Goal: Task Accomplishment & Management: Complete application form

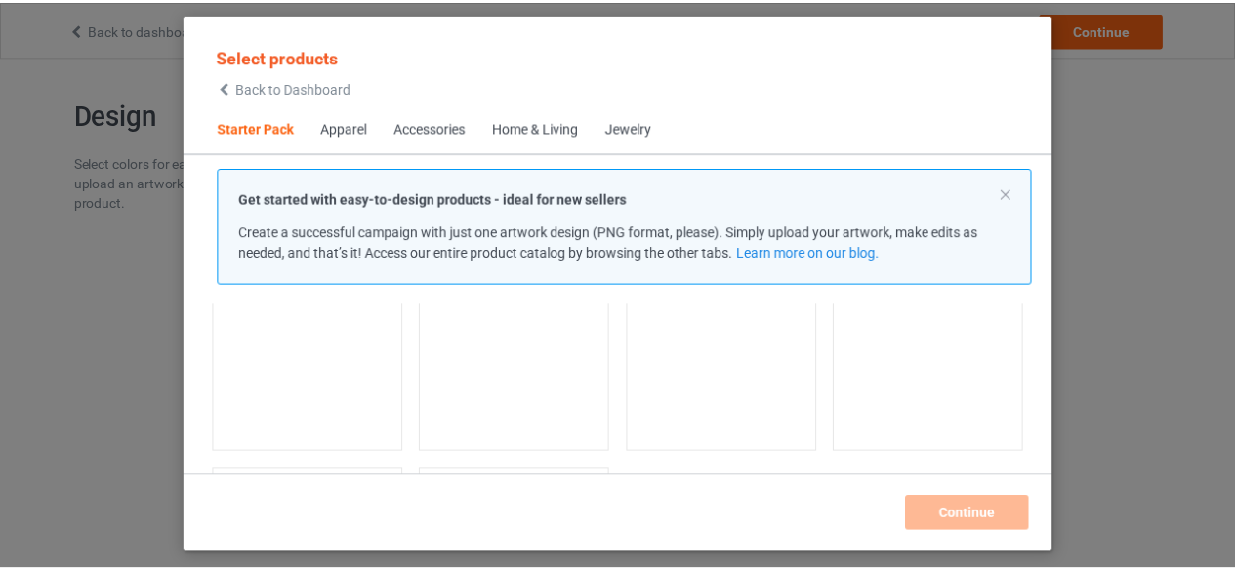
scroll to position [122, 0]
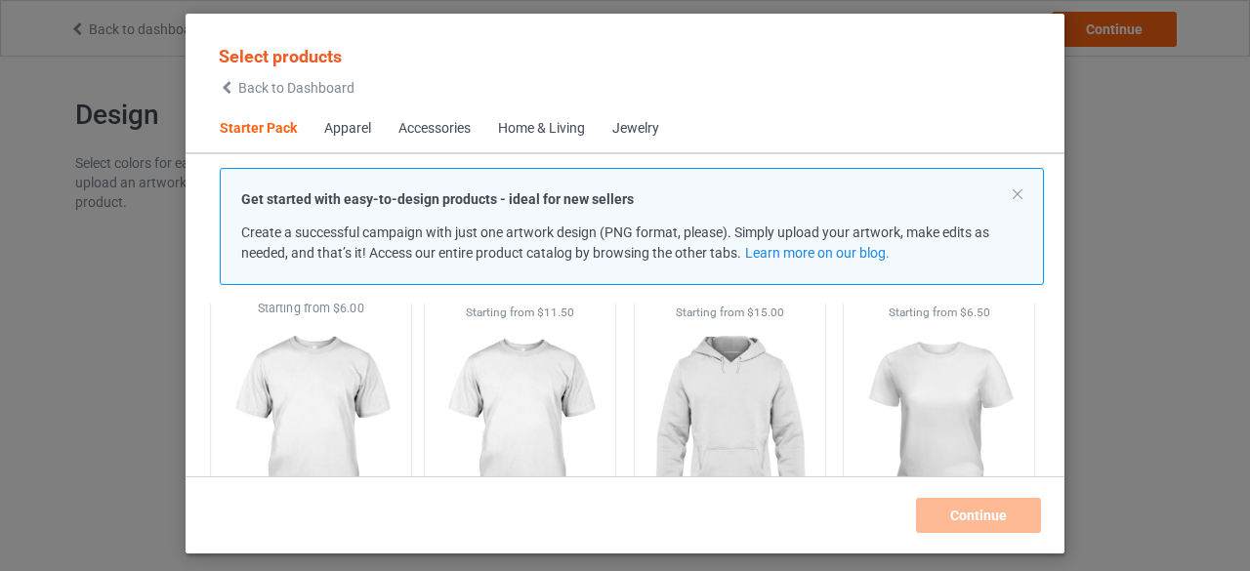
click at [350, 395] on img at bounding box center [311, 431] width 184 height 229
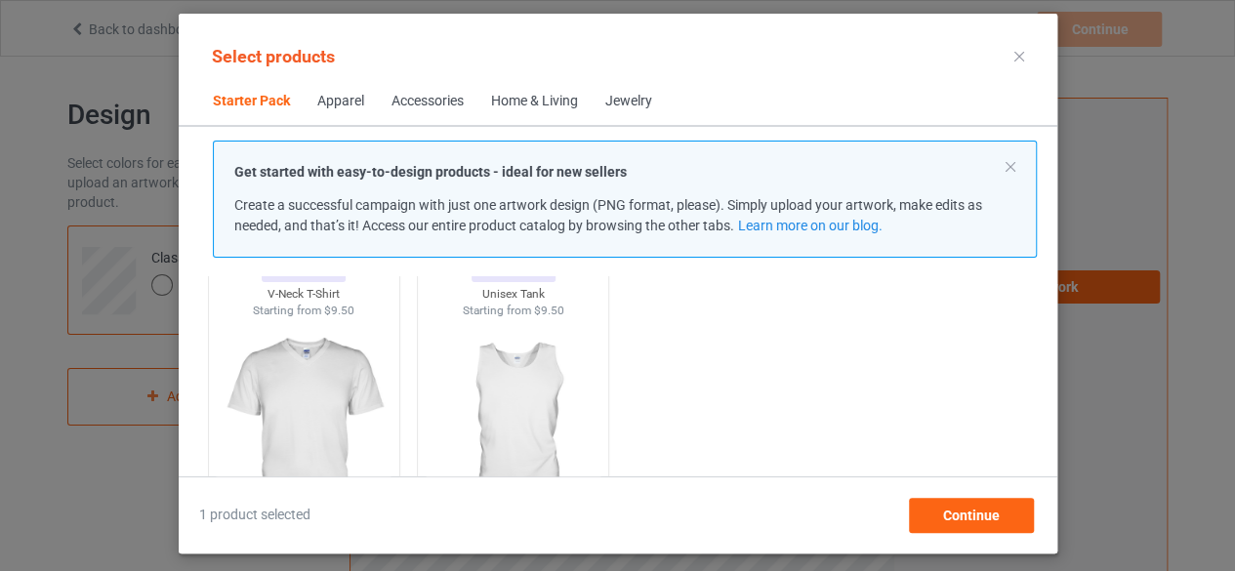
click at [398, 401] on div "Personalizable V-Neck T-Shirt Starting from $9.50" at bounding box center [304, 397] width 210 height 318
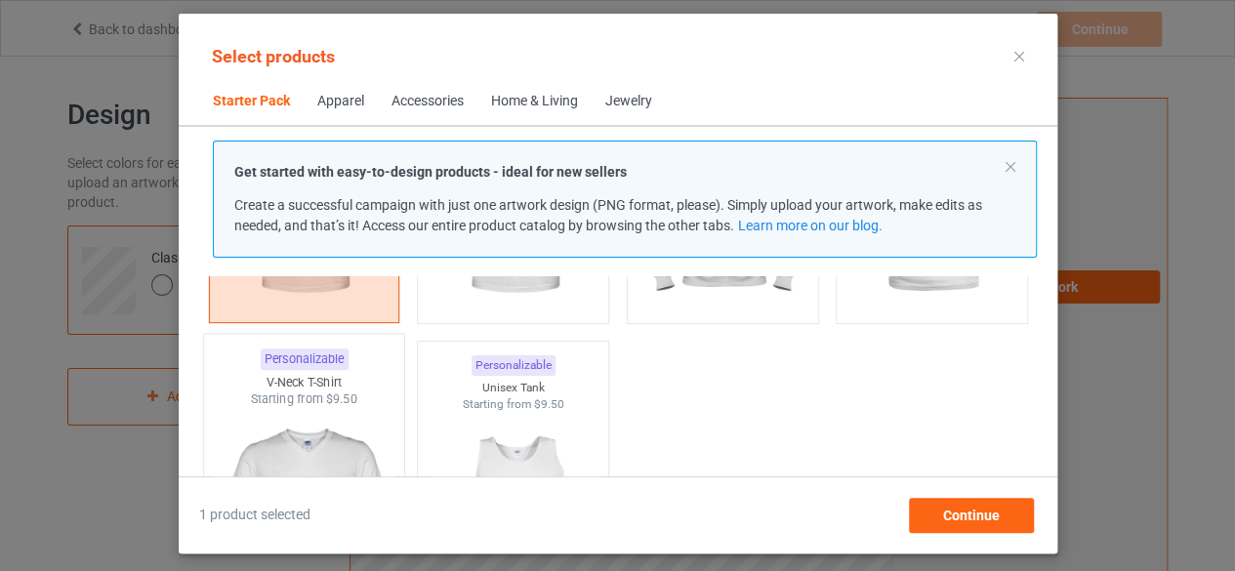
scroll to position [317, 0]
click at [328, 436] on img at bounding box center [304, 526] width 184 height 229
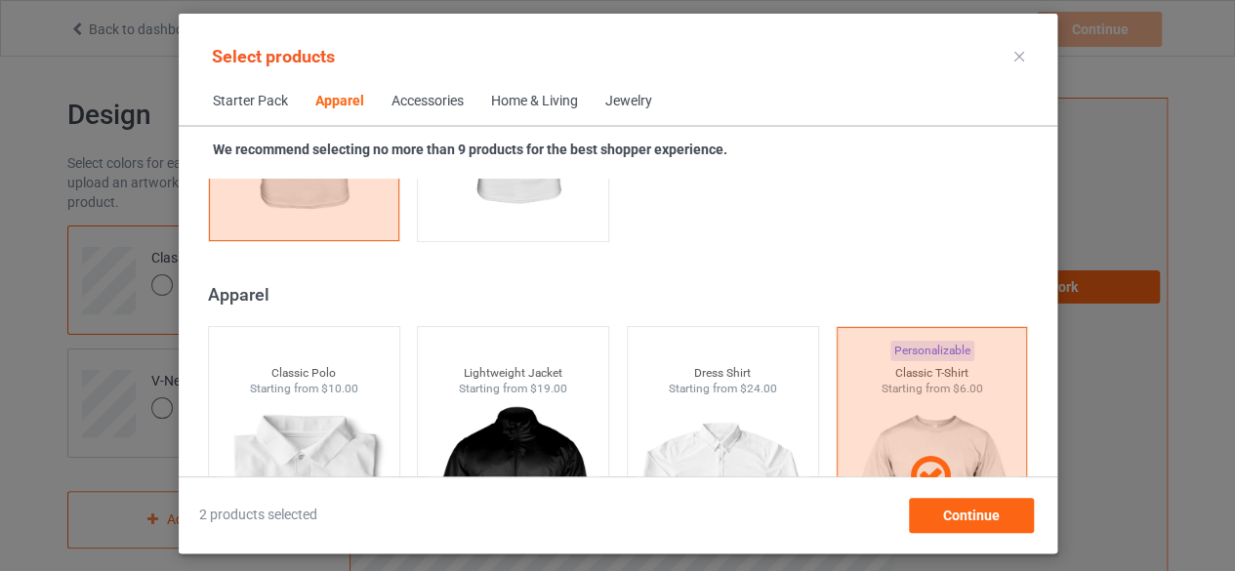
scroll to position [806, 0]
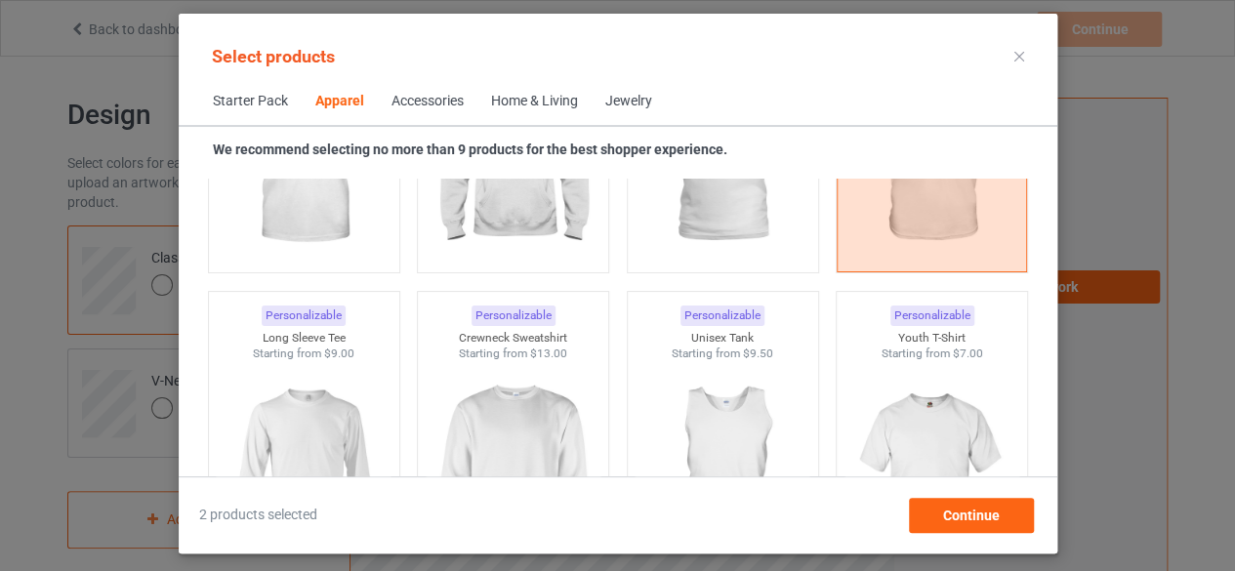
scroll to position [1391, 0]
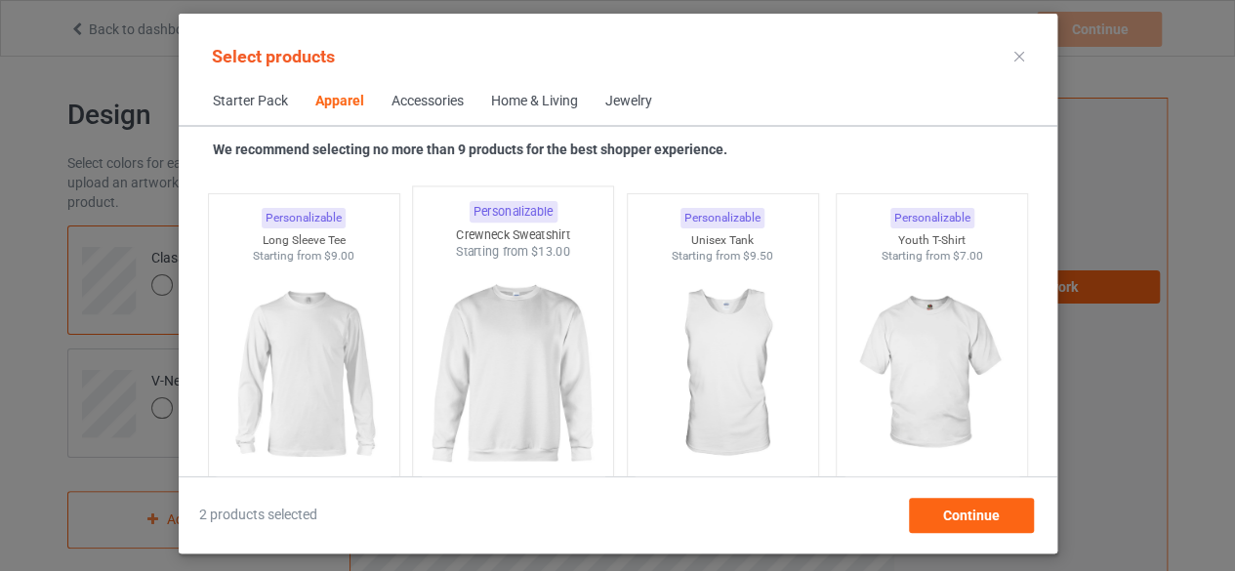
click at [517, 371] on img at bounding box center [513, 375] width 184 height 229
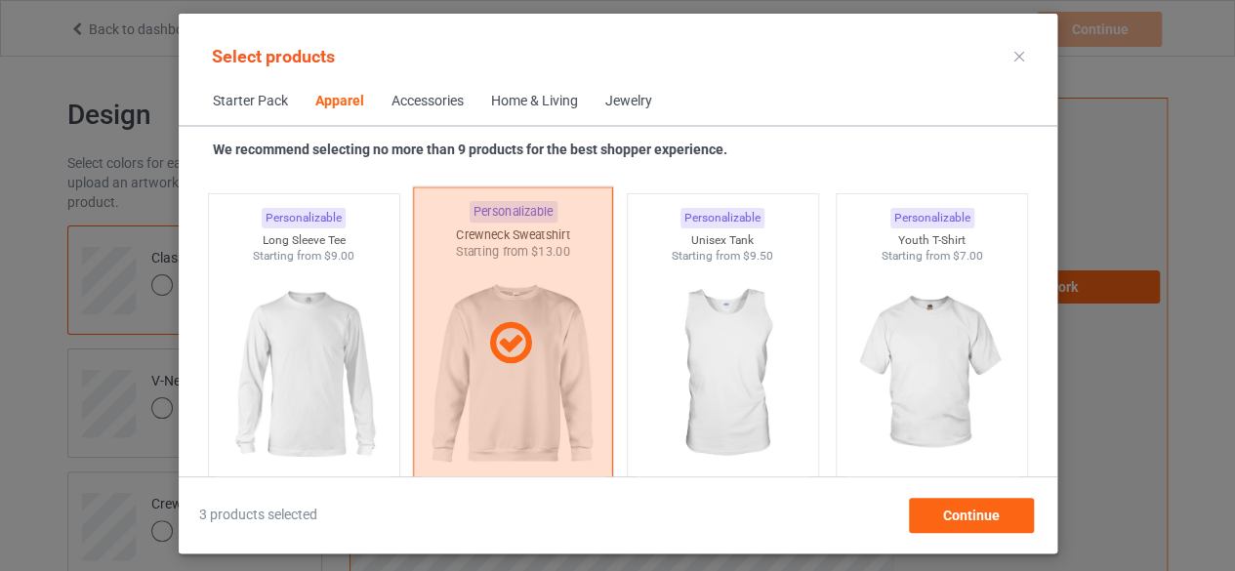
scroll to position [1001, 0]
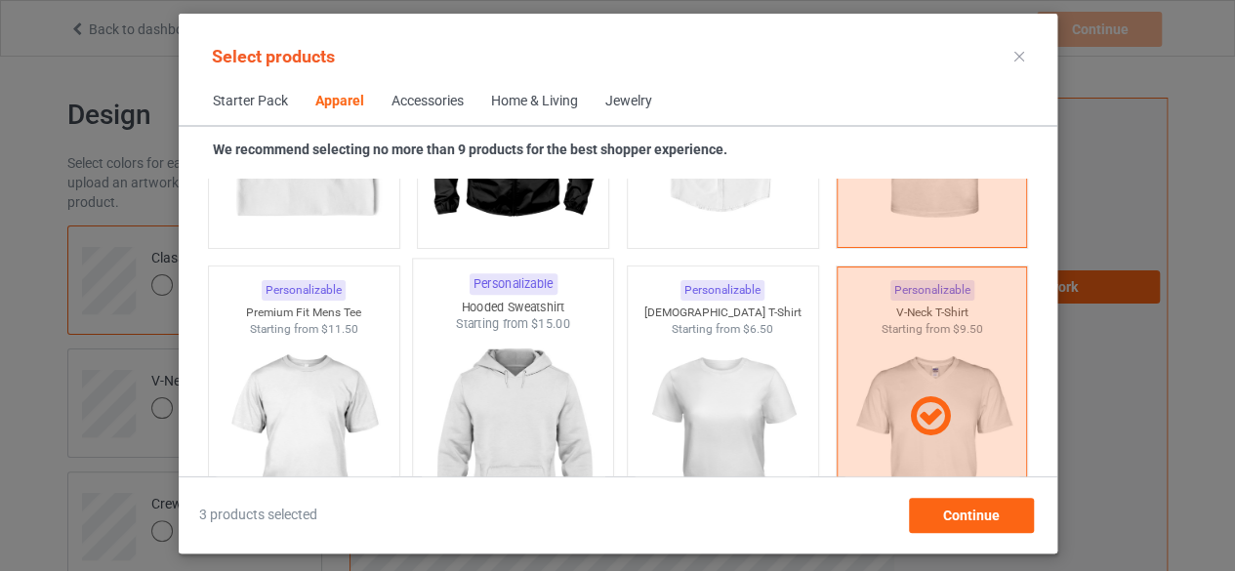
click at [528, 377] on img at bounding box center [513, 447] width 184 height 229
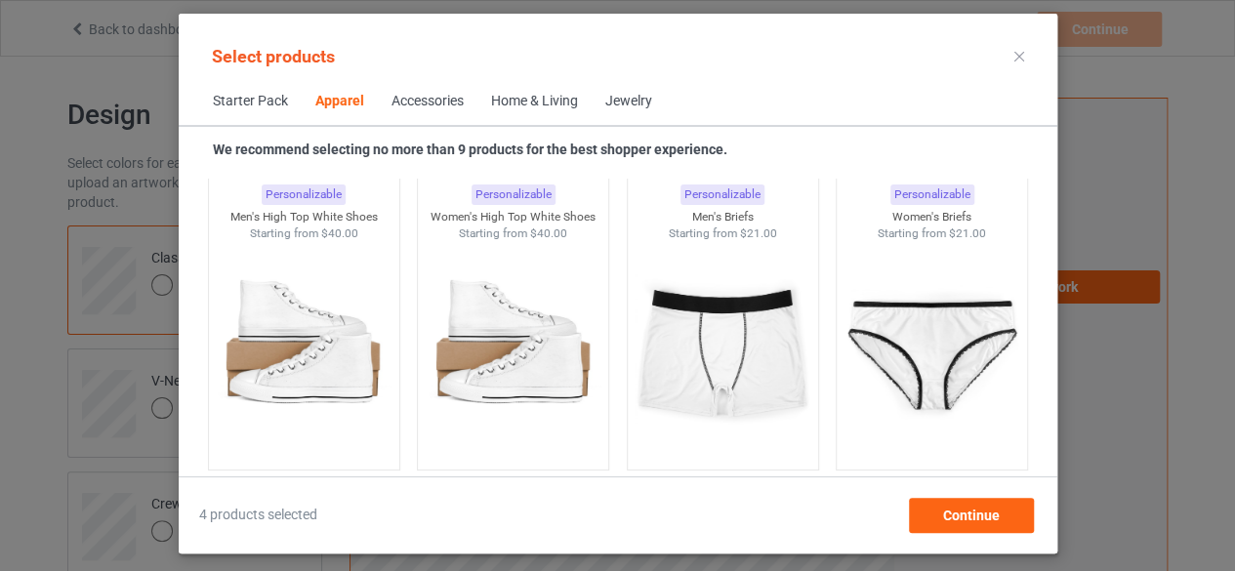
scroll to position [2563, 0]
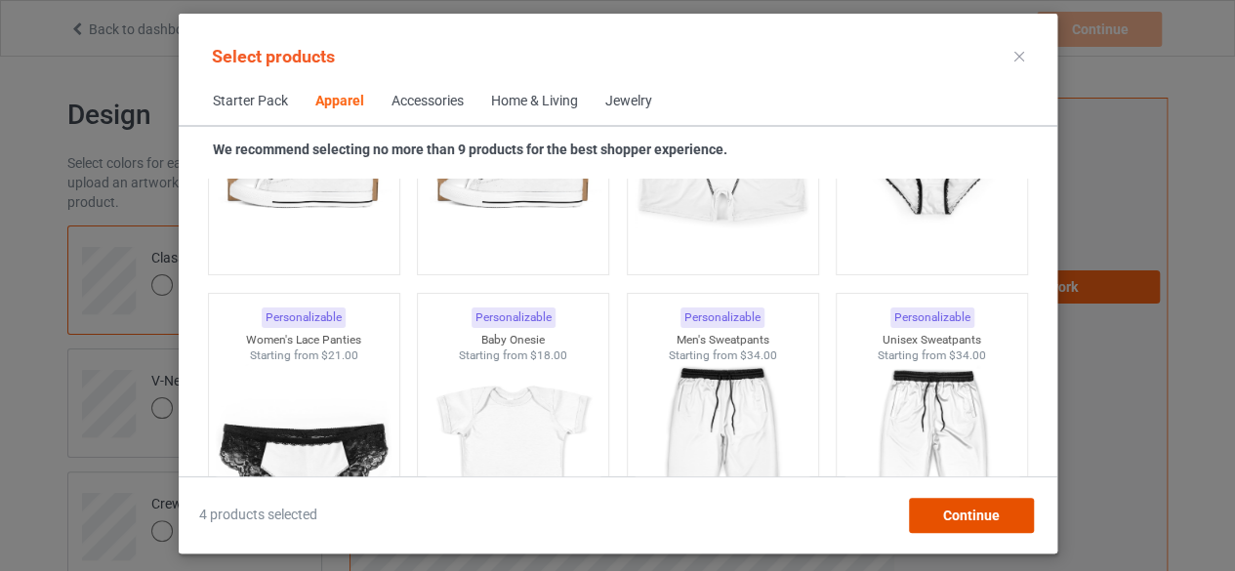
click at [932, 508] on div "Continue" at bounding box center [970, 515] width 125 height 35
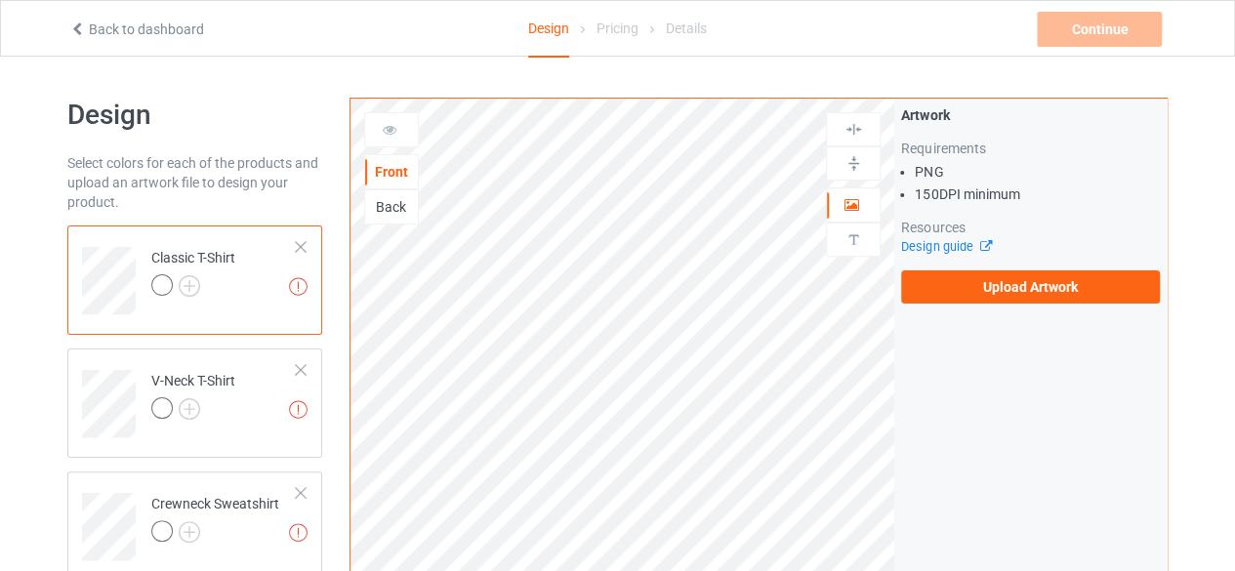
scroll to position [98, 0]
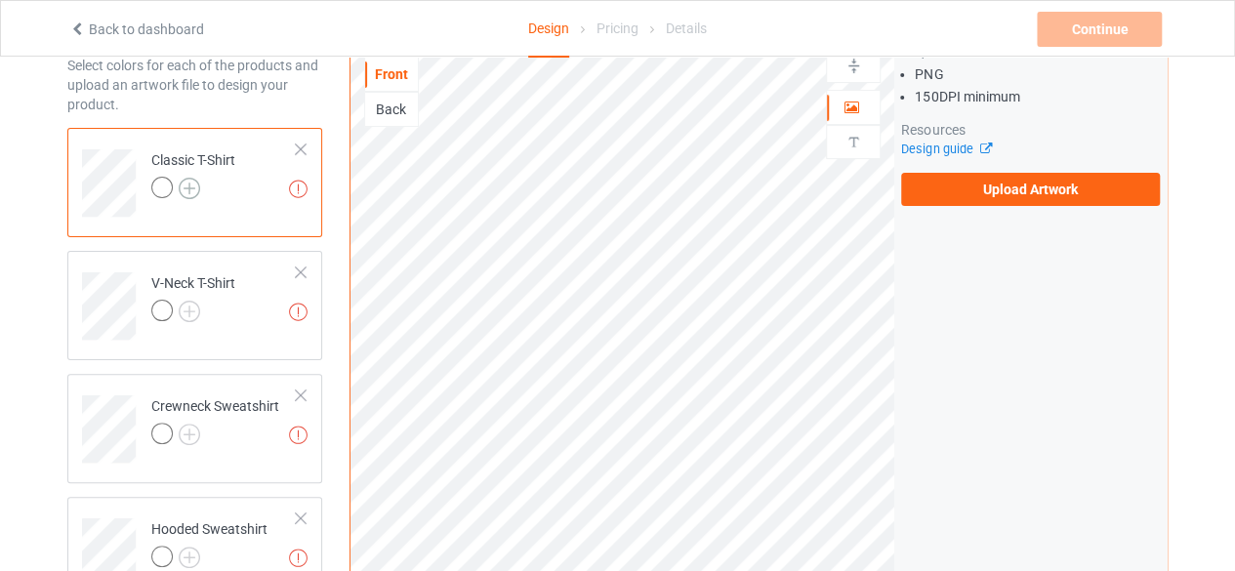
click at [187, 187] on img at bounding box center [189, 188] width 21 height 21
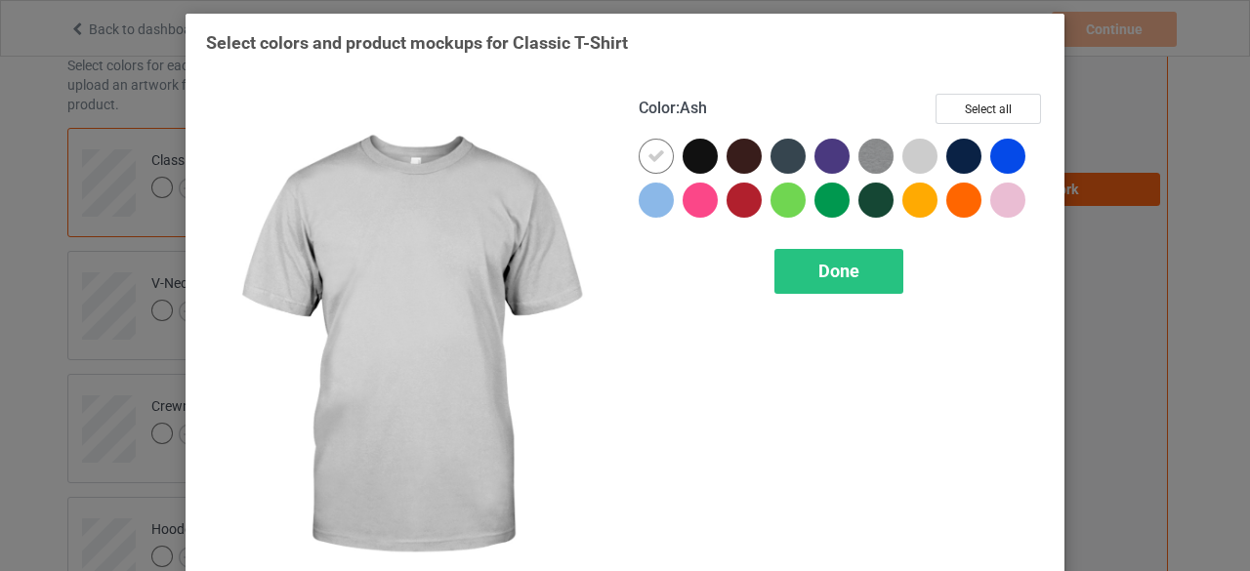
click at [911, 157] on div at bounding box center [919, 156] width 35 height 35
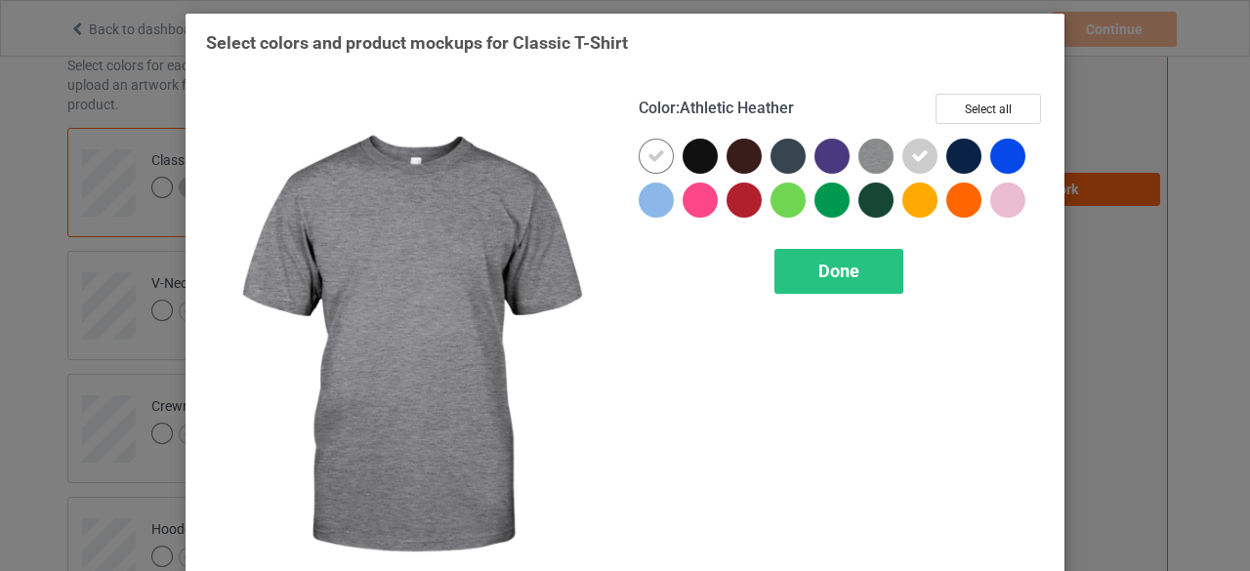
click at [865, 157] on img at bounding box center [875, 156] width 35 height 35
click at [878, 163] on img at bounding box center [875, 156] width 35 height 35
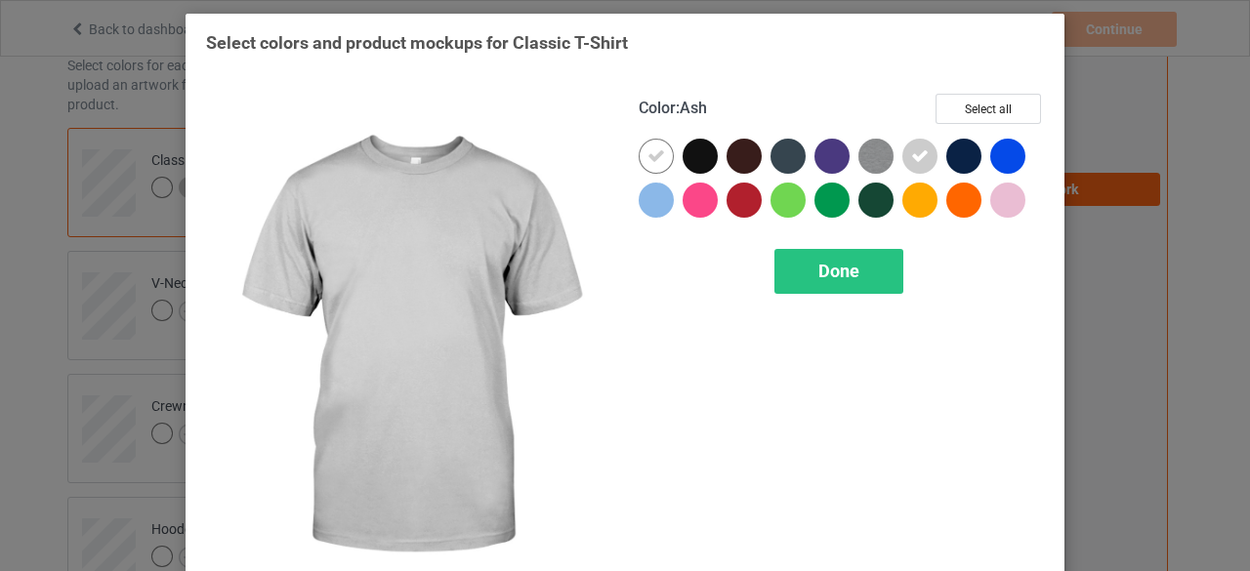
click at [911, 157] on icon at bounding box center [920, 156] width 18 height 18
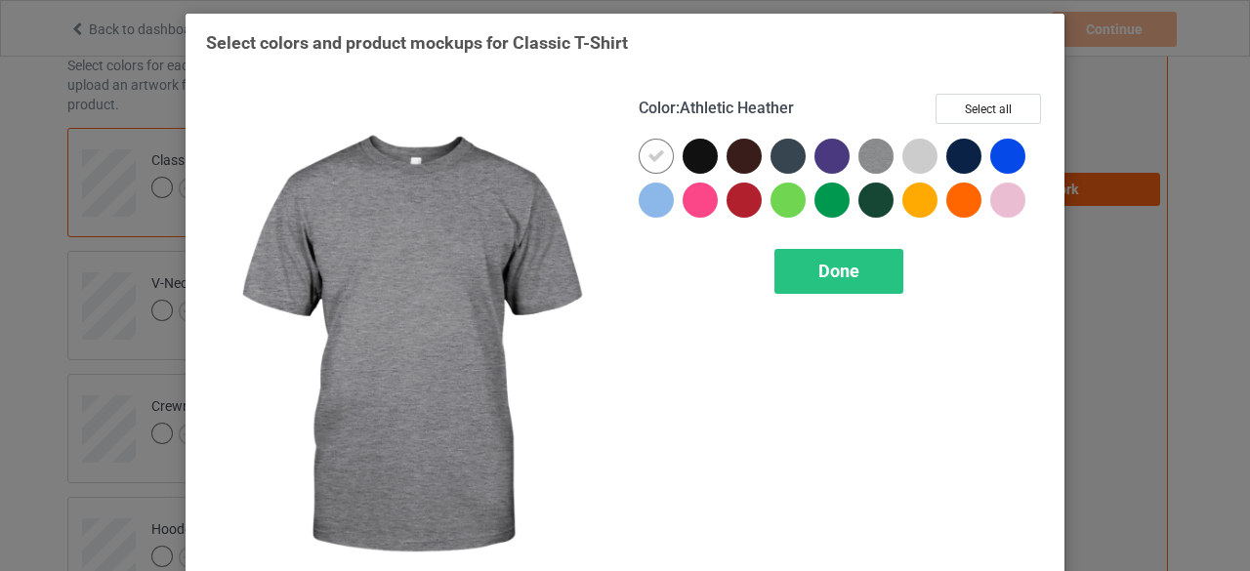
click at [890, 160] on div at bounding box center [880, 161] width 44 height 44
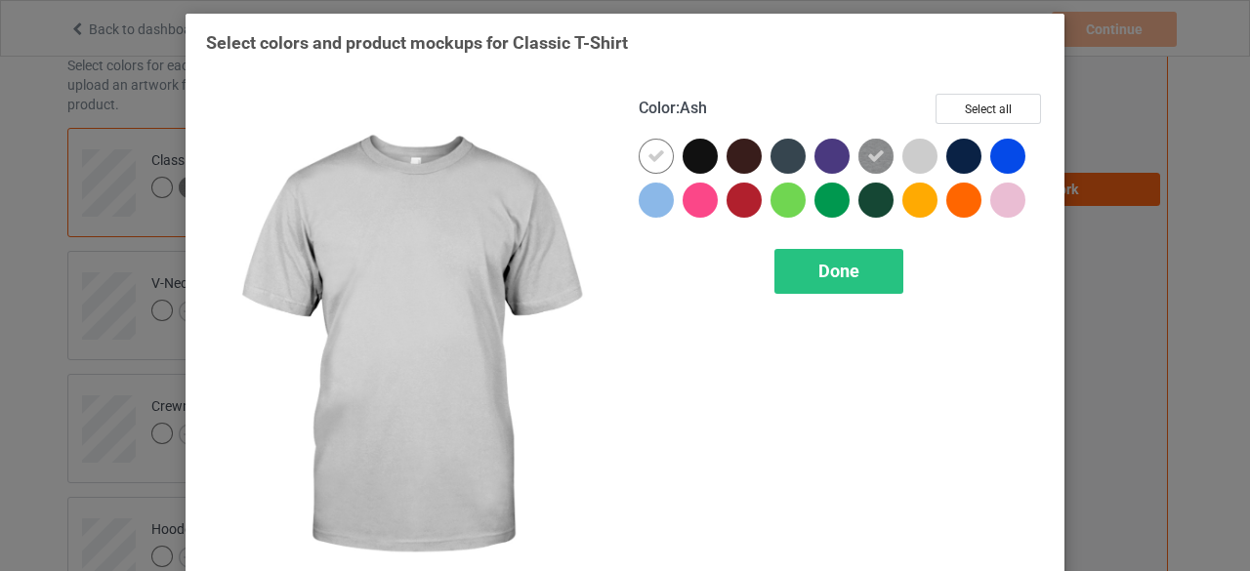
click at [912, 157] on div at bounding box center [919, 156] width 35 height 35
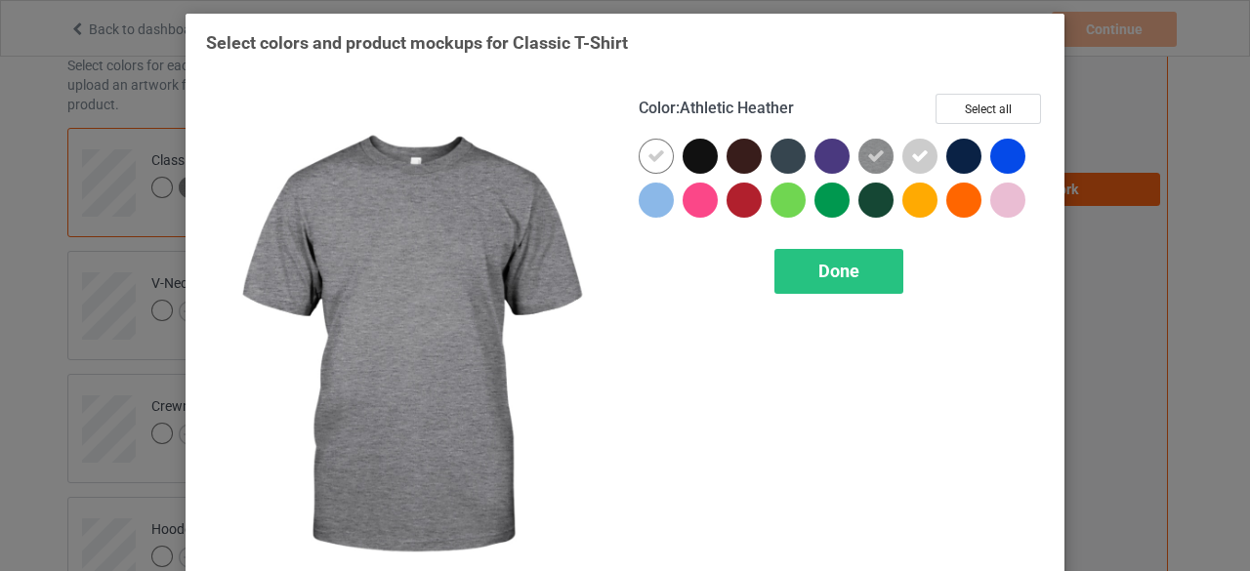
click at [867, 161] on icon at bounding box center [876, 156] width 18 height 18
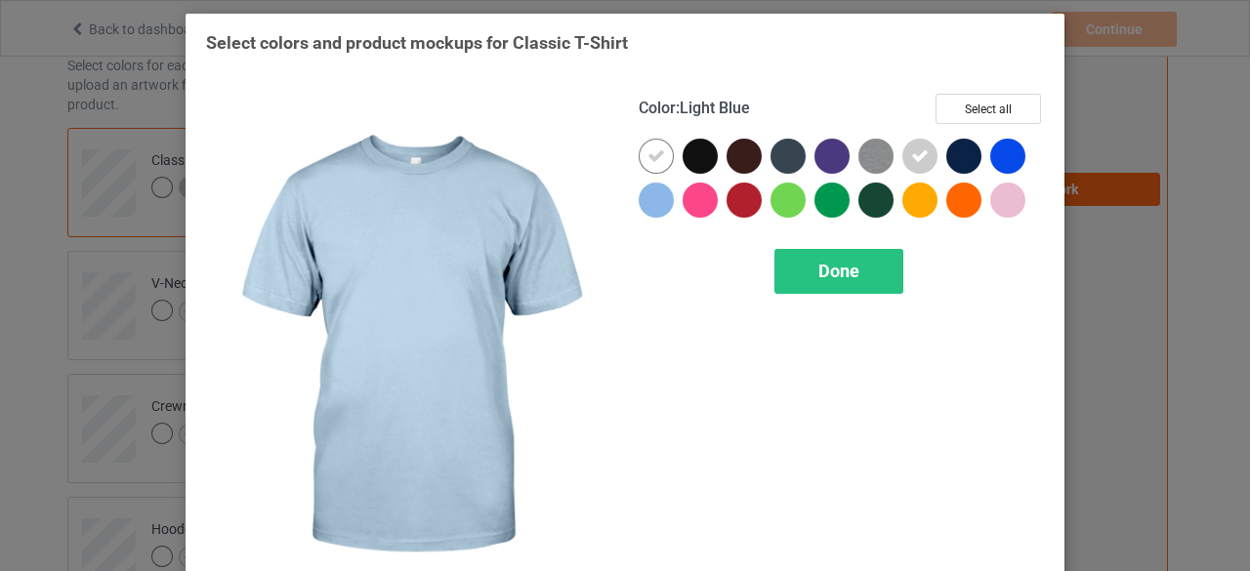
click at [644, 204] on div at bounding box center [656, 200] width 35 height 35
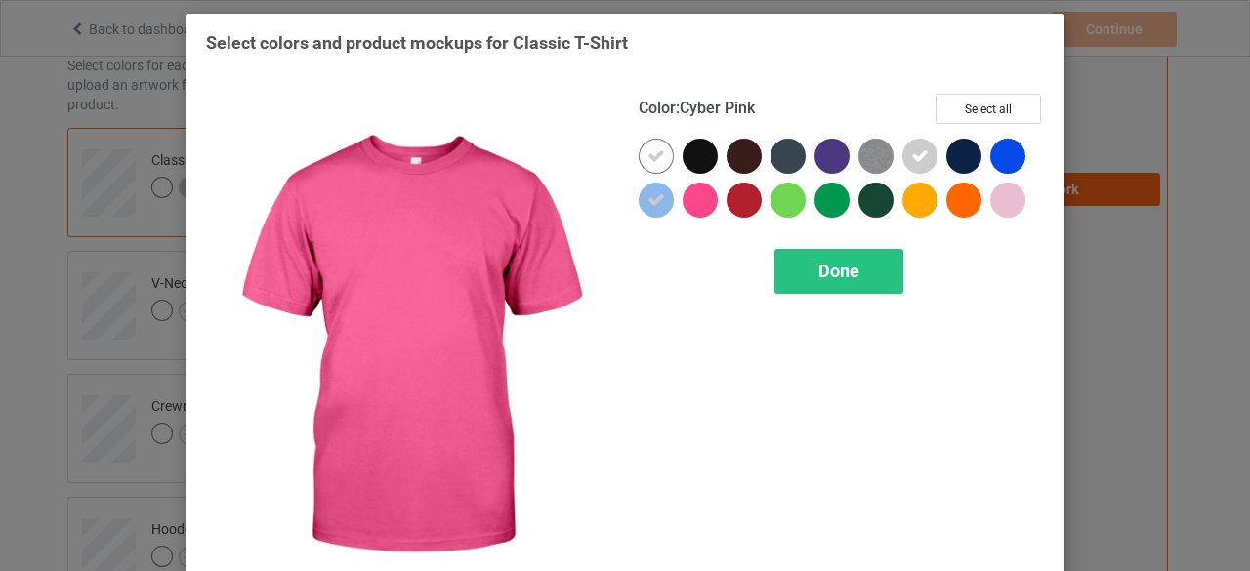
click at [704, 200] on div at bounding box center [700, 200] width 35 height 35
click at [687, 216] on div at bounding box center [700, 200] width 35 height 35
click at [686, 204] on div at bounding box center [700, 200] width 35 height 35
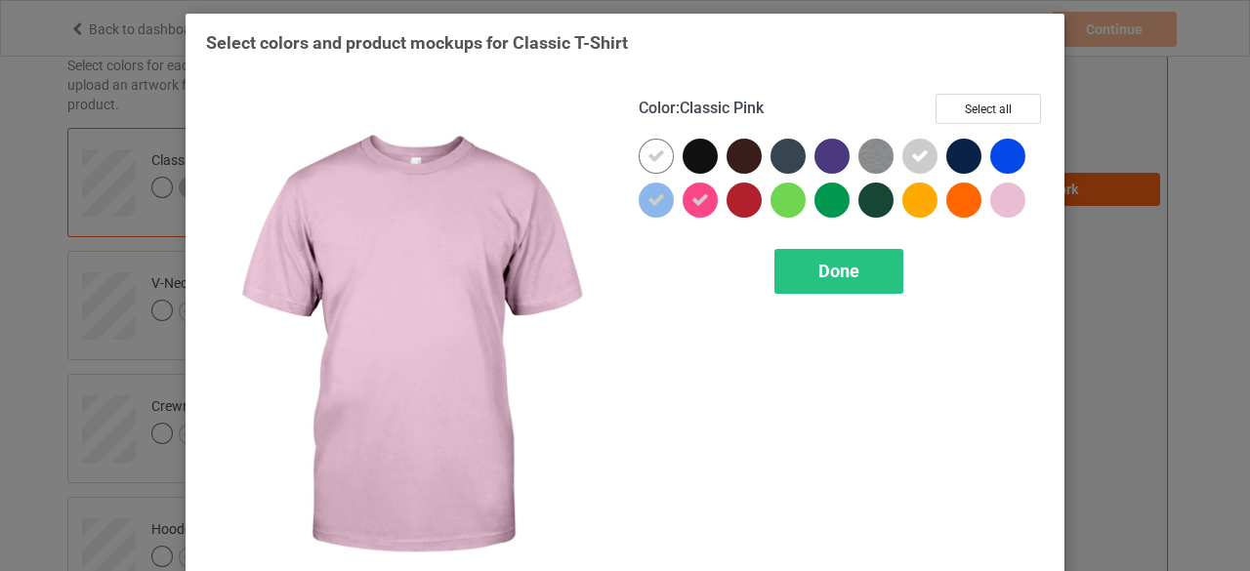
click at [994, 204] on div at bounding box center [1007, 200] width 35 height 35
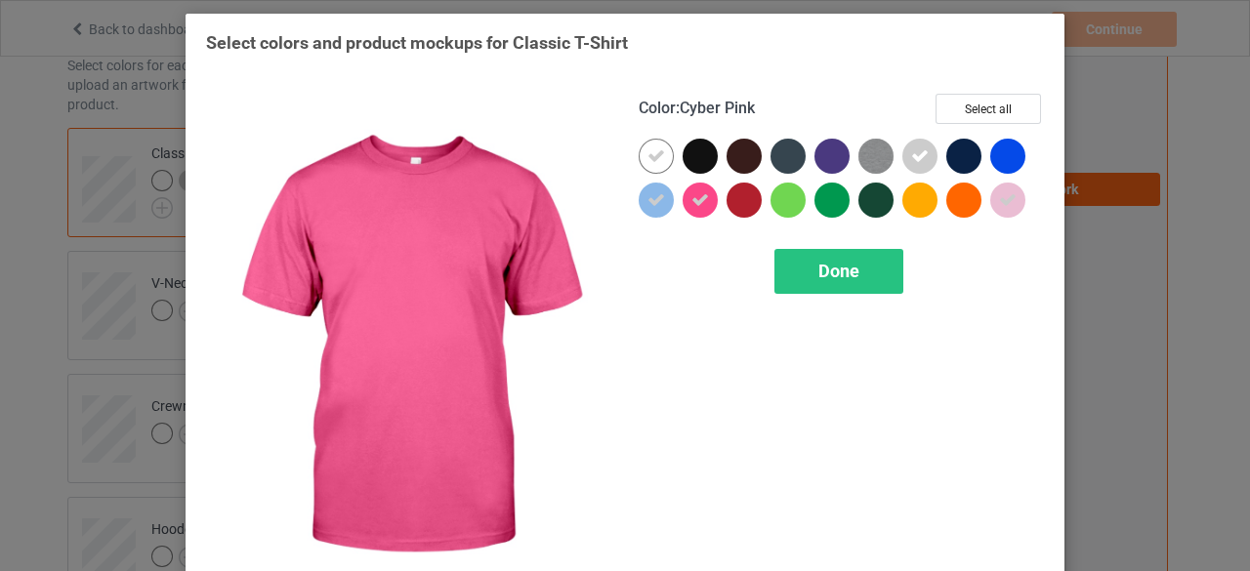
click at [691, 198] on icon at bounding box center [700, 200] width 18 height 18
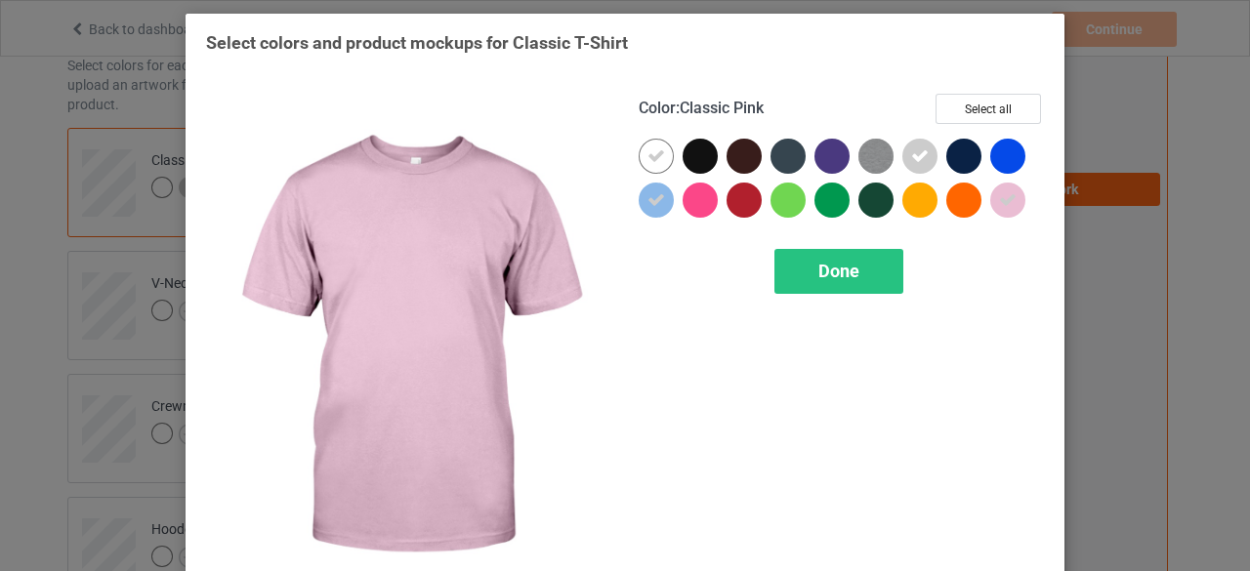
click at [1004, 200] on icon at bounding box center [1008, 200] width 18 height 18
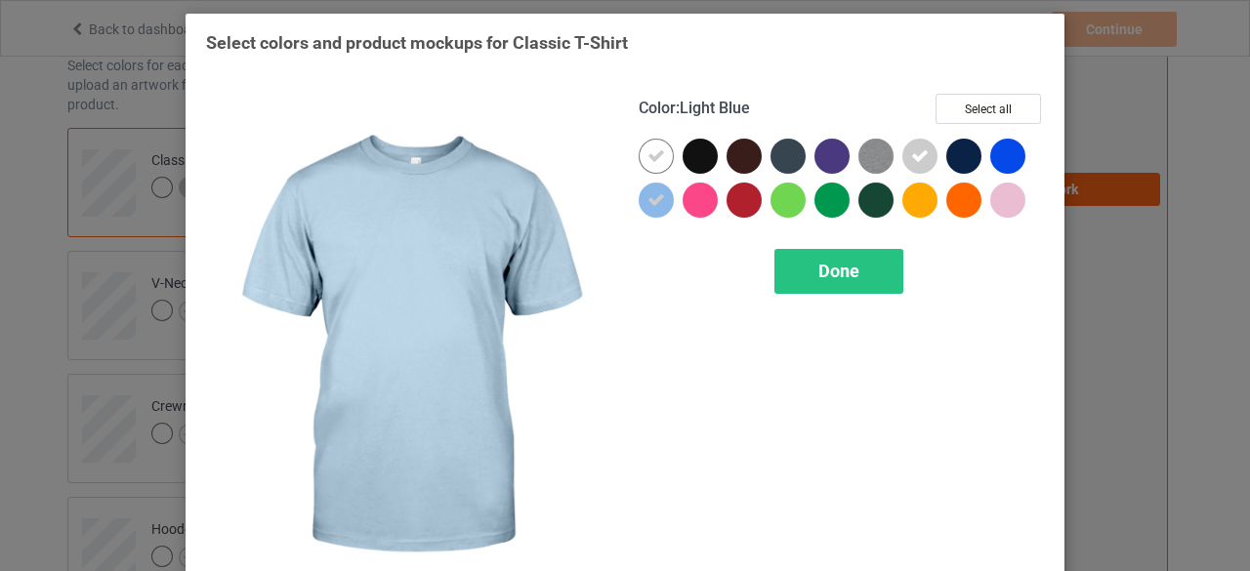
click at [629, 196] on div "Color : Light Blue Select all Done" at bounding box center [841, 347] width 433 height 534
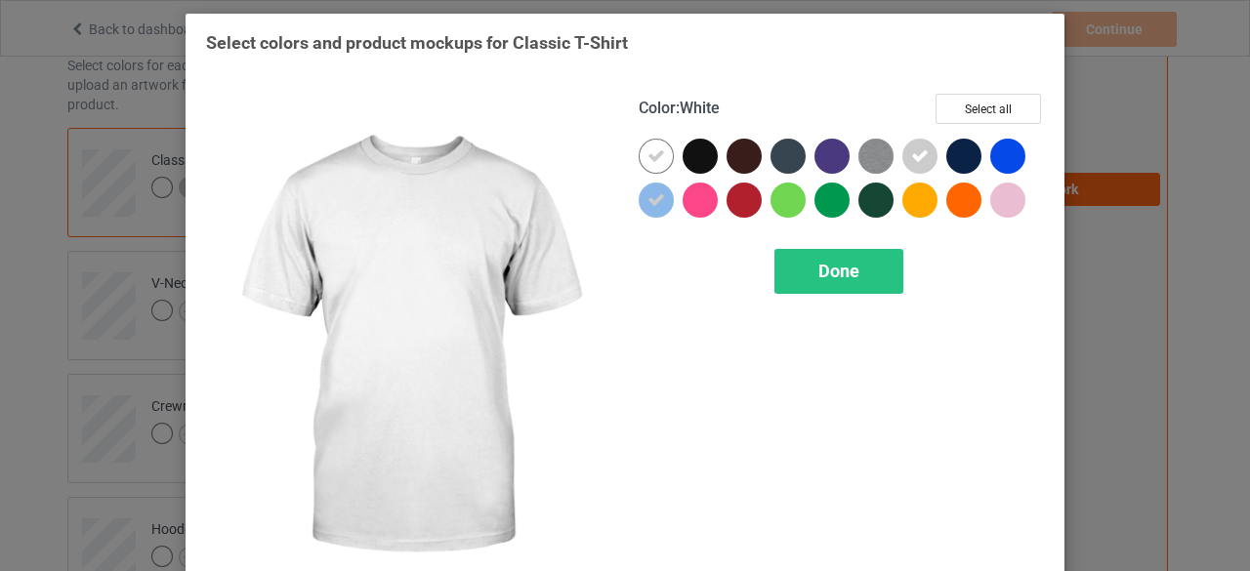
click at [647, 156] on icon at bounding box center [656, 156] width 18 height 18
click at [643, 158] on div at bounding box center [656, 156] width 35 height 35
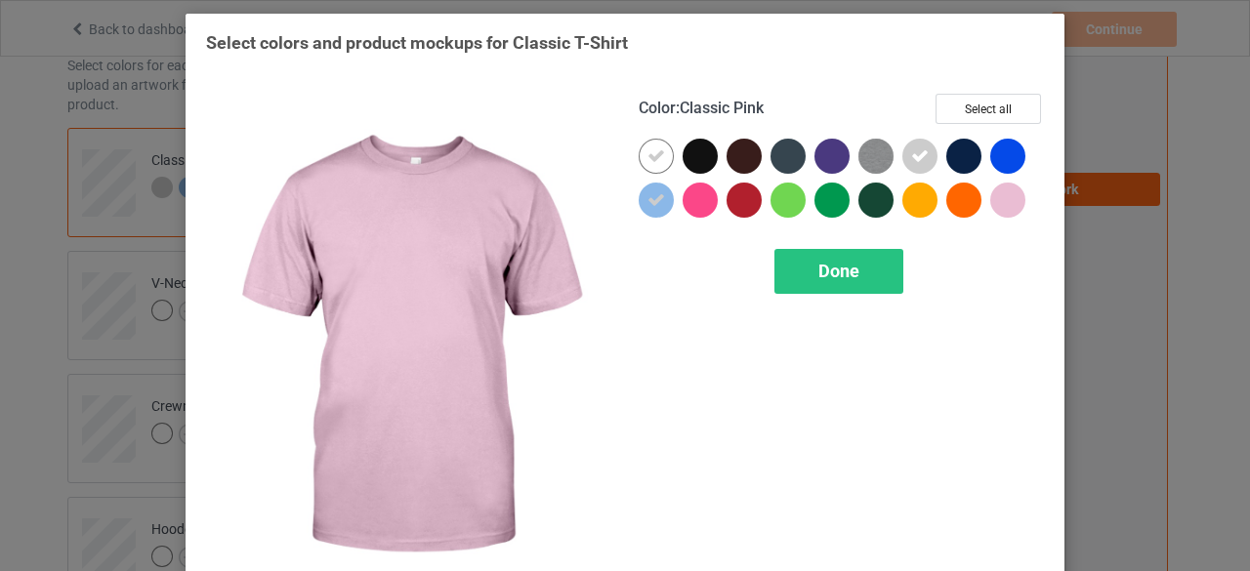
click at [996, 202] on div at bounding box center [1007, 200] width 35 height 35
click at [863, 275] on div "Done" at bounding box center [838, 271] width 129 height 45
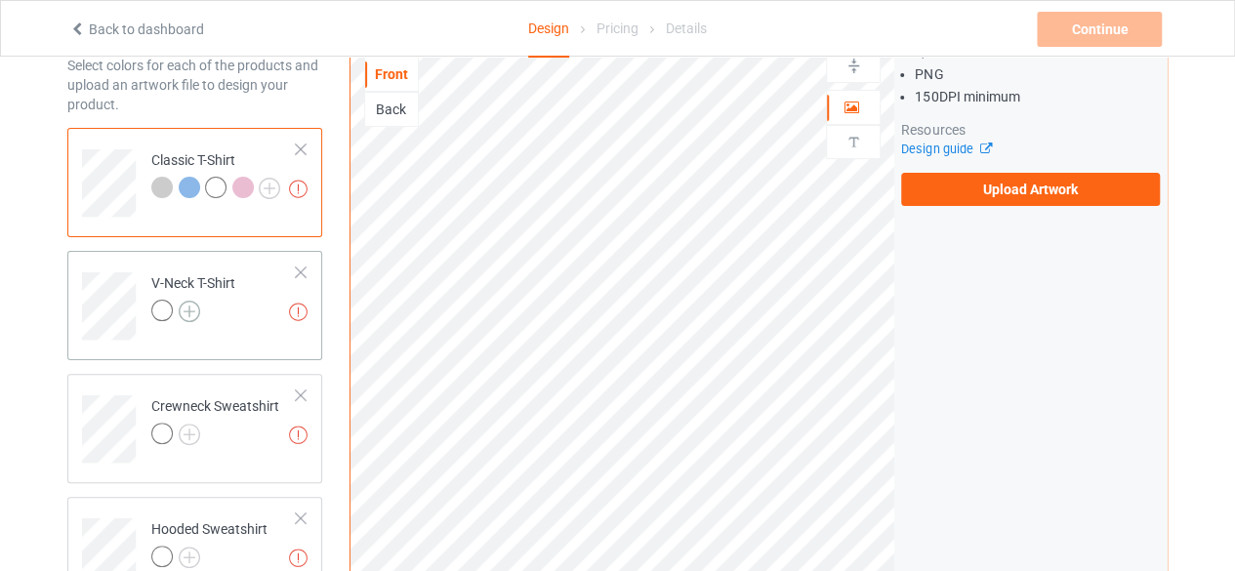
click at [182, 318] on img at bounding box center [189, 311] width 21 height 21
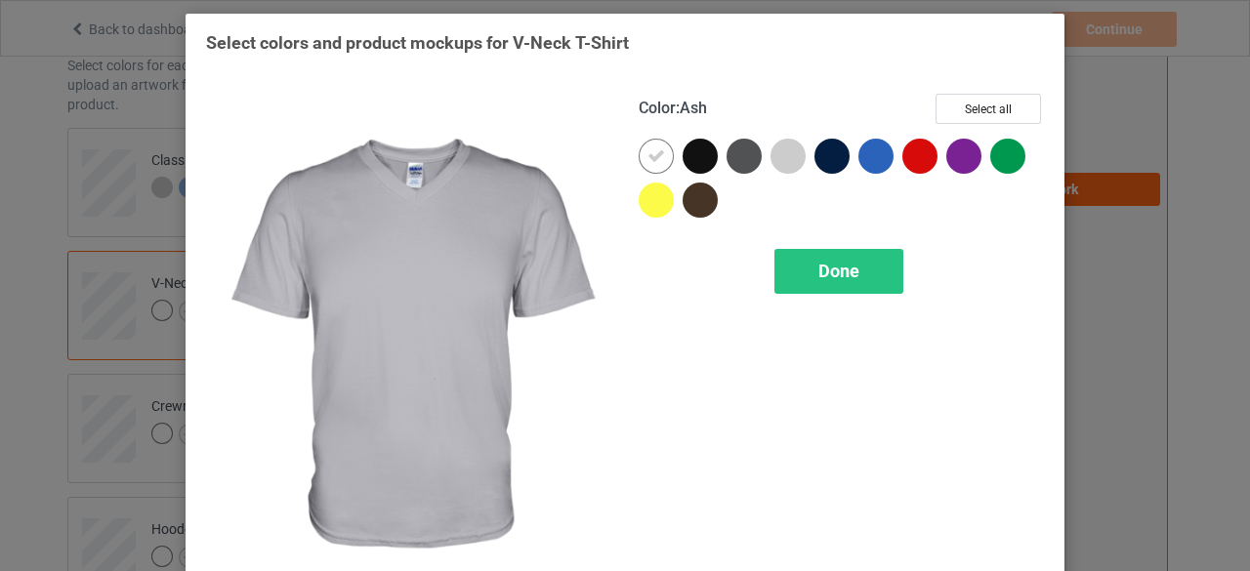
click at [775, 161] on div at bounding box center [787, 156] width 35 height 35
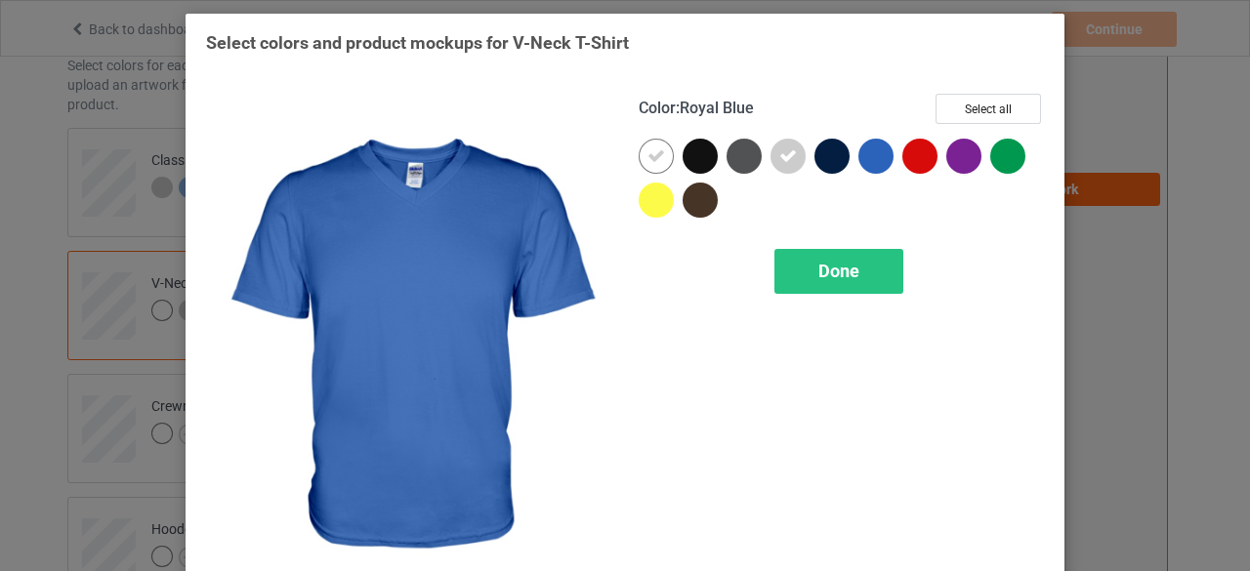
click at [869, 155] on div at bounding box center [875, 156] width 35 height 35
click at [872, 288] on div "Done" at bounding box center [838, 271] width 129 height 45
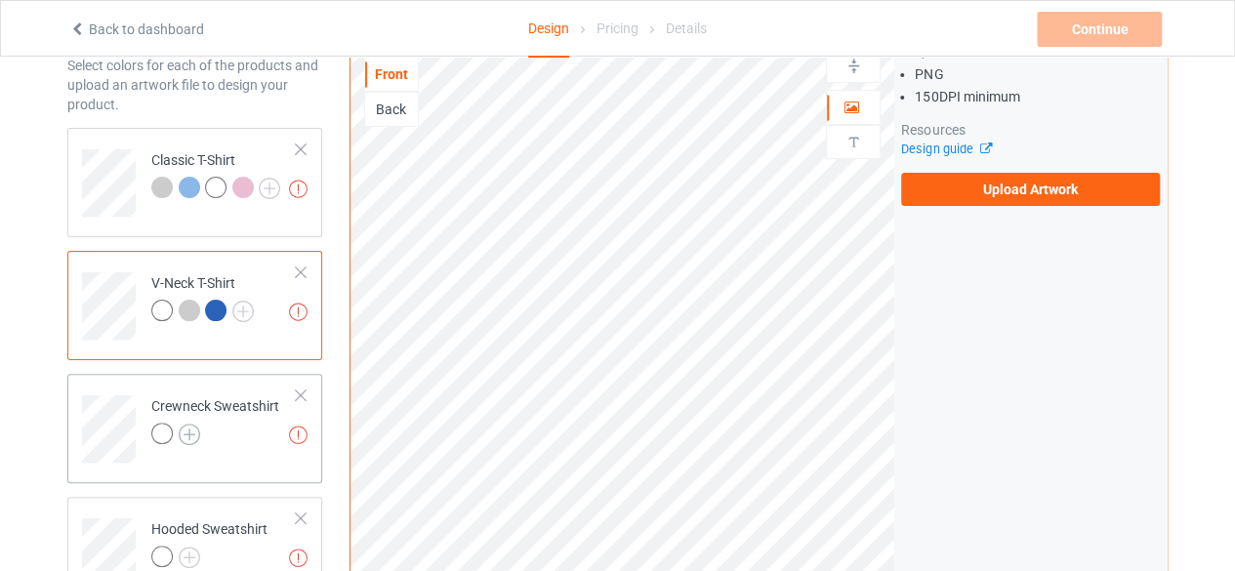
click at [193, 442] on img at bounding box center [189, 434] width 21 height 21
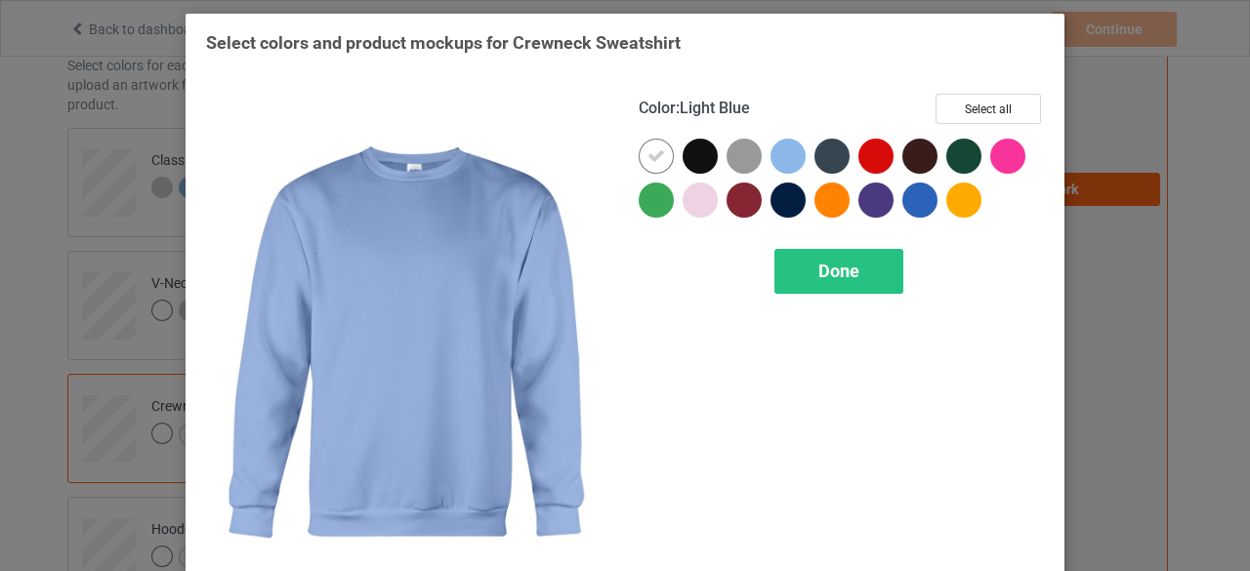
click at [779, 157] on div at bounding box center [787, 156] width 35 height 35
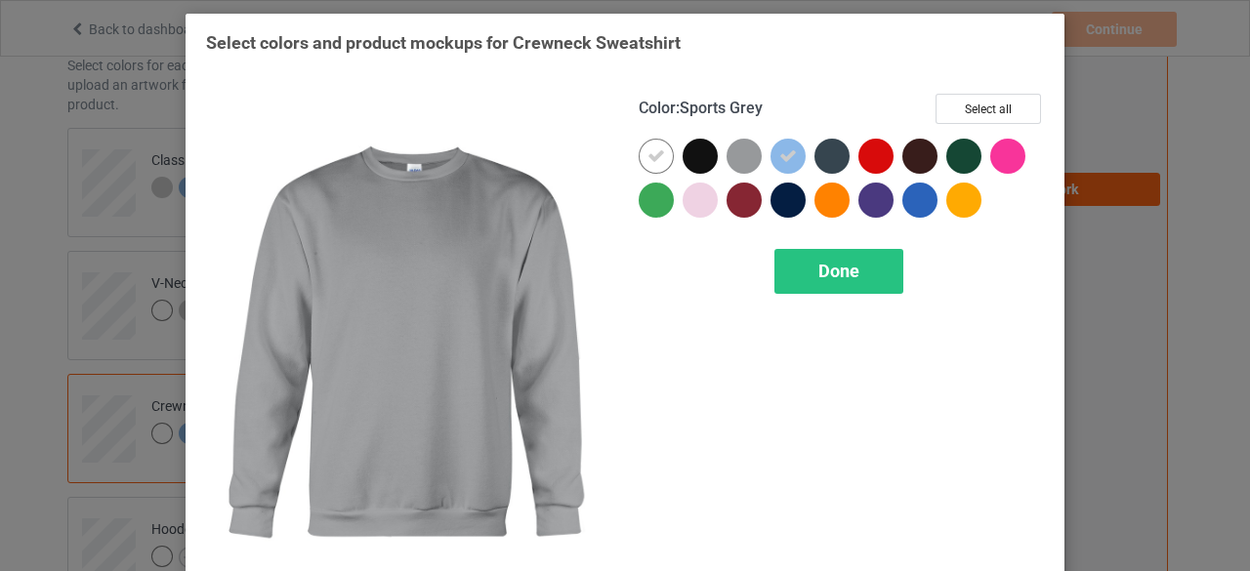
click at [747, 157] on div at bounding box center [743, 156] width 35 height 35
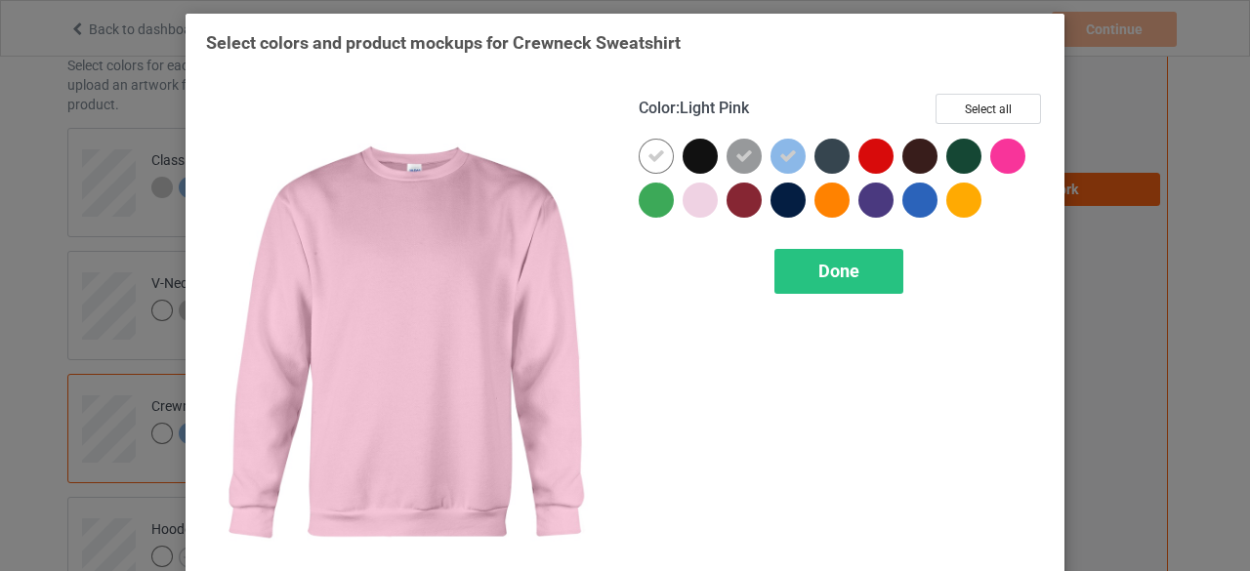
click at [683, 194] on div at bounding box center [700, 200] width 35 height 35
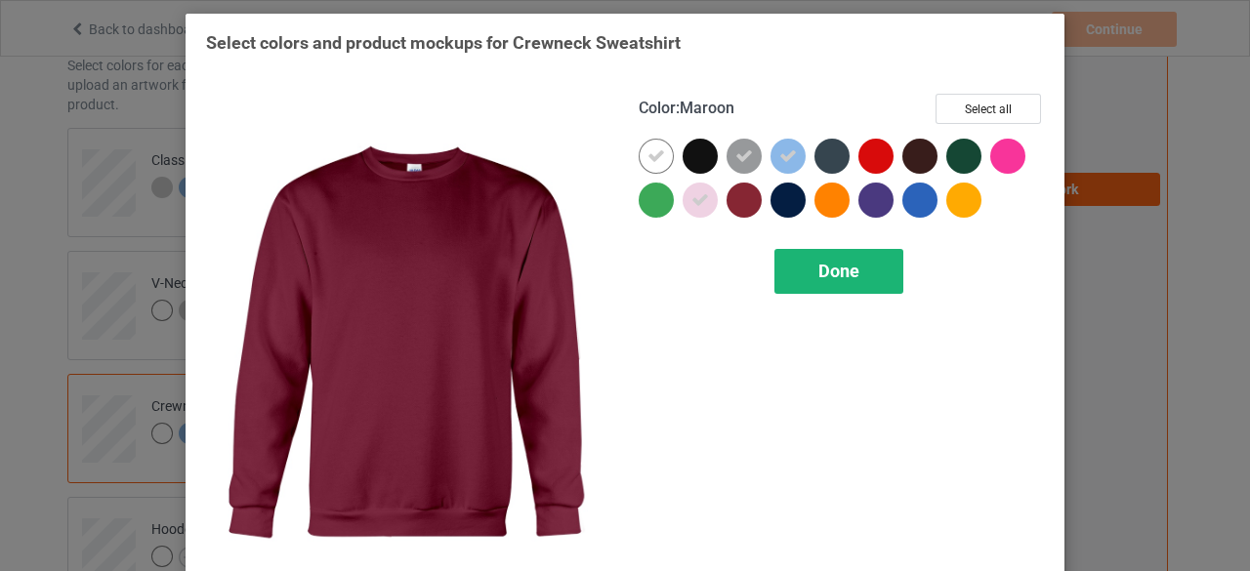
click at [799, 287] on div "Done" at bounding box center [838, 271] width 129 height 45
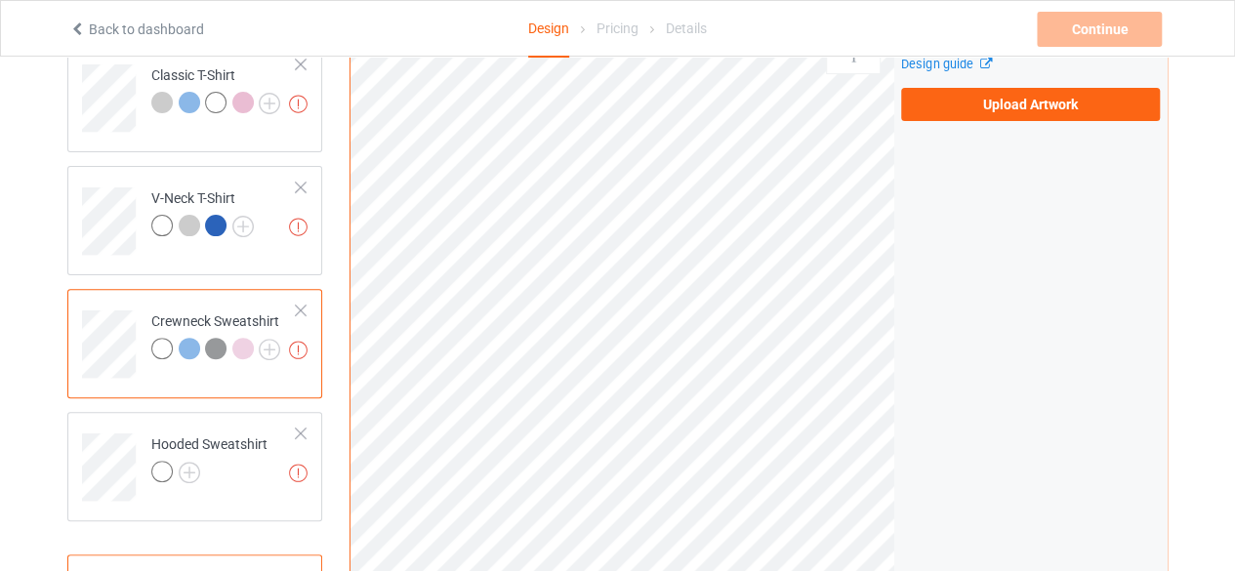
scroll to position [293, 0]
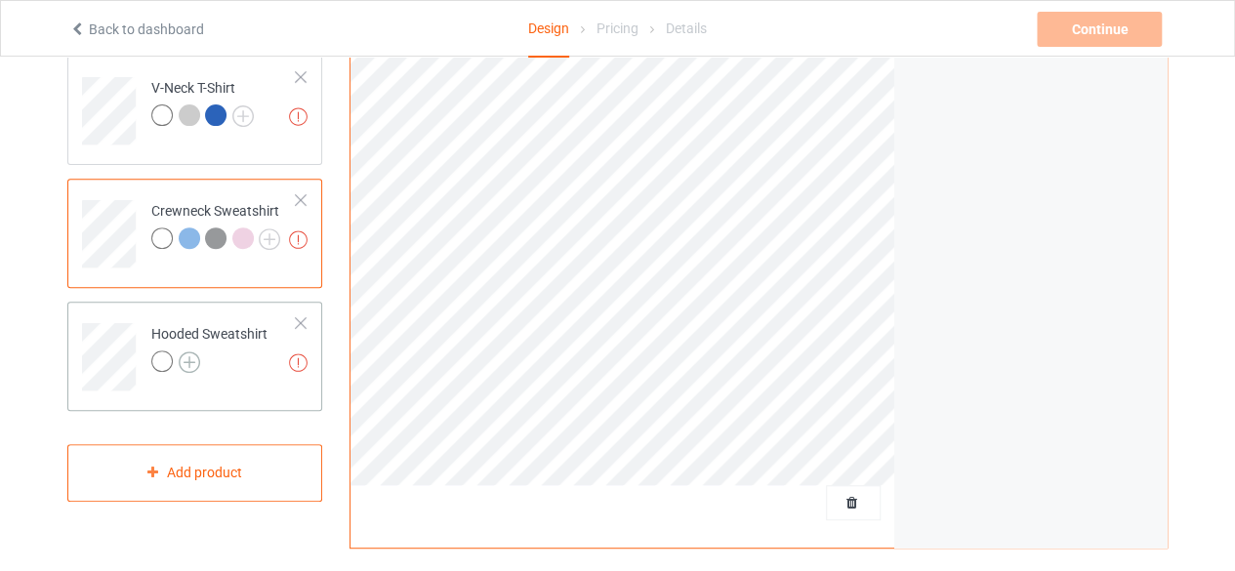
click at [189, 370] on img at bounding box center [189, 362] width 21 height 21
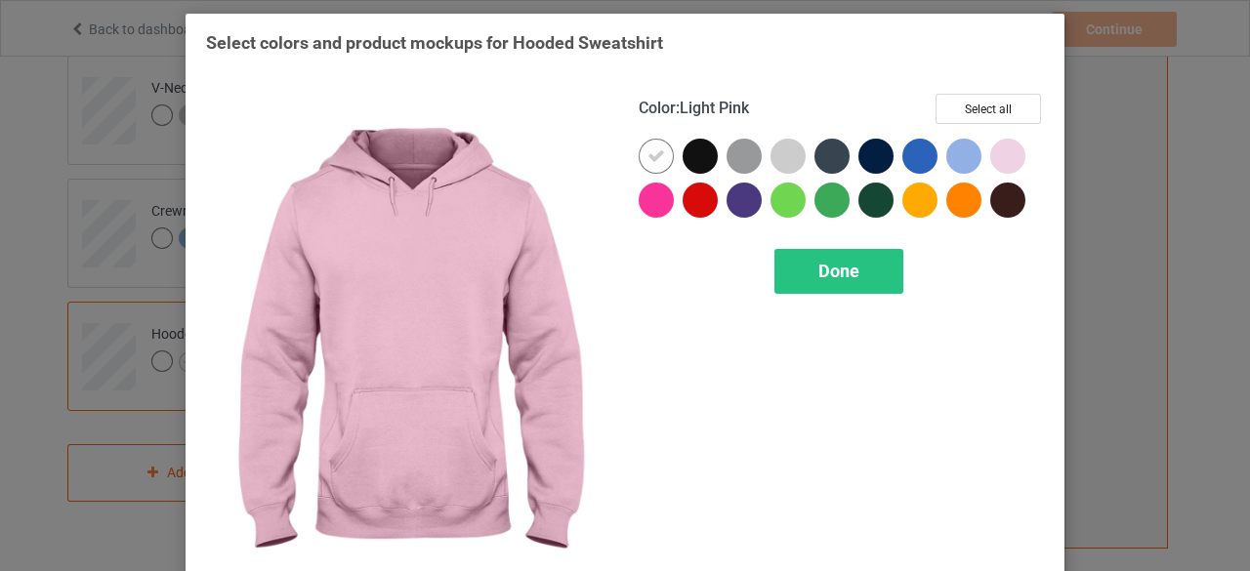
click at [1006, 163] on div at bounding box center [1007, 156] width 35 height 35
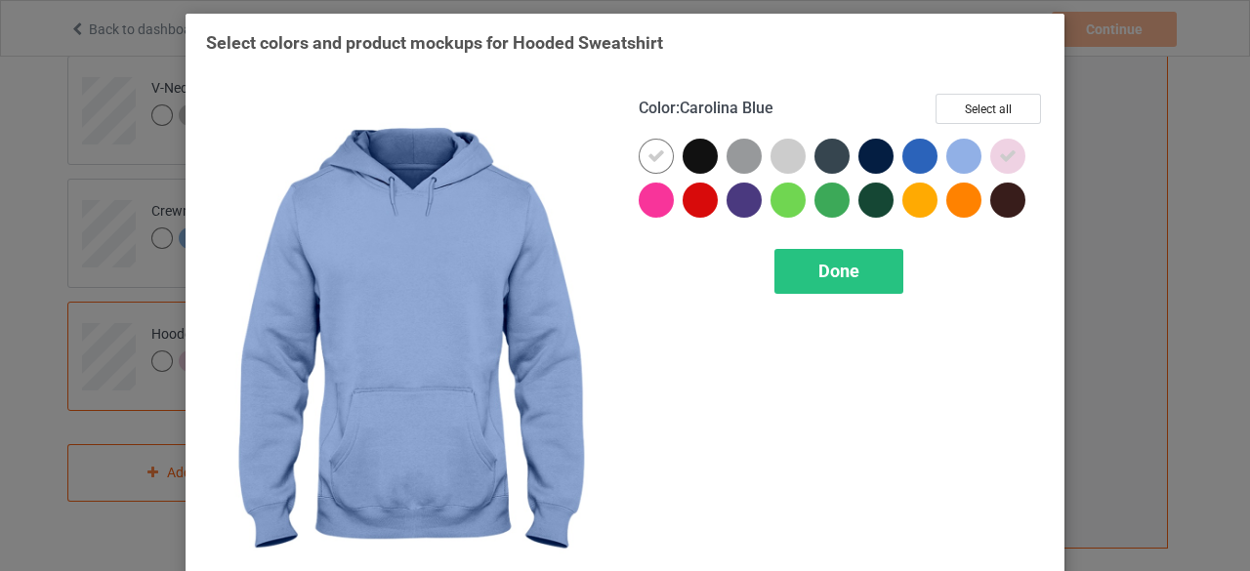
click at [952, 161] on div at bounding box center [963, 156] width 35 height 35
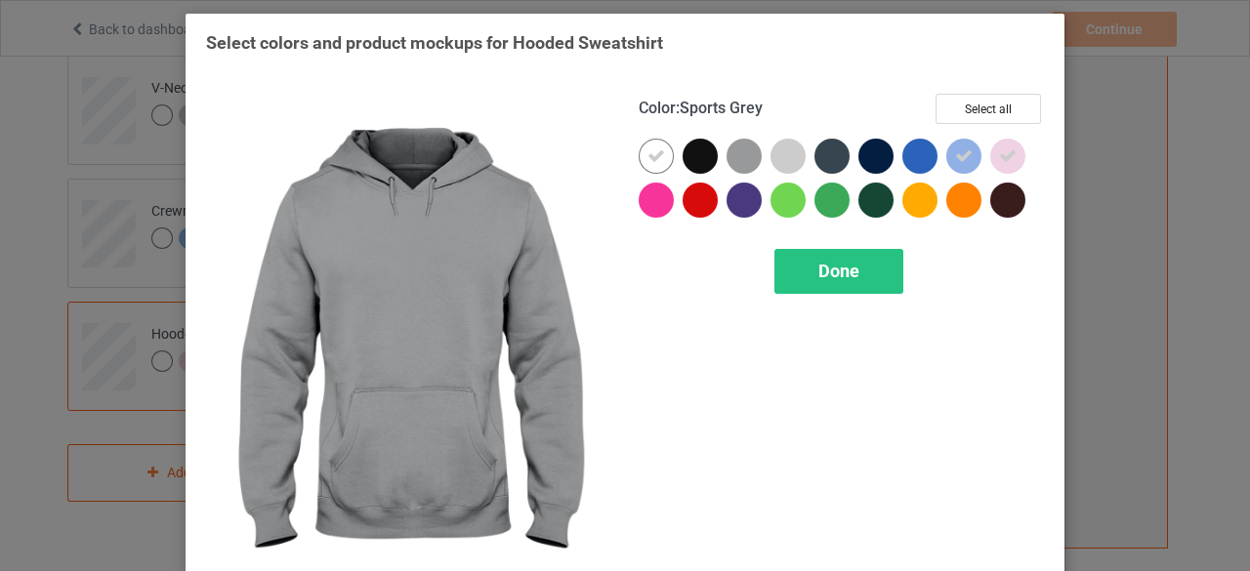
click at [726, 165] on div at bounding box center [743, 156] width 35 height 35
click at [777, 165] on div at bounding box center [787, 156] width 35 height 35
click at [738, 165] on div at bounding box center [743, 156] width 35 height 35
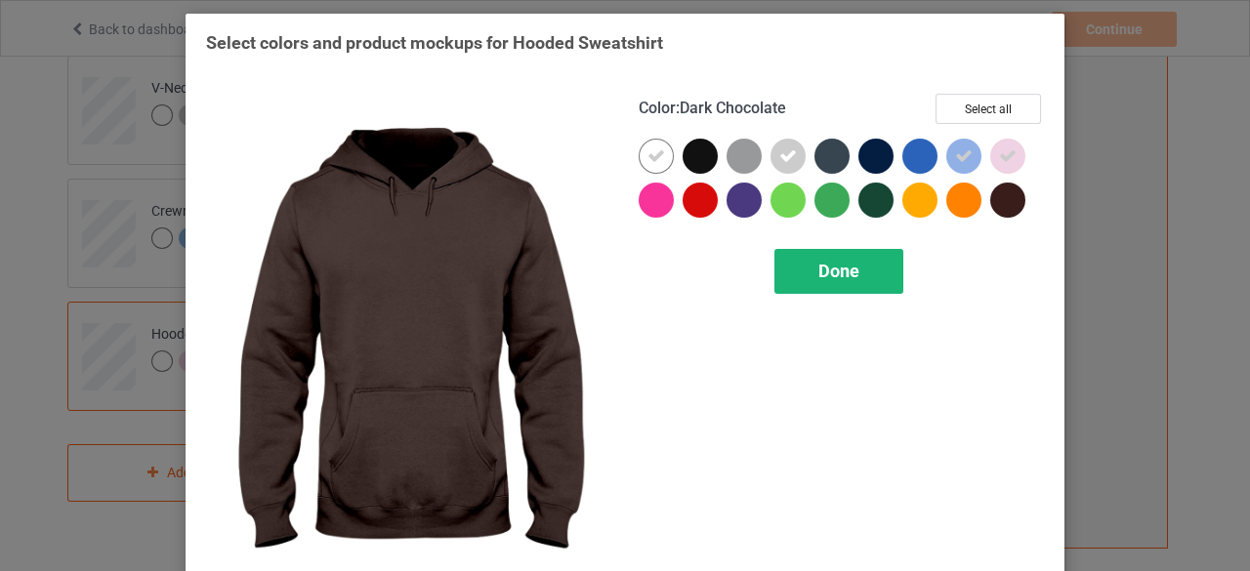
click at [852, 271] on div "Done" at bounding box center [838, 271] width 129 height 45
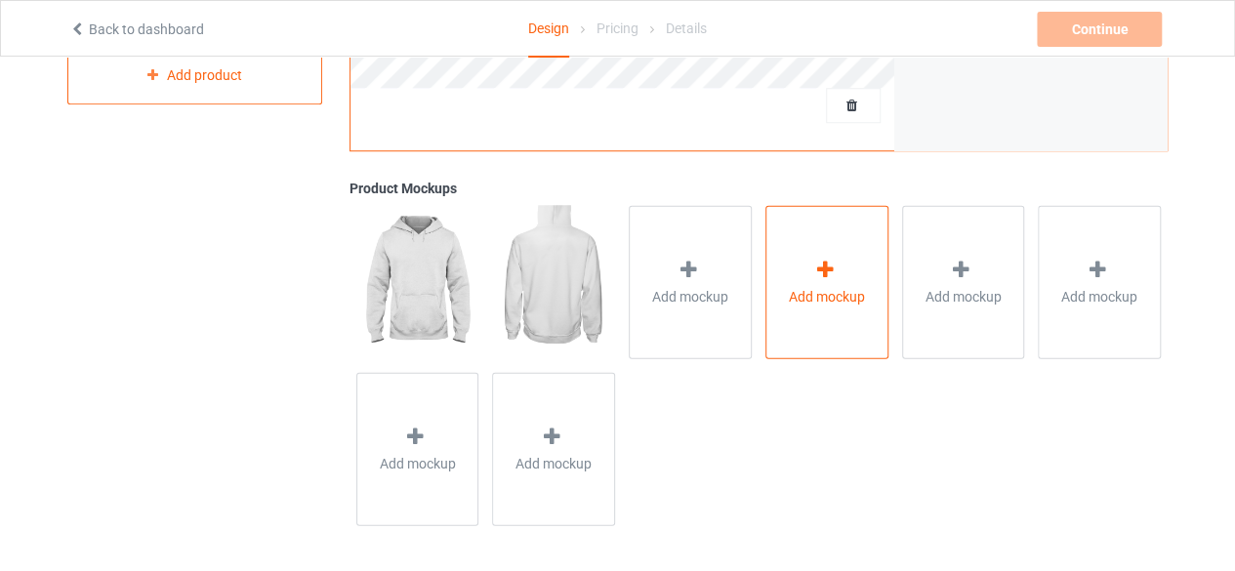
scroll to position [691, 0]
click at [566, 290] on img at bounding box center [553, 280] width 122 height 152
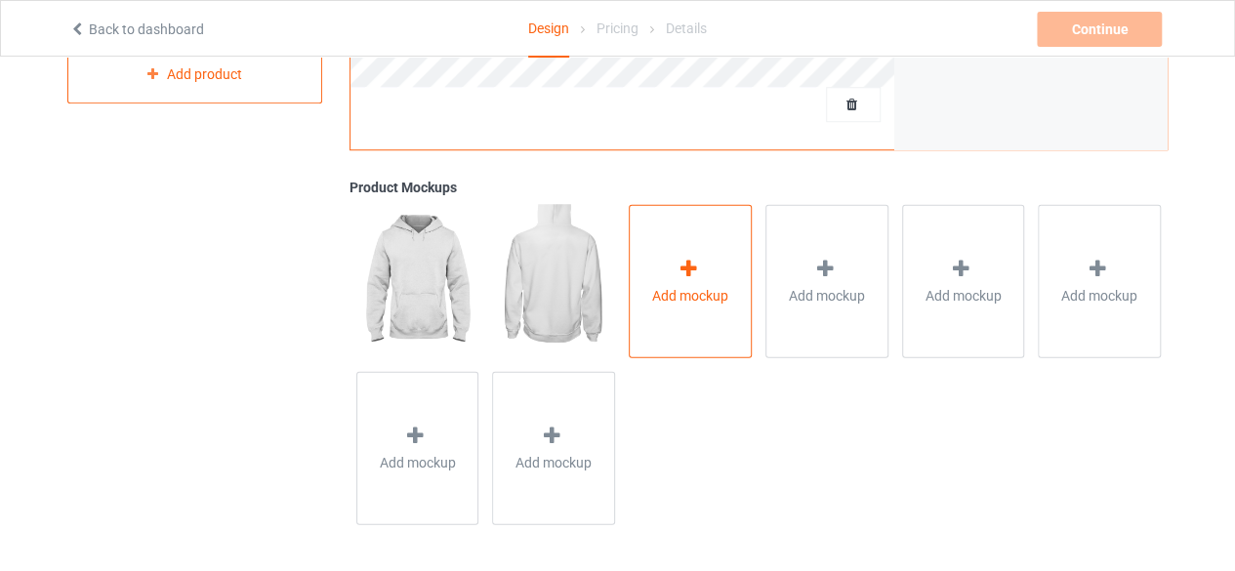
click at [645, 269] on div "Add mockup" at bounding box center [690, 280] width 123 height 153
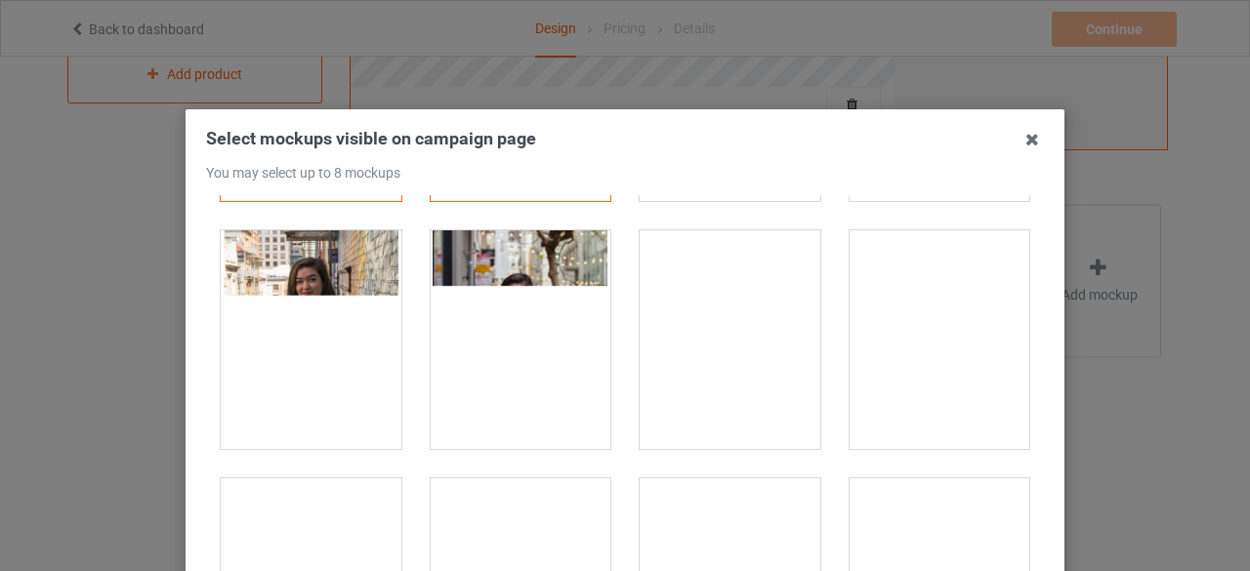
scroll to position [226, 0]
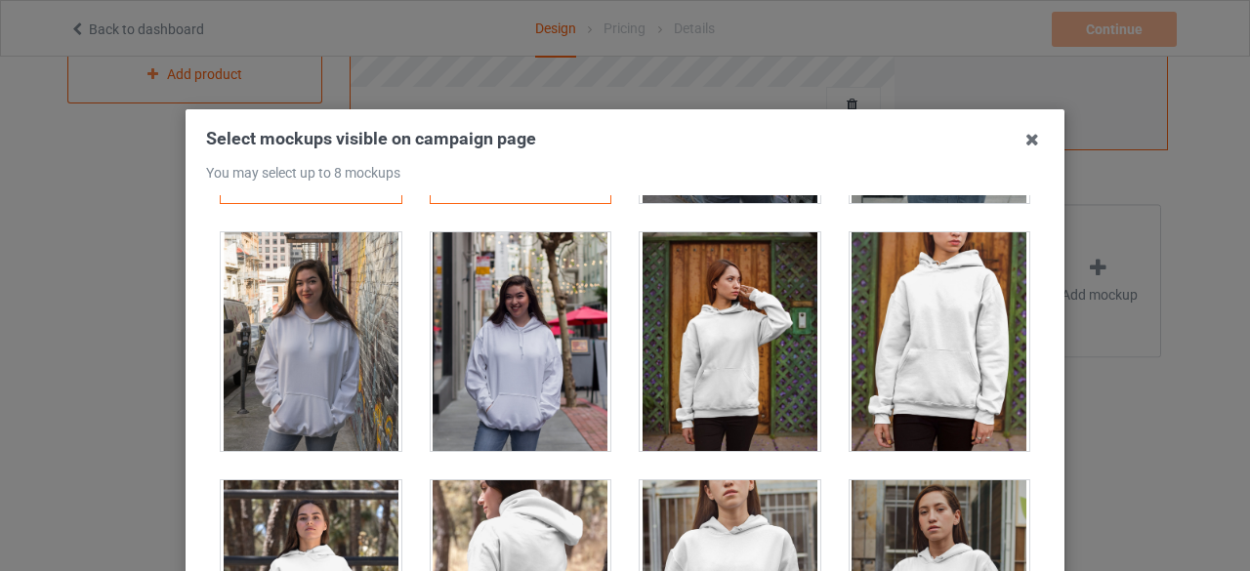
click at [902, 332] on div at bounding box center [940, 341] width 181 height 219
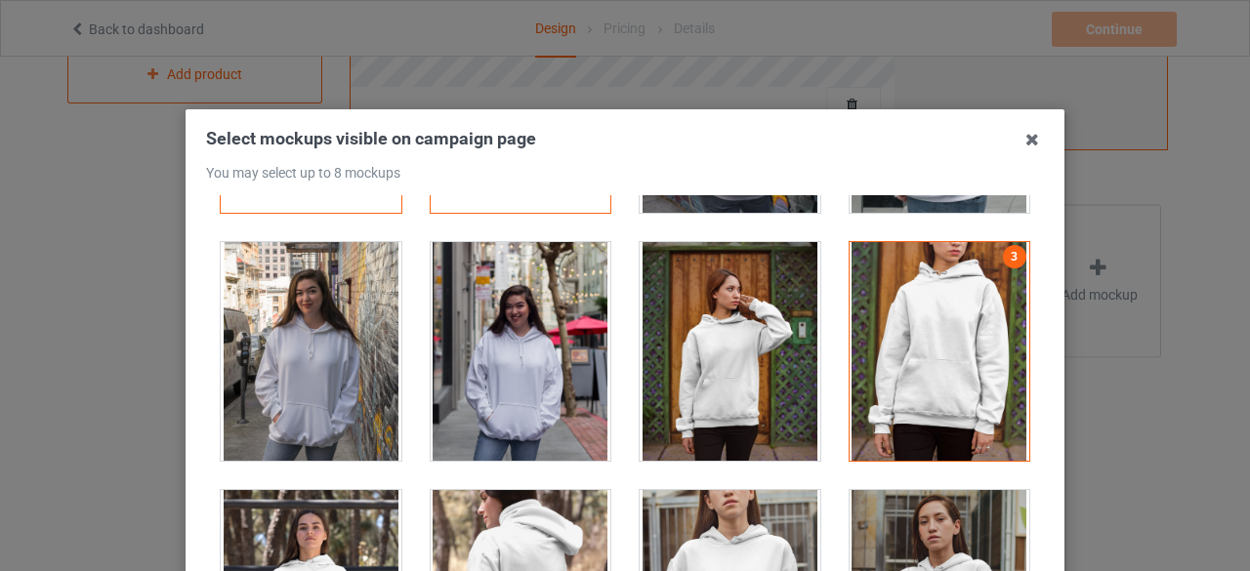
scroll to position [240, 0]
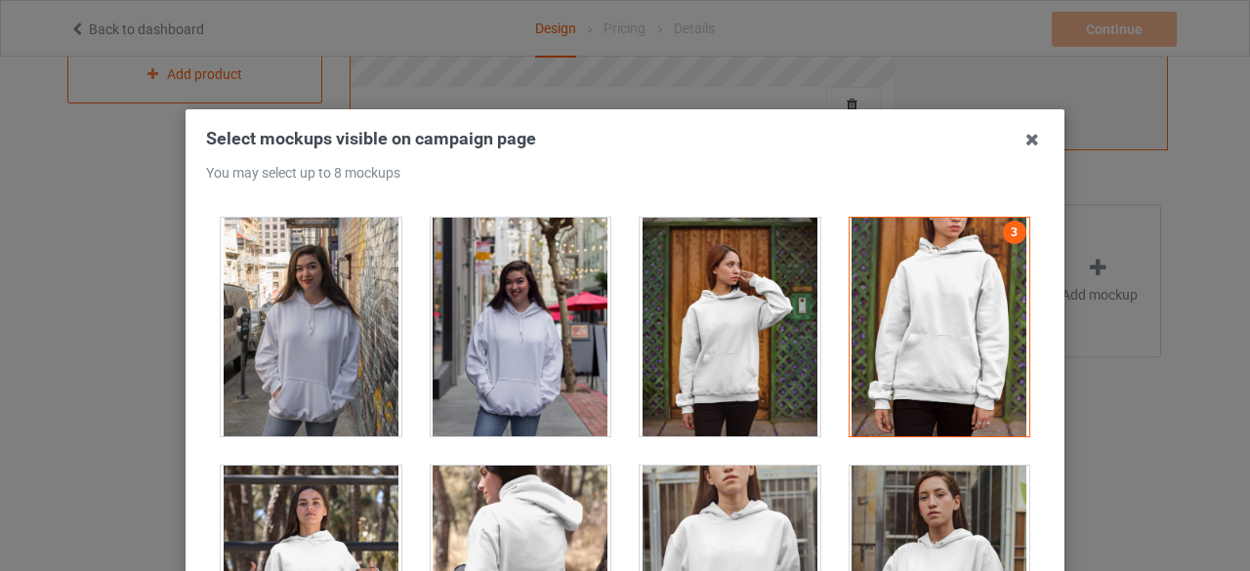
click at [926, 319] on div at bounding box center [940, 327] width 181 height 219
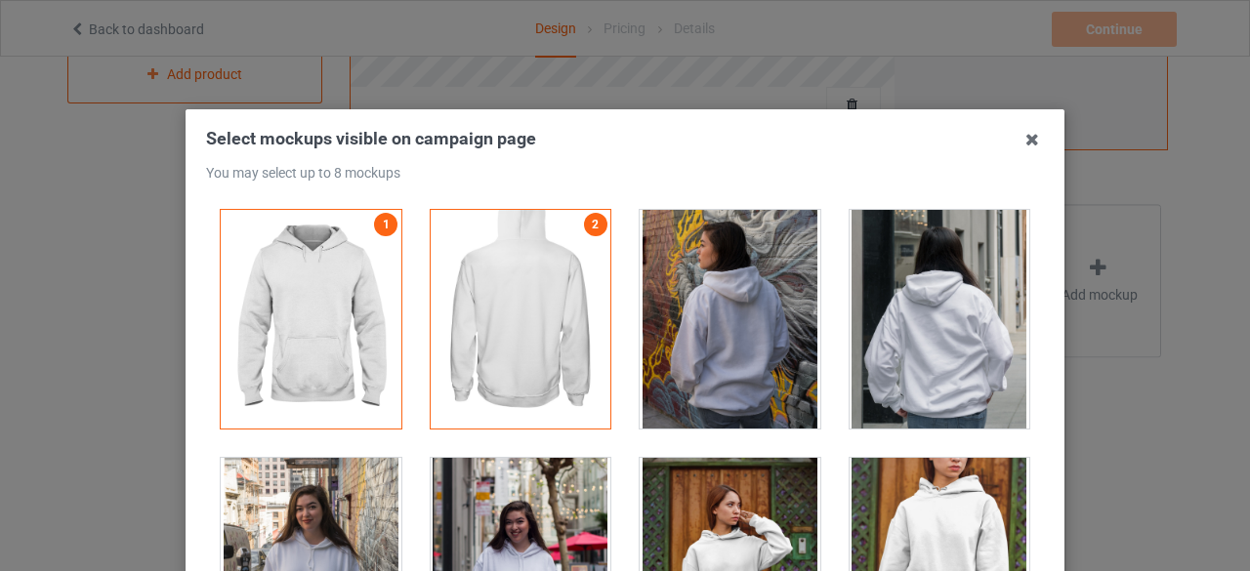
click at [625, 304] on div at bounding box center [730, 319] width 210 height 248
click at [539, 297] on div at bounding box center [521, 319] width 181 height 219
click at [438, 295] on div at bounding box center [521, 319] width 181 height 219
click at [374, 227] on link "1" at bounding box center [385, 224] width 23 height 23
click at [566, 224] on div at bounding box center [521, 319] width 181 height 219
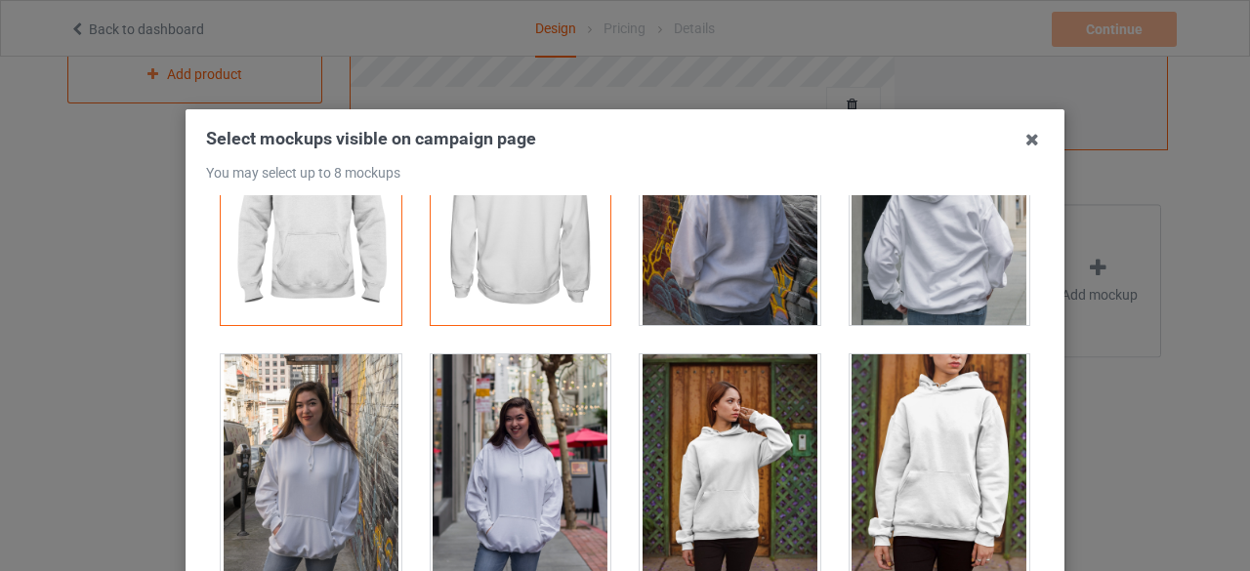
scroll to position [104, 0]
click at [311, 421] on div at bounding box center [311, 462] width 181 height 219
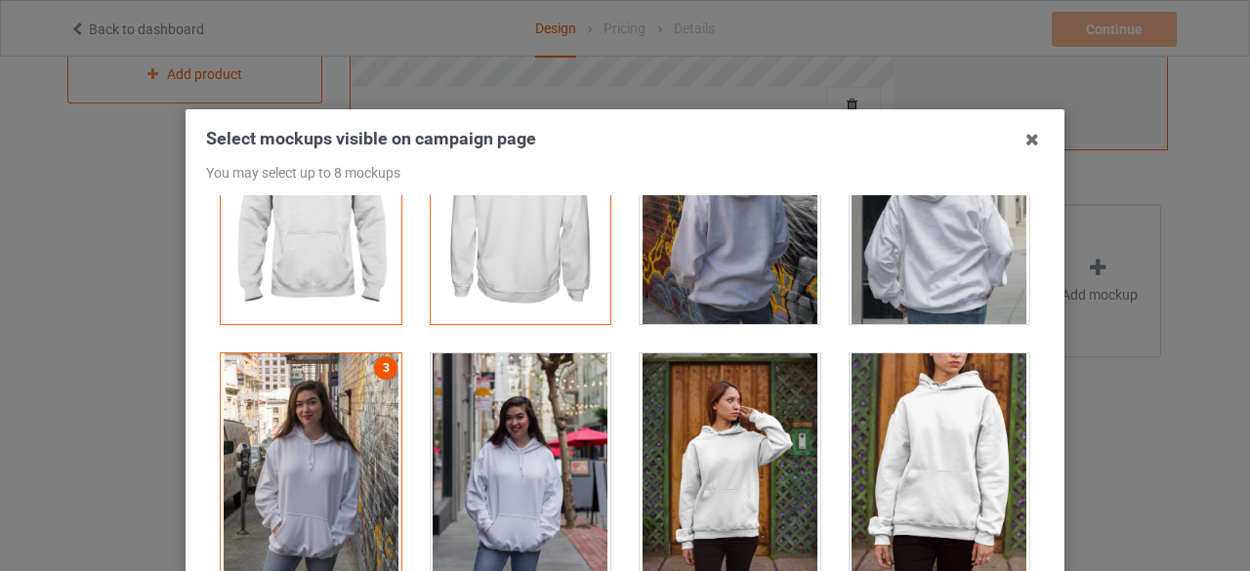
click at [374, 370] on link "3" at bounding box center [385, 367] width 23 height 23
click at [972, 381] on div at bounding box center [940, 462] width 181 height 219
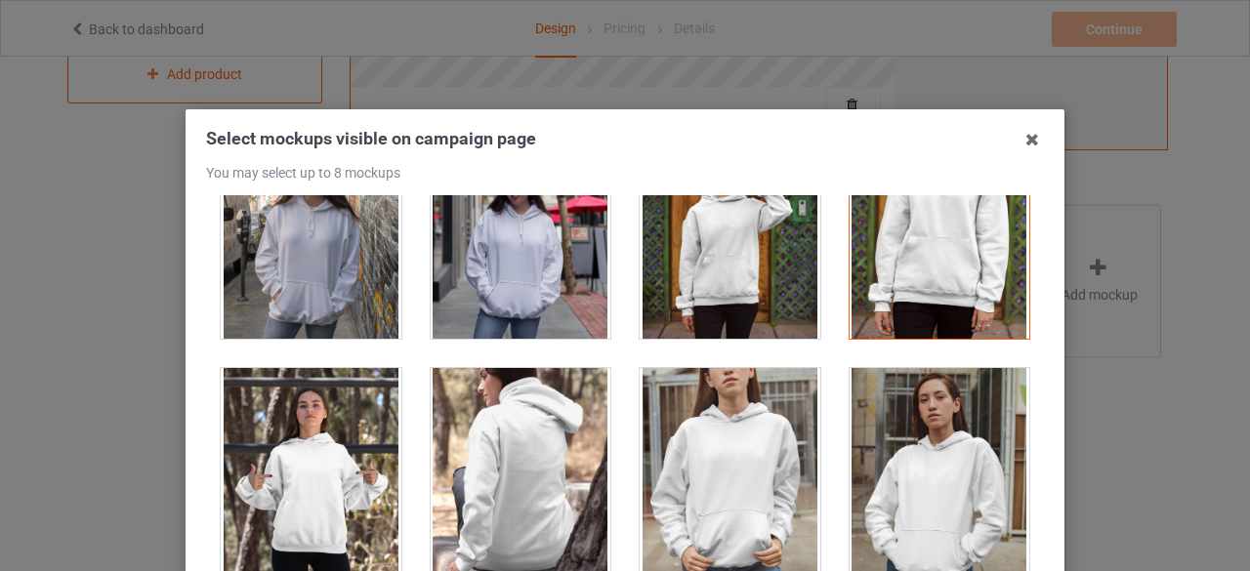
scroll to position [0, 0]
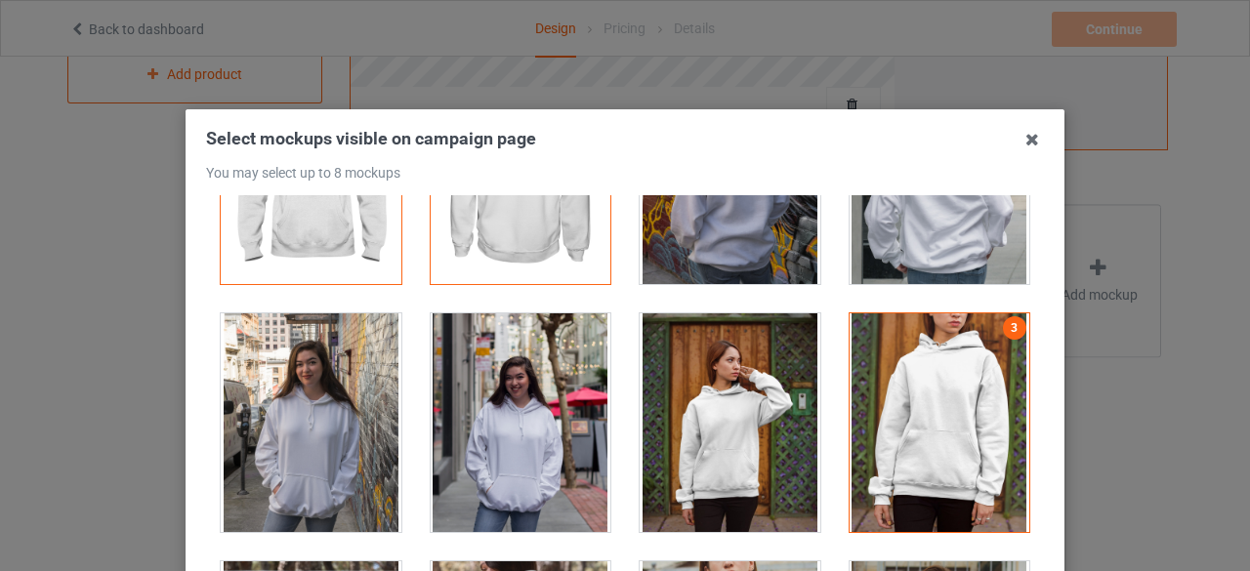
click at [974, 380] on div at bounding box center [940, 422] width 181 height 219
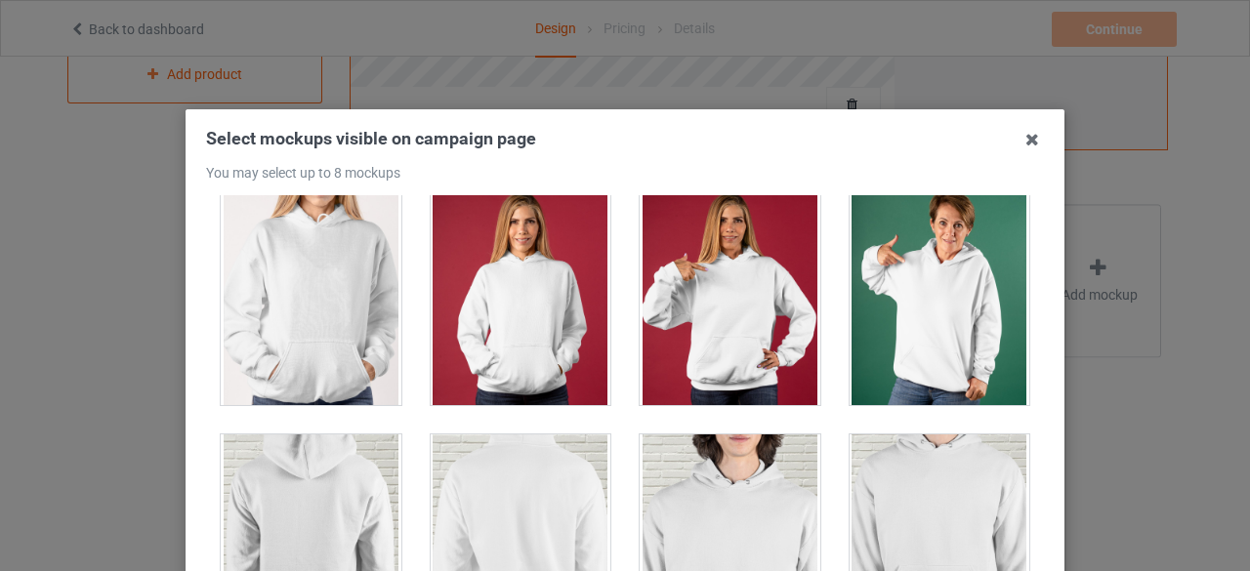
click at [297, 327] on div at bounding box center [311, 296] width 181 height 219
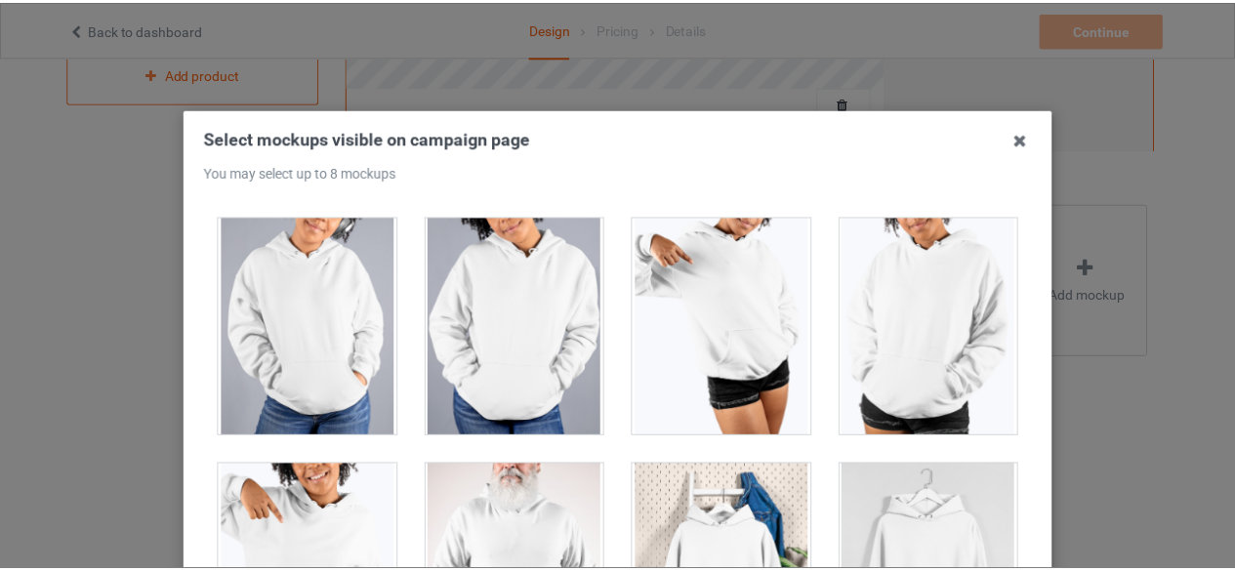
scroll to position [279, 0]
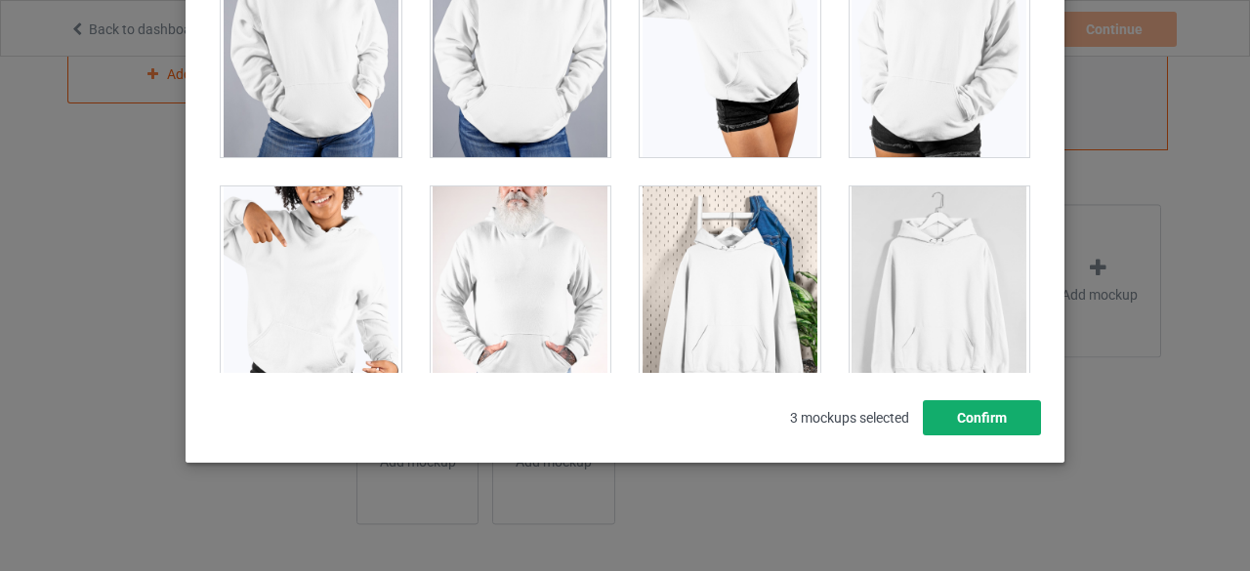
click at [961, 413] on button "Confirm" at bounding box center [982, 417] width 118 height 35
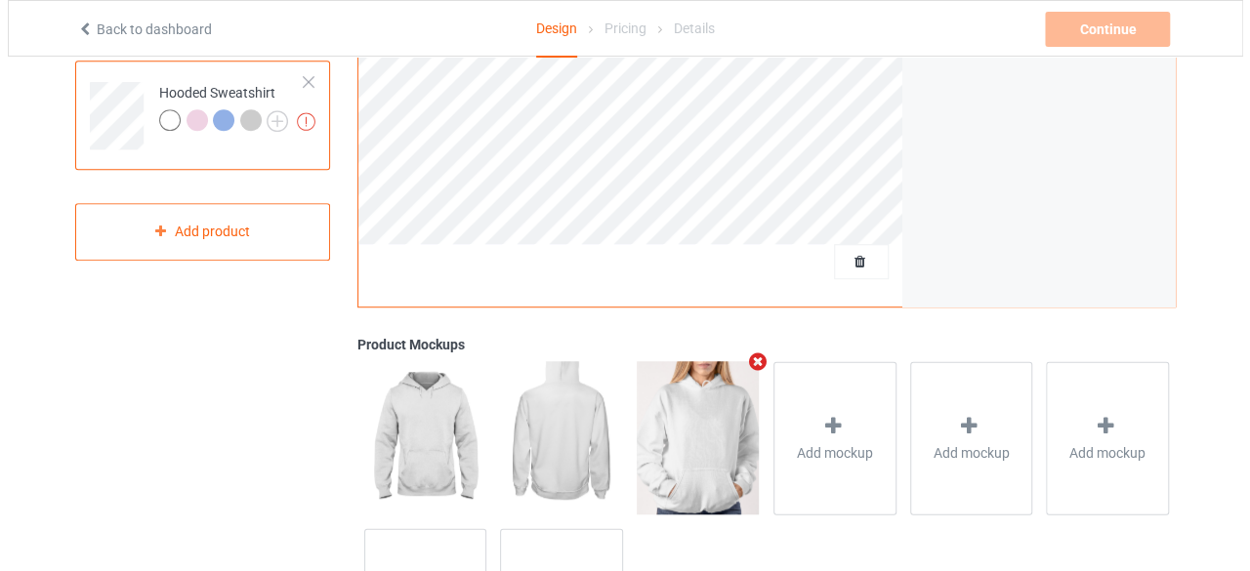
scroll to position [533, 0]
click at [522, 438] on img at bounding box center [553, 438] width 122 height 152
click at [542, 429] on img at bounding box center [553, 438] width 122 height 152
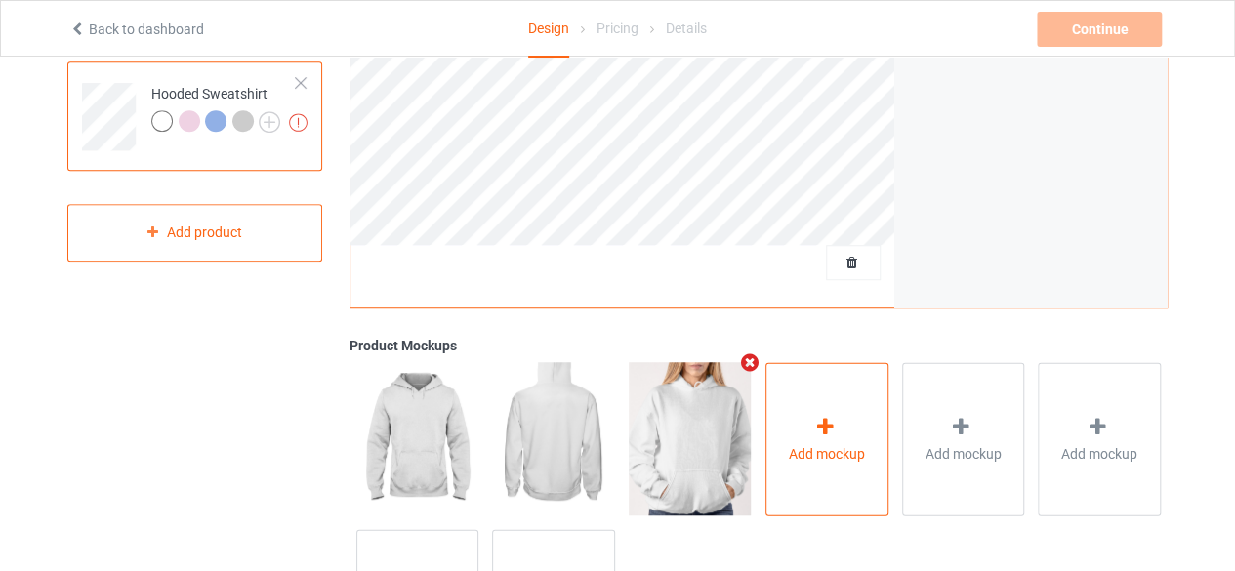
click at [807, 413] on div "Add mockup" at bounding box center [827, 438] width 123 height 153
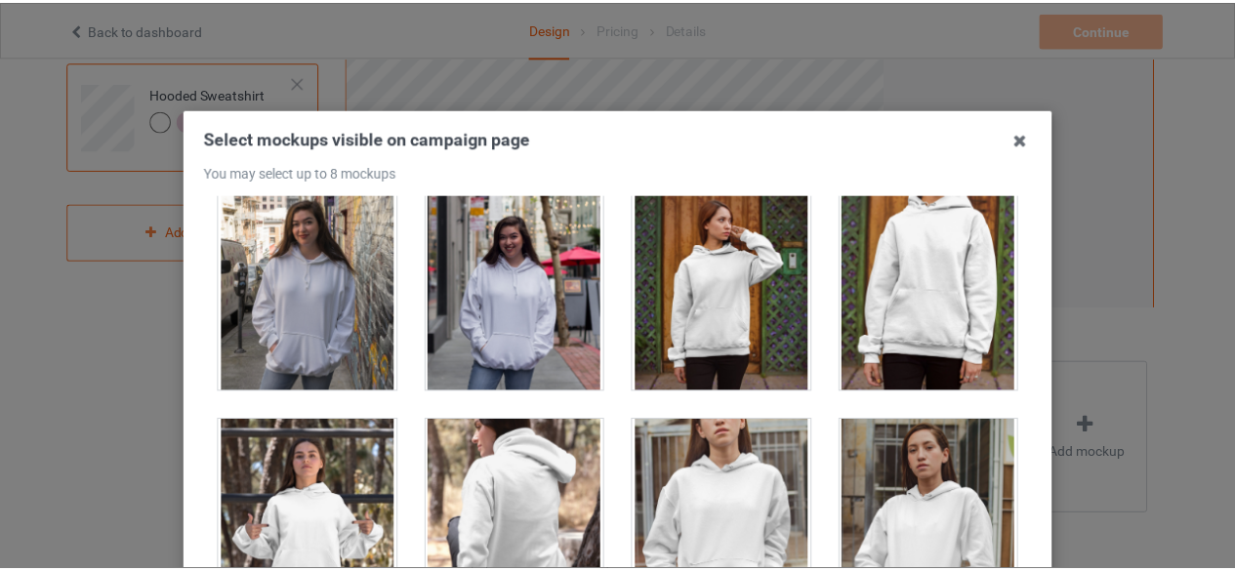
scroll to position [0, 0]
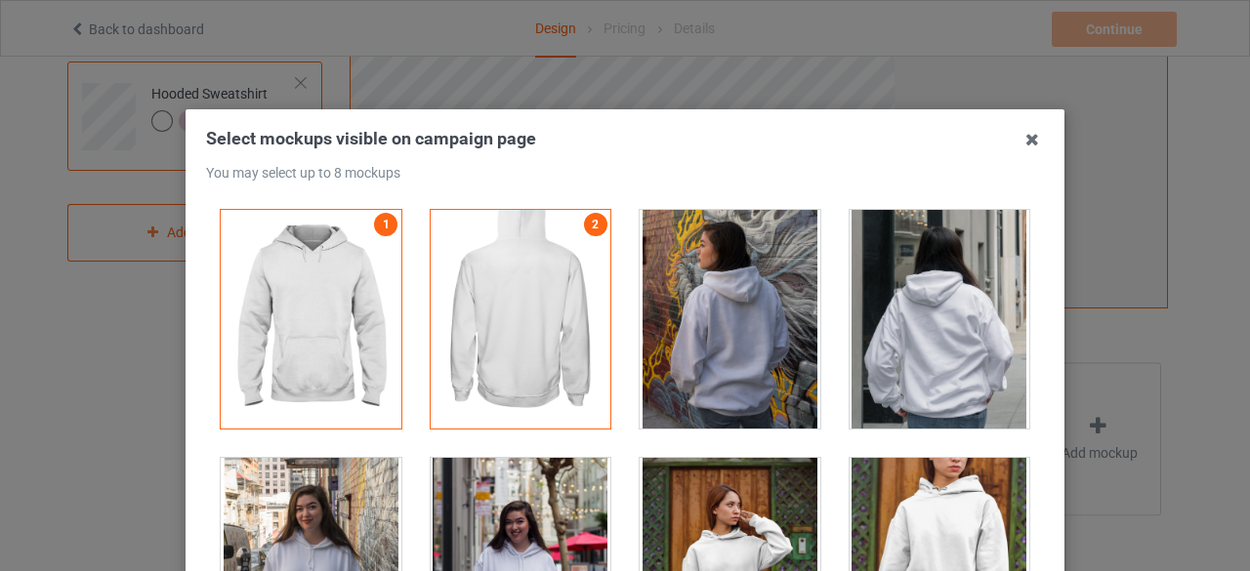
click at [54, 358] on div "Select mockups visible on campaign page You may select up to 8 mockups 1 2 3 3 …" at bounding box center [625, 285] width 1250 height 571
click at [1018, 140] on icon at bounding box center [1031, 139] width 31 height 31
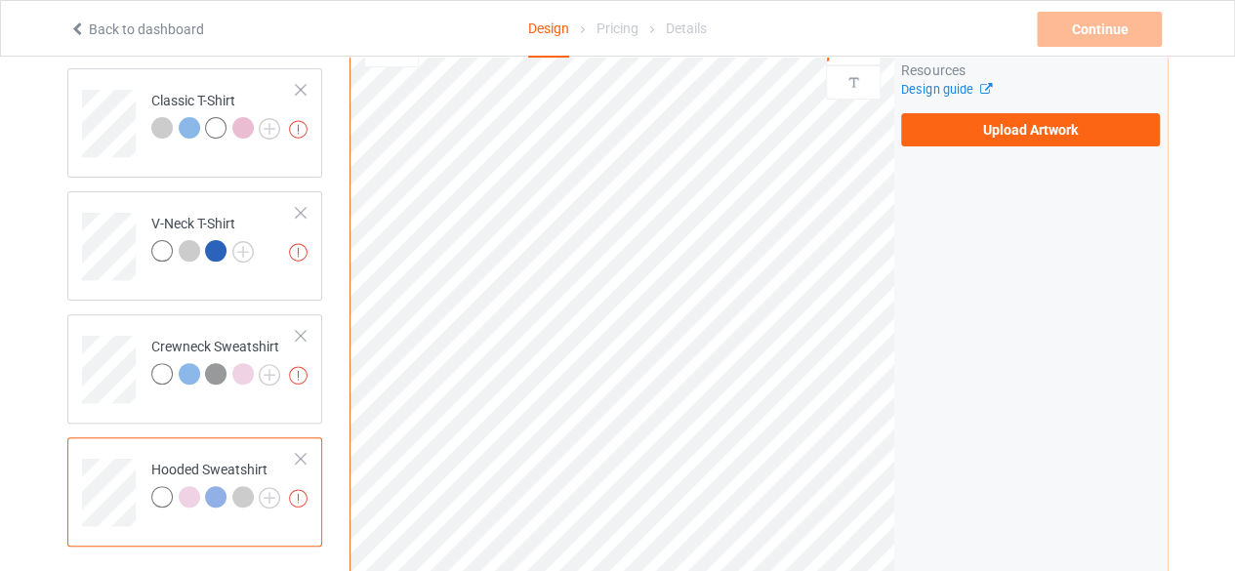
scroll to position [159, 0]
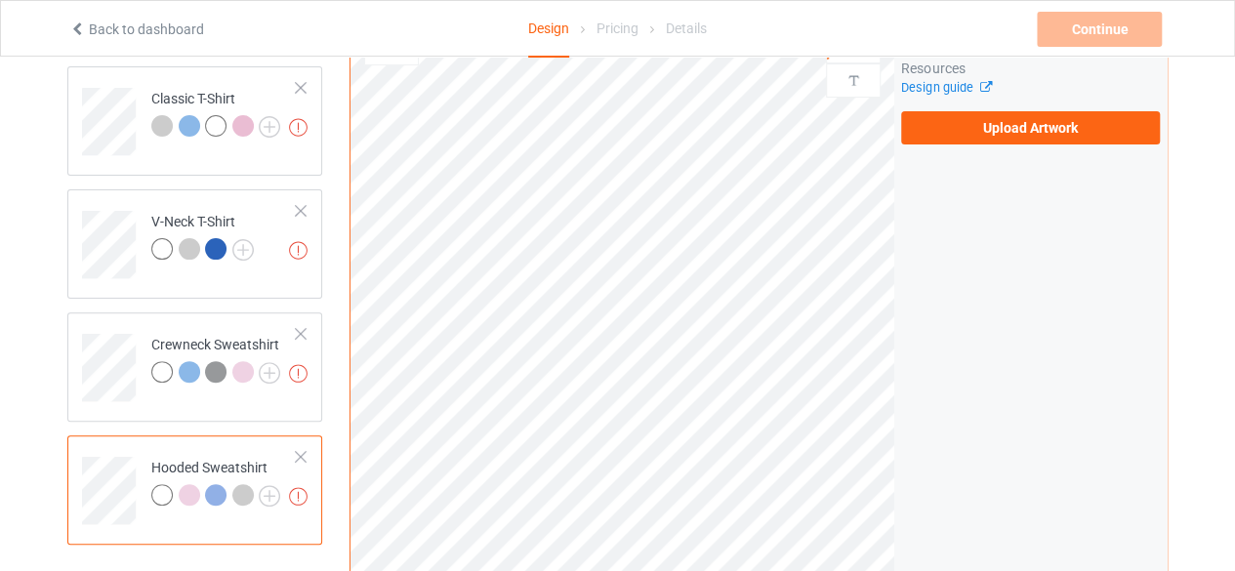
click at [55, 256] on div "Design Select colors for each of the products and upload an artwork file to des…" at bounding box center [195, 501] width 282 height 1153
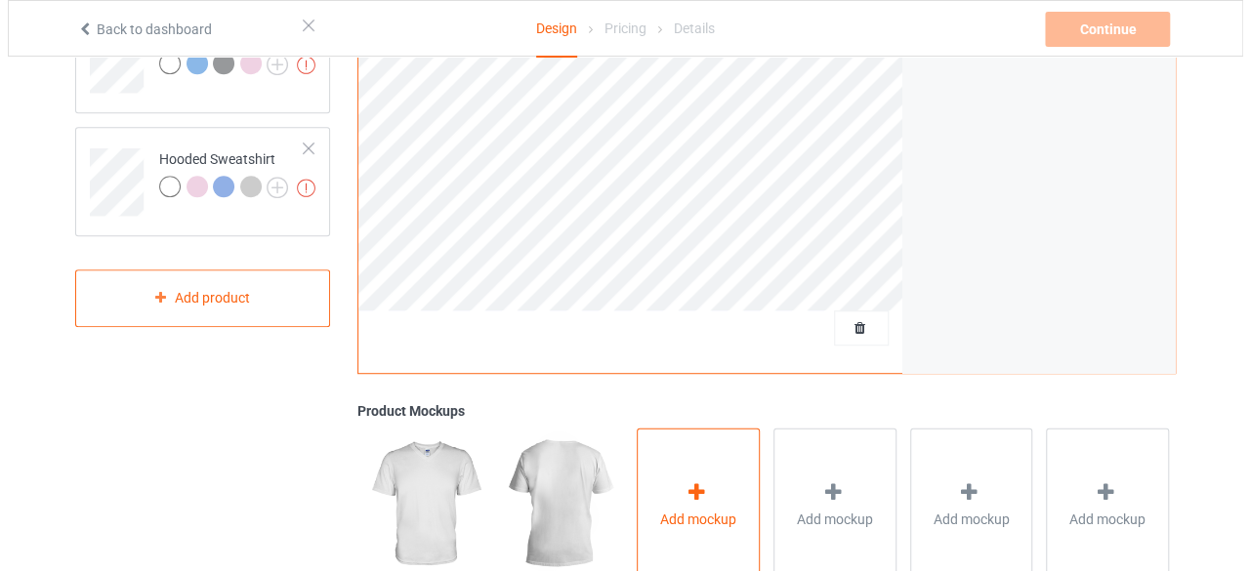
scroll to position [470, 0]
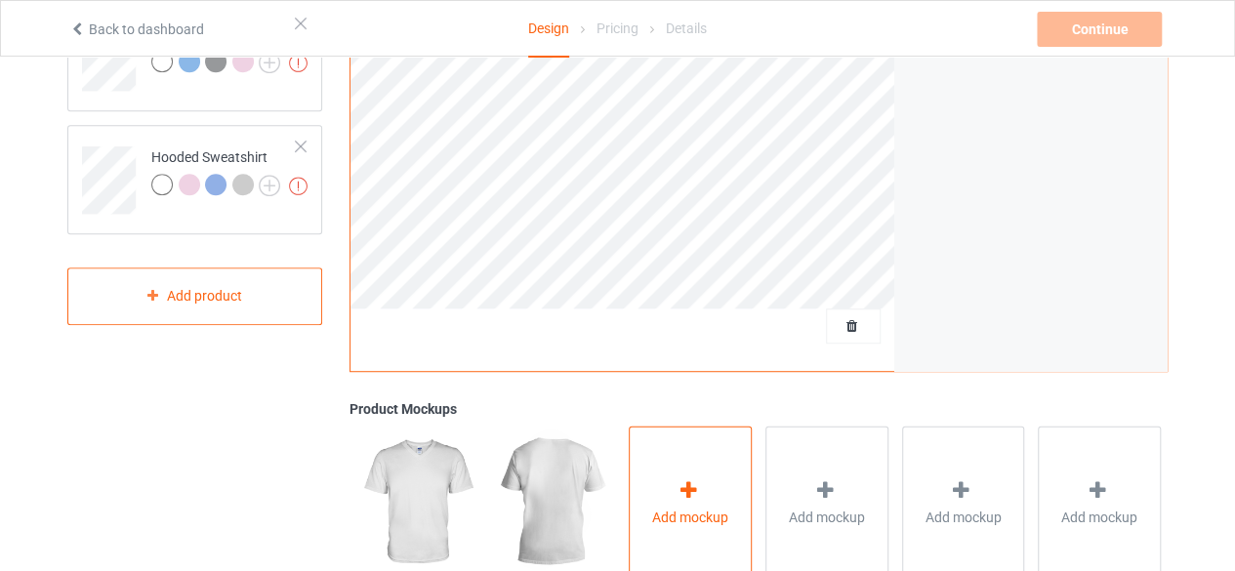
click at [678, 514] on span "Add mockup" at bounding box center [690, 517] width 76 height 20
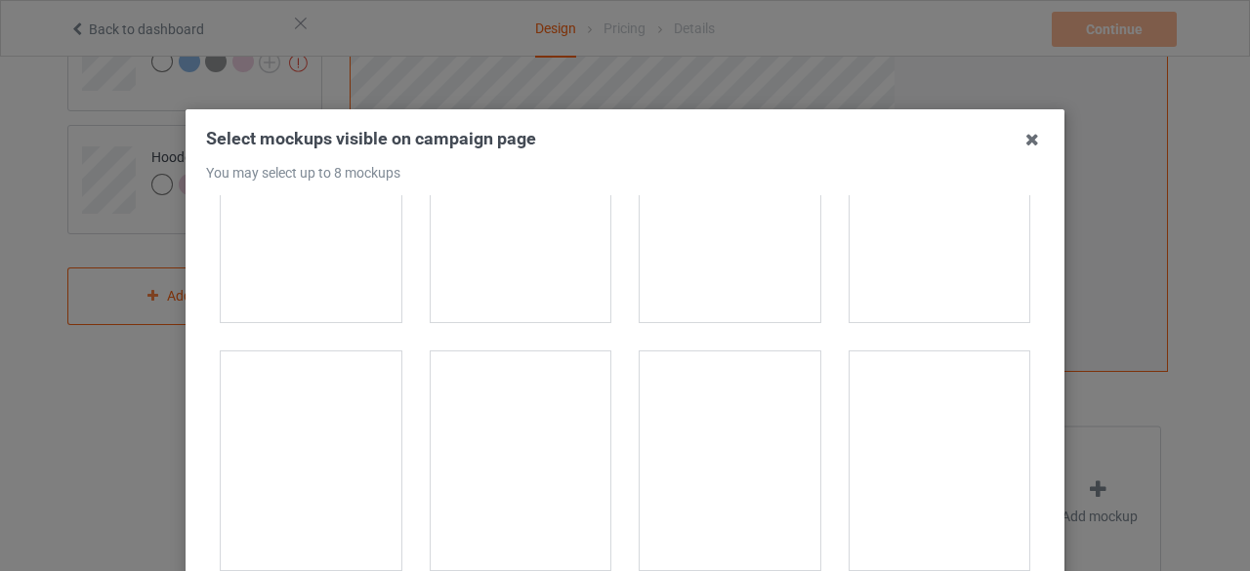
scroll to position [2340, 0]
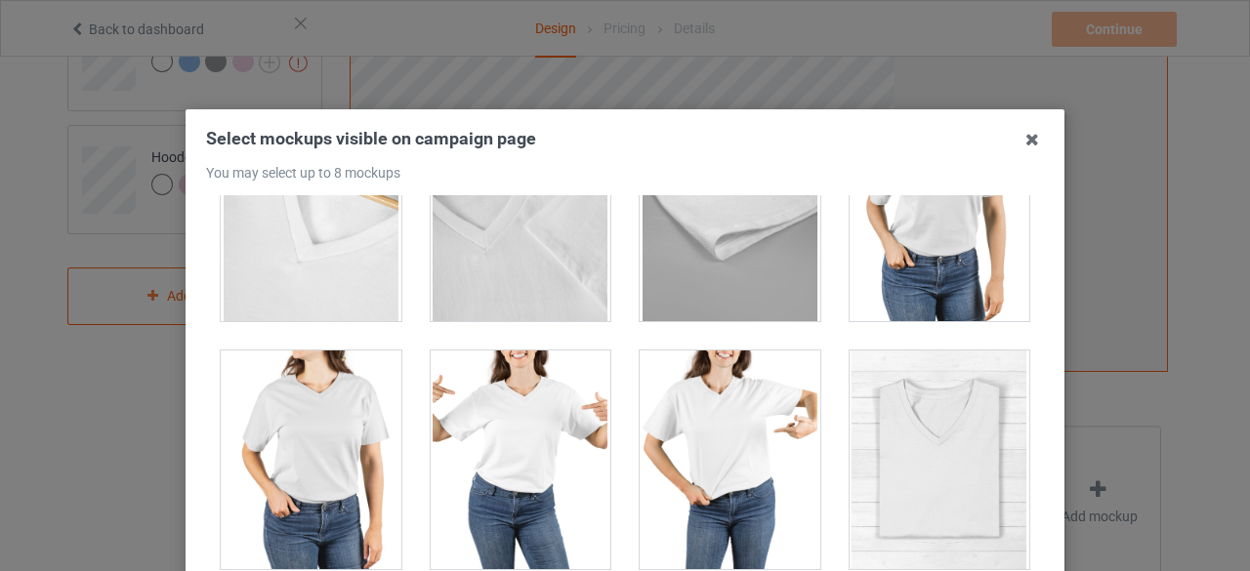
click at [320, 432] on div at bounding box center [311, 460] width 181 height 219
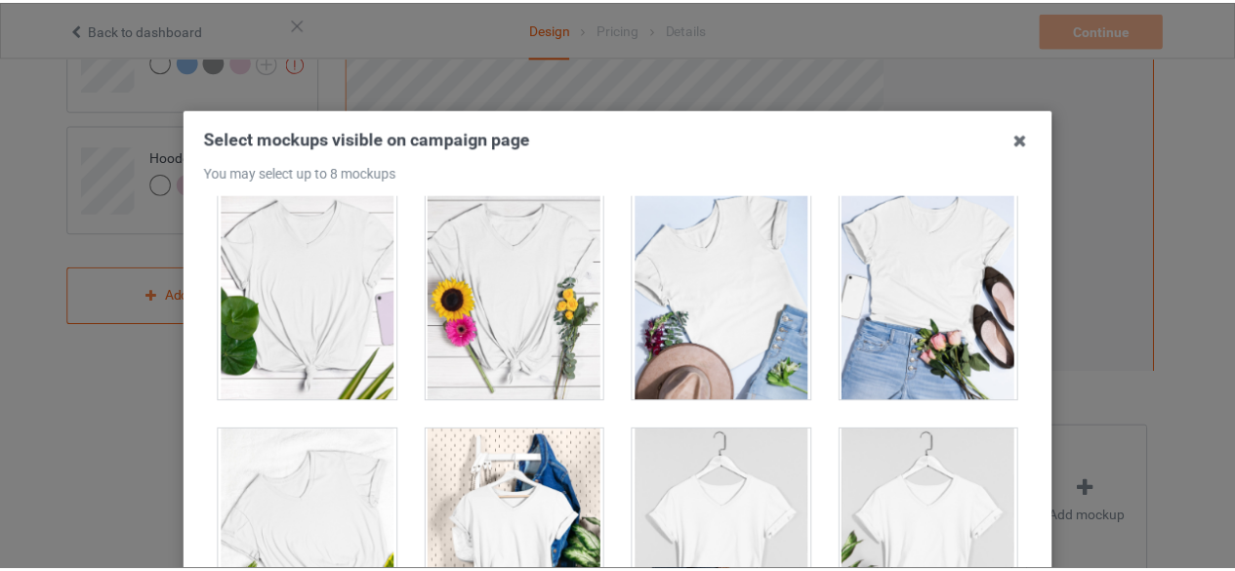
scroll to position [279, 0]
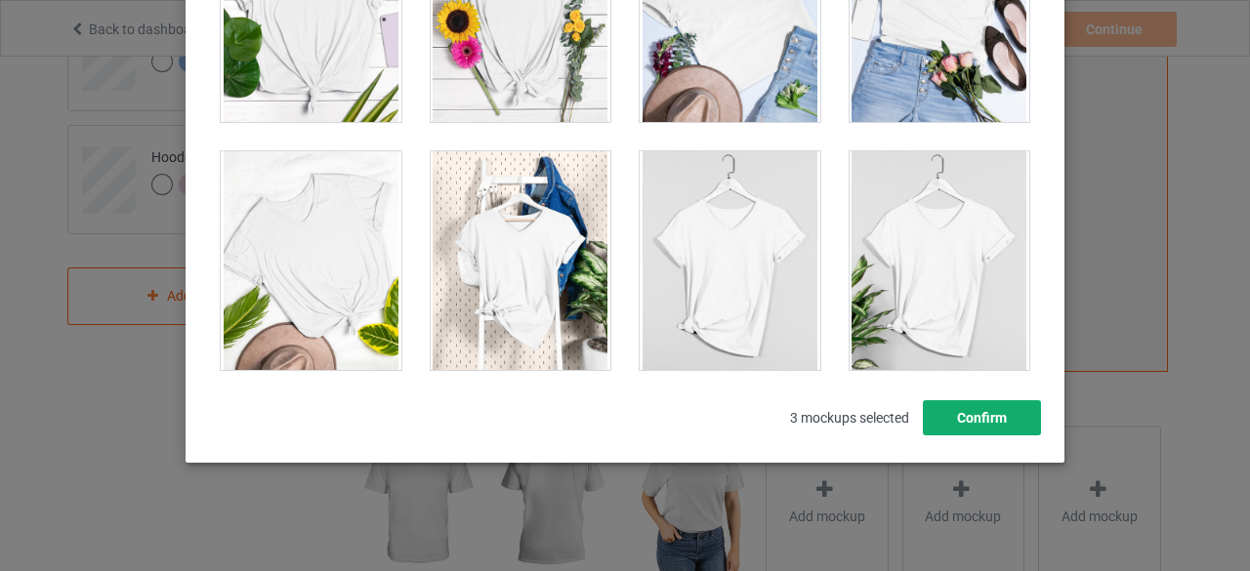
click at [967, 407] on button "Confirm" at bounding box center [982, 417] width 118 height 35
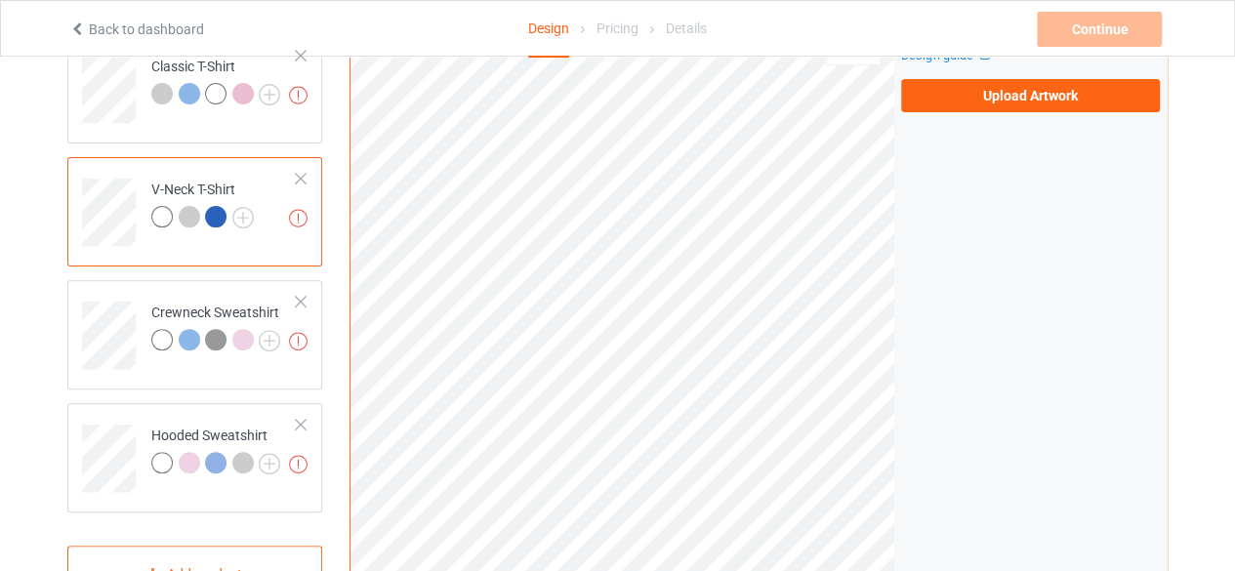
scroll to position [152, 0]
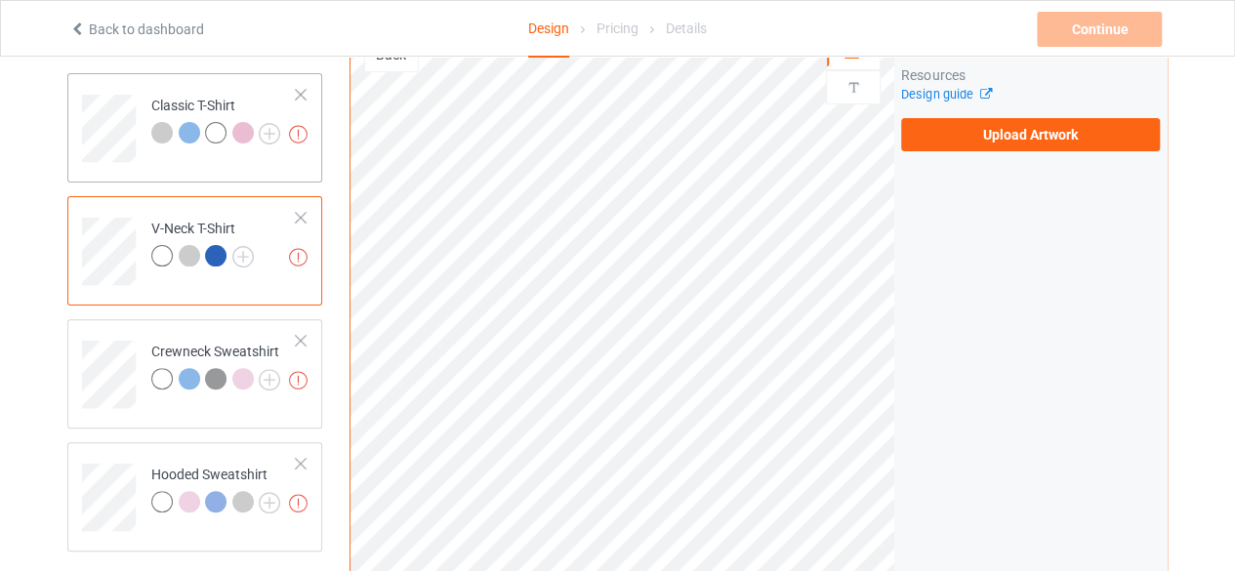
click at [213, 163] on div "Missing artworks Classic T-Shirt" at bounding box center [194, 127] width 255 height 109
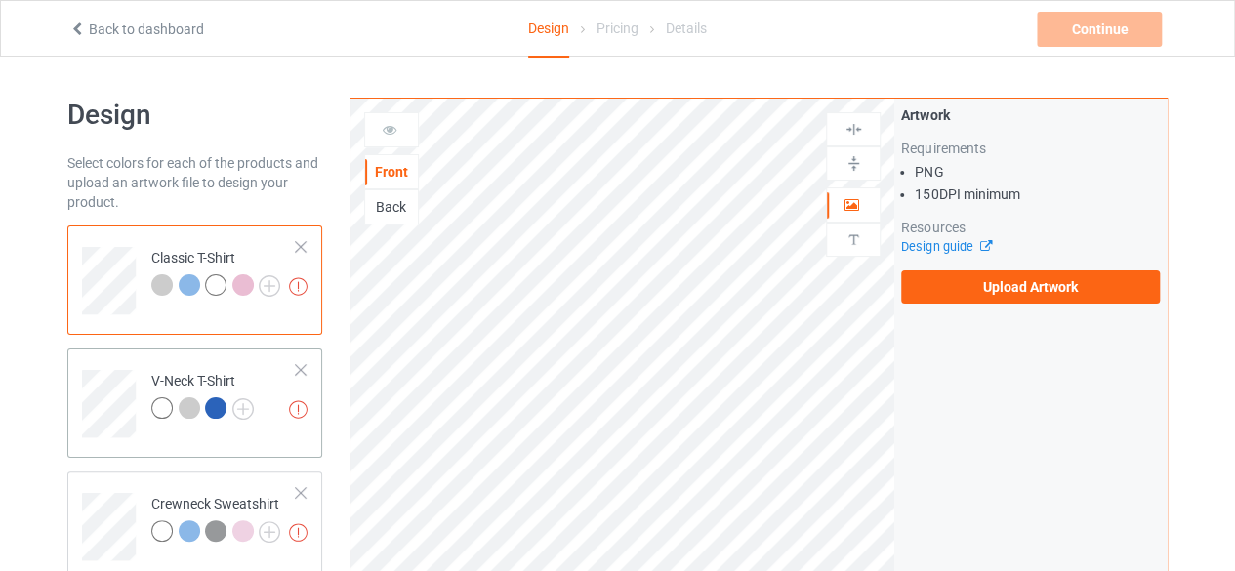
click at [210, 376] on div "V-Neck T-Shirt" at bounding box center [202, 394] width 103 height 47
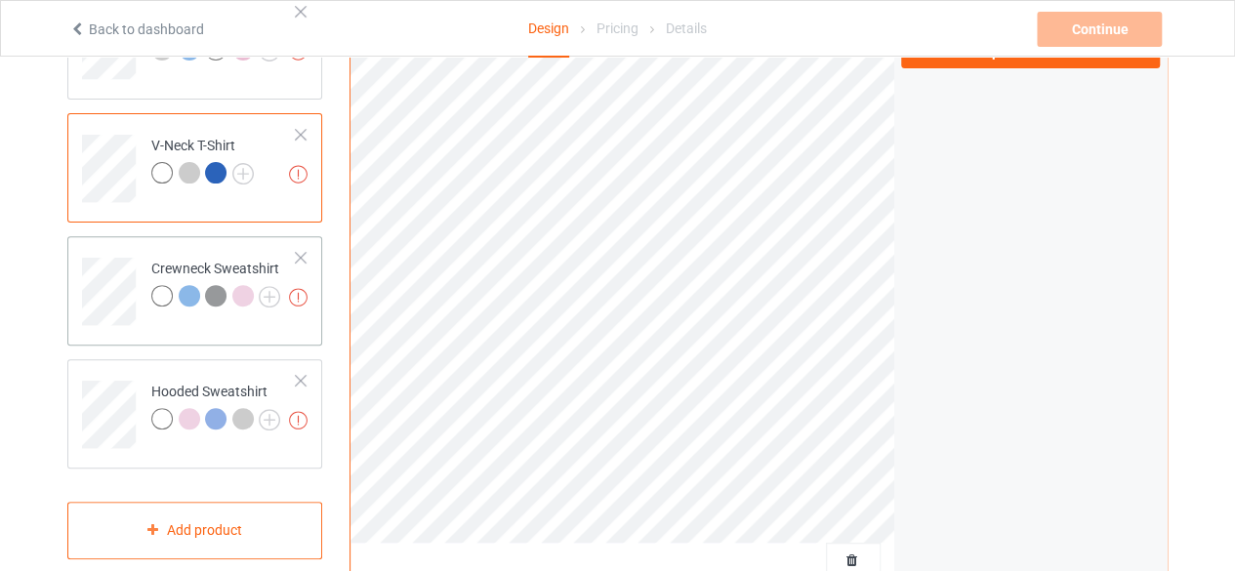
scroll to position [199, 0]
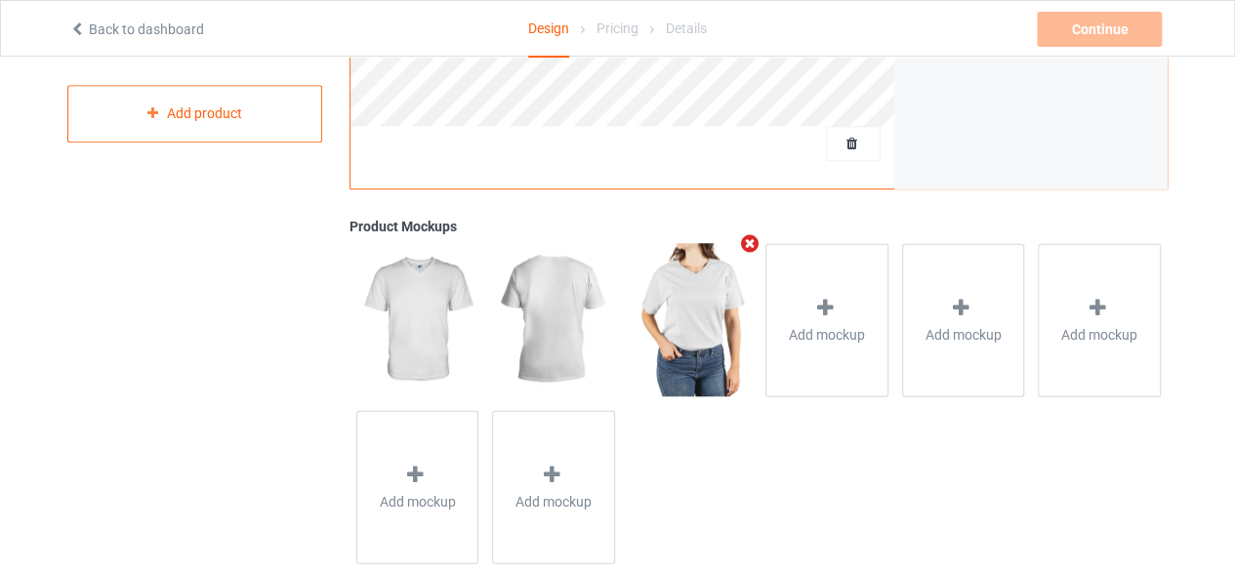
click at [197, 233] on div "Design Select colors for each of the products and upload an artwork file to des…" at bounding box center [195, 8] width 282 height 1153
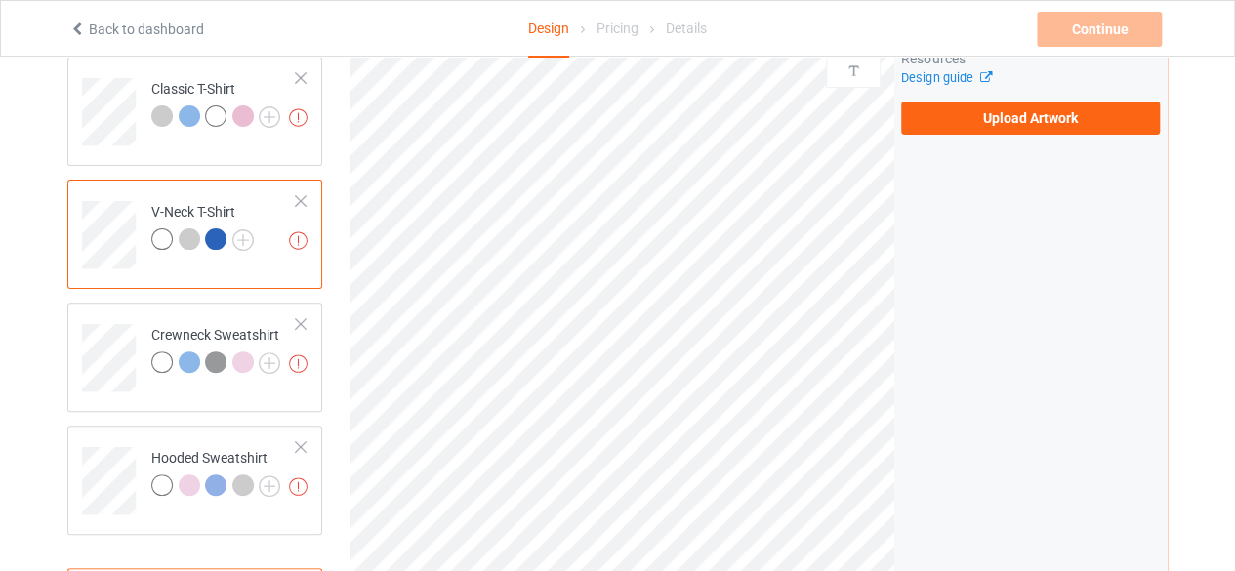
scroll to position [100, 0]
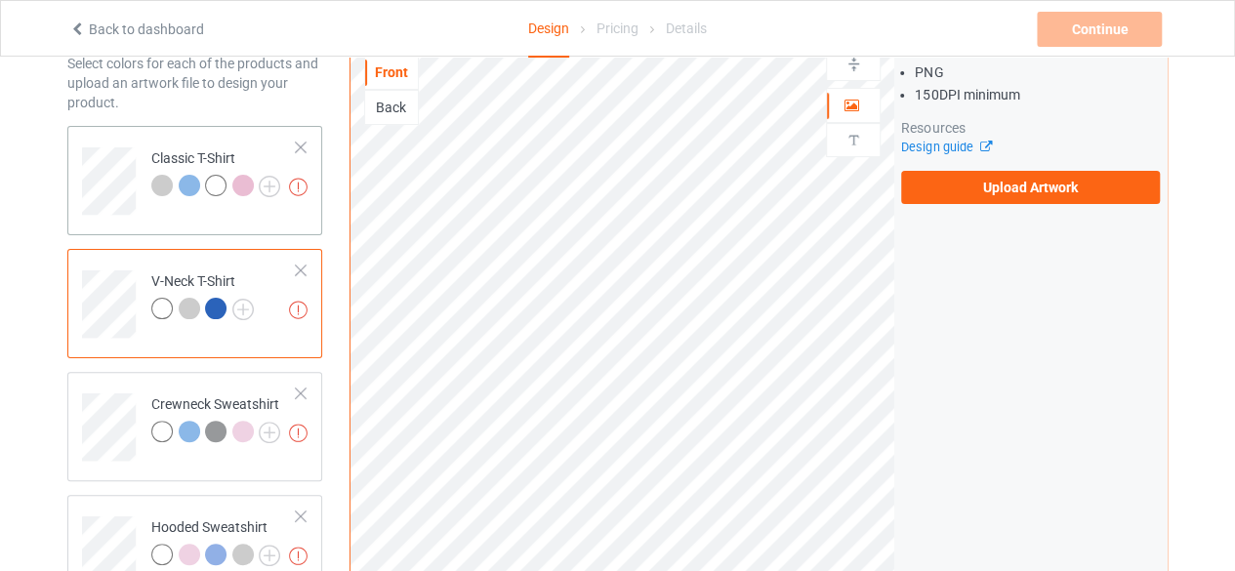
click at [195, 204] on td "Missing artworks Classic T-Shirt" at bounding box center [224, 174] width 167 height 81
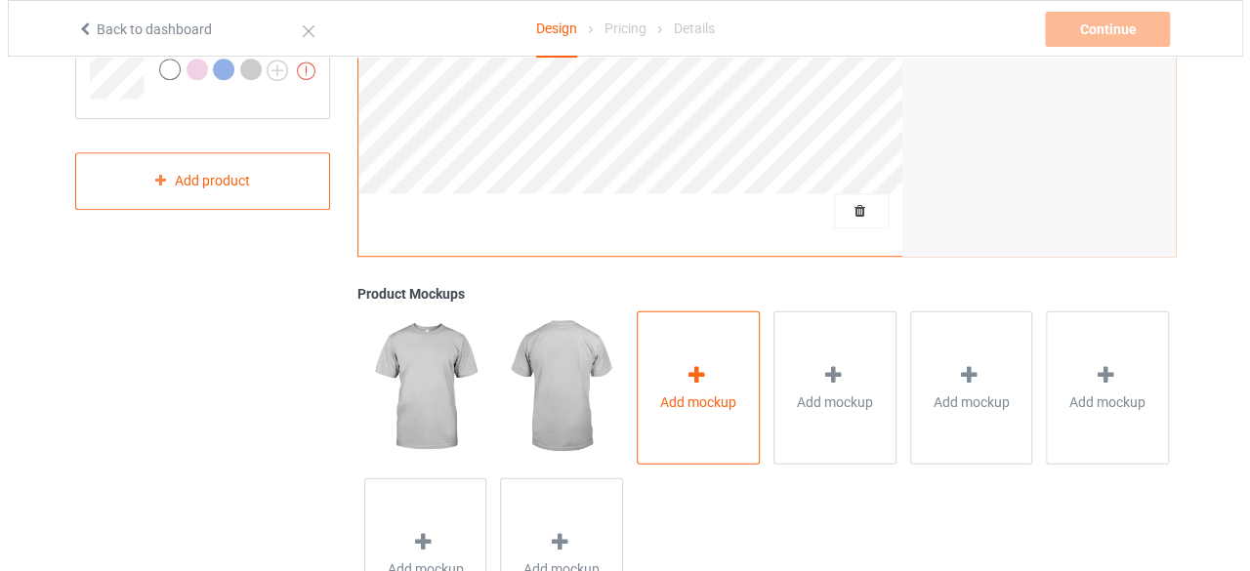
scroll to position [607, 0]
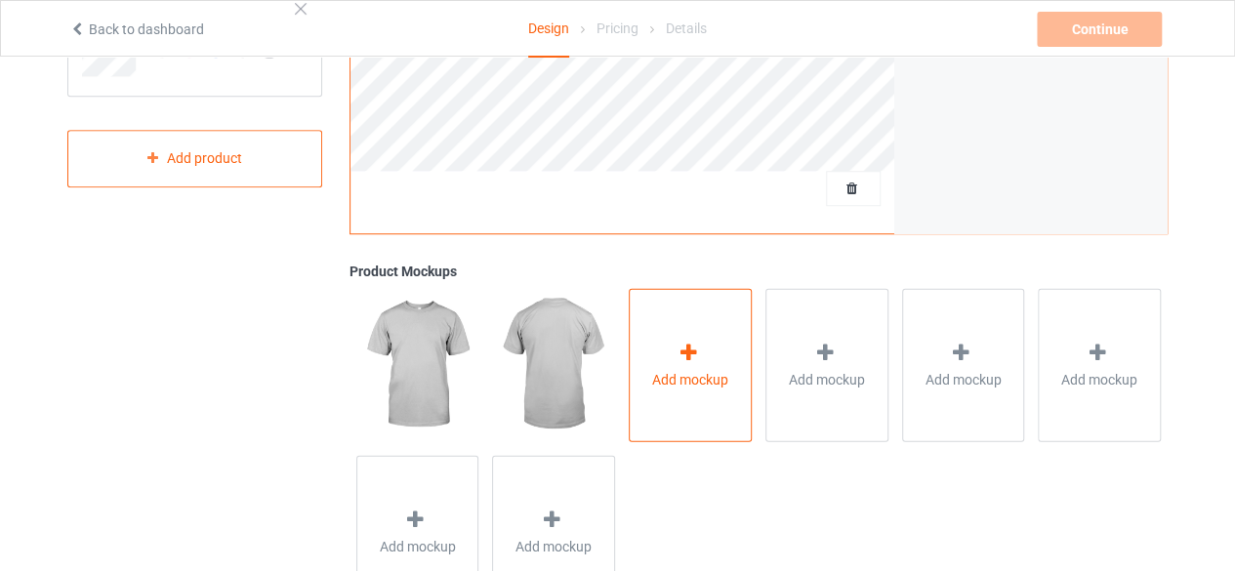
click at [729, 361] on div "Add mockup" at bounding box center [690, 364] width 123 height 153
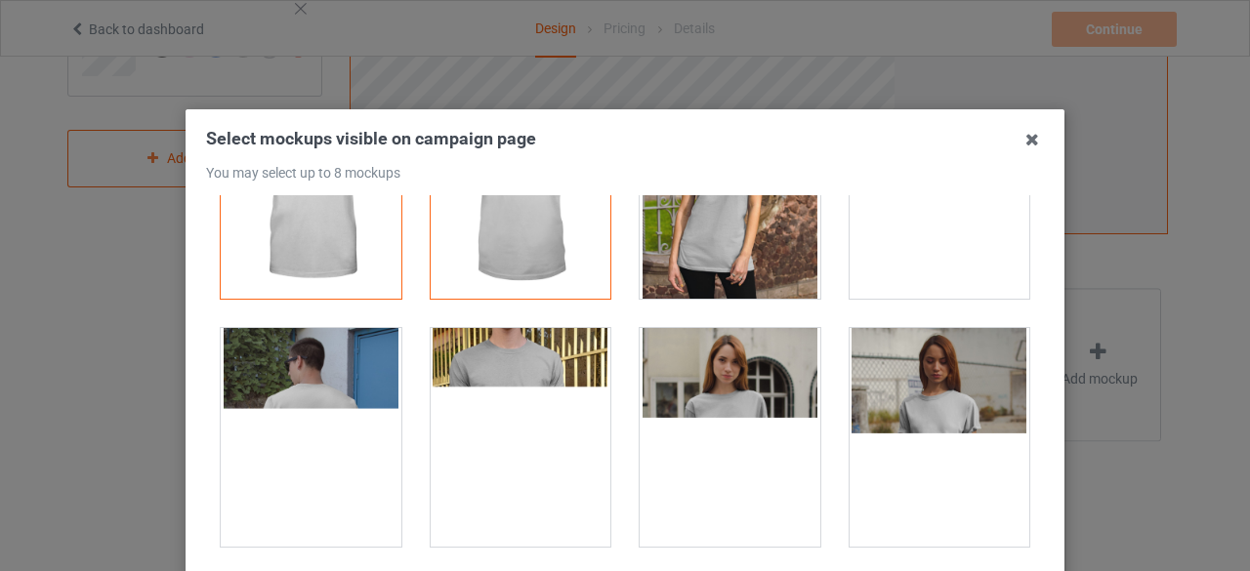
scroll to position [131, 0]
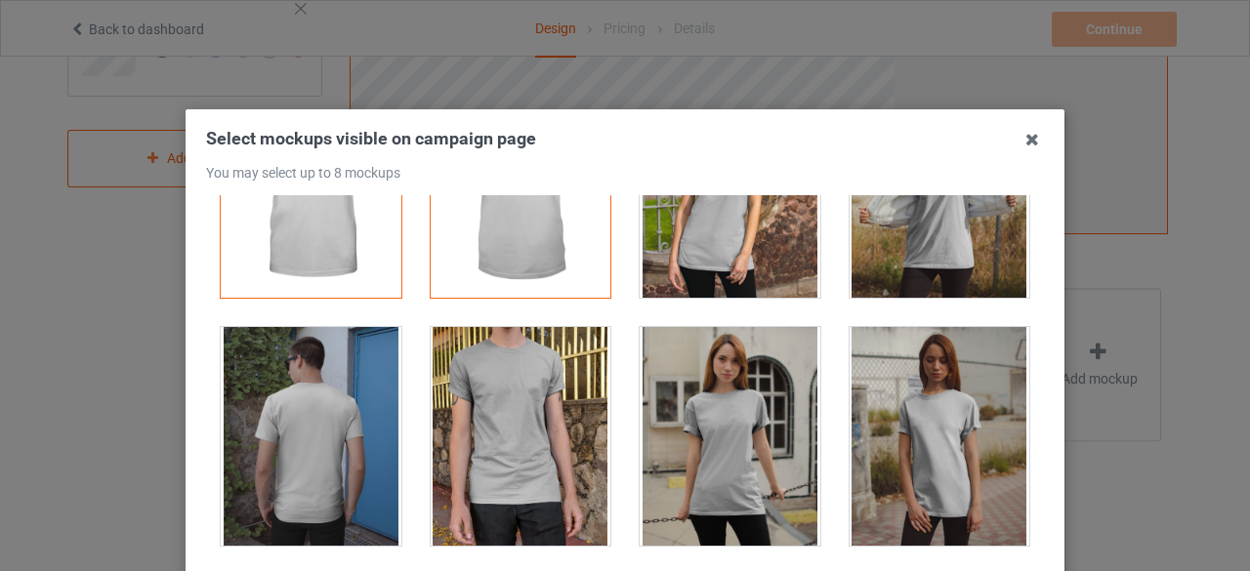
click at [721, 378] on div at bounding box center [730, 436] width 181 height 219
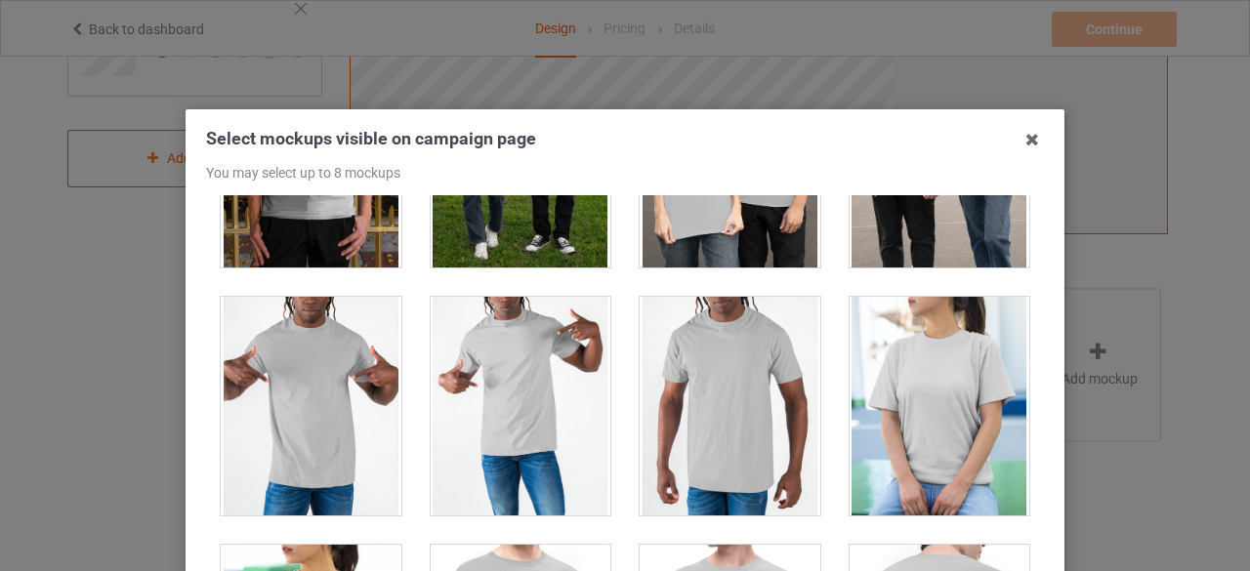
scroll to position [10577, 0]
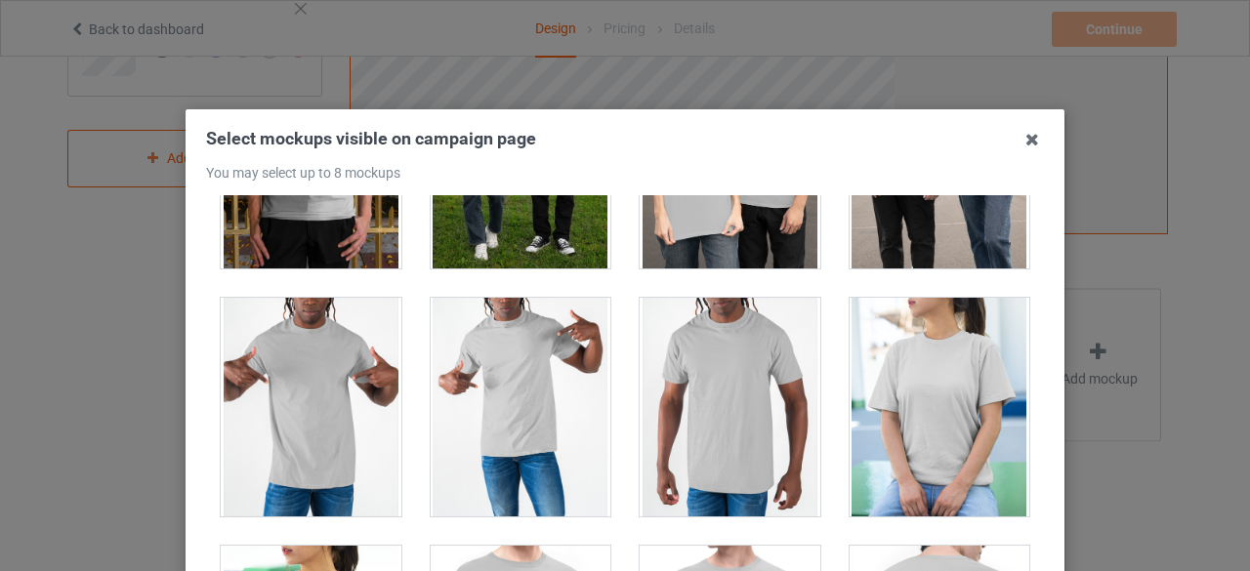
click at [857, 333] on div at bounding box center [940, 407] width 181 height 219
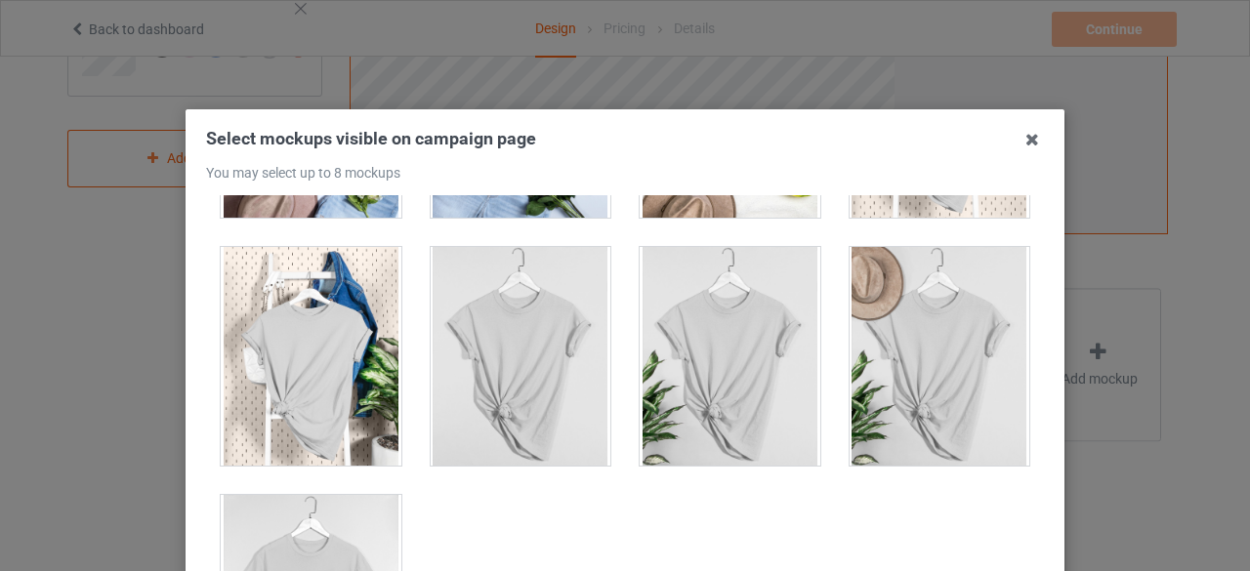
scroll to position [279, 0]
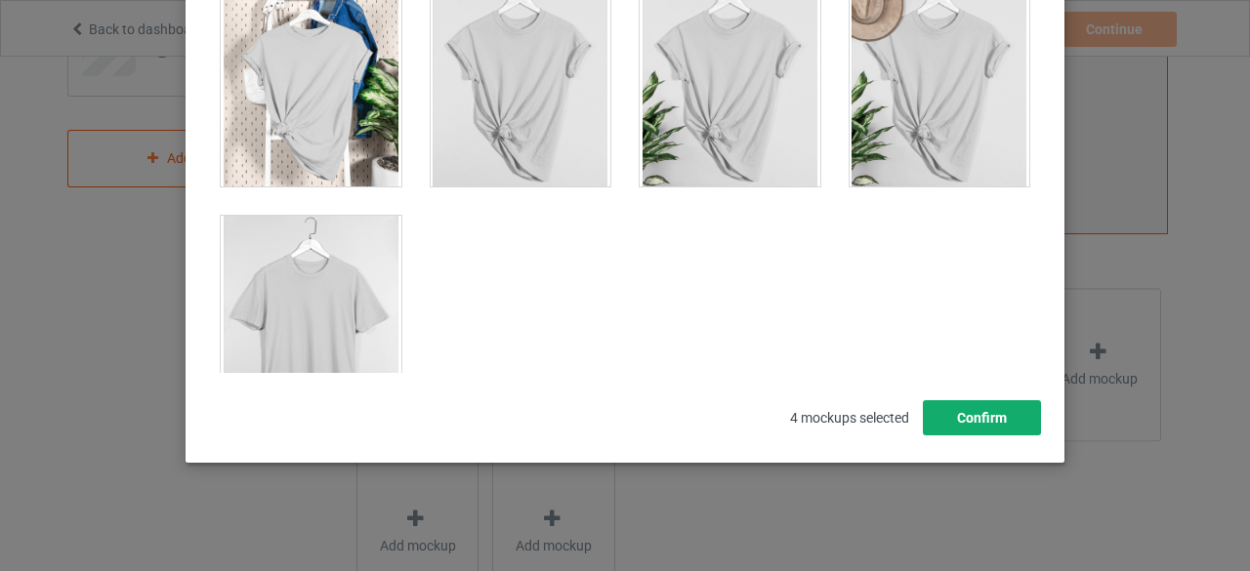
click at [977, 421] on button "Confirm" at bounding box center [982, 417] width 118 height 35
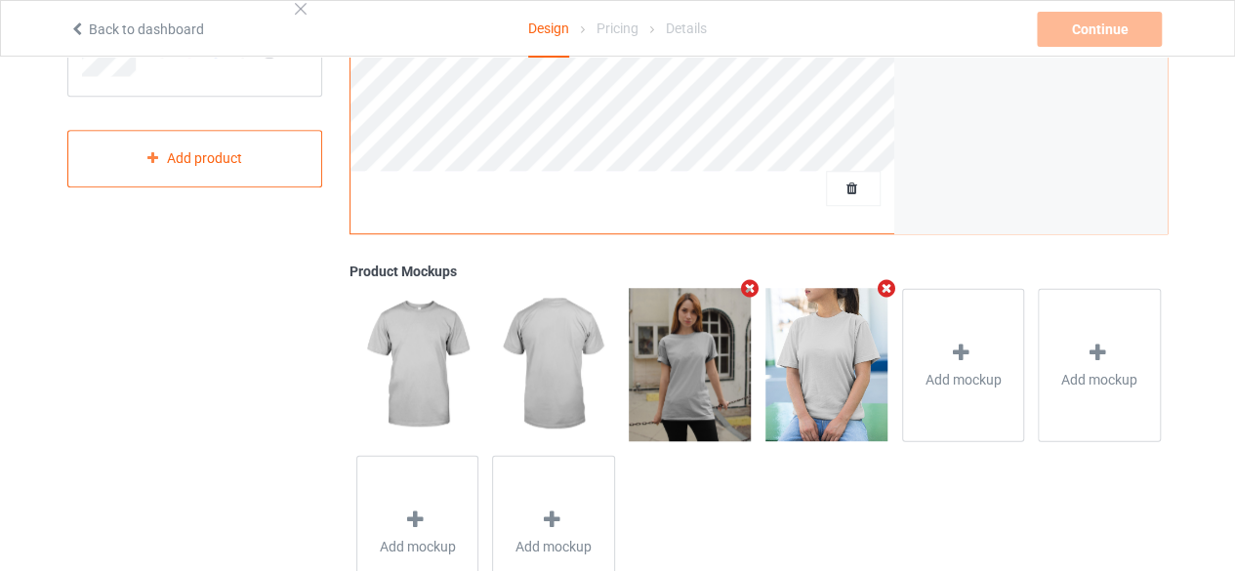
click at [753, 282] on icon "Remove mockup" at bounding box center [750, 288] width 24 height 21
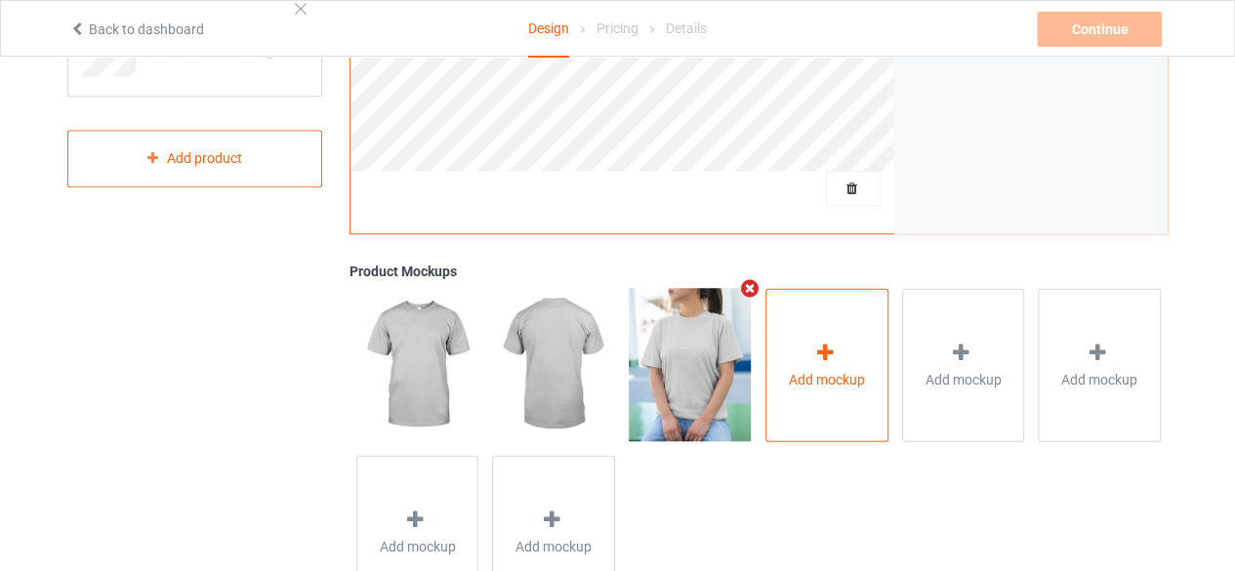
click at [799, 354] on div "Add mockup" at bounding box center [827, 364] width 123 height 153
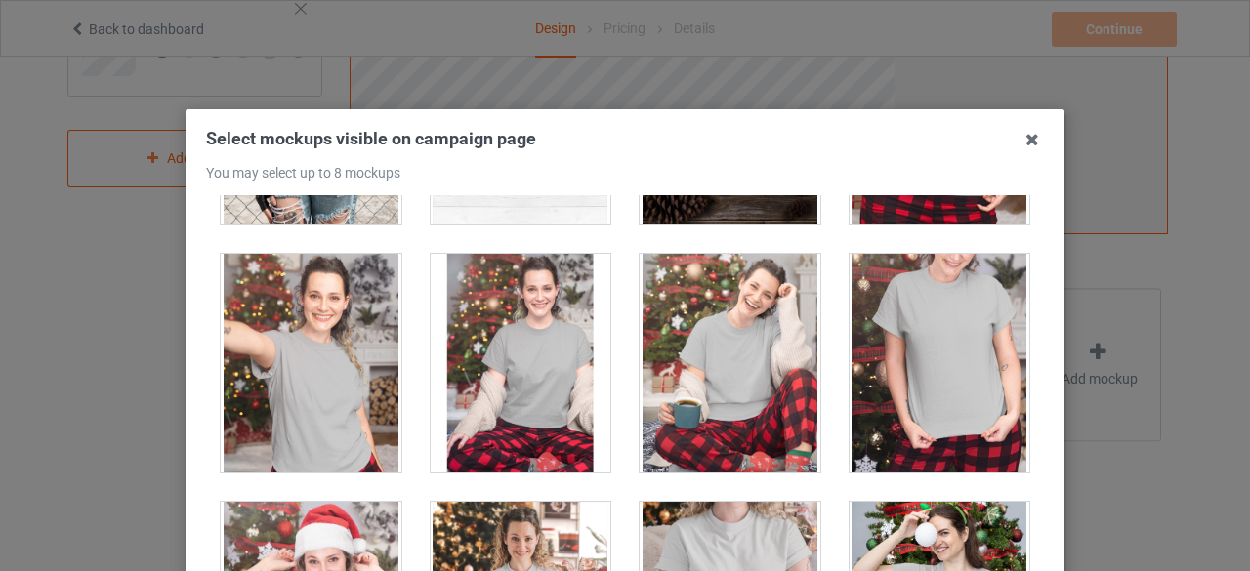
scroll to position [20044, 0]
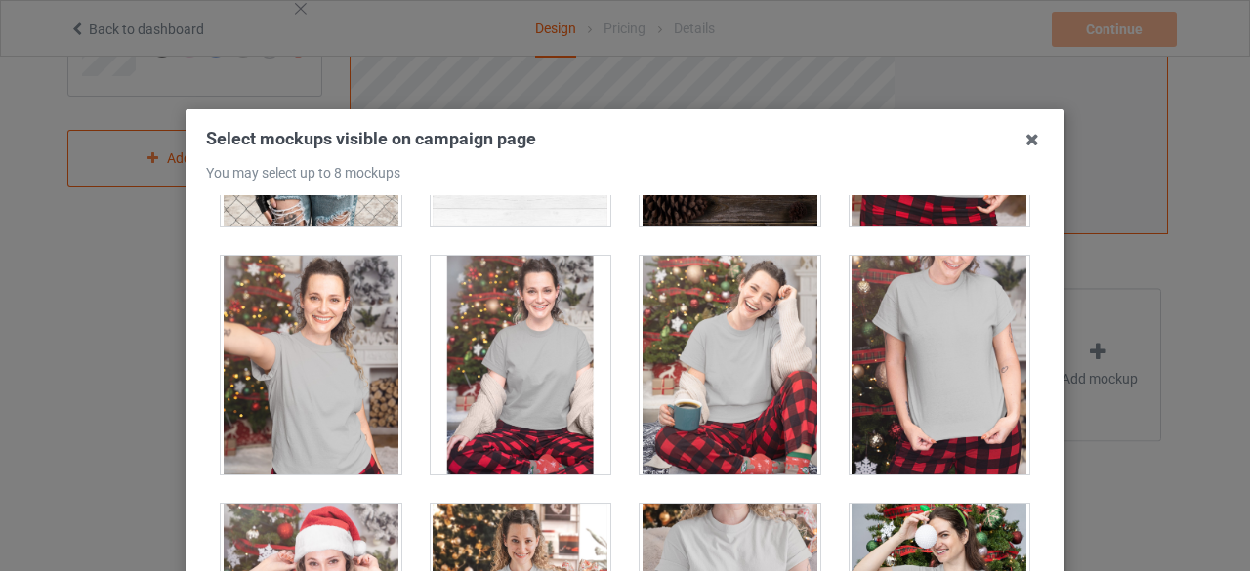
click at [920, 297] on div at bounding box center [940, 365] width 181 height 219
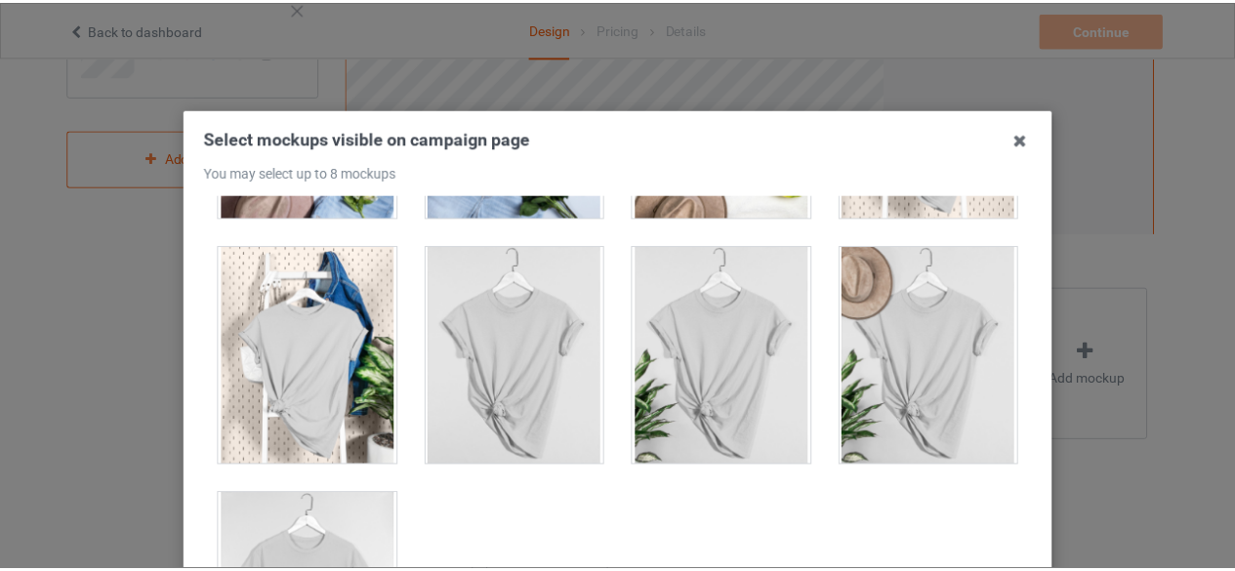
scroll to position [279, 0]
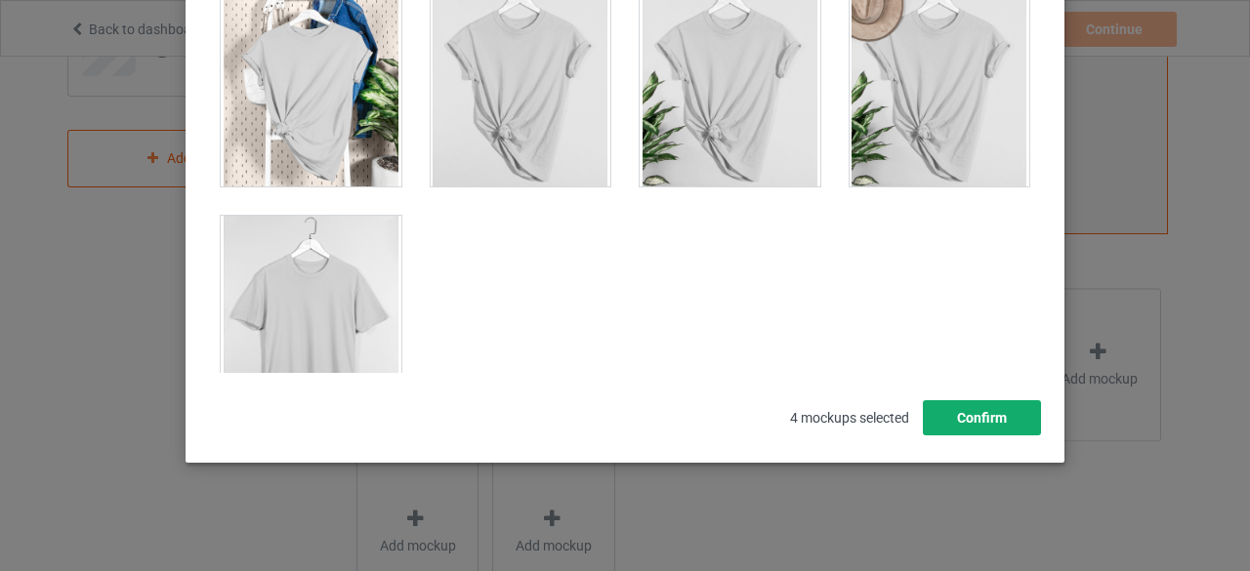
click at [1010, 418] on button "Confirm" at bounding box center [982, 417] width 118 height 35
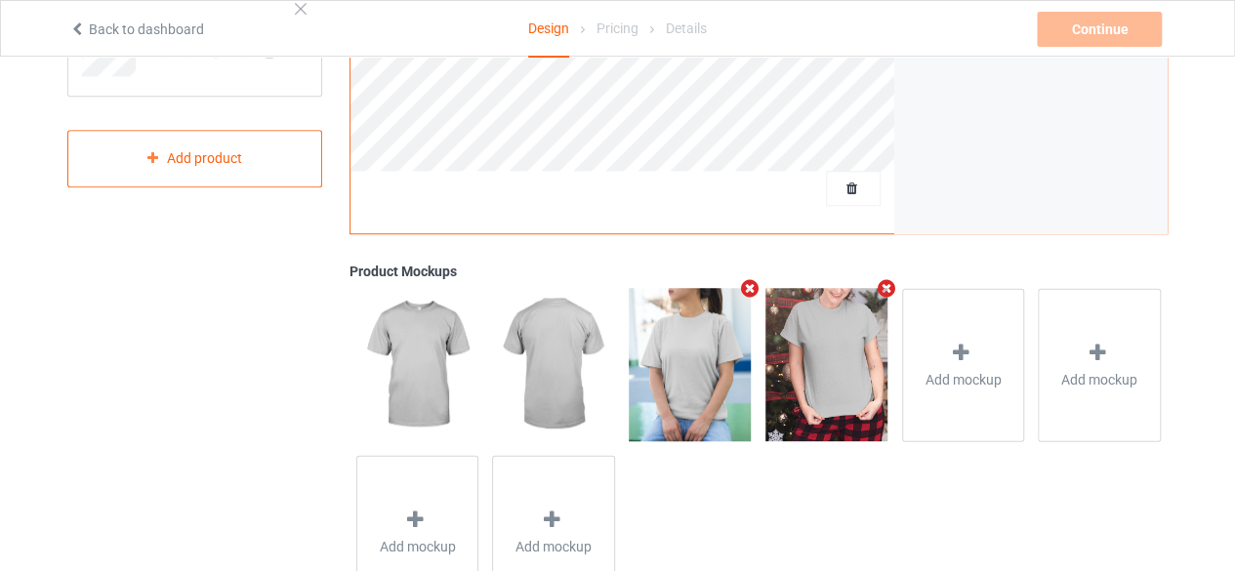
click at [748, 288] on icon "Remove mockup" at bounding box center [750, 288] width 24 height 21
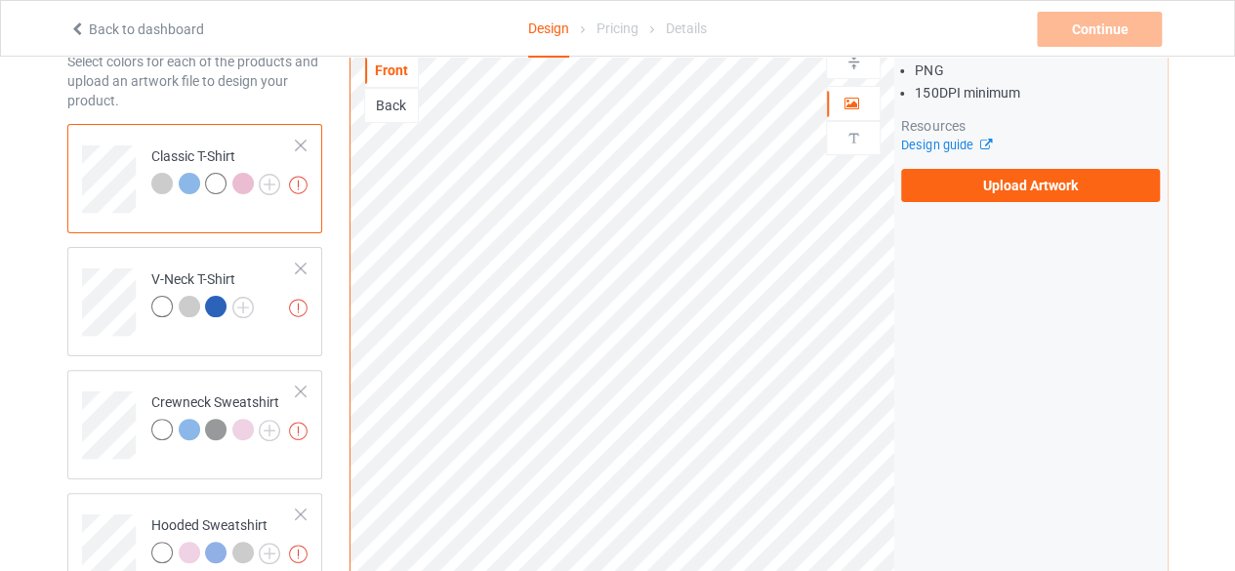
scroll to position [95, 0]
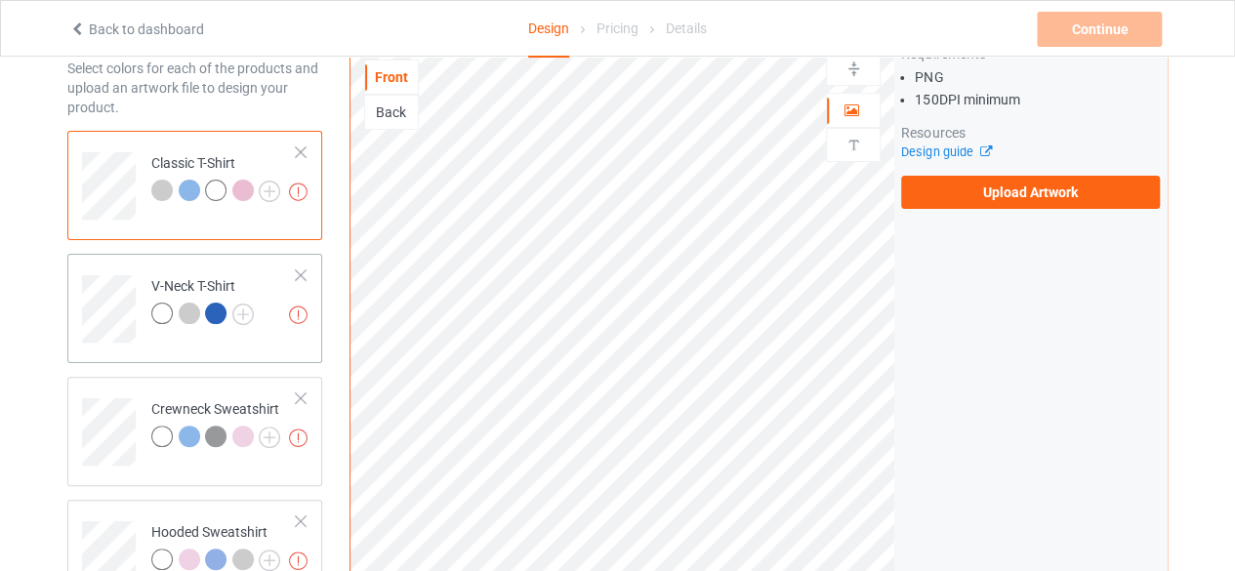
click at [199, 267] on td "Missing artworks V-Neck T-Shirt" at bounding box center [224, 302] width 167 height 81
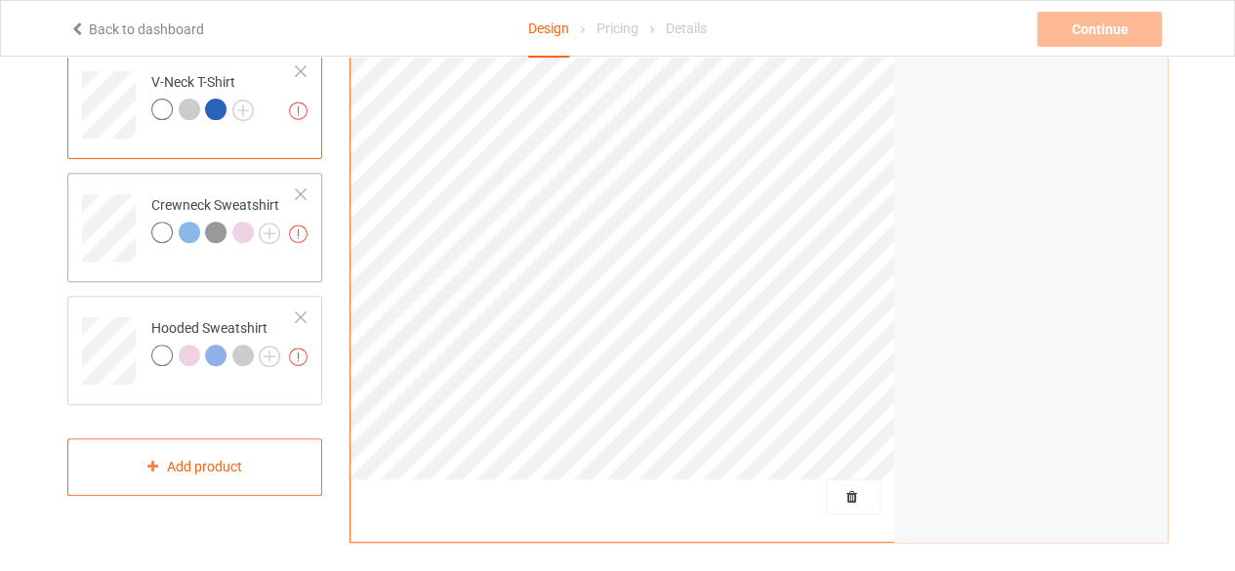
scroll to position [296, 0]
click at [191, 243] on div at bounding box center [189, 235] width 21 height 21
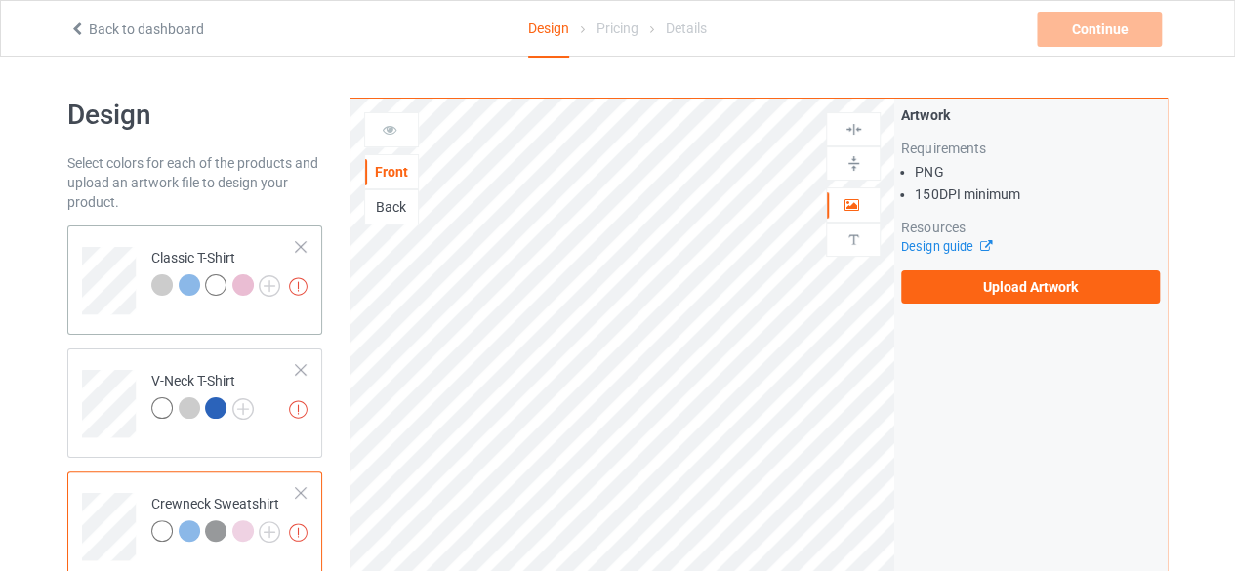
click at [226, 286] on div at bounding box center [215, 284] width 21 height 21
click at [226, 360] on td "Missing artworks V-Neck T-Shirt" at bounding box center [224, 396] width 167 height 81
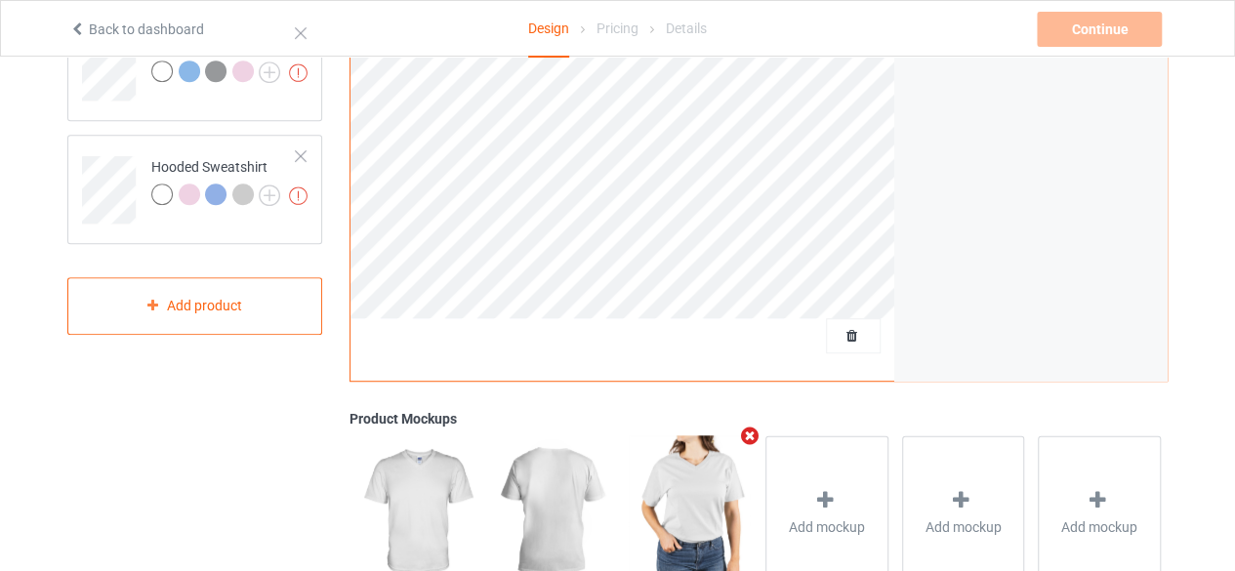
scroll to position [429, 0]
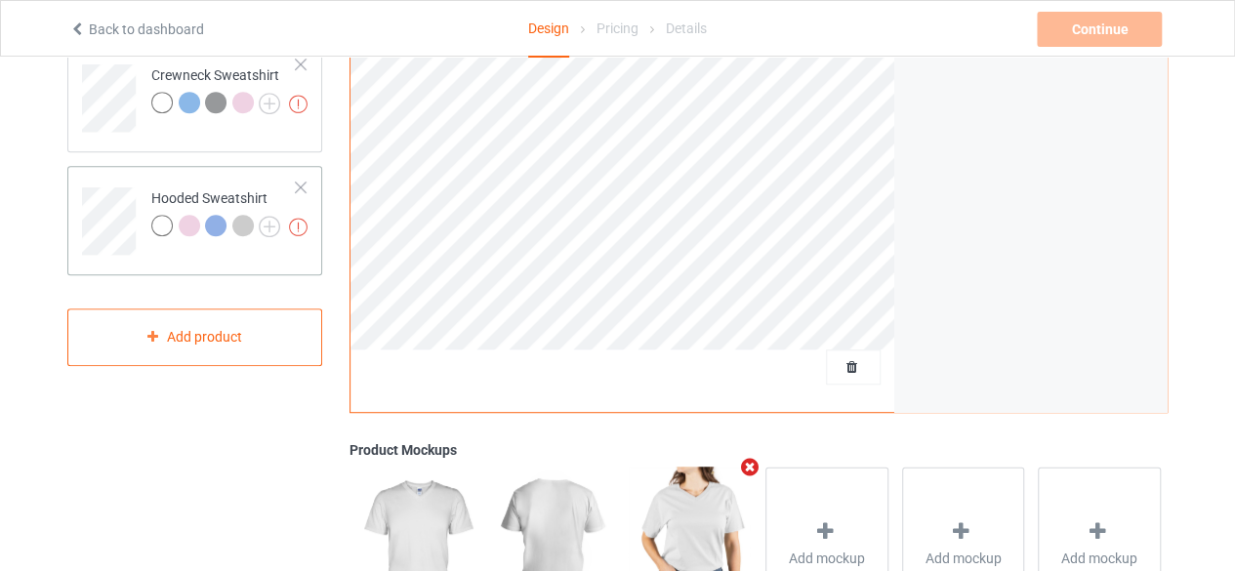
click at [205, 187] on td "Missing artworks Hooded Sweatshirt" at bounding box center [224, 214] width 167 height 81
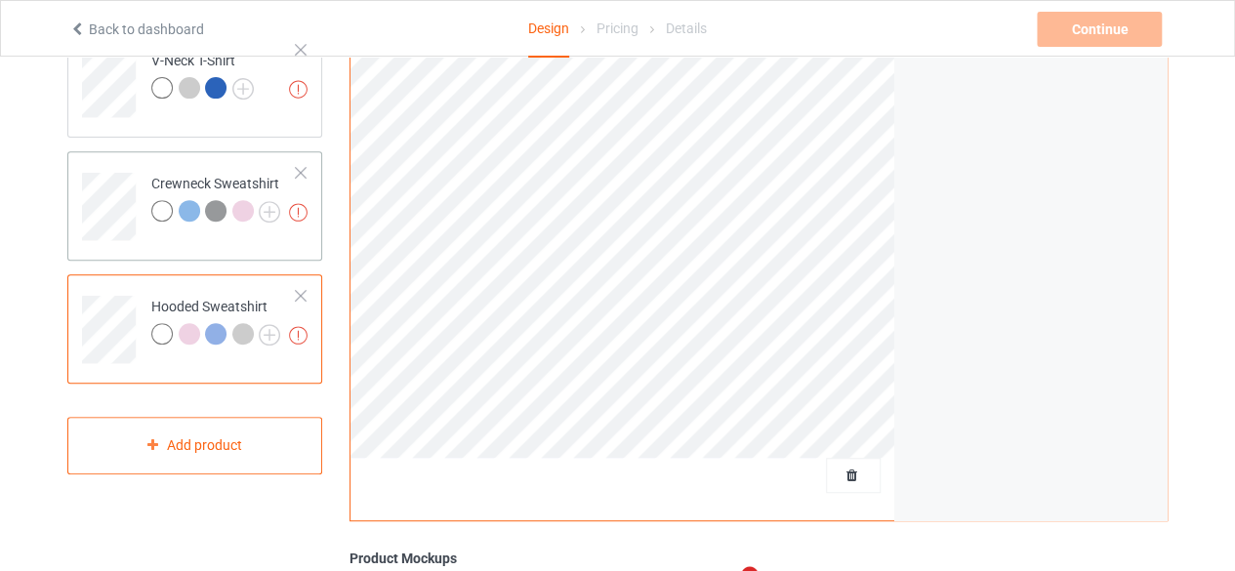
click at [204, 174] on div "Crewneck Sweatshirt" at bounding box center [215, 197] width 129 height 47
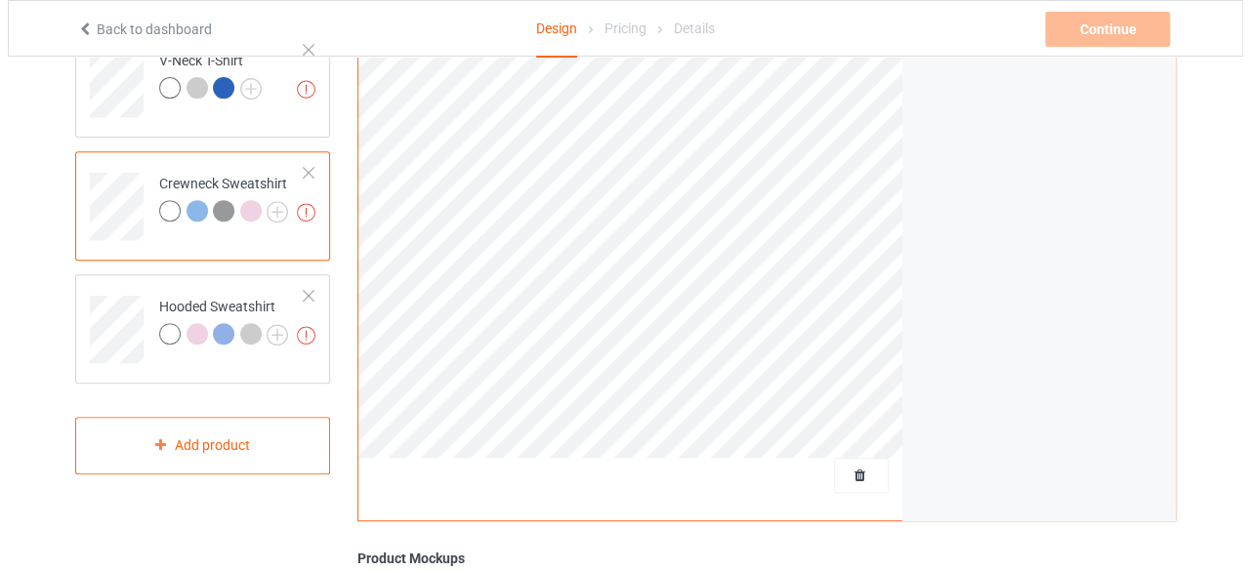
scroll to position [691, 0]
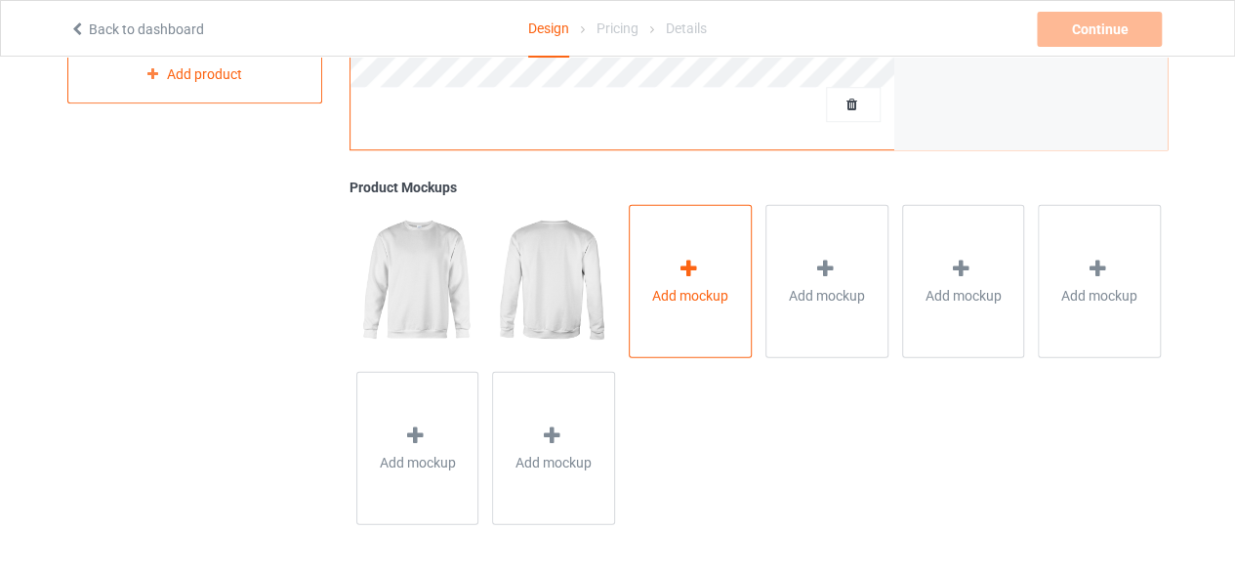
click at [680, 290] on span "Add mockup" at bounding box center [690, 295] width 76 height 20
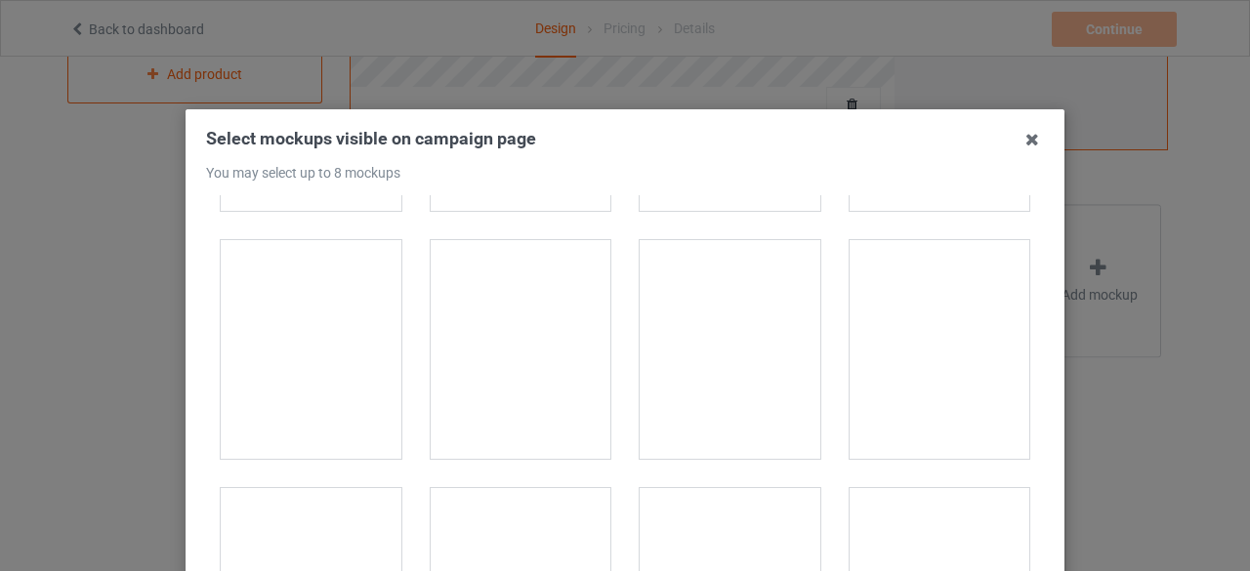
scroll to position [3691, 0]
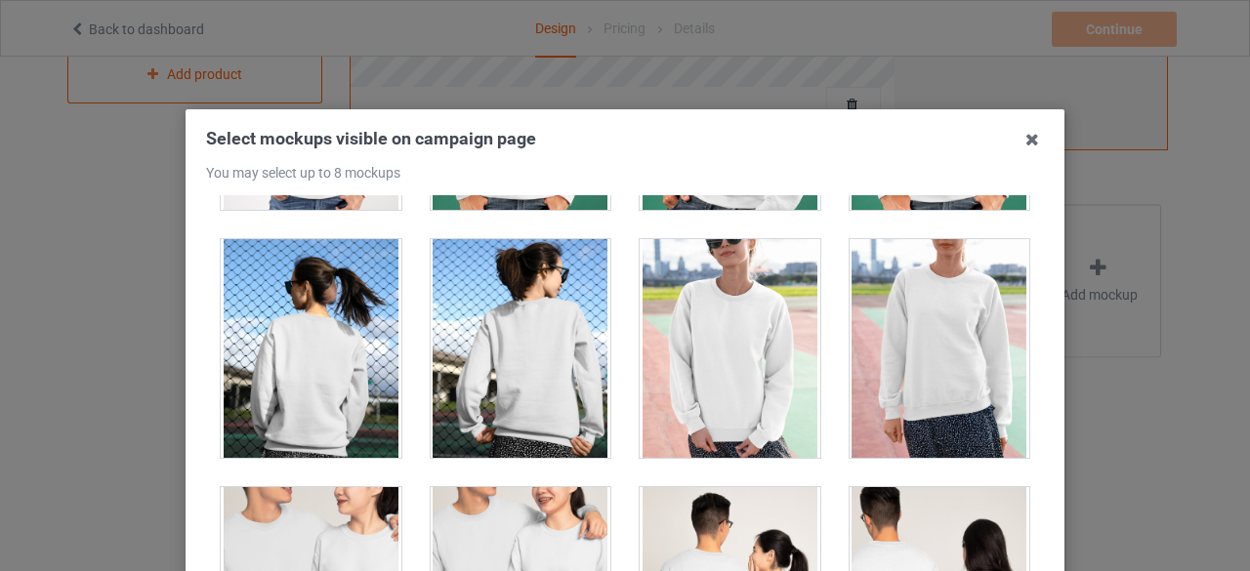
click at [550, 308] on div at bounding box center [521, 348] width 181 height 219
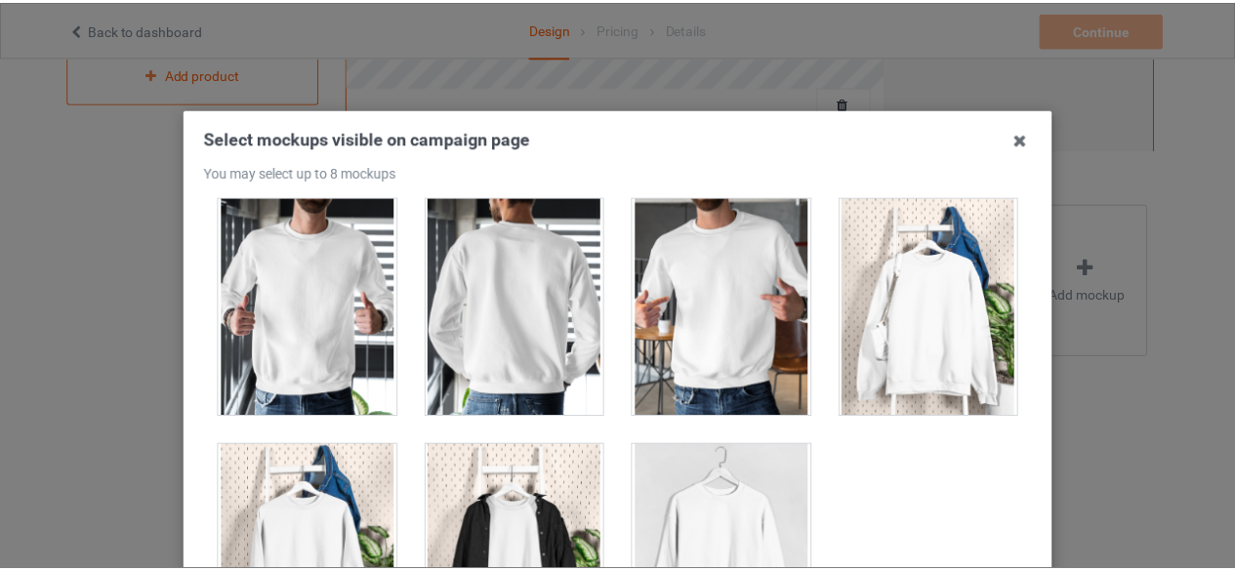
scroll to position [279, 0]
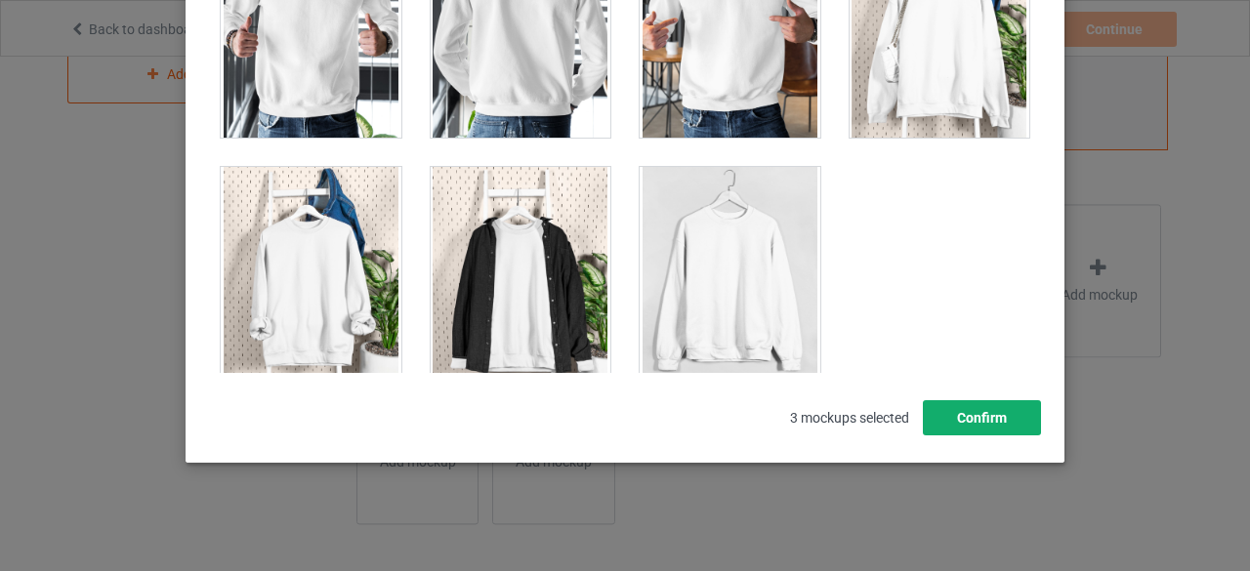
click at [967, 415] on button "Confirm" at bounding box center [982, 417] width 118 height 35
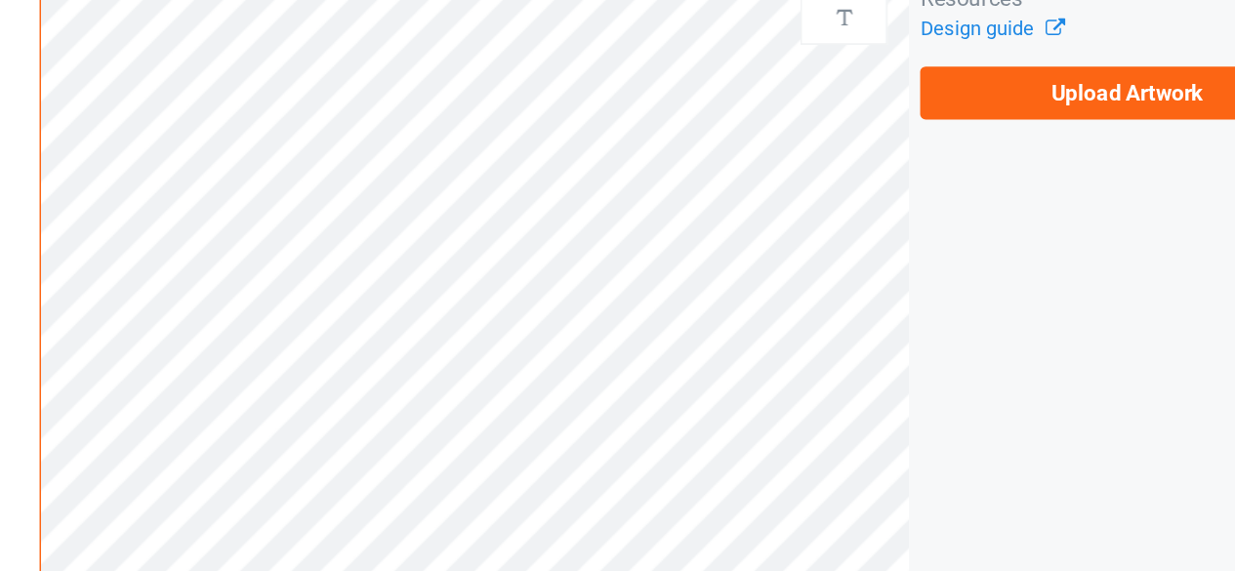
scroll to position [91, 0]
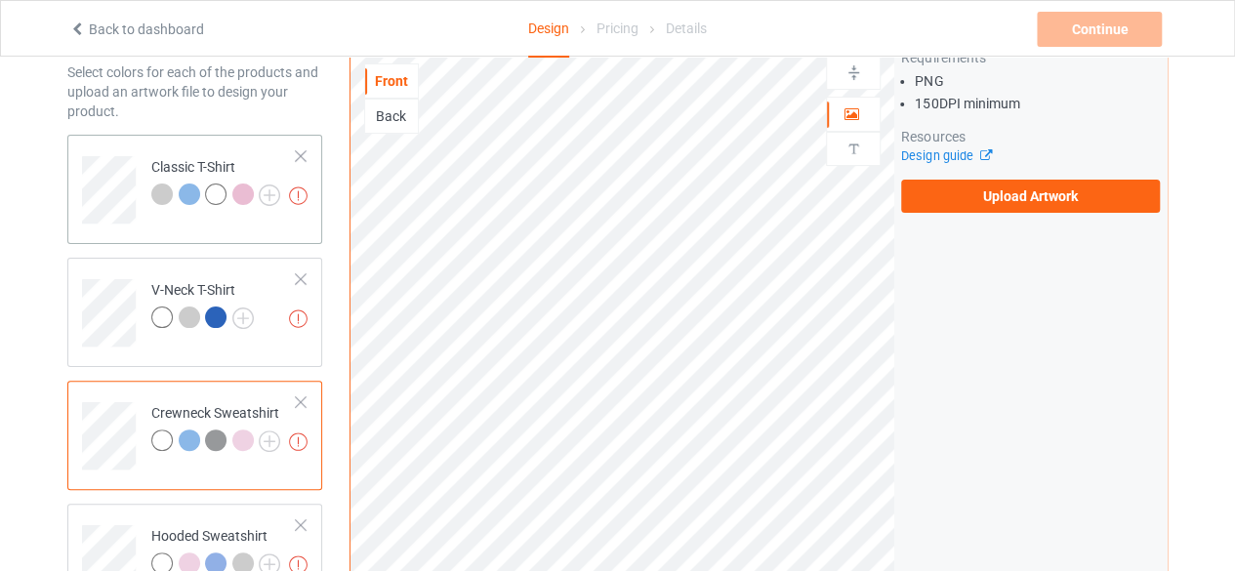
click at [219, 198] on div at bounding box center [215, 194] width 21 height 21
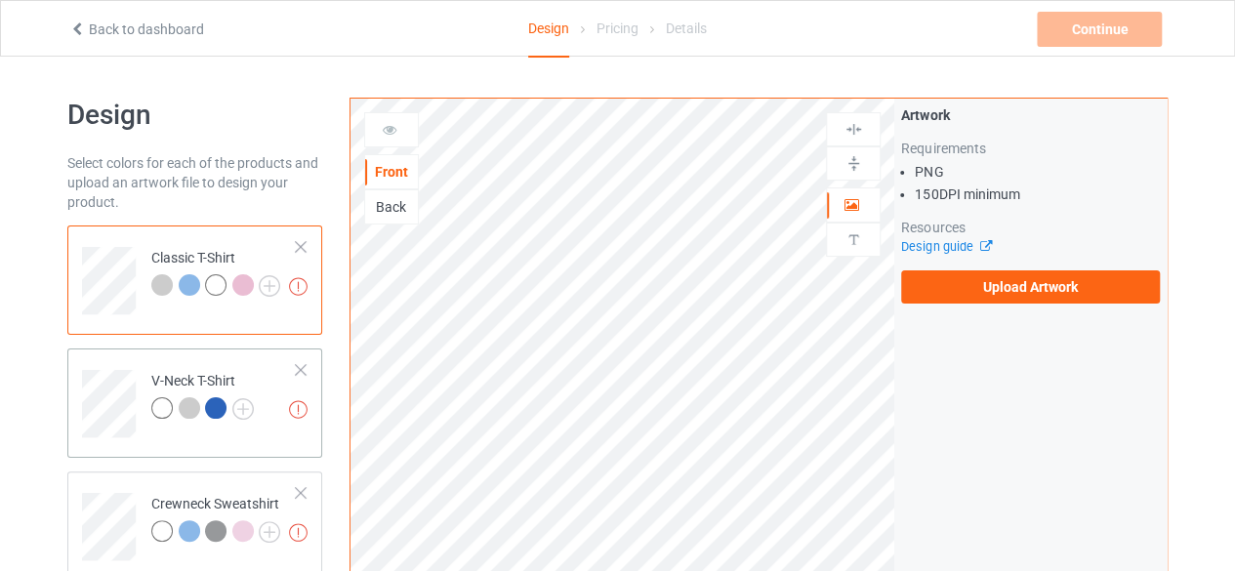
click at [215, 411] on div at bounding box center [215, 407] width 21 height 21
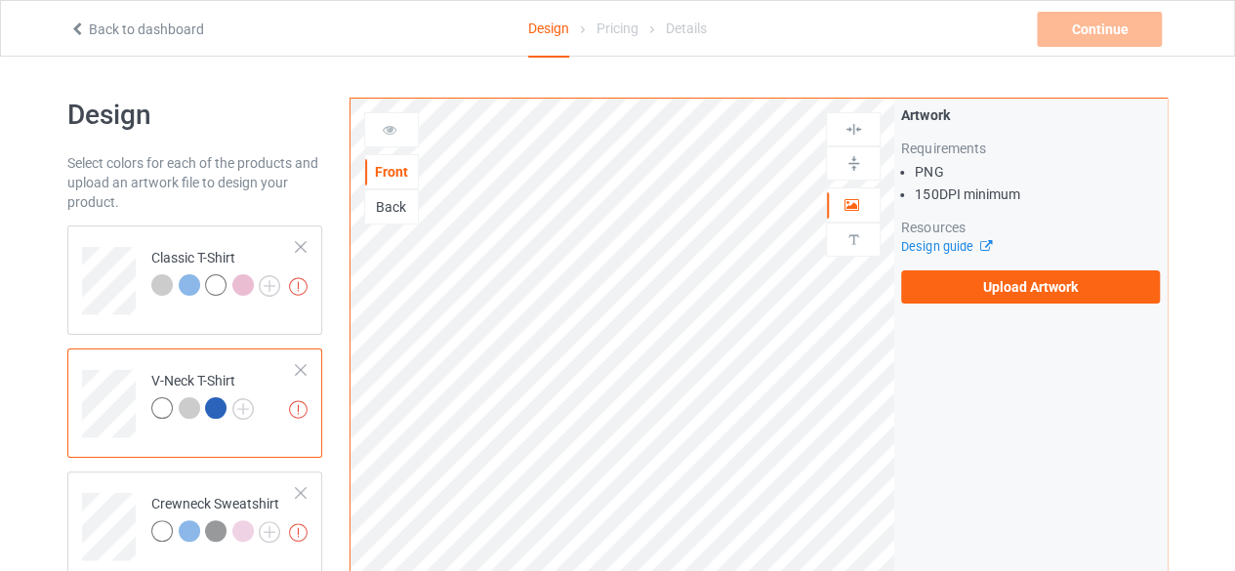
click at [211, 378] on div "V-Neck T-Shirt" at bounding box center [202, 394] width 103 height 47
click at [246, 413] on img at bounding box center [242, 408] width 21 height 21
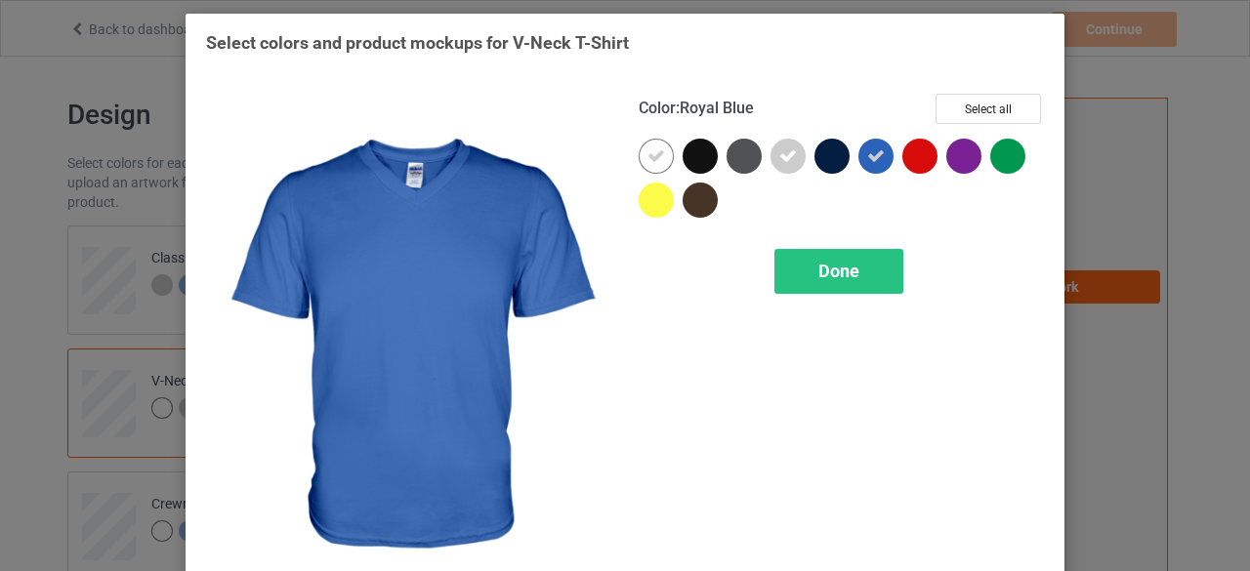
click at [871, 149] on icon at bounding box center [876, 156] width 18 height 18
drag, startPoint x: 856, startPoint y: 257, endPoint x: 835, endPoint y: 246, distance: 24.0
click at [854, 257] on div "Done" at bounding box center [838, 271] width 129 height 45
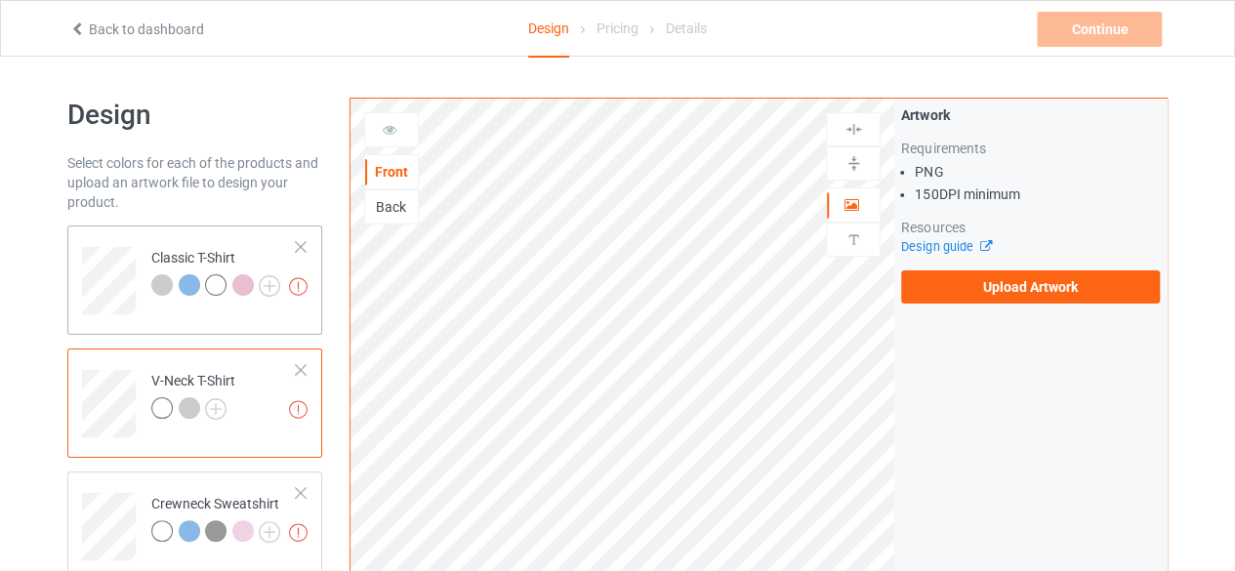
click at [219, 313] on div "Missing artworks Classic T-Shirt" at bounding box center [194, 280] width 255 height 109
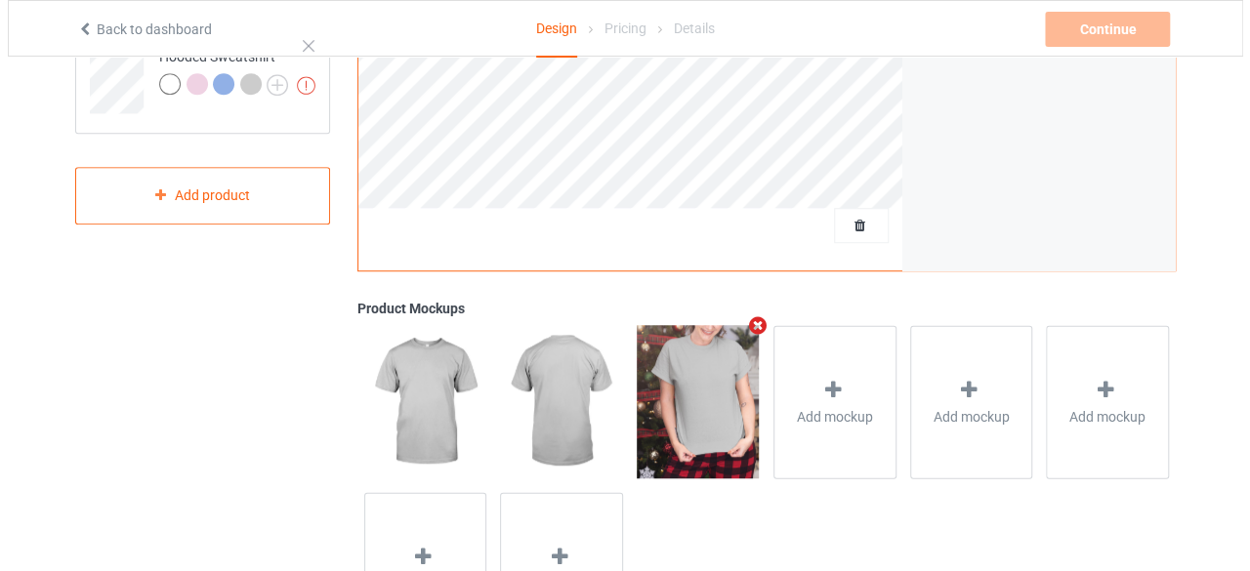
scroll to position [691, 0]
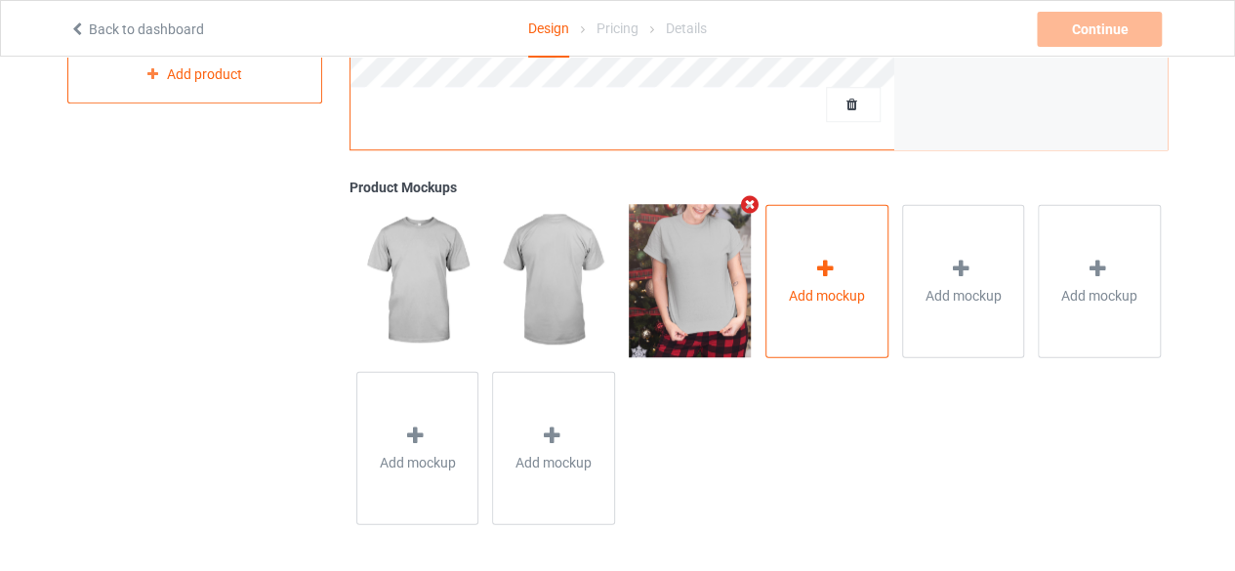
click at [769, 278] on div "Add mockup" at bounding box center [827, 280] width 123 height 153
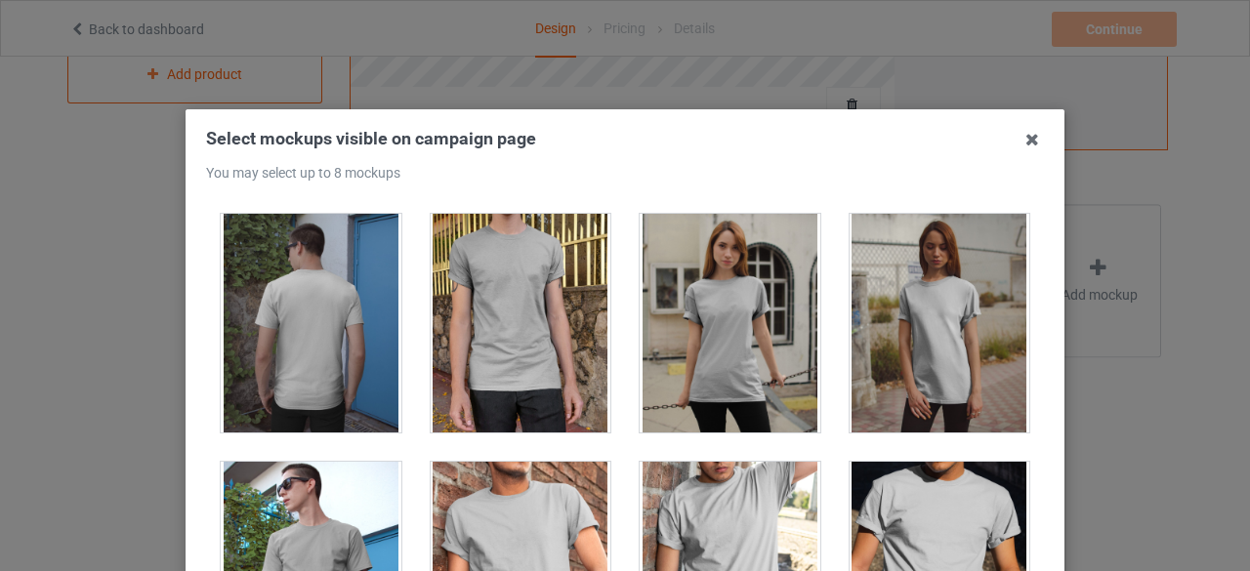
scroll to position [245, 0]
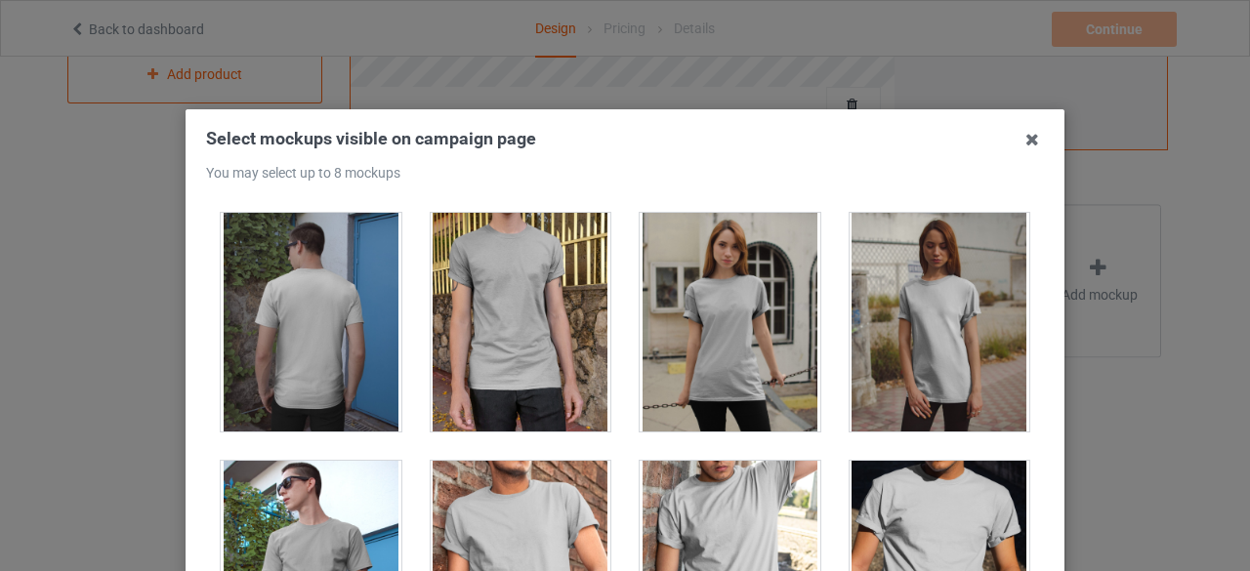
click at [321, 288] on div at bounding box center [311, 322] width 181 height 219
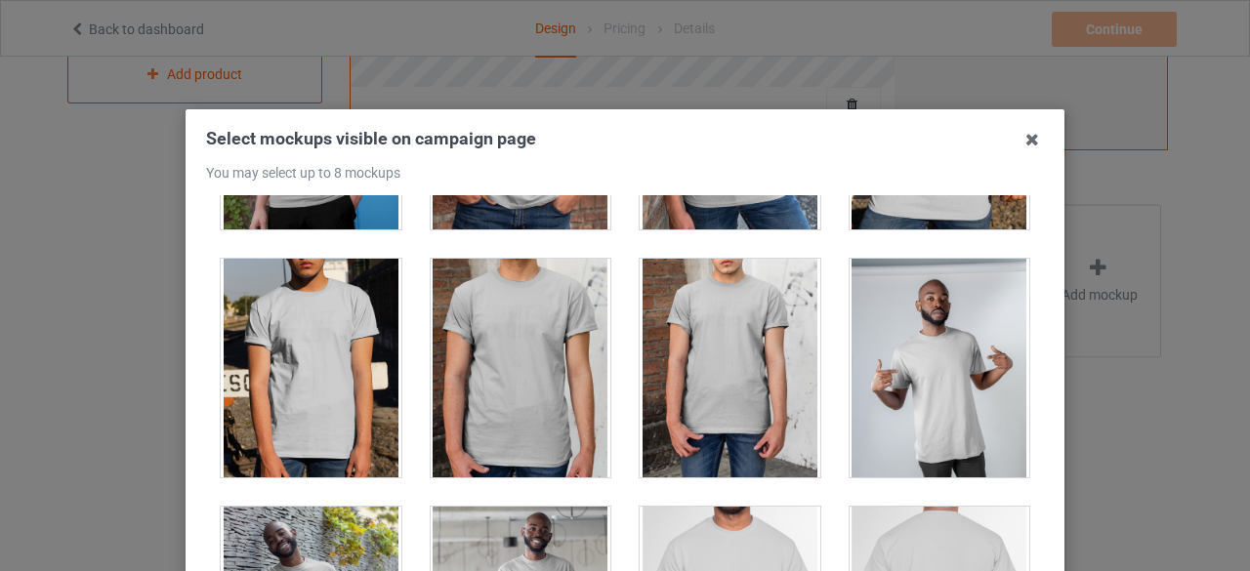
scroll to position [705, 0]
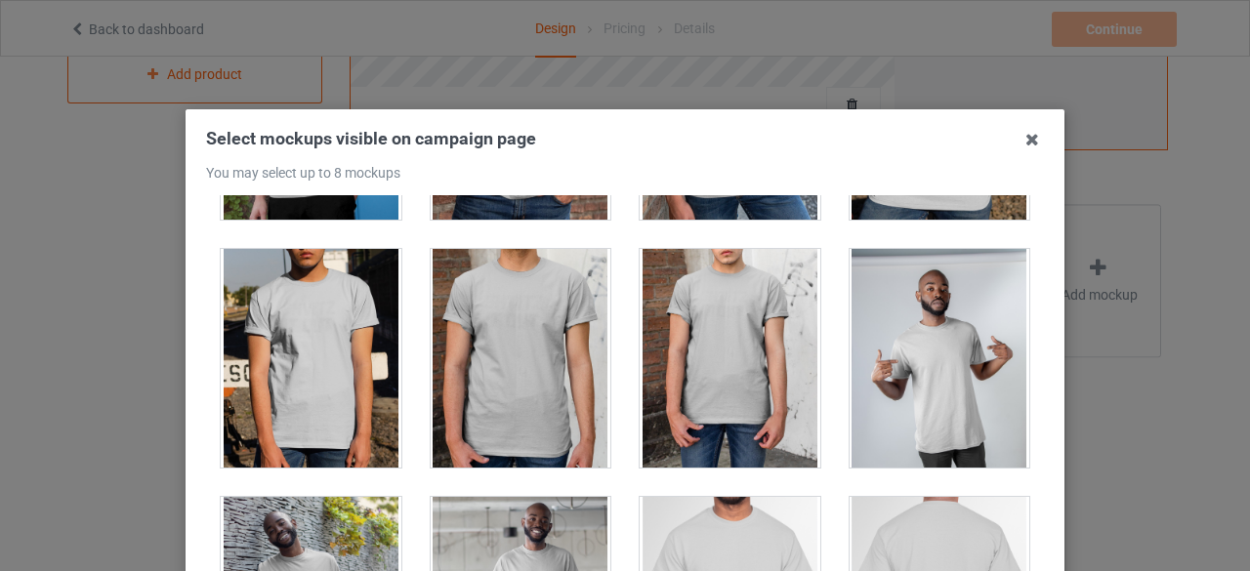
click at [338, 359] on div at bounding box center [311, 358] width 181 height 219
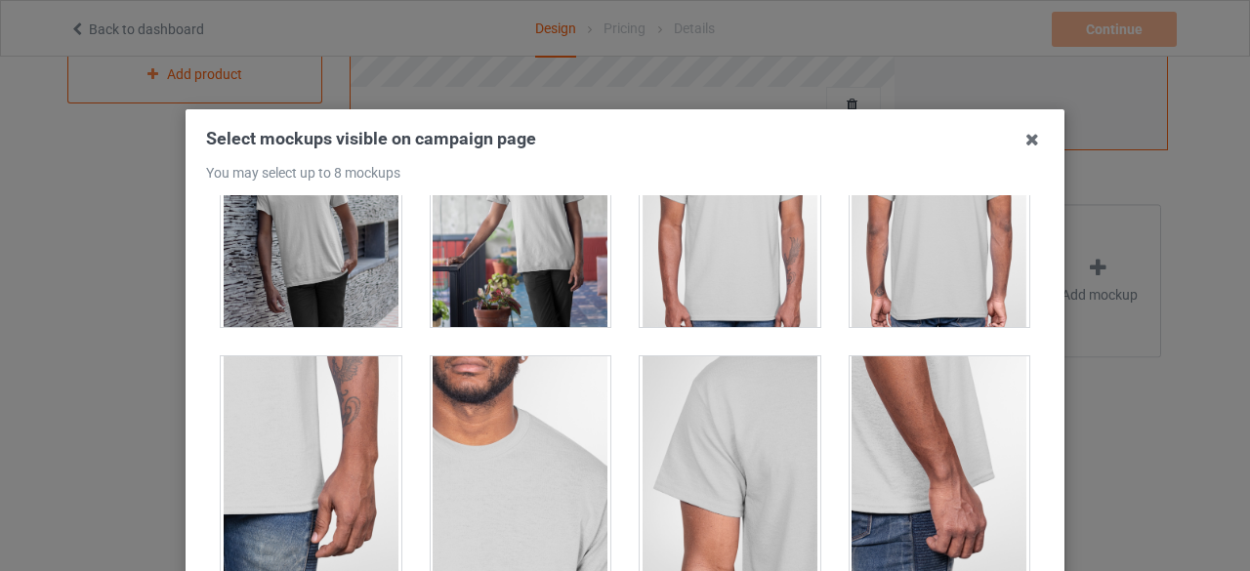
scroll to position [997, 0]
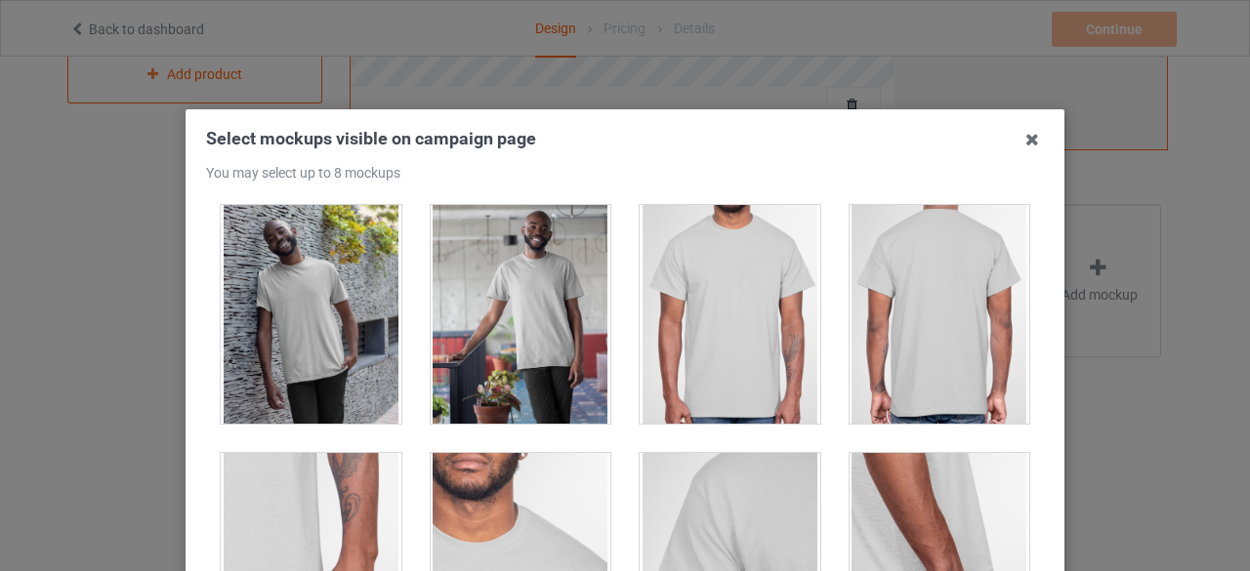
click at [865, 340] on div at bounding box center [940, 314] width 181 height 219
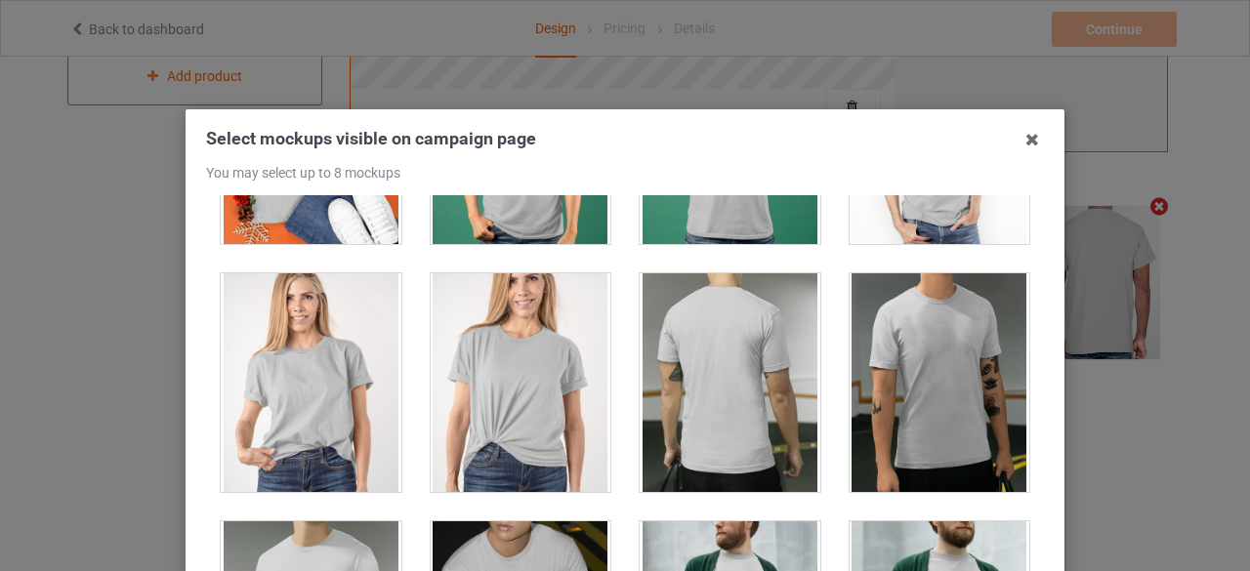
scroll to position [3163, 0]
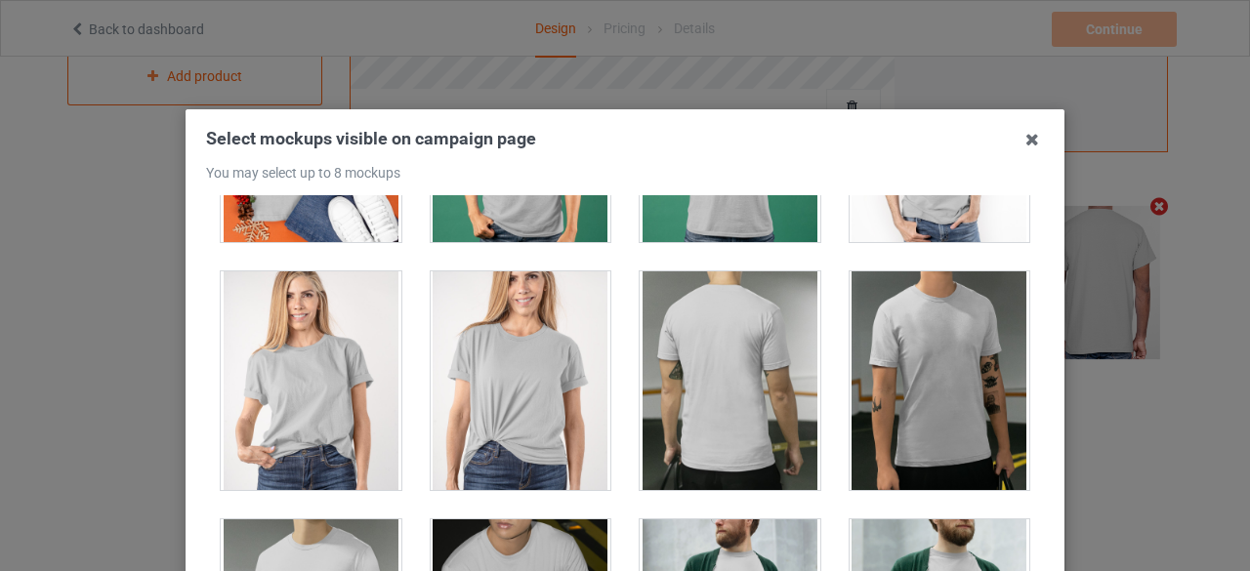
click at [738, 345] on div at bounding box center [730, 380] width 181 height 219
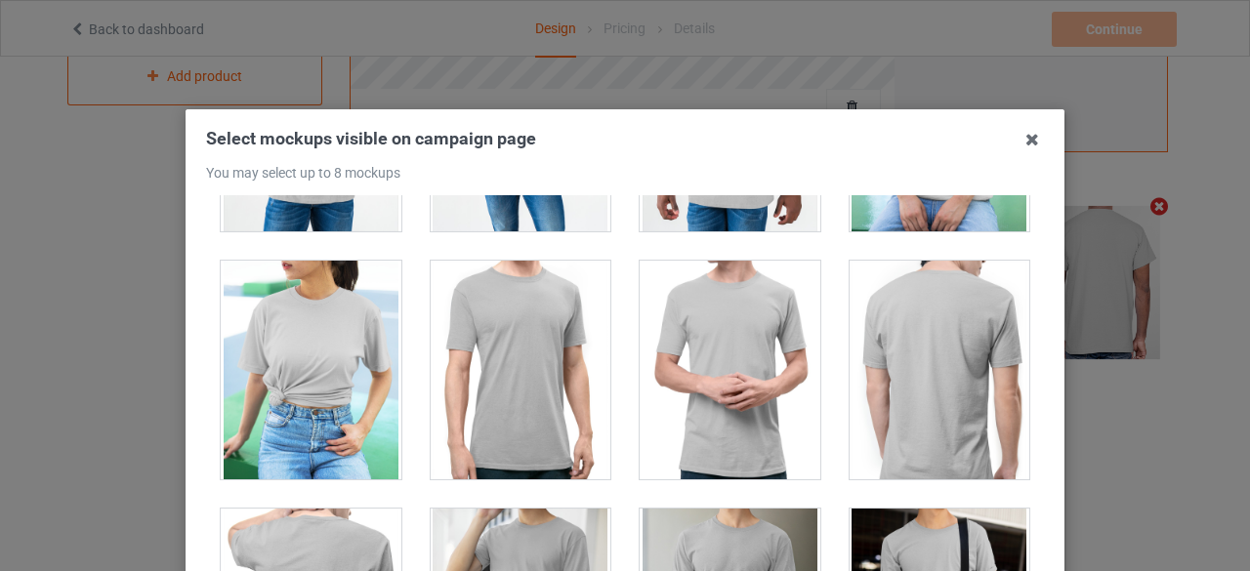
scroll to position [10861, 0]
click at [525, 347] on div at bounding box center [521, 371] width 181 height 219
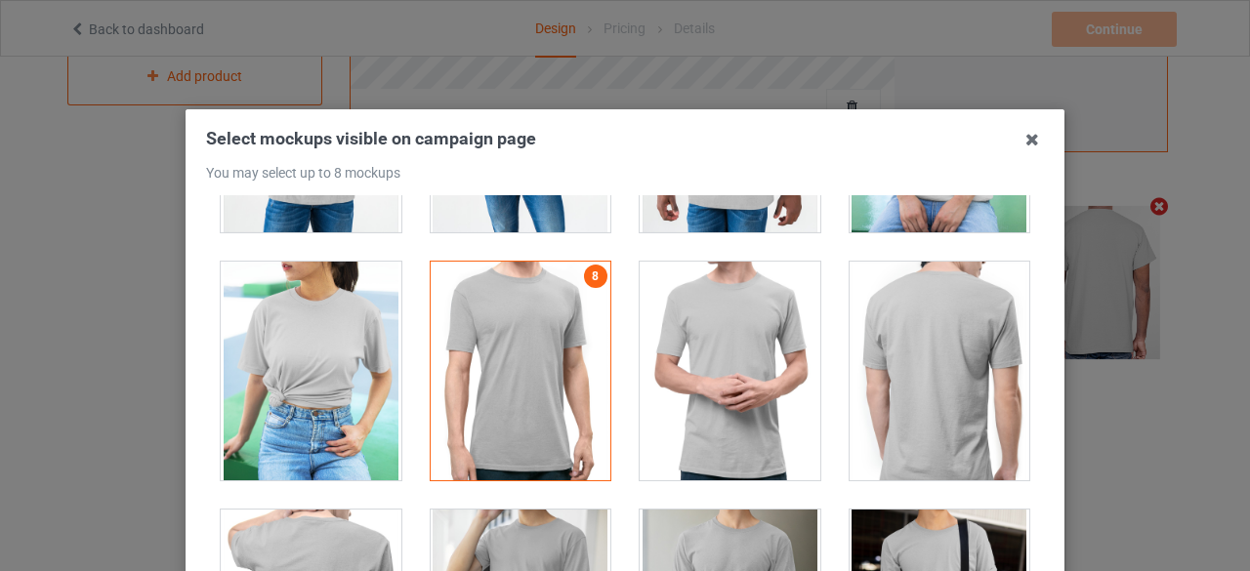
click at [853, 335] on div at bounding box center [940, 371] width 181 height 219
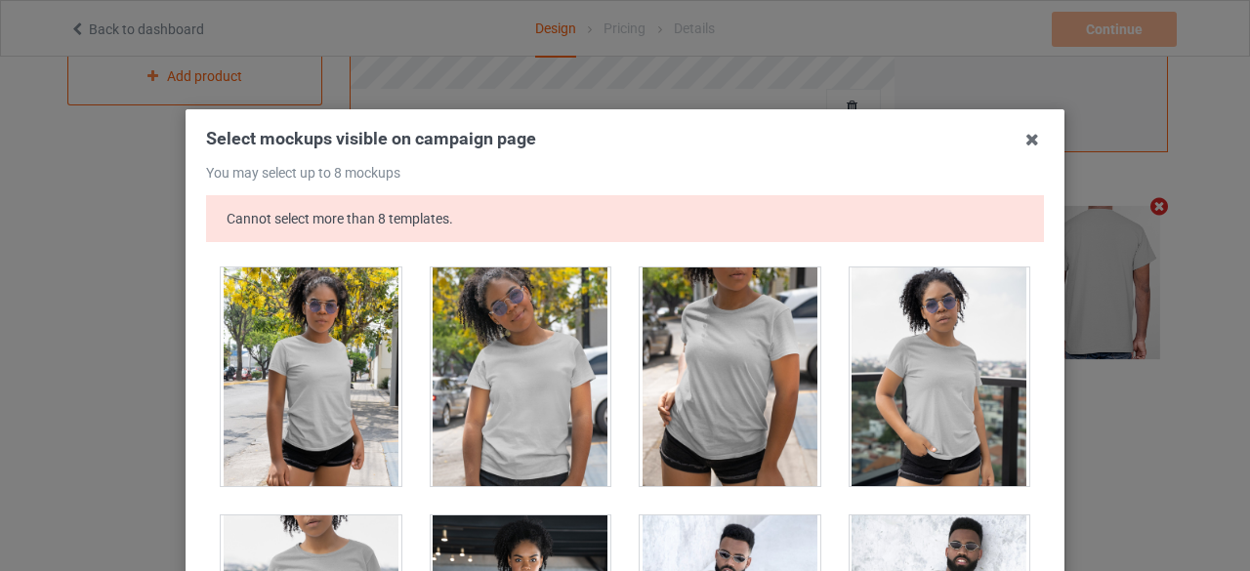
scroll to position [13542, 0]
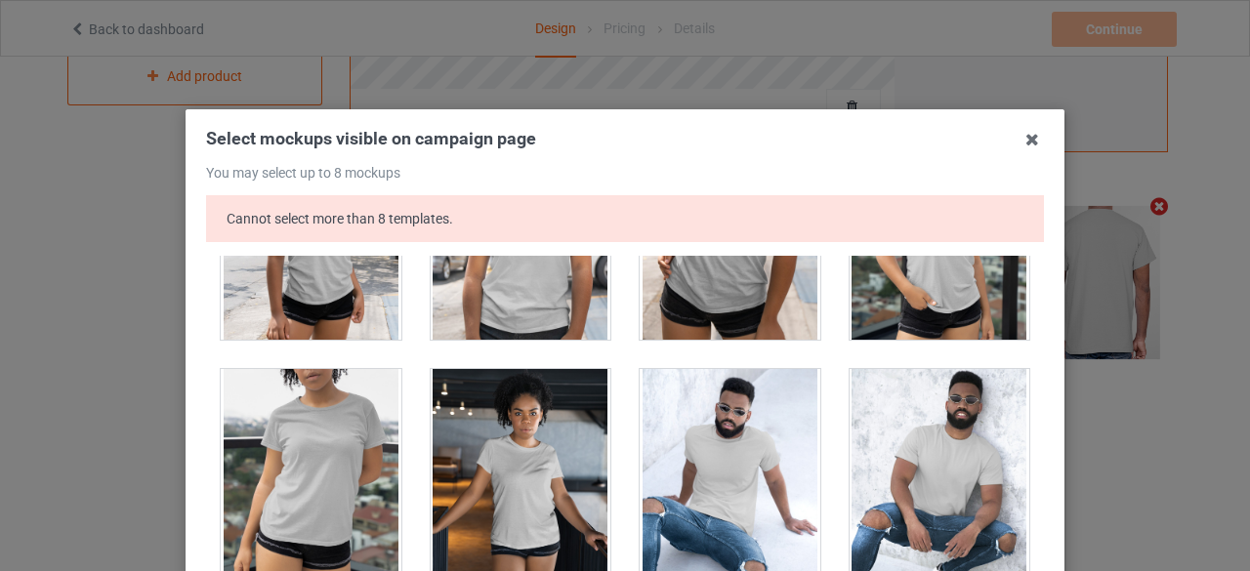
click at [347, 420] on div at bounding box center [311, 478] width 181 height 219
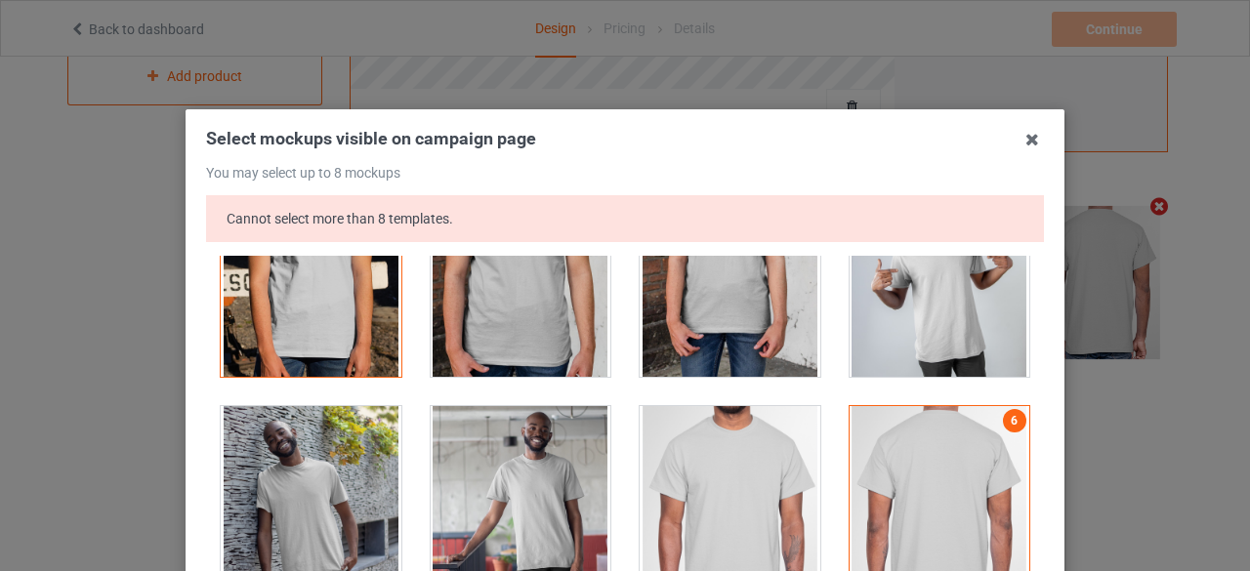
click at [946, 450] on div at bounding box center [940, 515] width 181 height 219
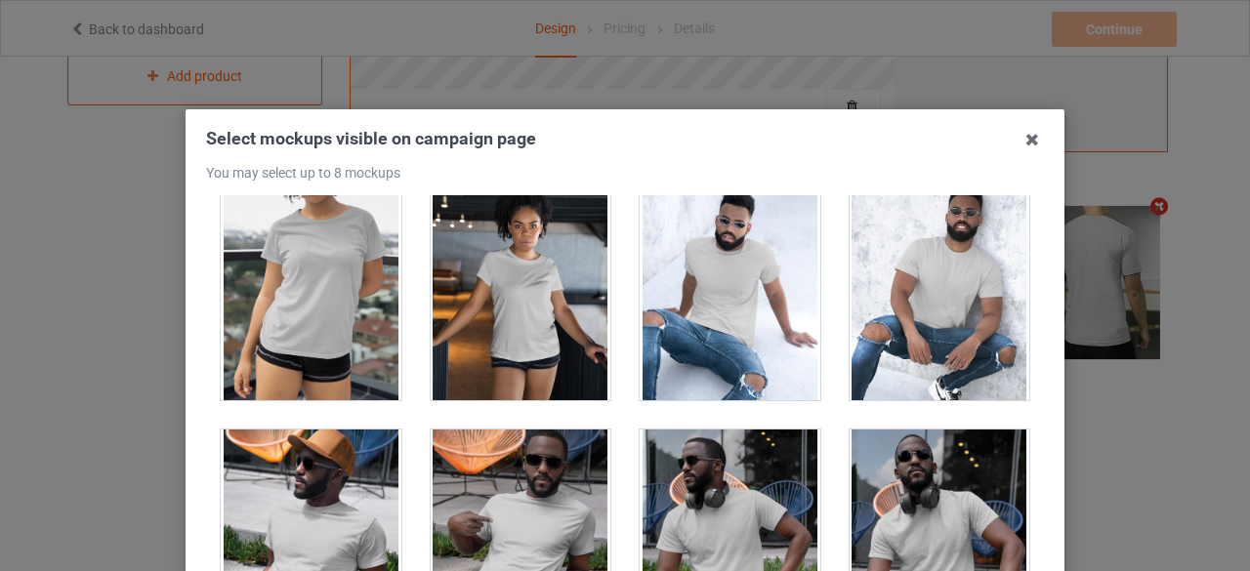
scroll to position [13574, 0]
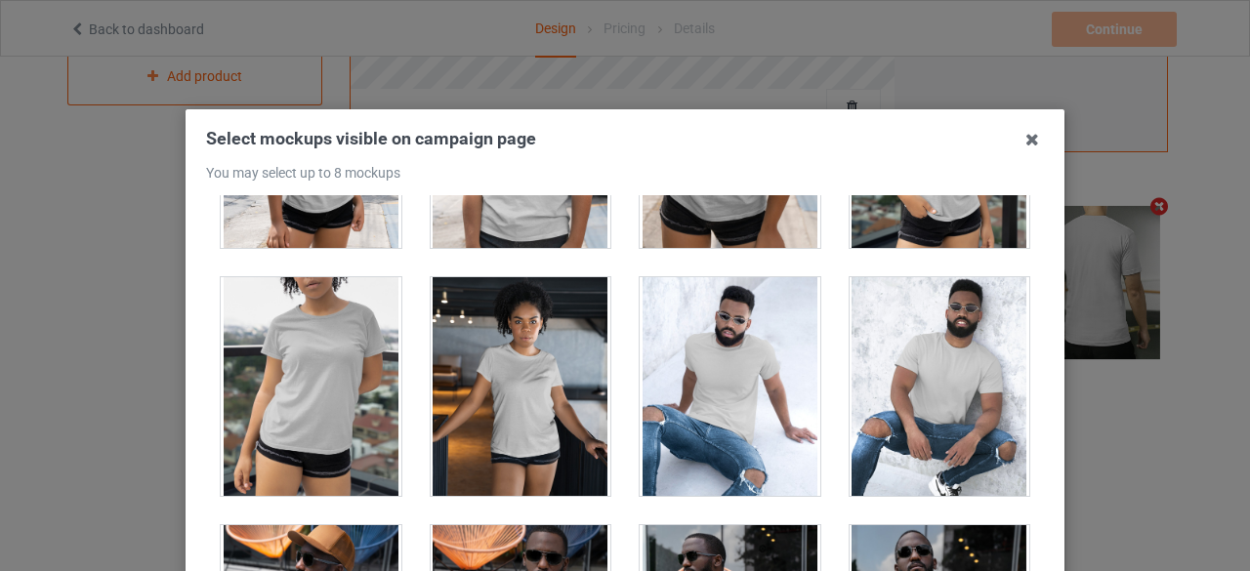
click at [312, 359] on div at bounding box center [311, 386] width 181 height 219
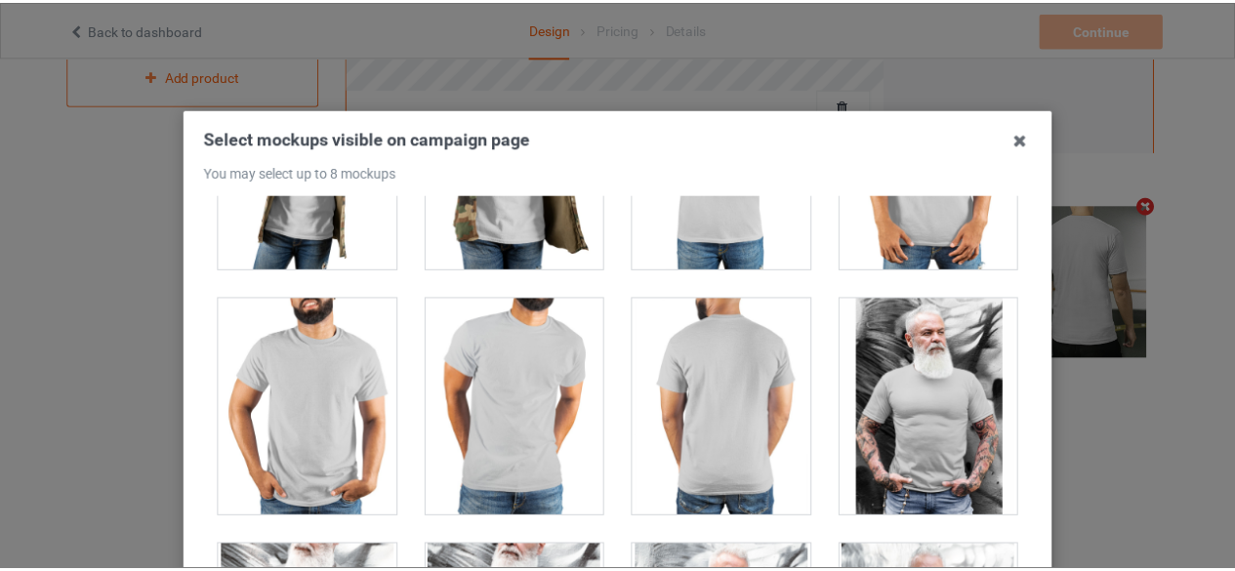
scroll to position [279, 0]
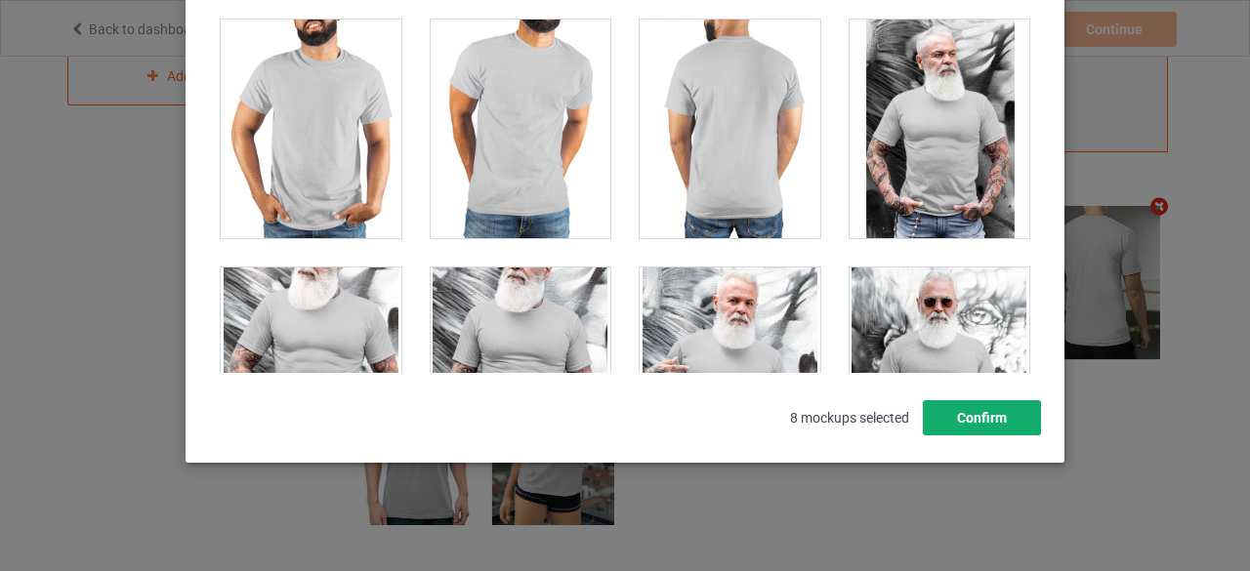
click at [980, 428] on button "Confirm" at bounding box center [982, 417] width 118 height 35
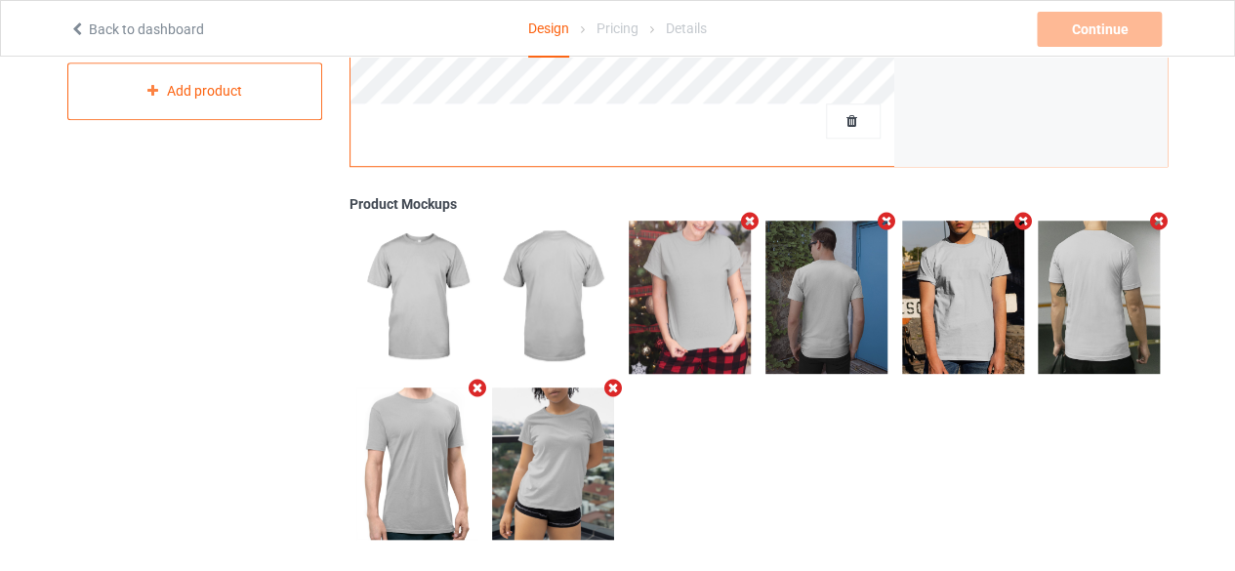
scroll to position [676, 0]
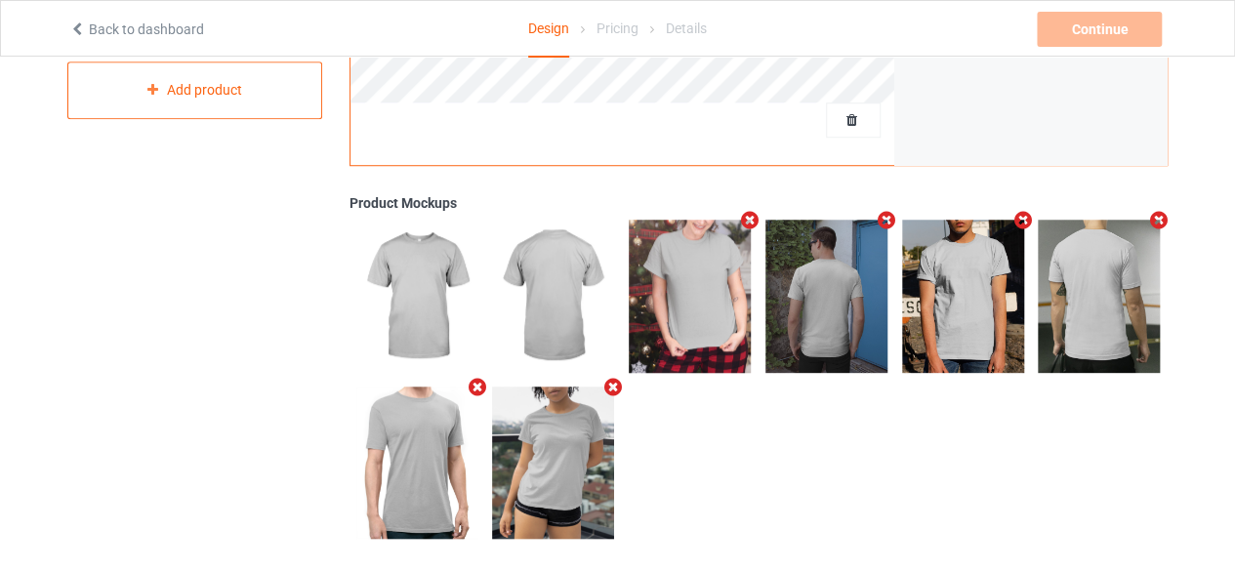
click at [1026, 221] on icon "Remove mockup" at bounding box center [1023, 220] width 24 height 21
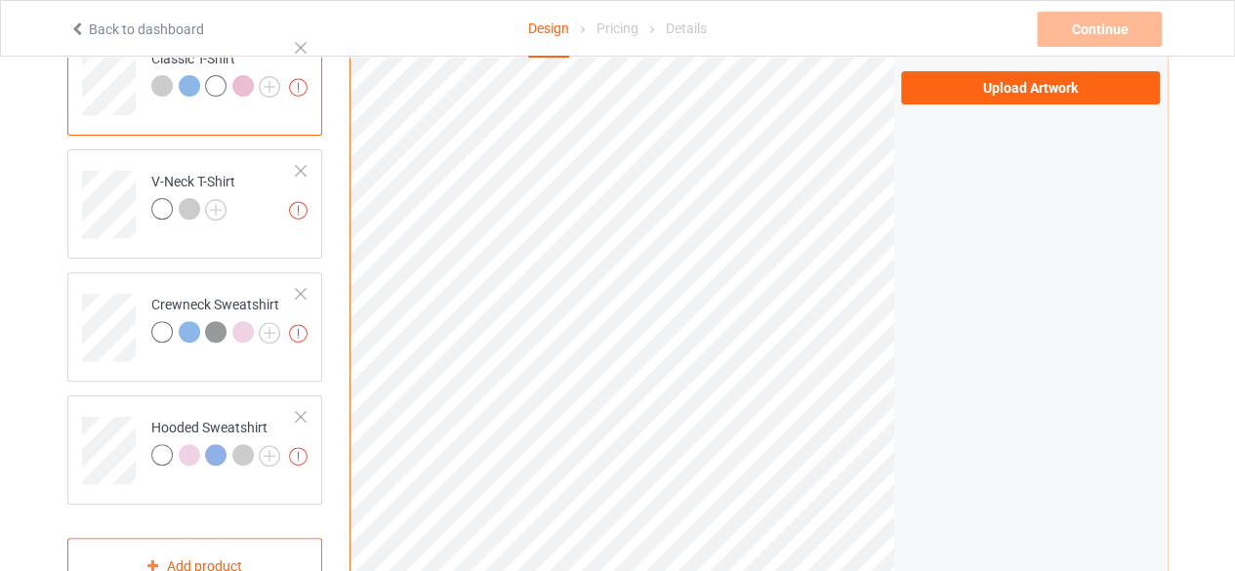
scroll to position [195, 0]
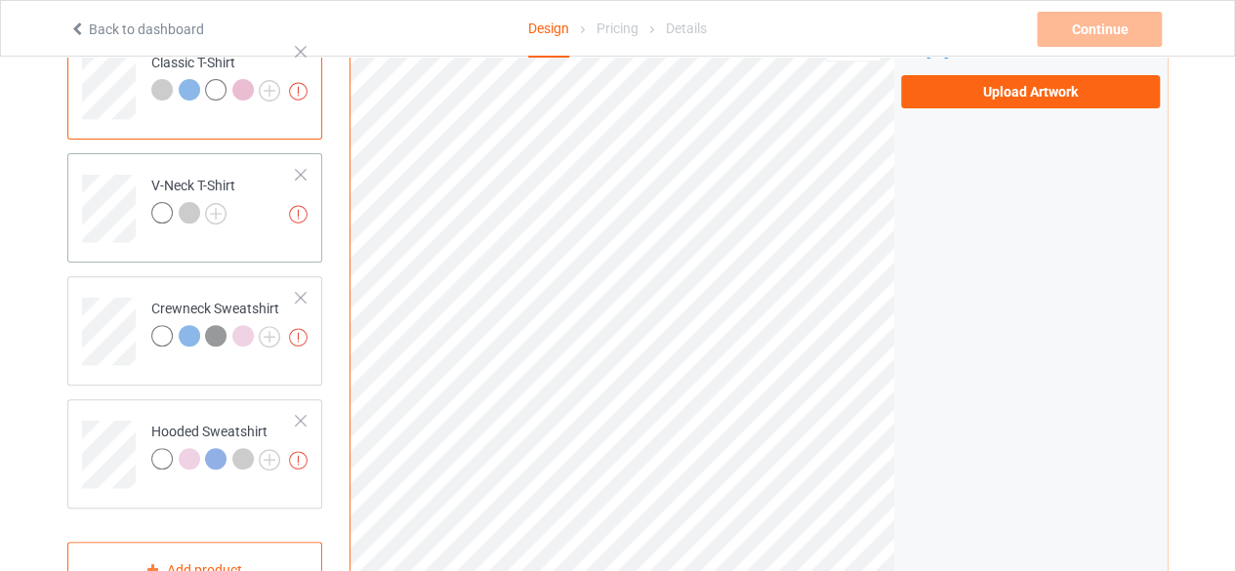
click at [154, 218] on div at bounding box center [161, 212] width 21 height 21
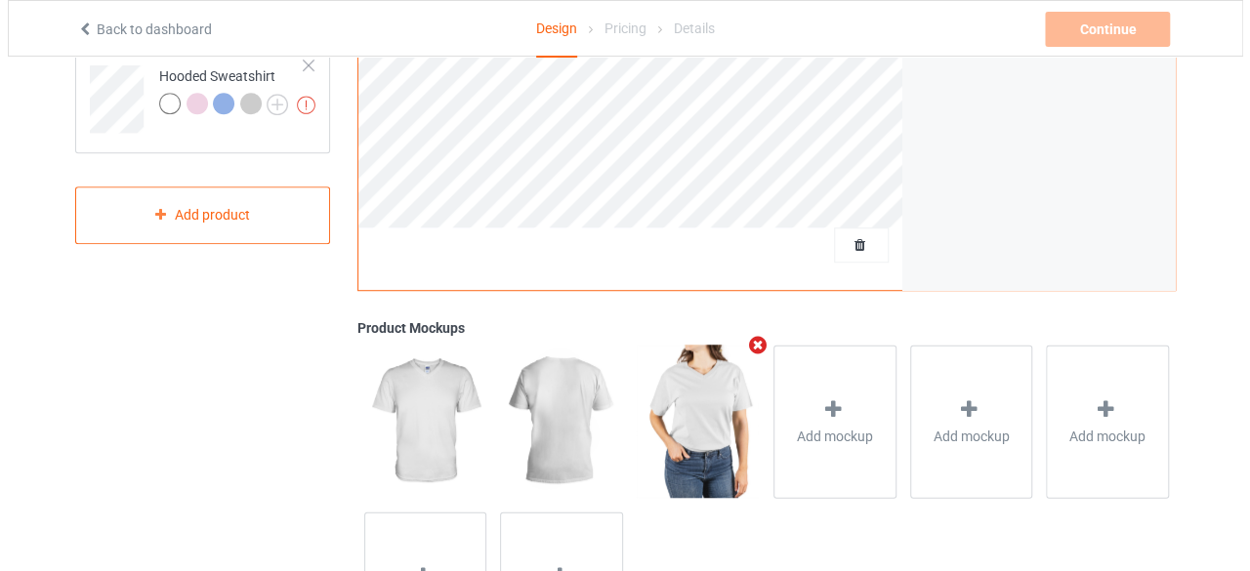
scroll to position [586, 0]
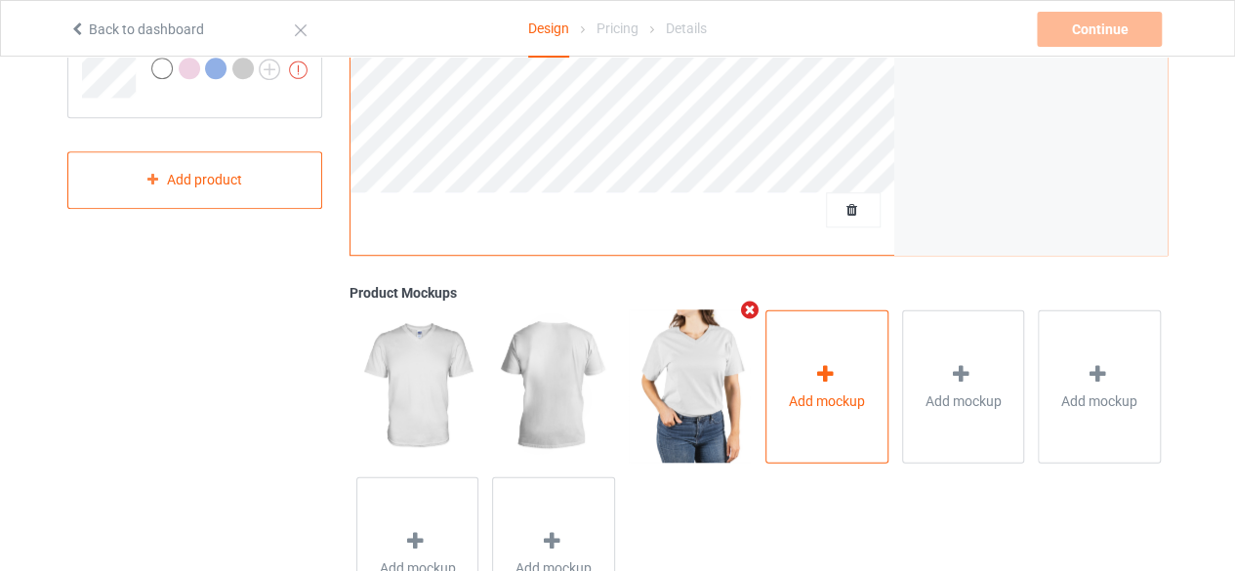
click at [816, 357] on div "Add mockup" at bounding box center [827, 386] width 123 height 153
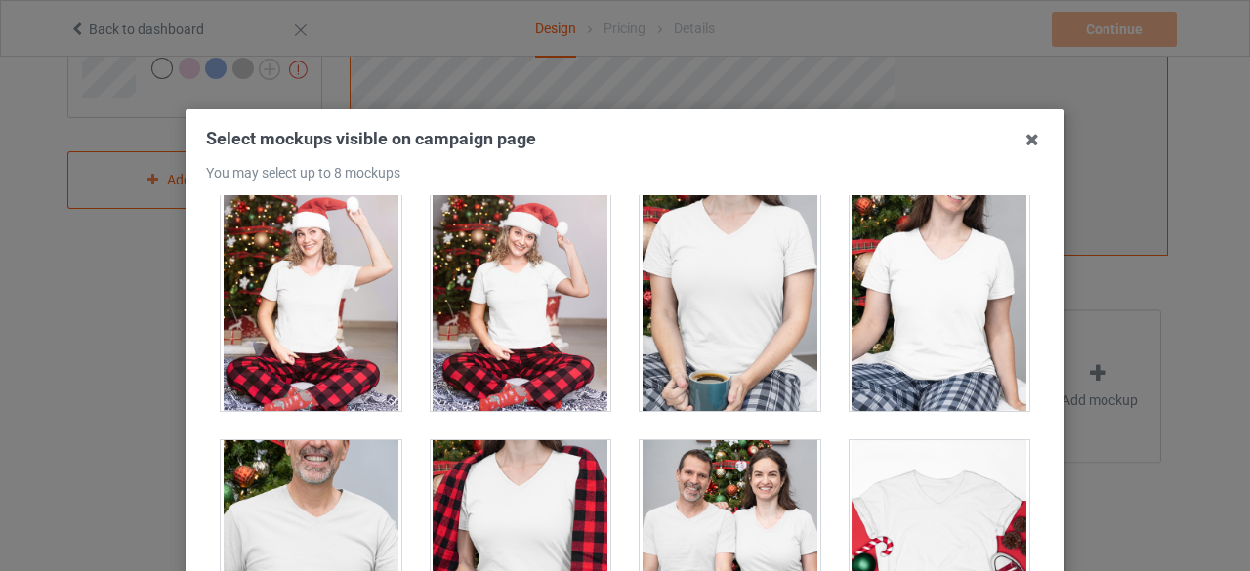
scroll to position [2970, 0]
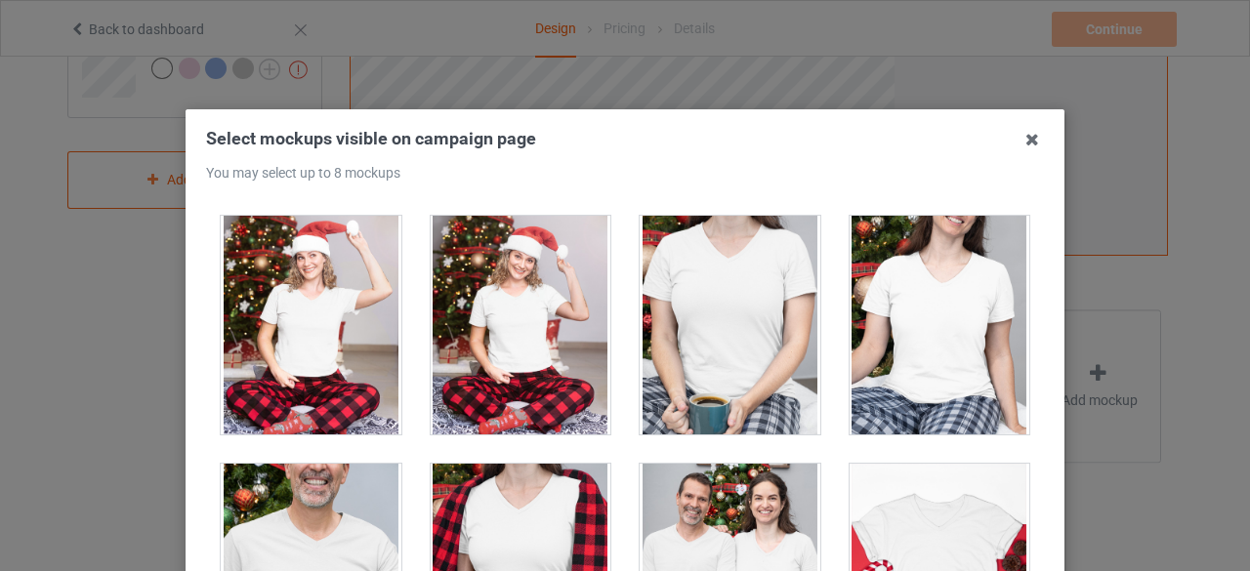
click at [736, 321] on div at bounding box center [730, 325] width 181 height 219
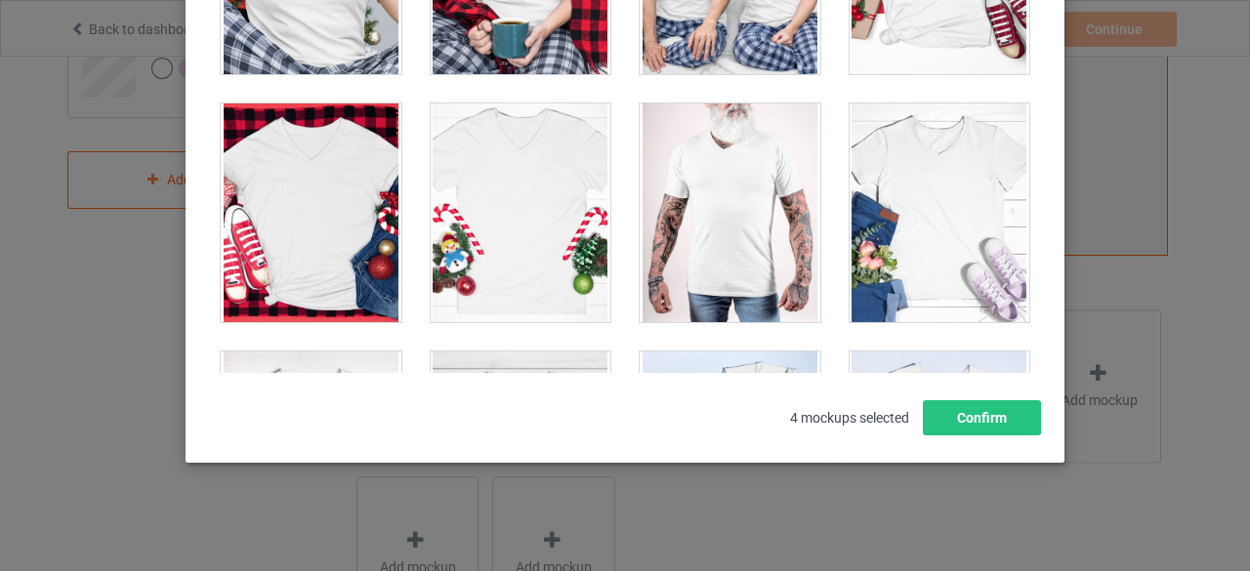
scroll to position [3298, 0]
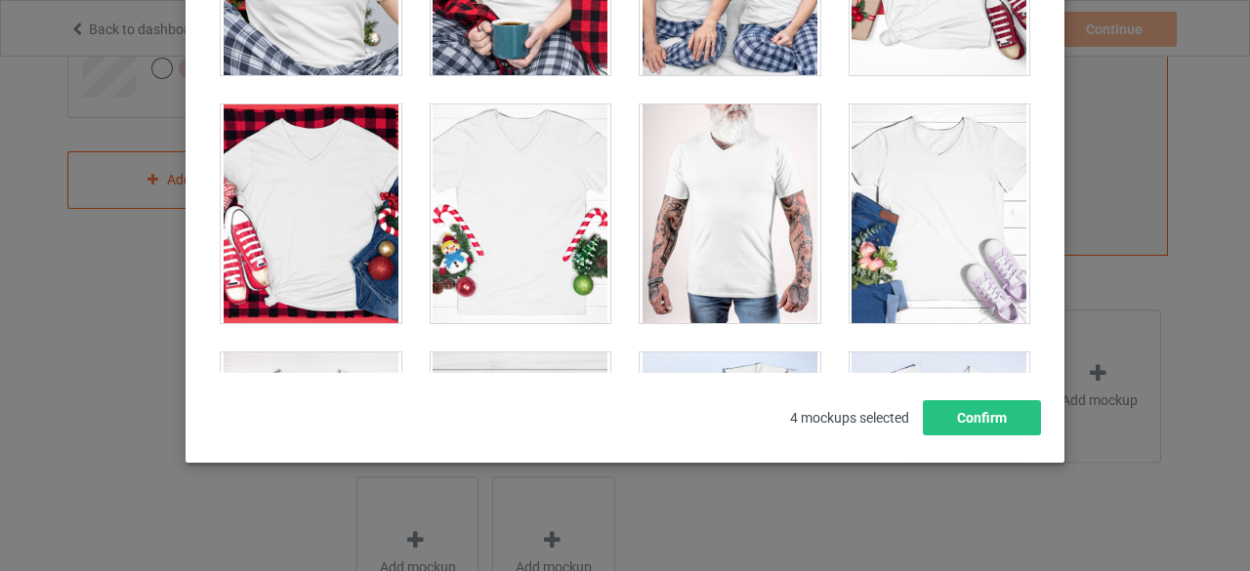
click at [720, 231] on div at bounding box center [730, 213] width 181 height 219
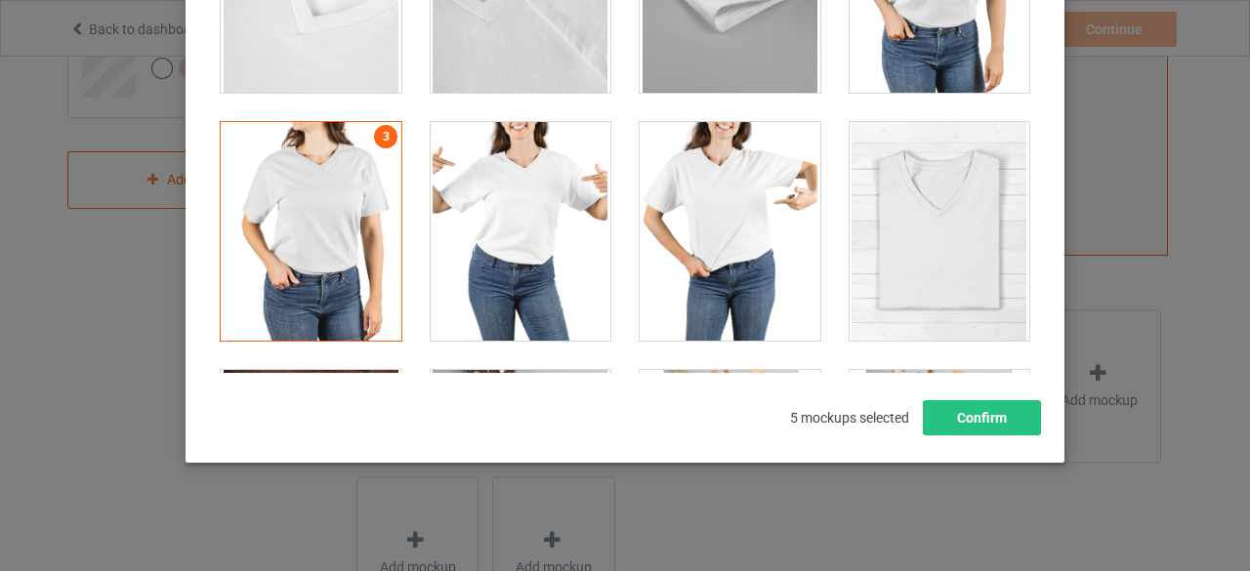
scroll to position [2288, 0]
click at [712, 202] on div at bounding box center [730, 232] width 181 height 219
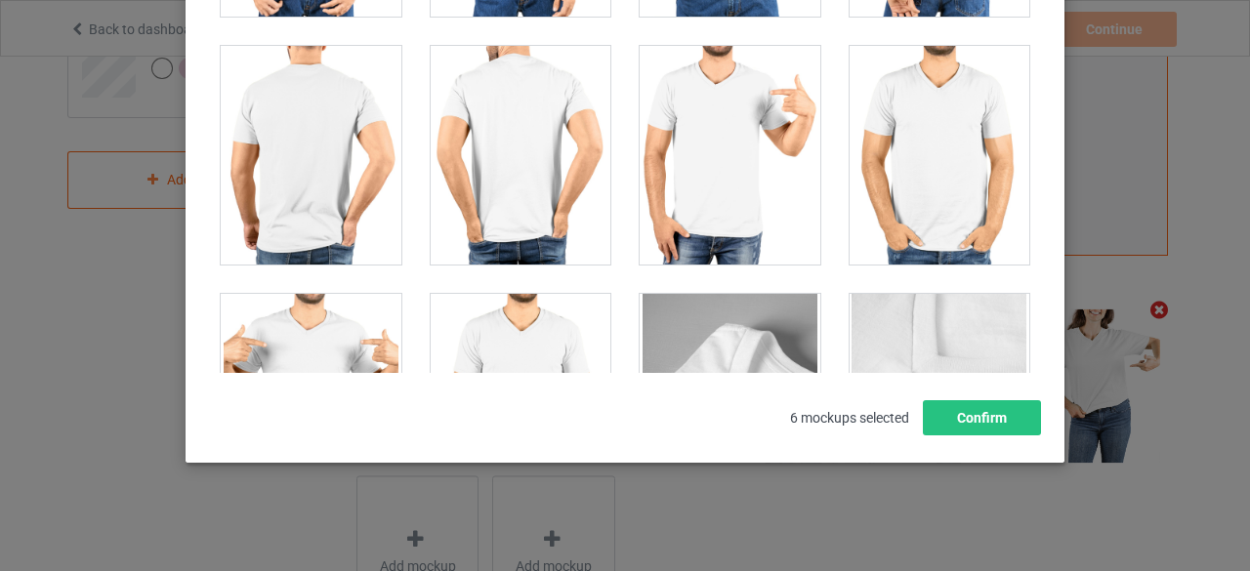
scroll to position [1617, 0]
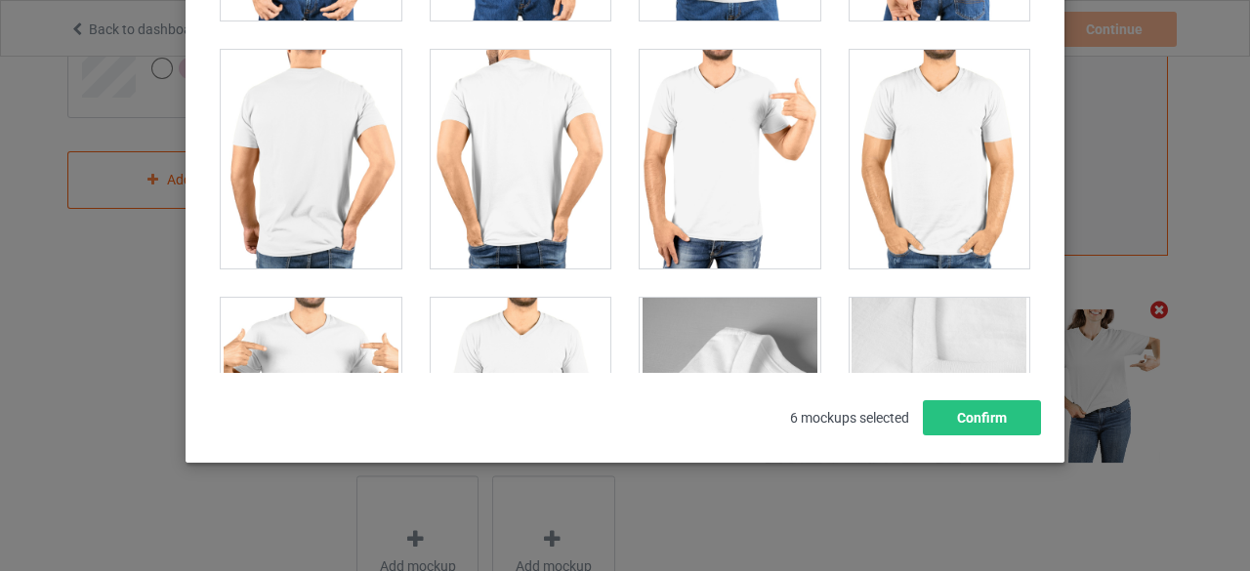
click at [317, 181] on div at bounding box center [311, 159] width 181 height 219
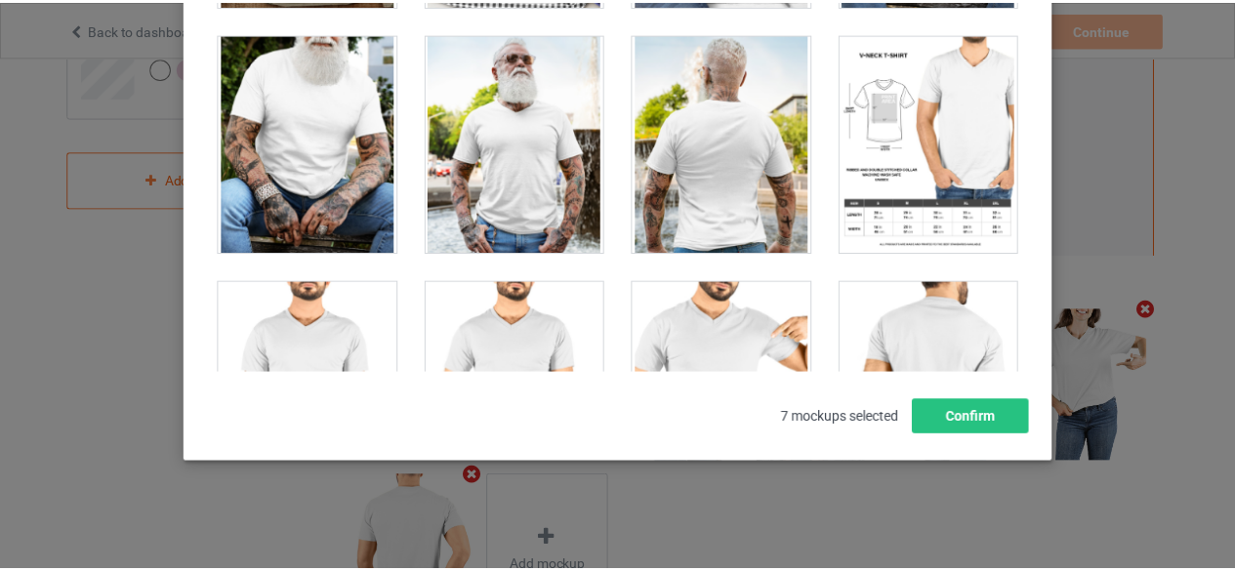
scroll to position [1136, 0]
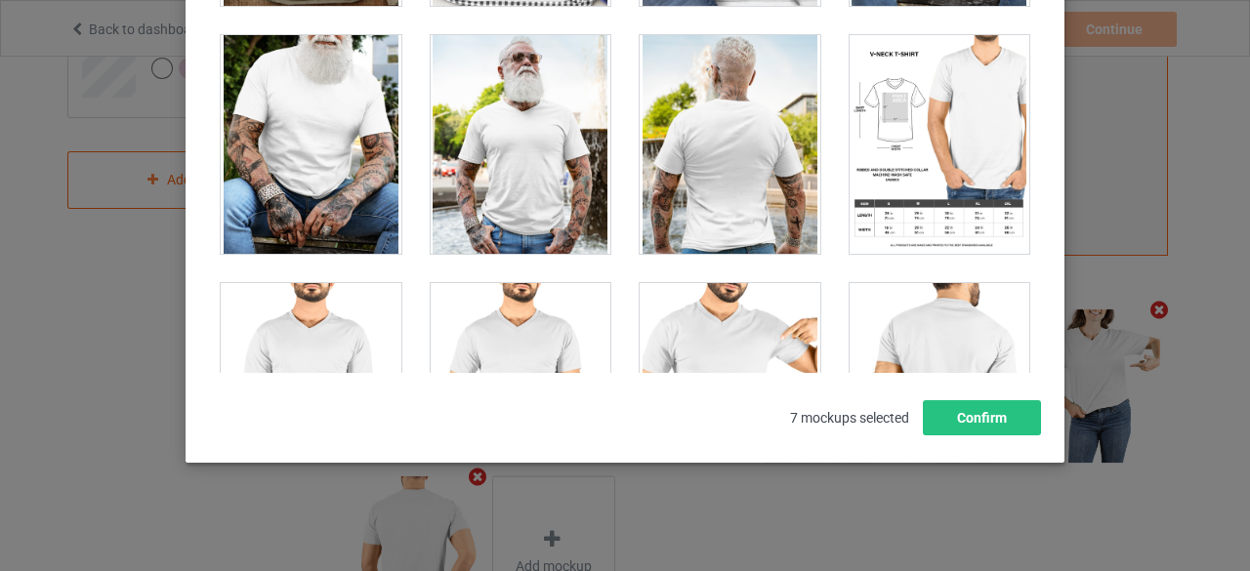
click at [508, 110] on div at bounding box center [521, 144] width 181 height 219
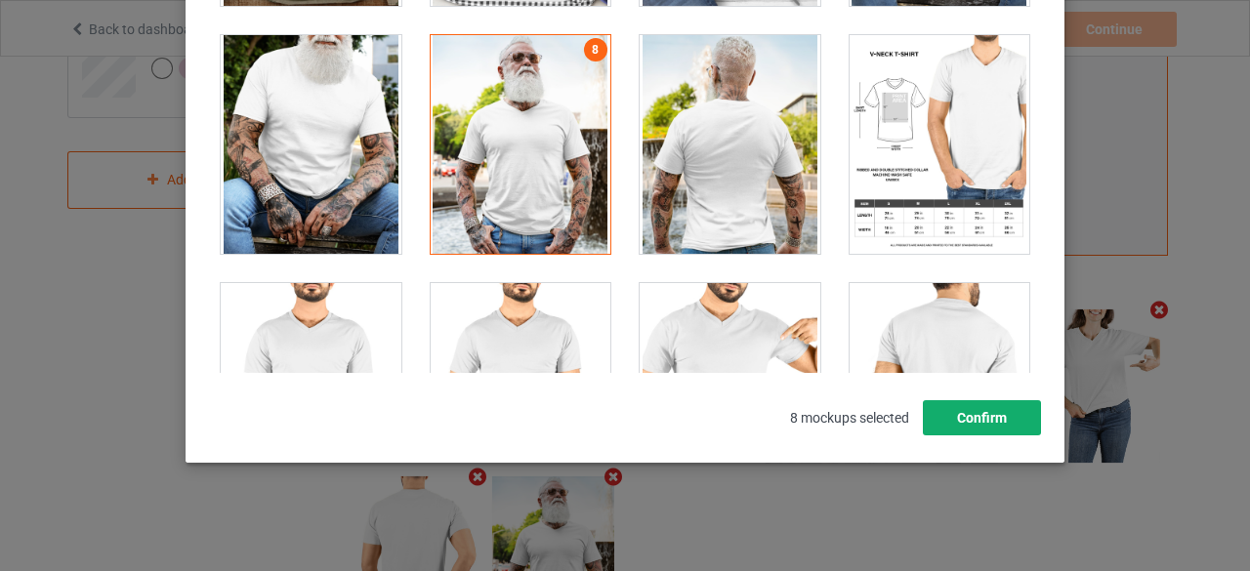
click at [981, 408] on button "Confirm" at bounding box center [982, 417] width 118 height 35
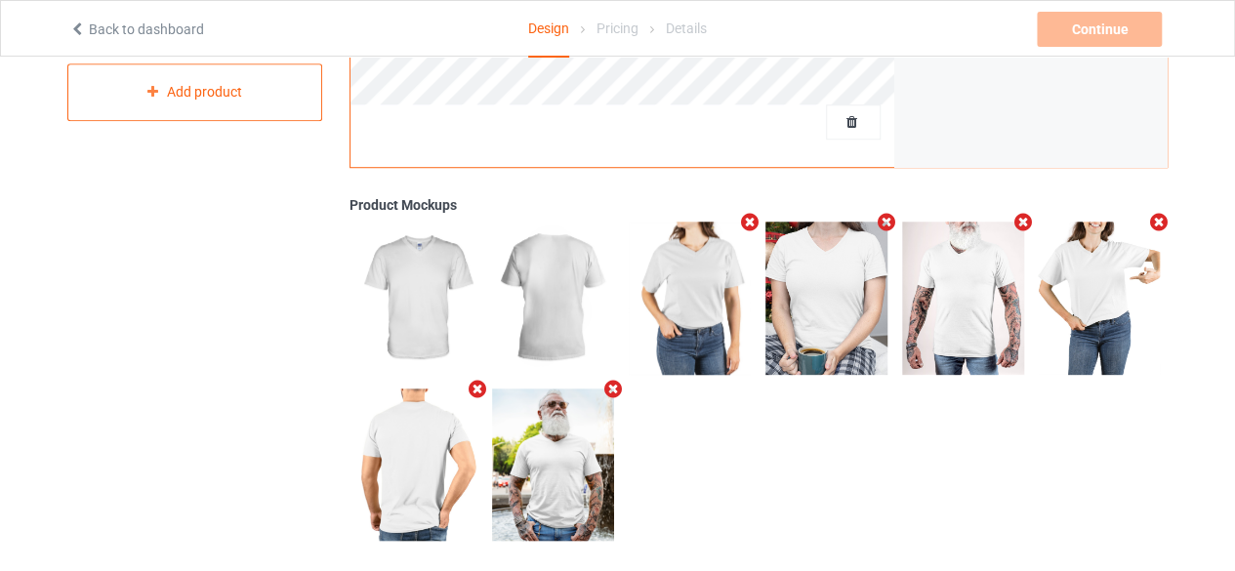
scroll to position [689, 0]
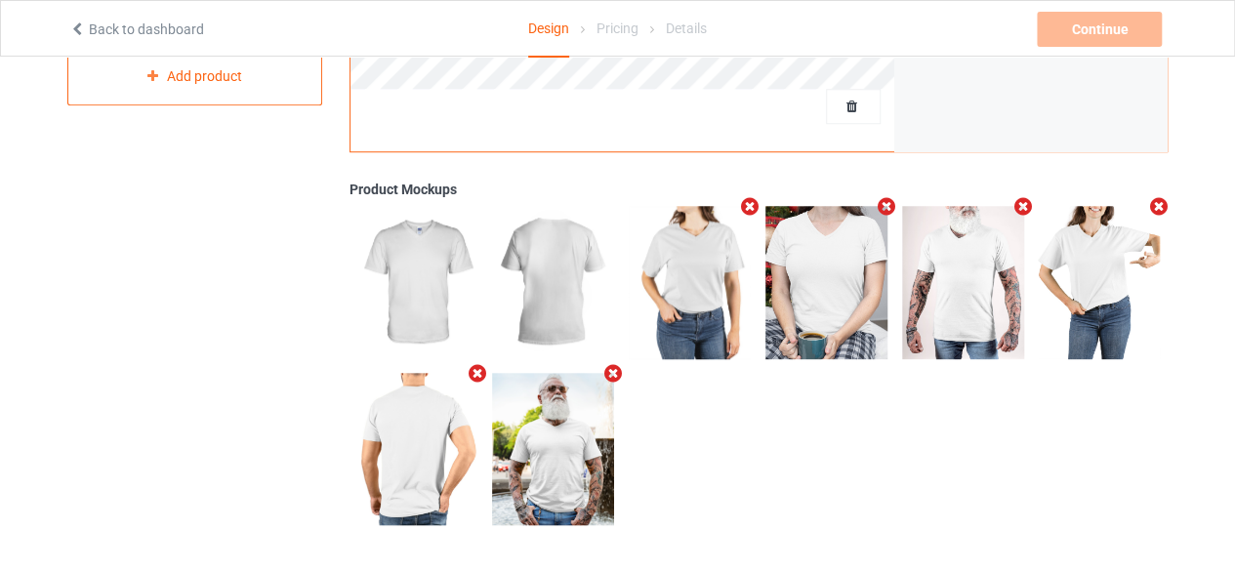
click at [1019, 202] on icon "Remove mockup" at bounding box center [1023, 206] width 24 height 21
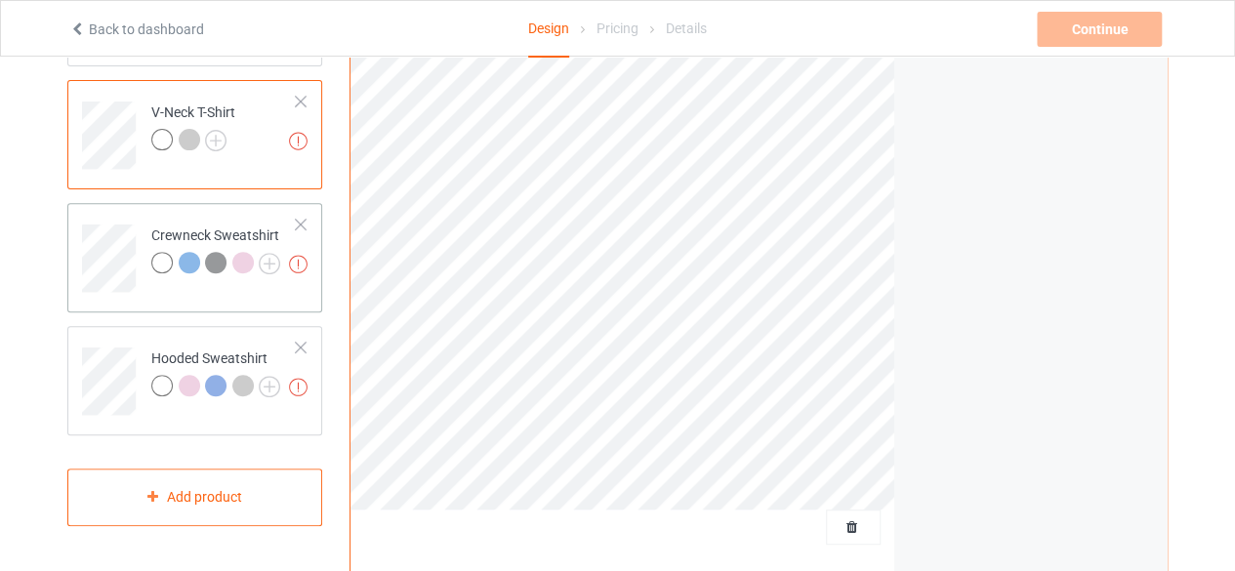
scroll to position [268, 0]
click at [215, 239] on div "Crewneck Sweatshirt" at bounding box center [215, 250] width 129 height 47
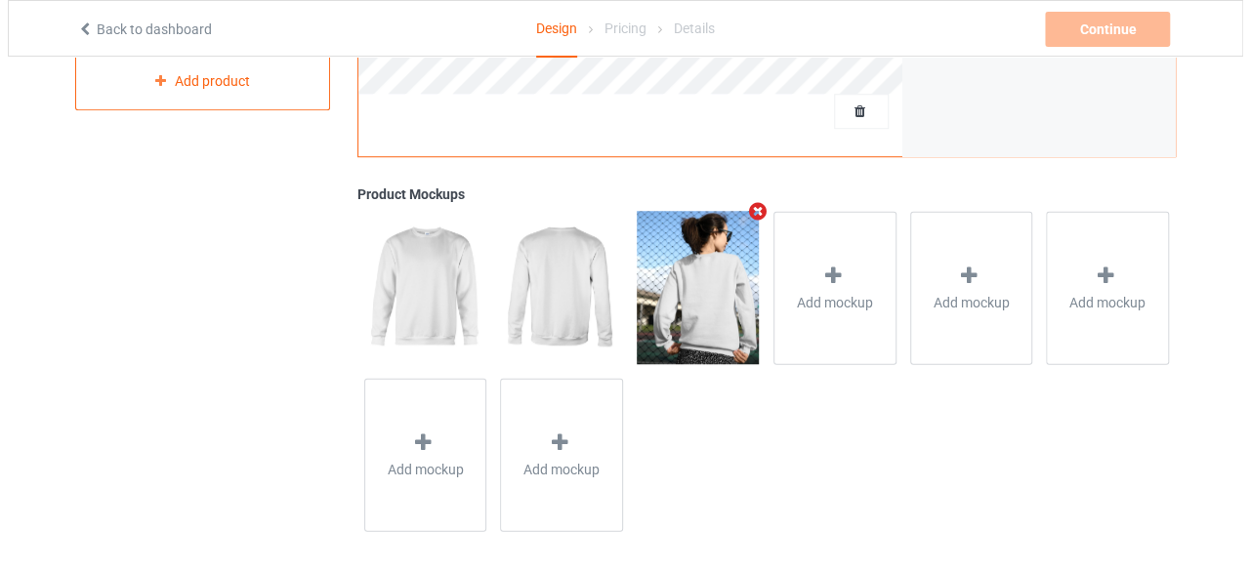
scroll to position [691, 0]
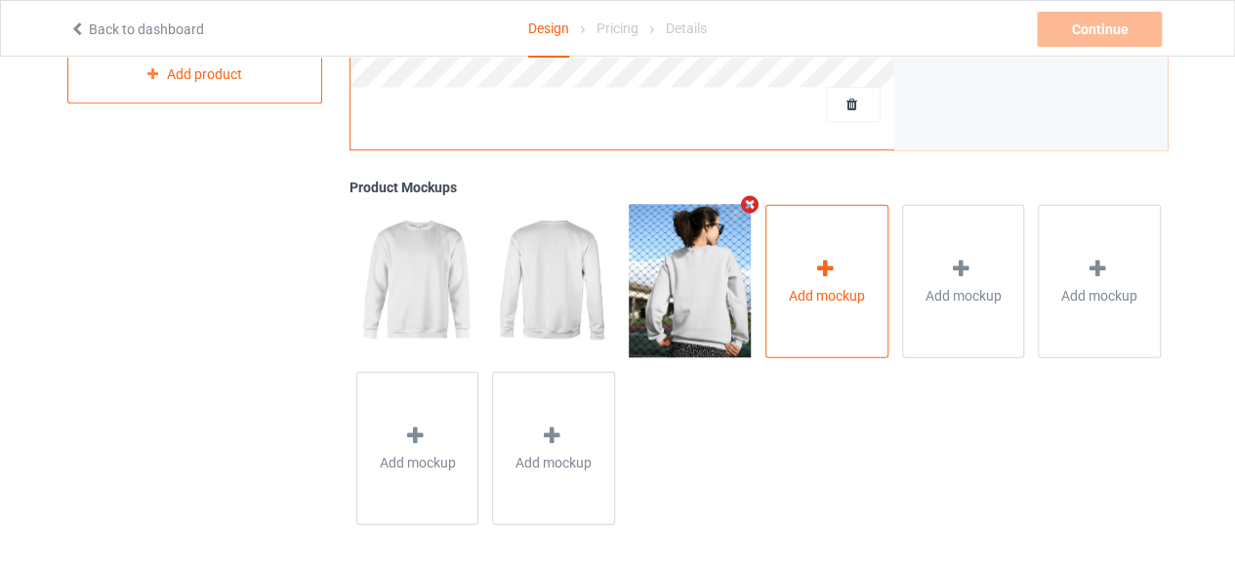
click at [805, 300] on span "Add mockup" at bounding box center [827, 295] width 76 height 20
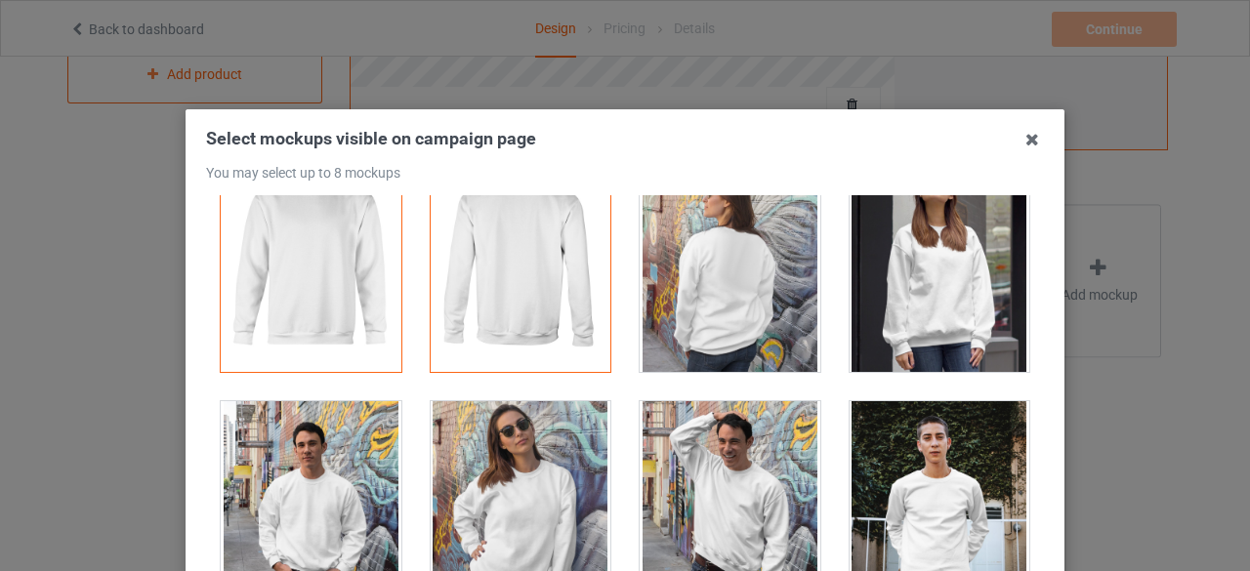
scroll to position [58, 0]
click at [766, 282] on div at bounding box center [730, 261] width 181 height 219
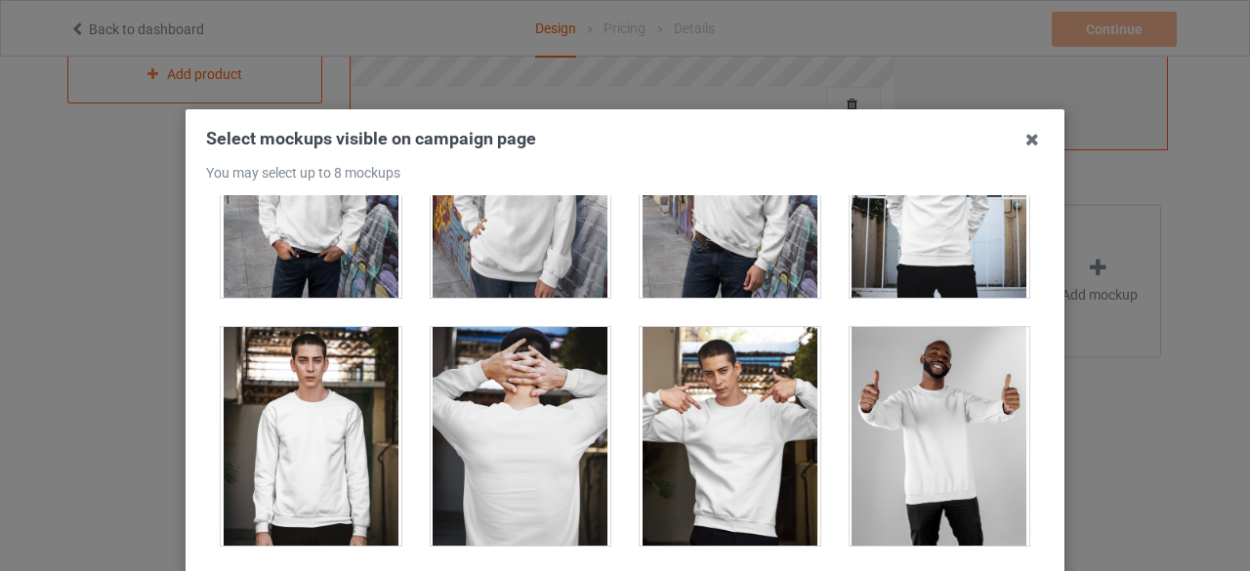
scroll to position [381, 0]
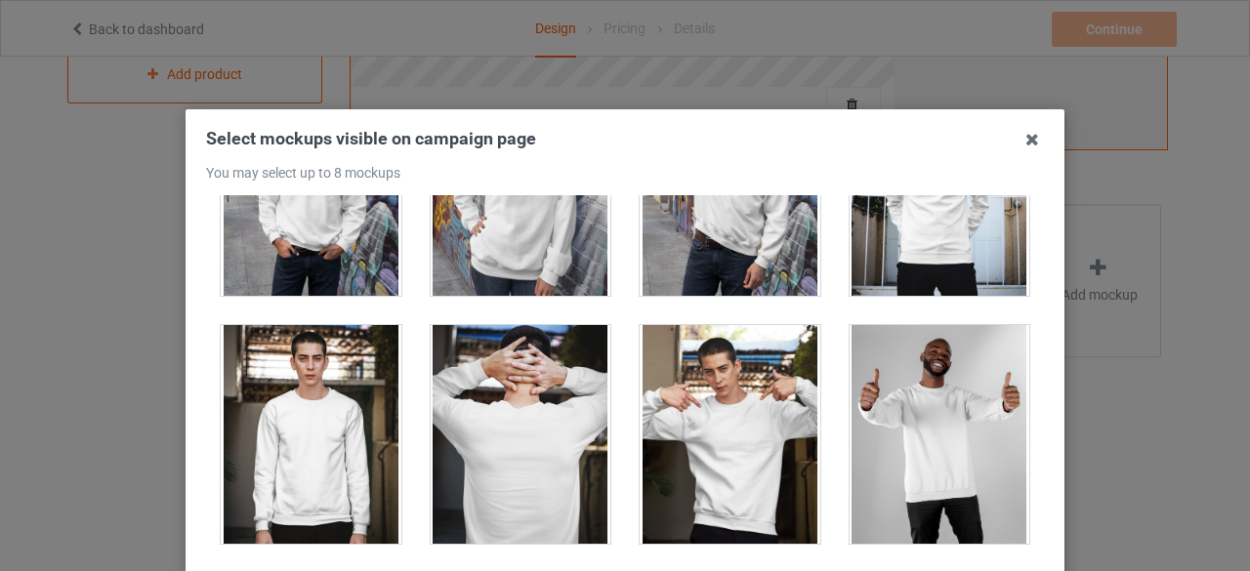
click at [753, 379] on div at bounding box center [730, 434] width 181 height 219
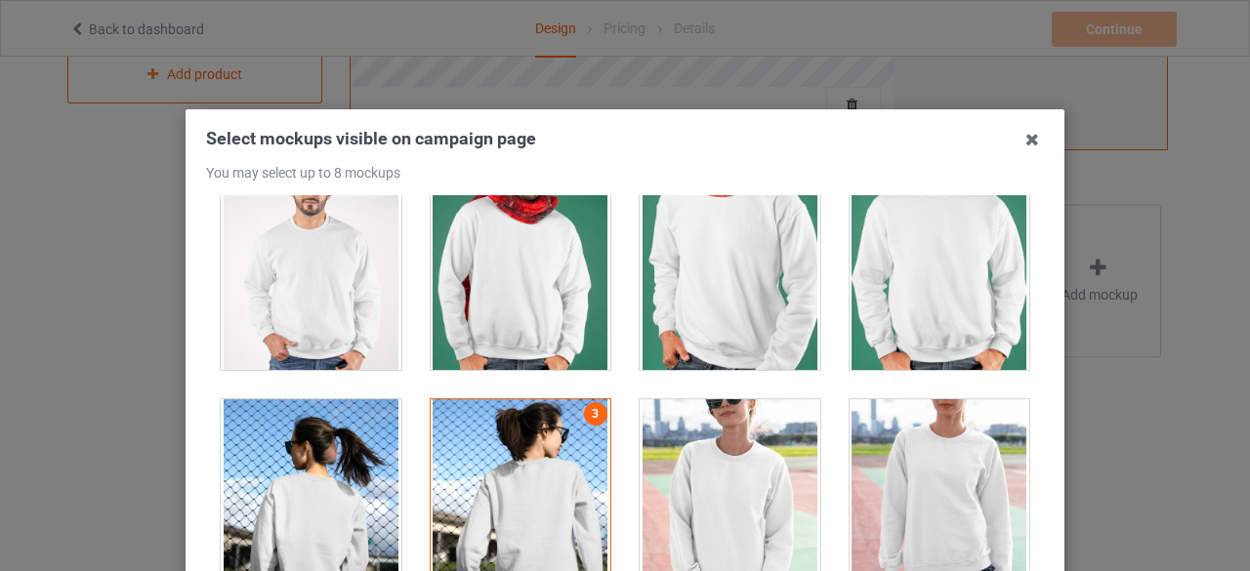
scroll to position [3475, 0]
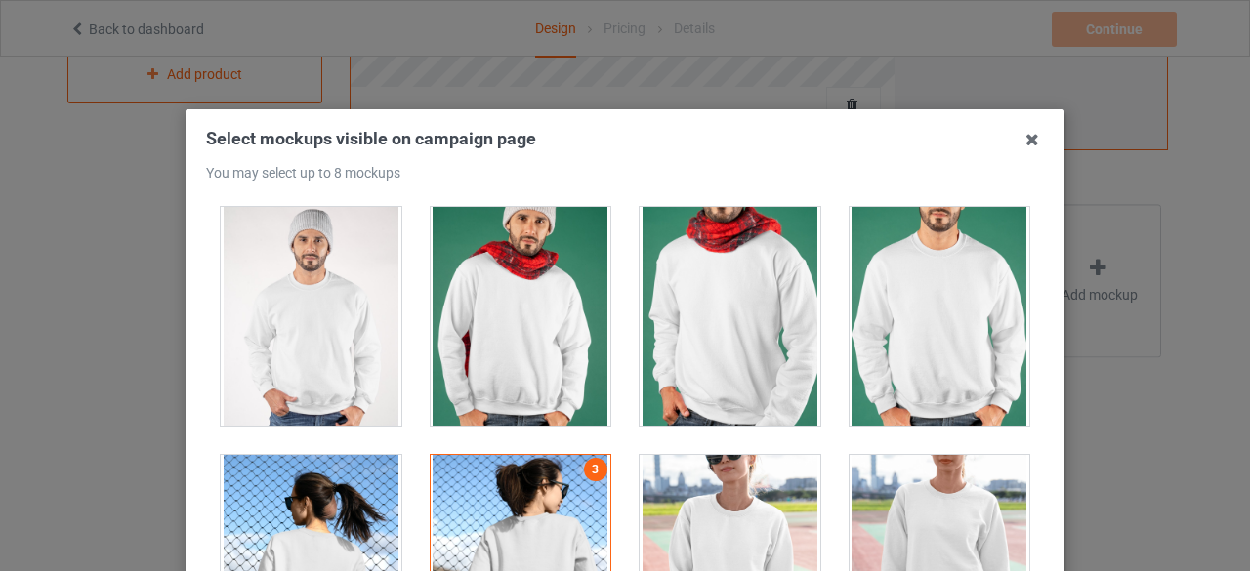
click at [908, 336] on div at bounding box center [940, 316] width 181 height 219
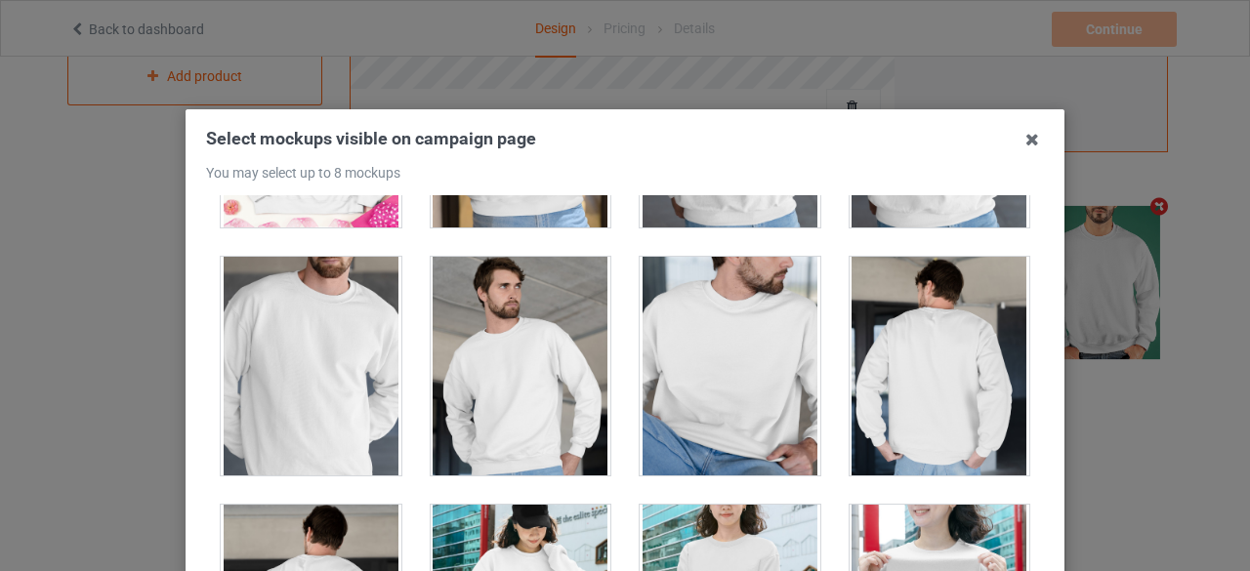
scroll to position [4914, 0]
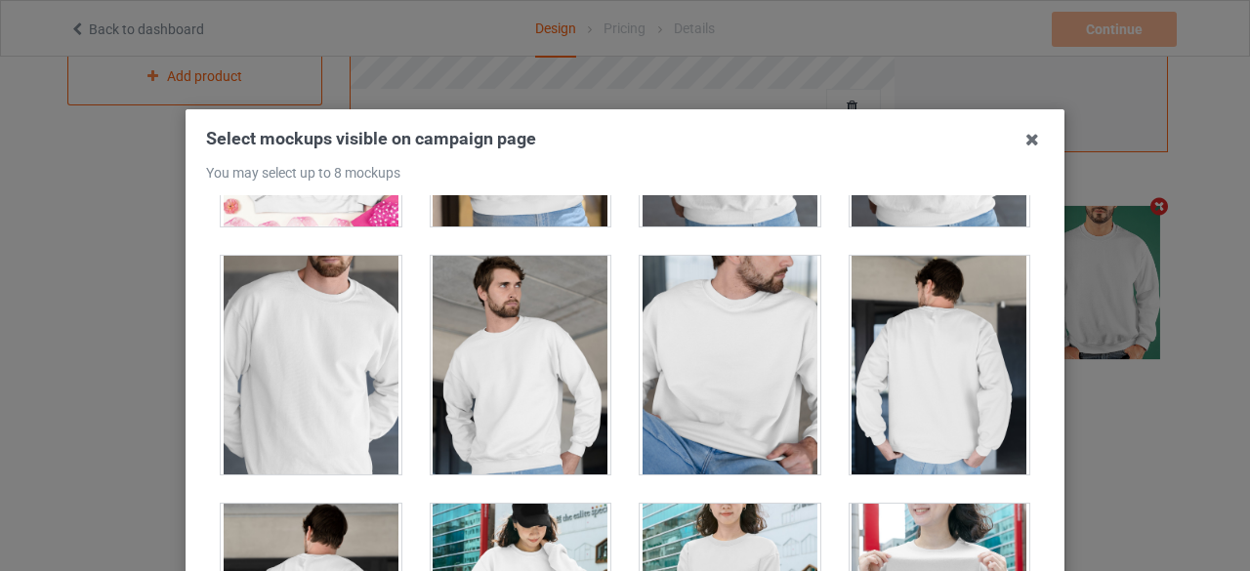
click at [785, 351] on div at bounding box center [730, 365] width 181 height 219
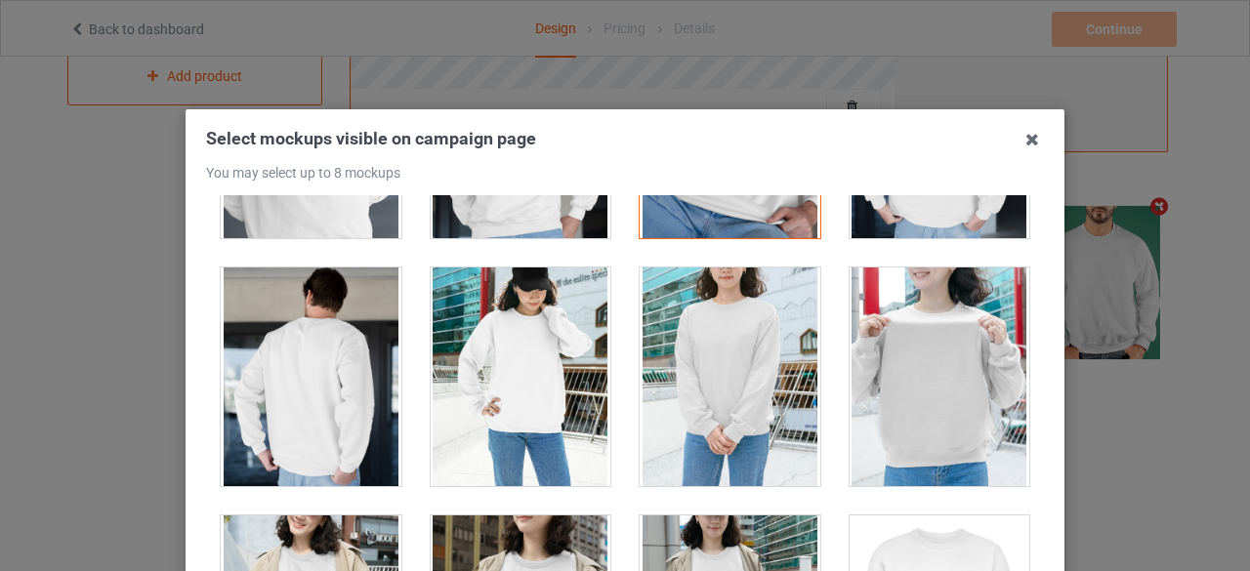
scroll to position [5152, 0]
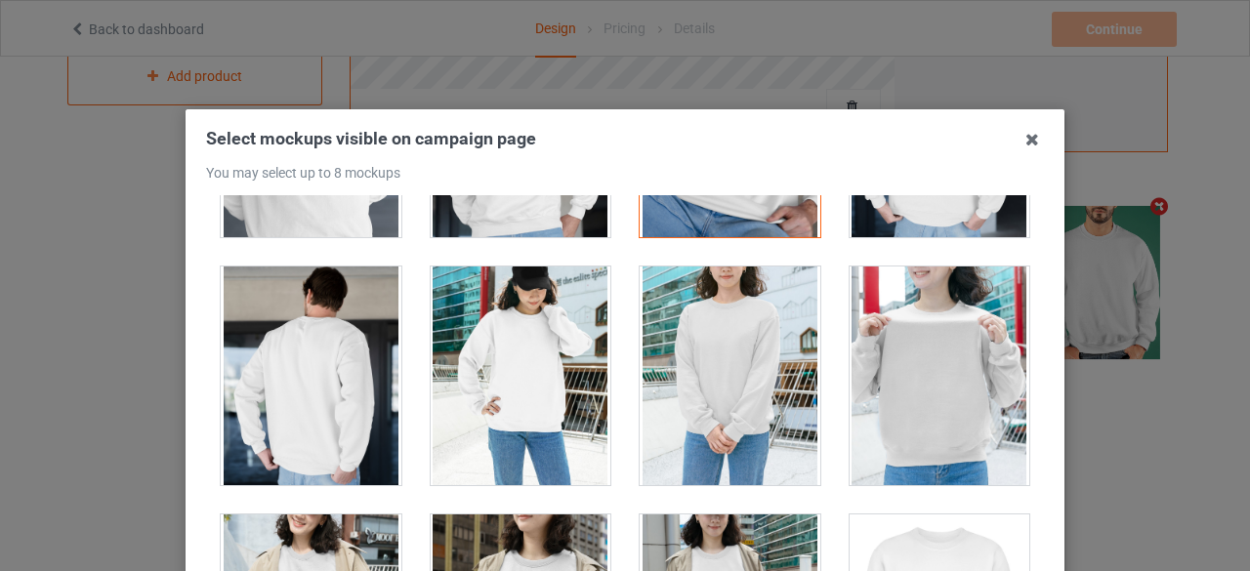
click at [702, 368] on div at bounding box center [730, 376] width 181 height 219
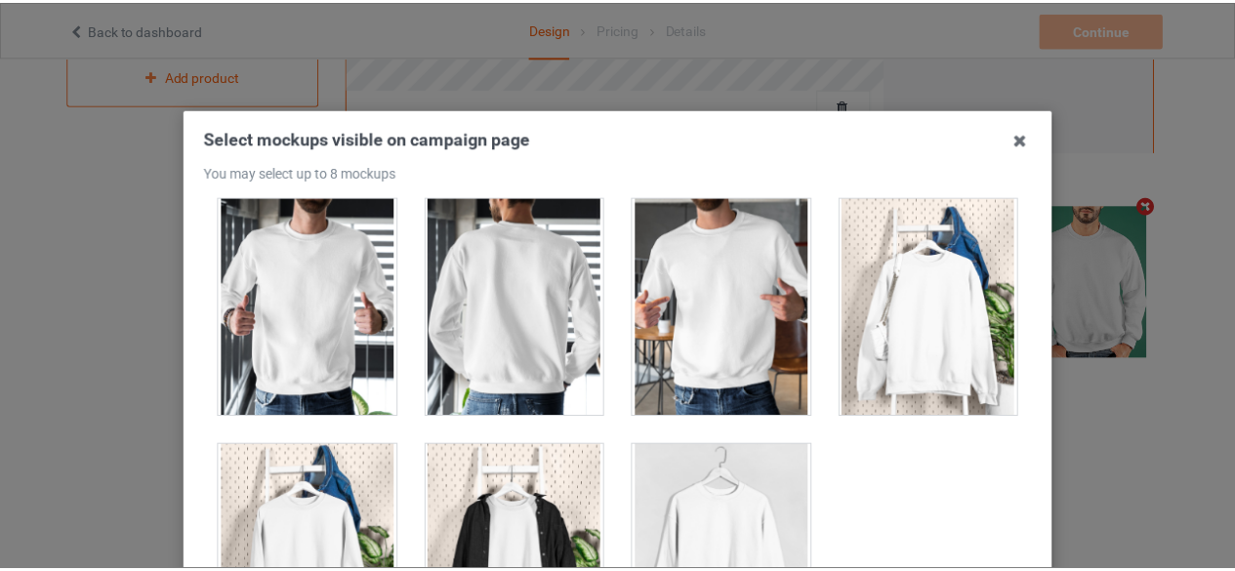
scroll to position [279, 0]
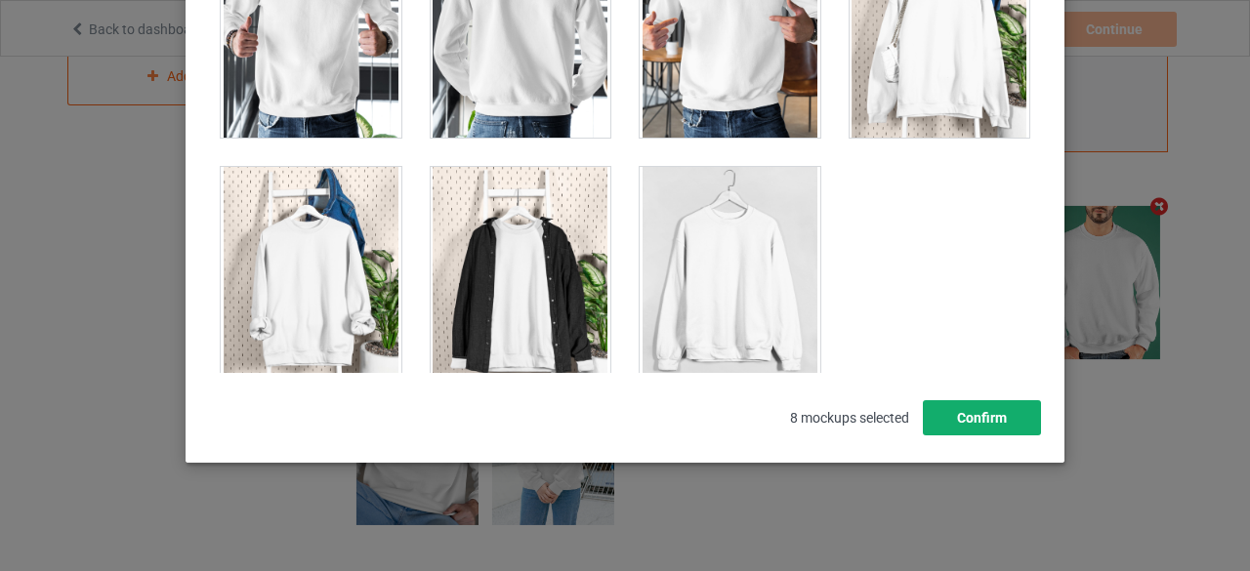
click at [946, 413] on button "Confirm" at bounding box center [982, 417] width 118 height 35
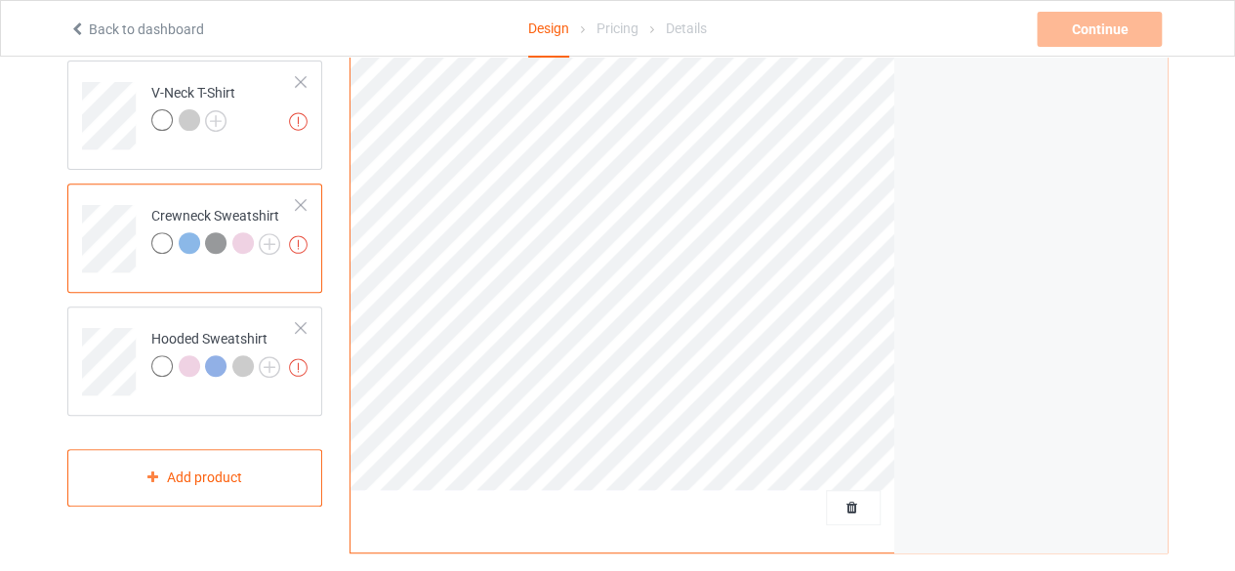
scroll to position [287, 0]
click at [223, 339] on div "Hooded Sweatshirt" at bounding box center [215, 353] width 129 height 47
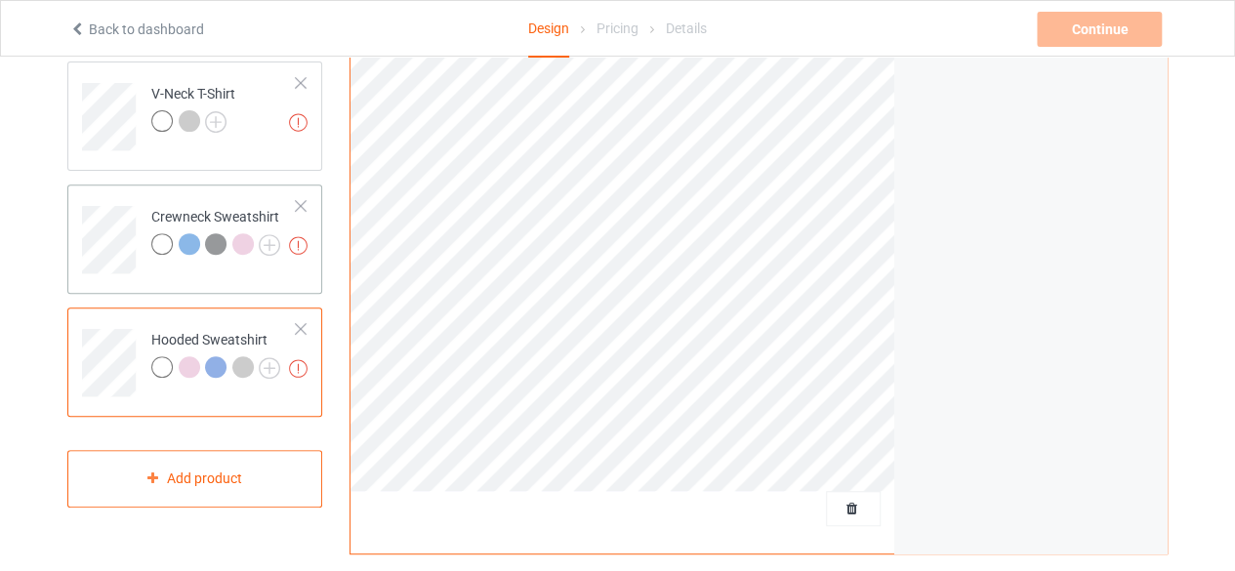
click at [225, 251] on div at bounding box center [218, 246] width 27 height 27
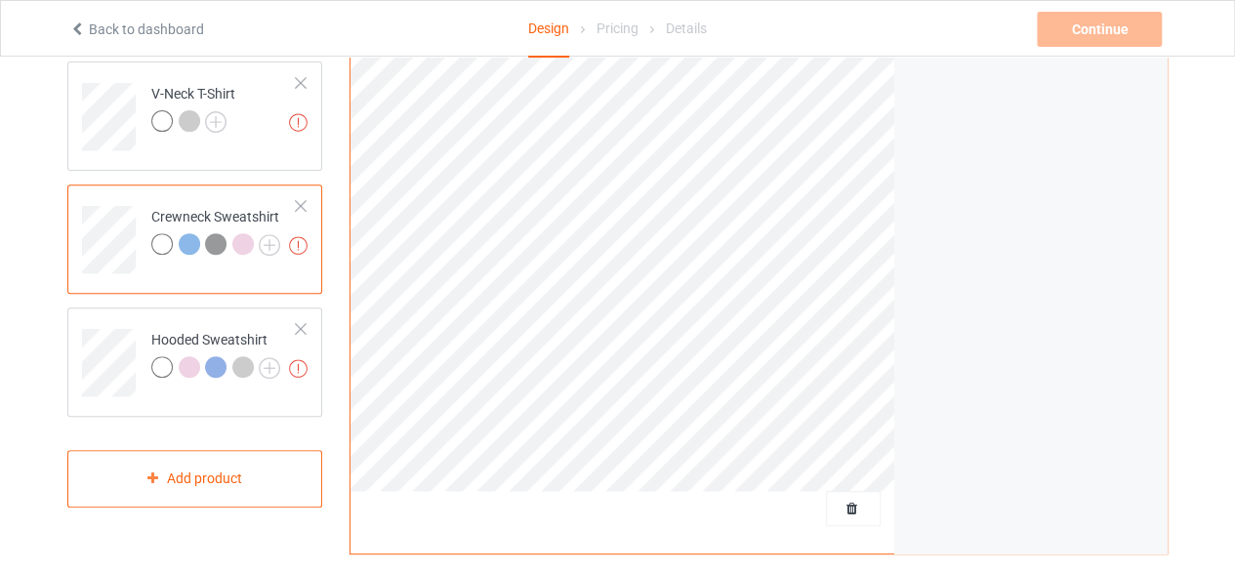
scroll to position [689, 0]
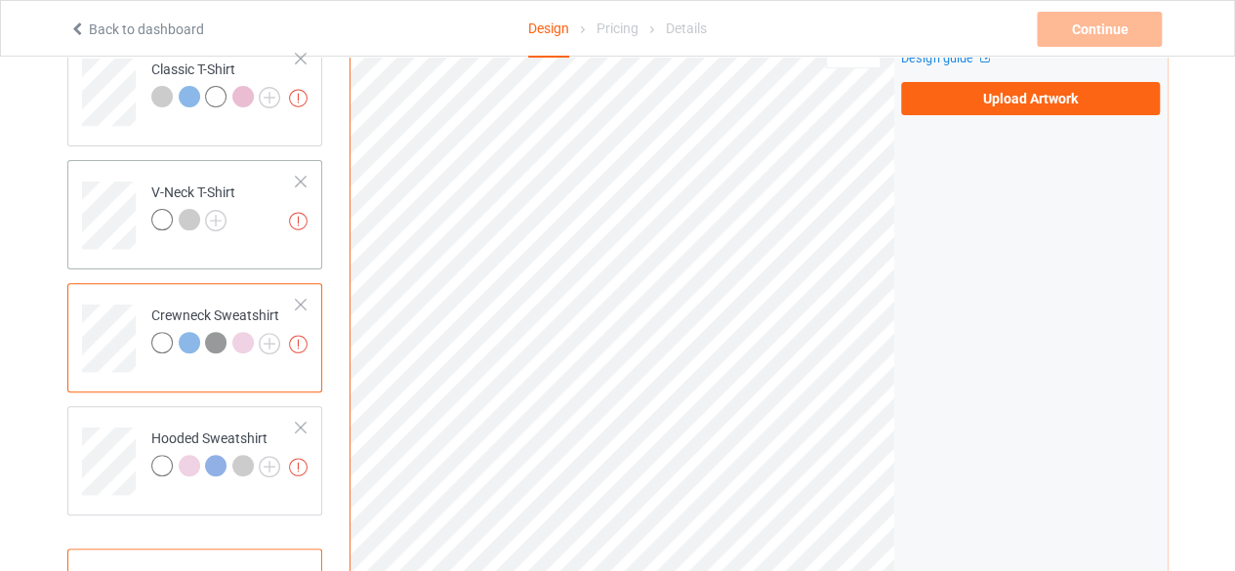
click at [178, 252] on div "Missing artworks V-Neck T-Shirt" at bounding box center [194, 214] width 255 height 109
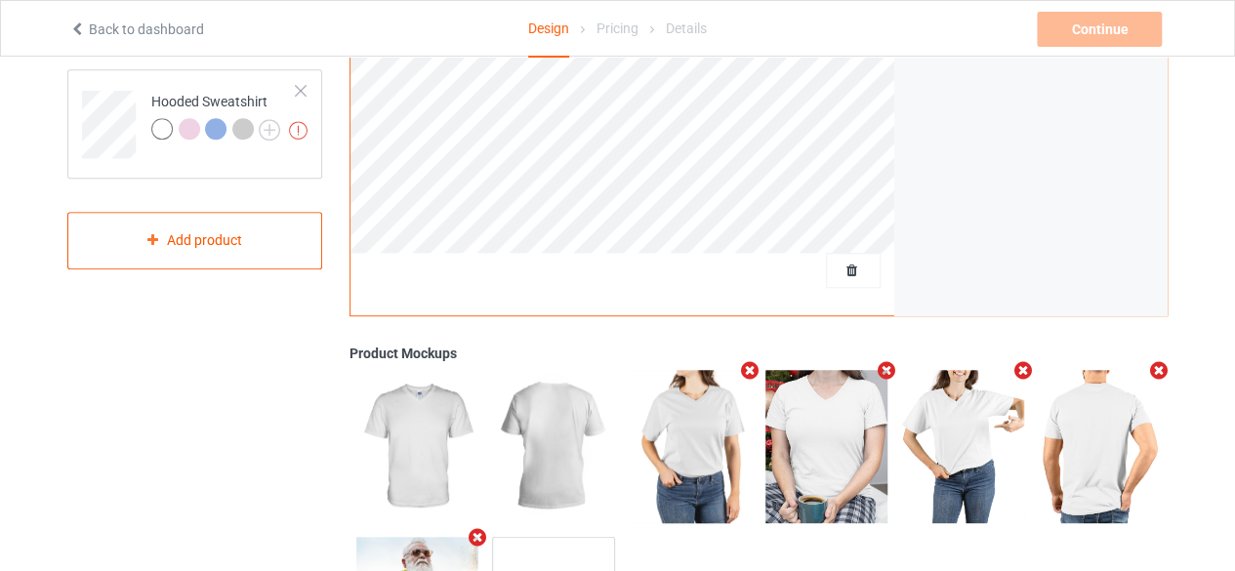
scroll to position [521, 0]
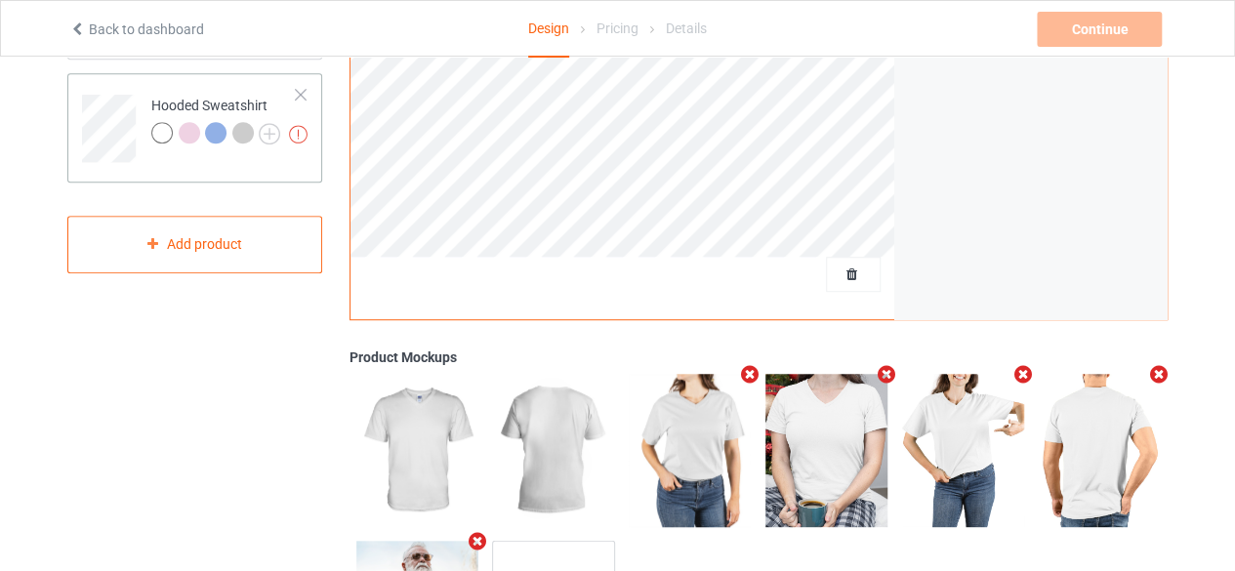
click at [172, 157] on td "Missing artworks Hooded Sweatshirt" at bounding box center [224, 121] width 167 height 81
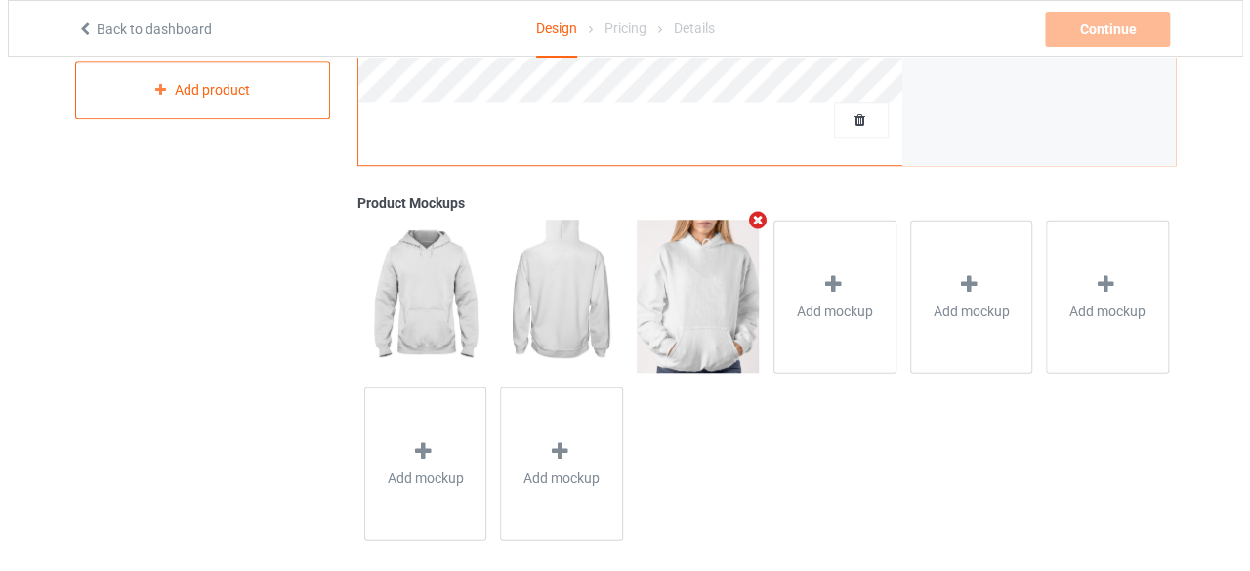
scroll to position [691, 0]
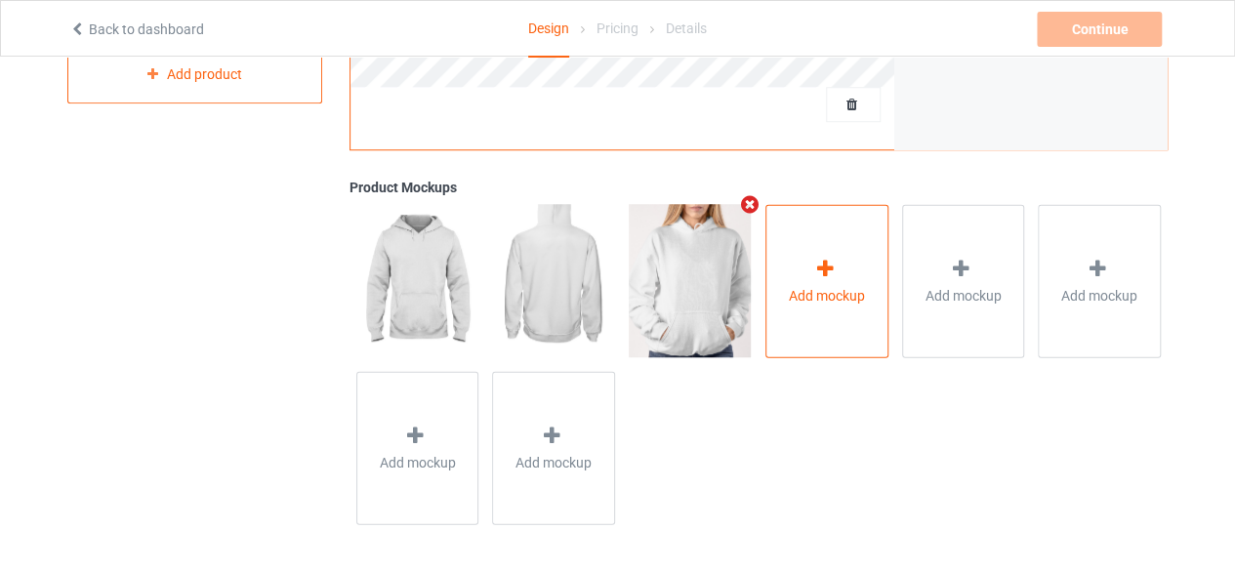
click at [846, 267] on div "Add mockup" at bounding box center [827, 280] width 123 height 153
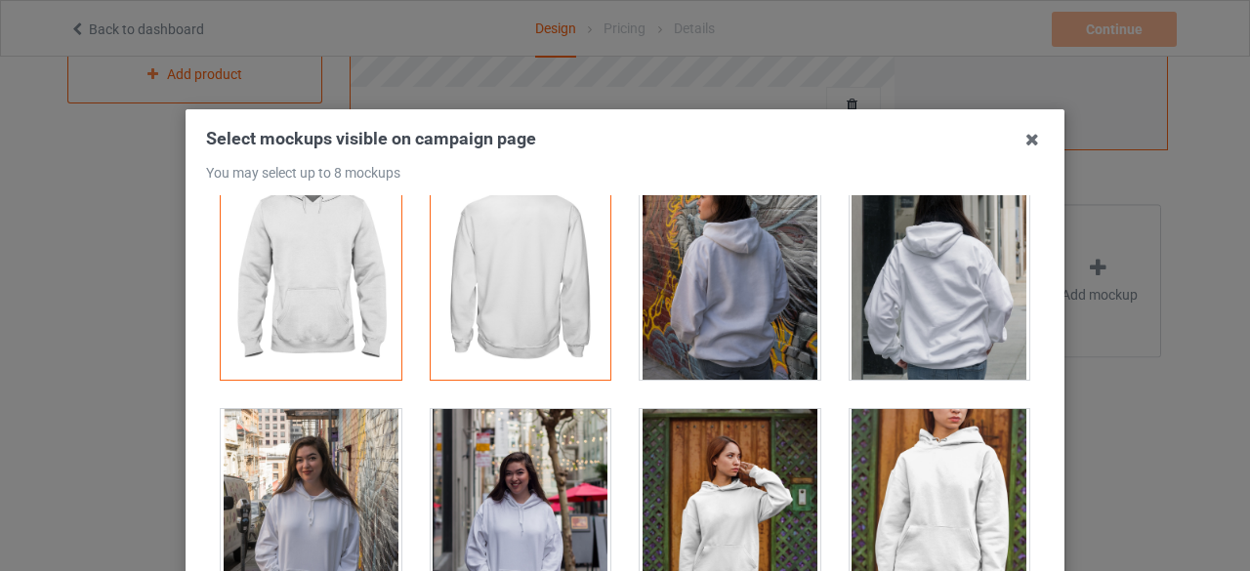
click at [764, 272] on div at bounding box center [730, 270] width 181 height 219
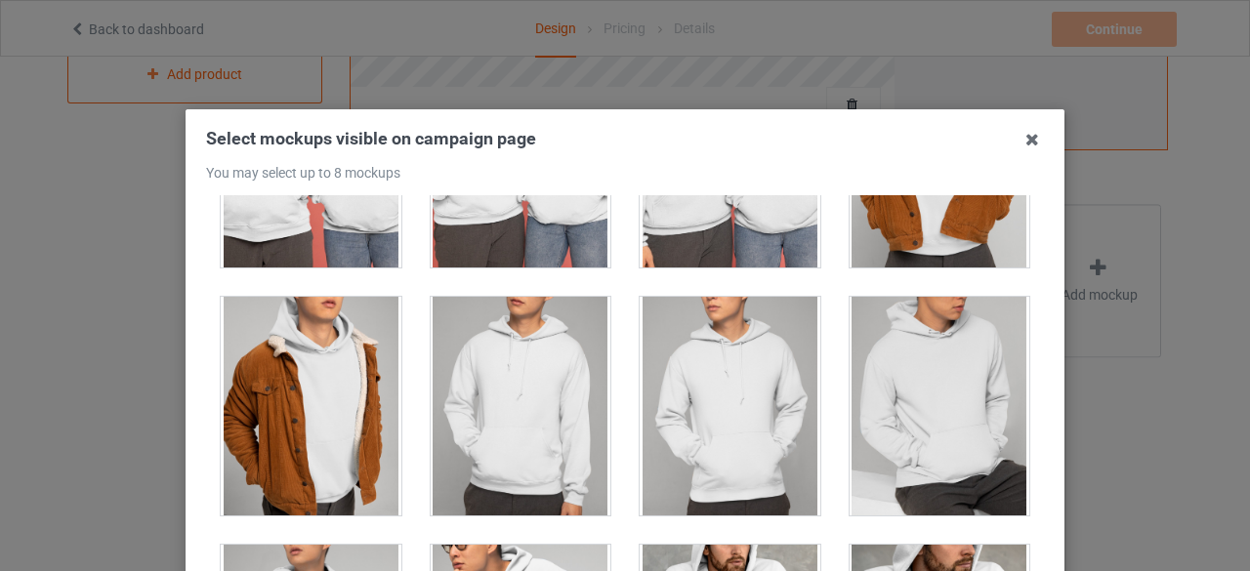
scroll to position [7660, 0]
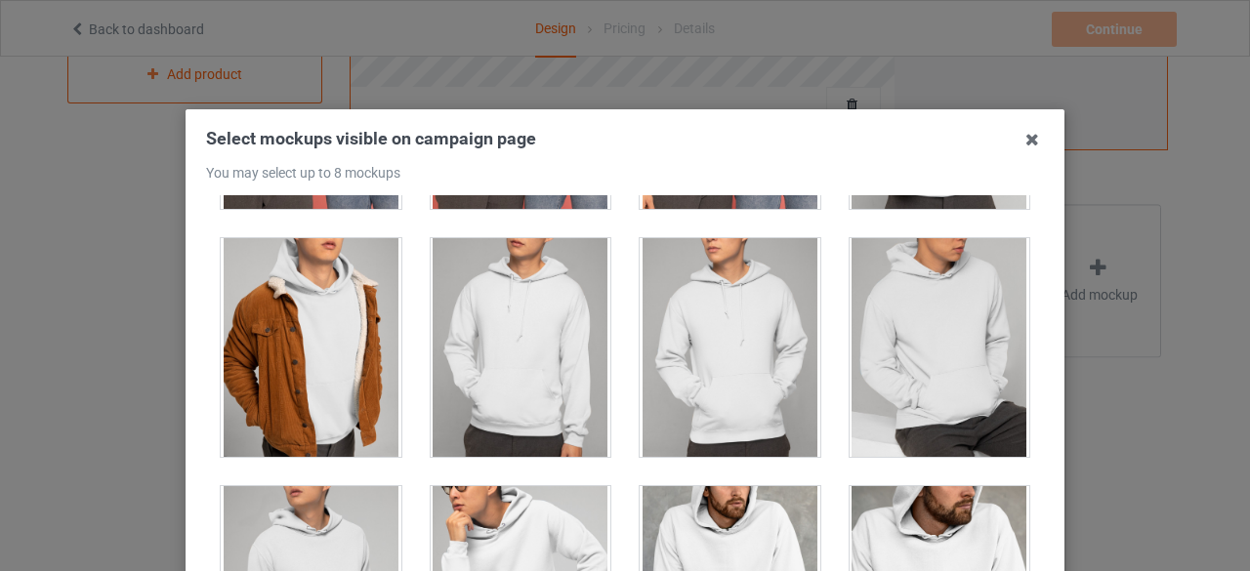
click at [897, 302] on div at bounding box center [940, 347] width 181 height 219
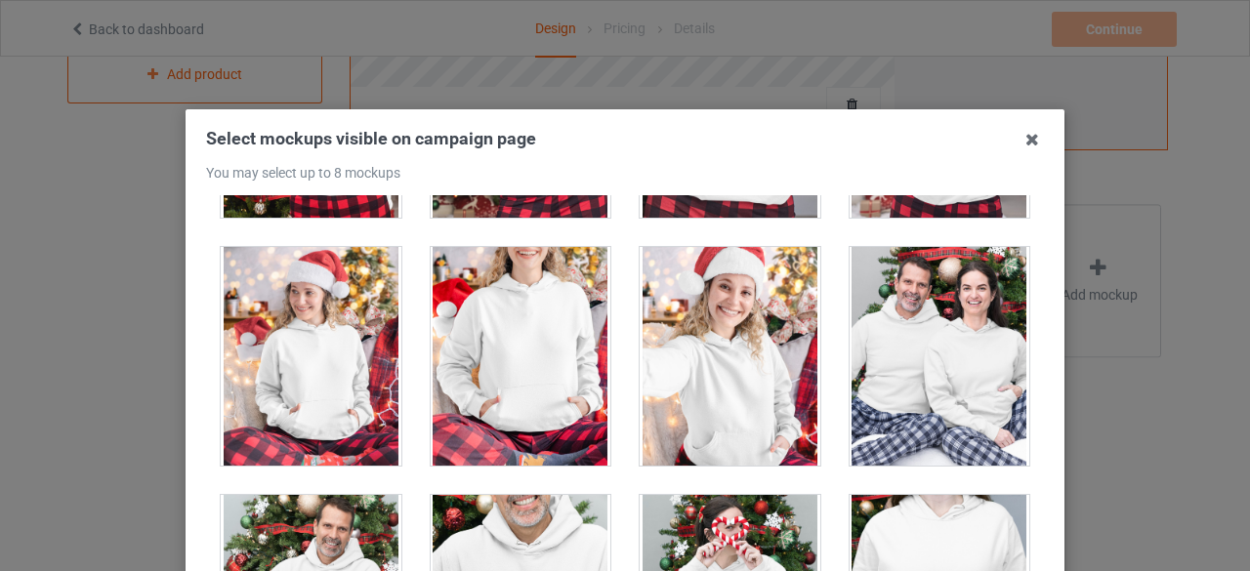
scroll to position [12611, 0]
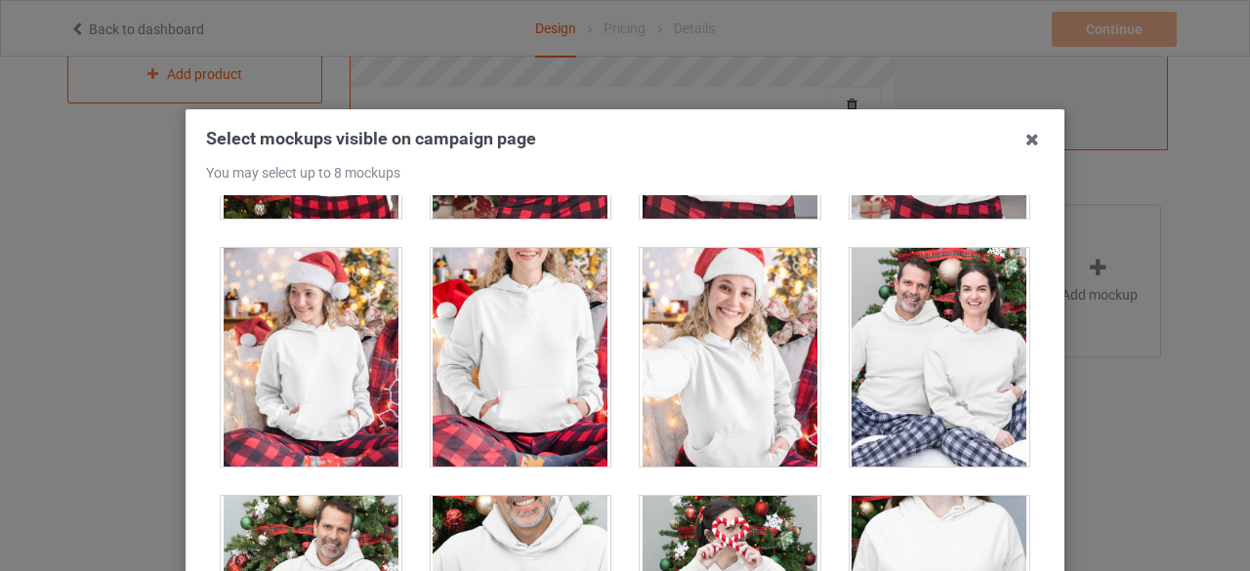
click at [550, 308] on div at bounding box center [521, 357] width 181 height 219
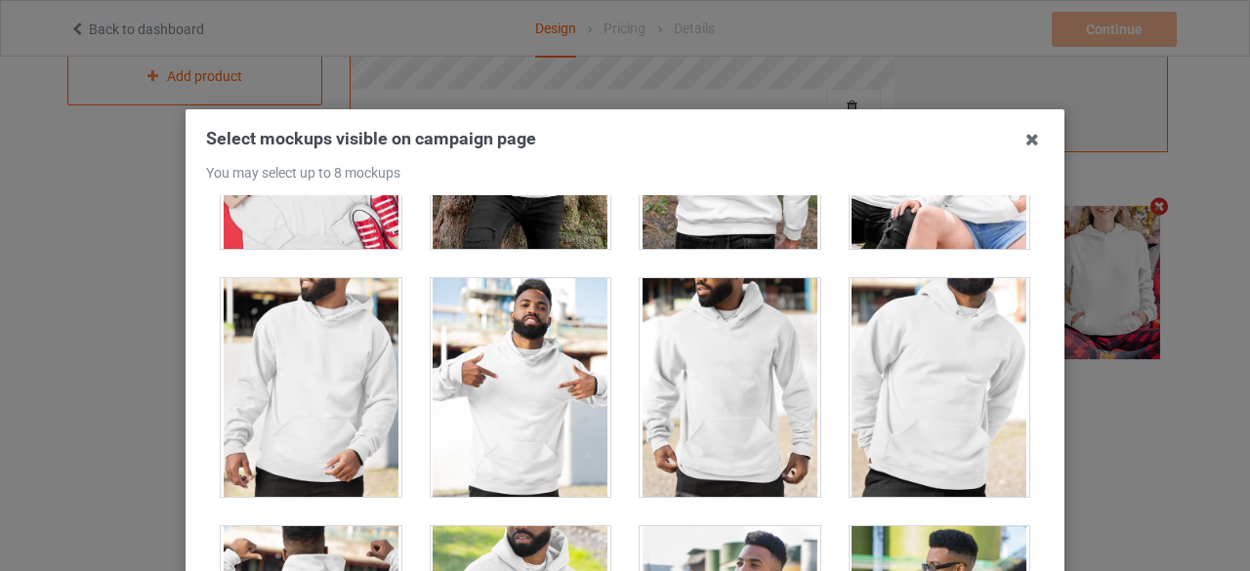
scroll to position [14567, 0]
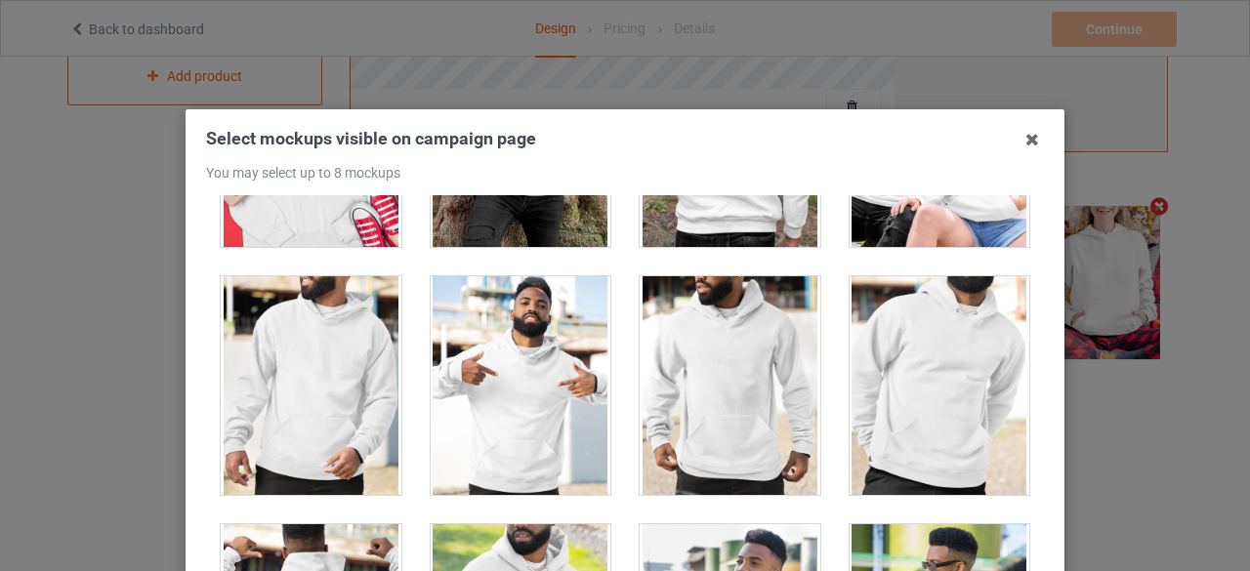
click at [558, 311] on div at bounding box center [521, 385] width 181 height 219
click at [515, 320] on div at bounding box center [521, 385] width 181 height 219
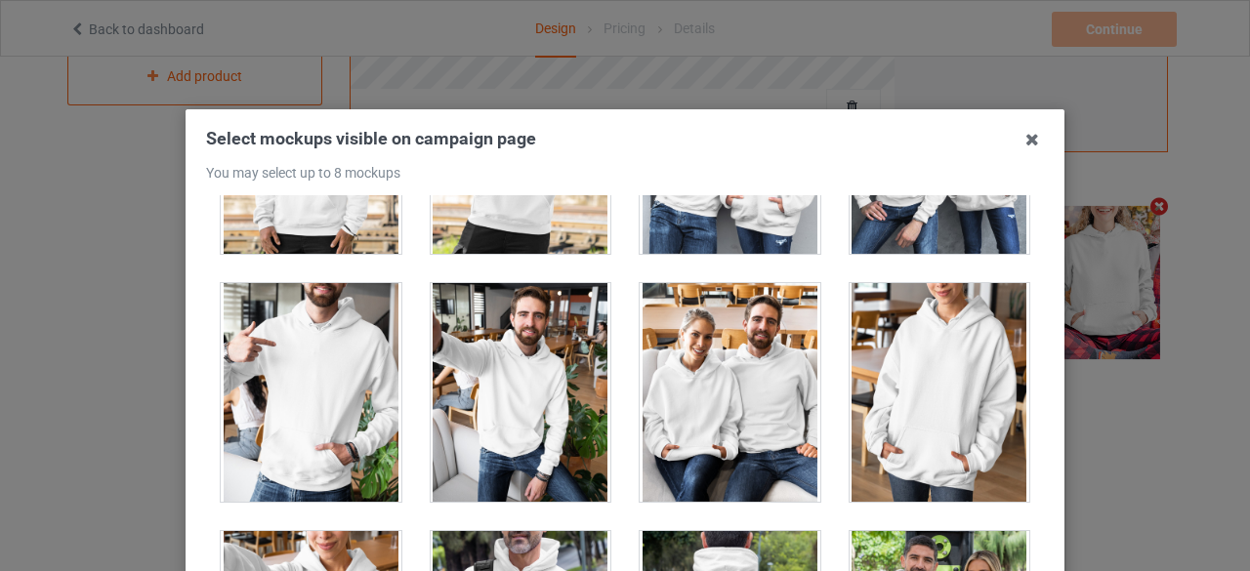
scroll to position [15310, 0]
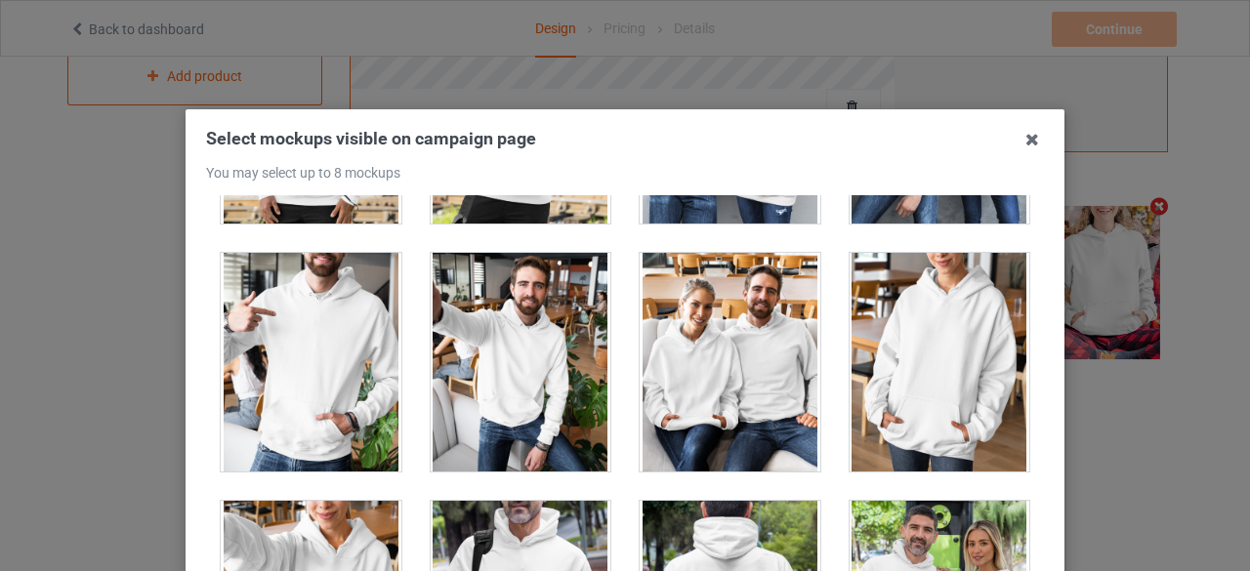
click at [316, 325] on div at bounding box center [311, 362] width 181 height 219
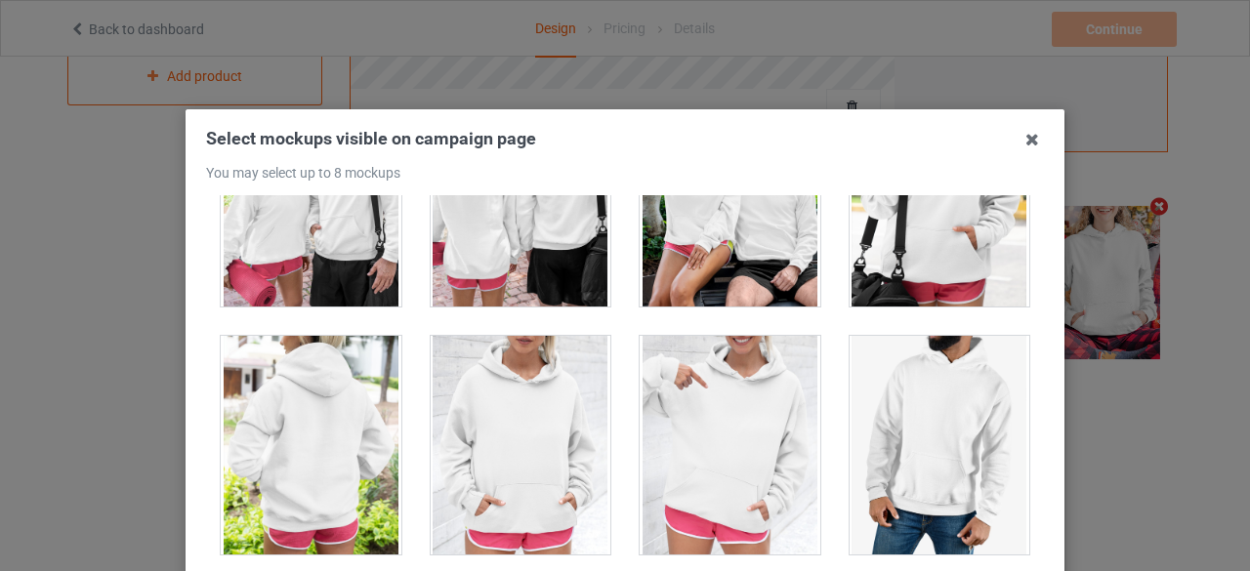
scroll to position [15996, 0]
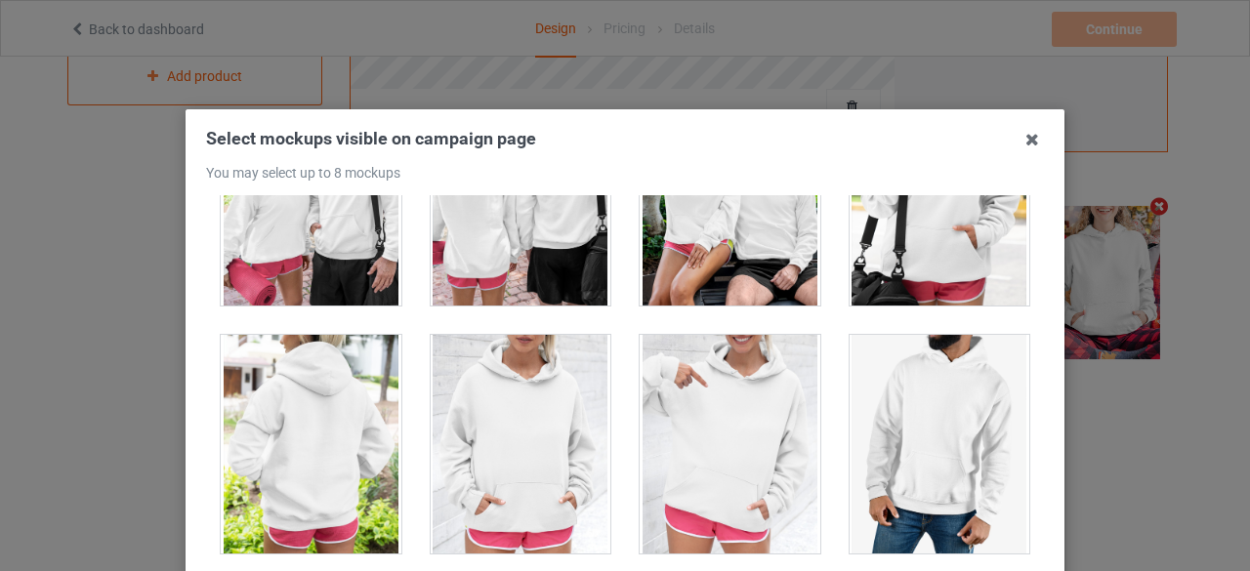
click at [718, 364] on div at bounding box center [730, 444] width 181 height 219
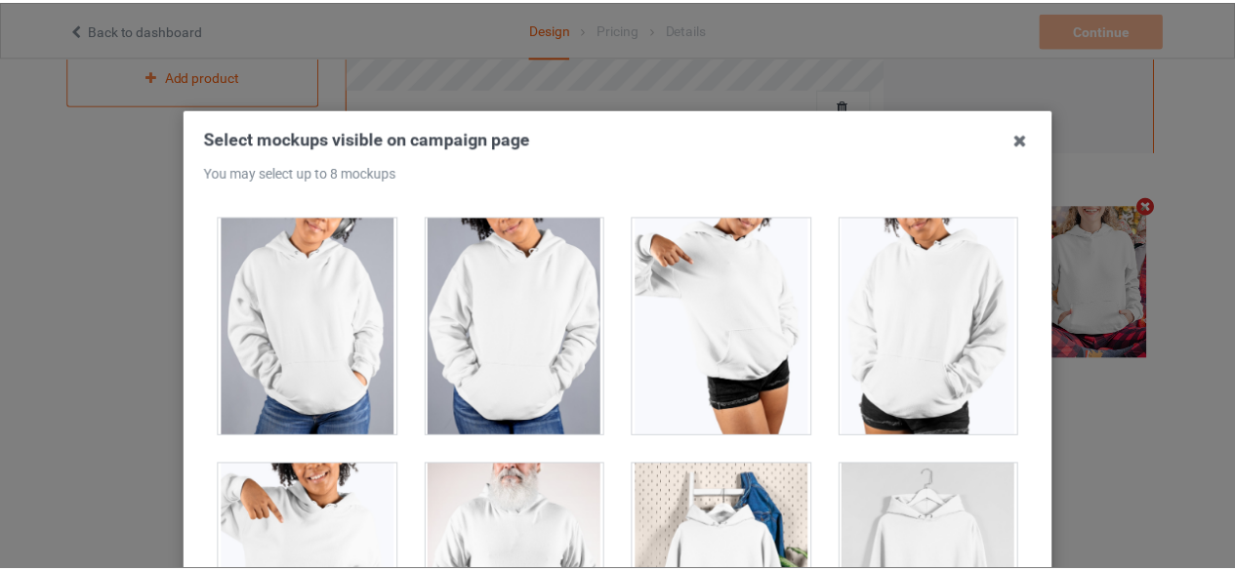
scroll to position [279, 0]
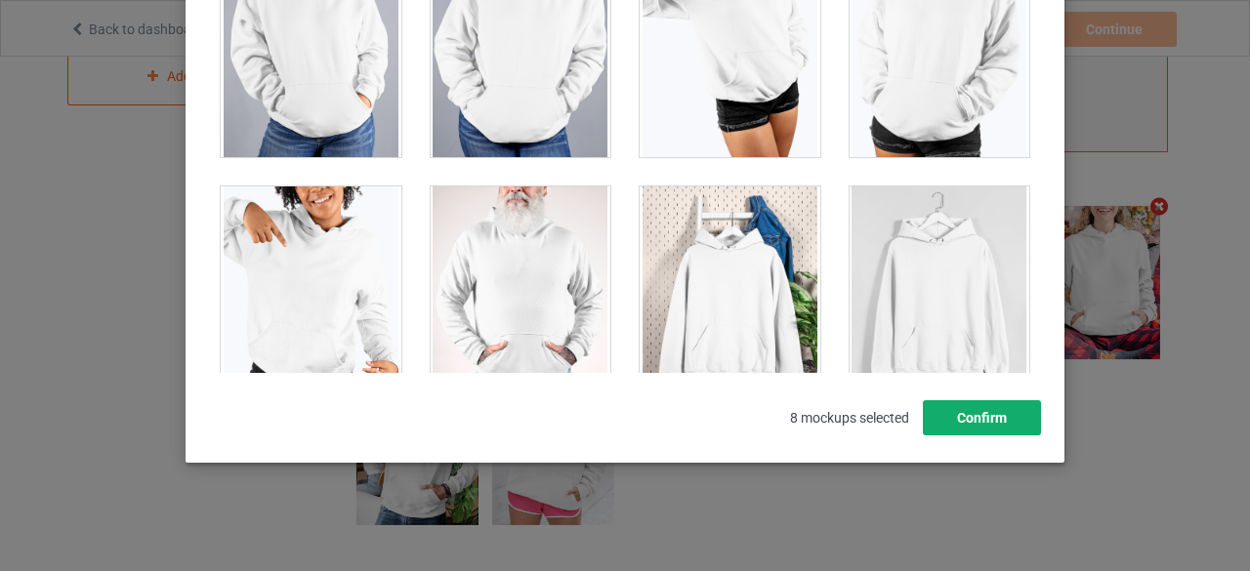
click at [1002, 428] on button "Confirm" at bounding box center [982, 417] width 118 height 35
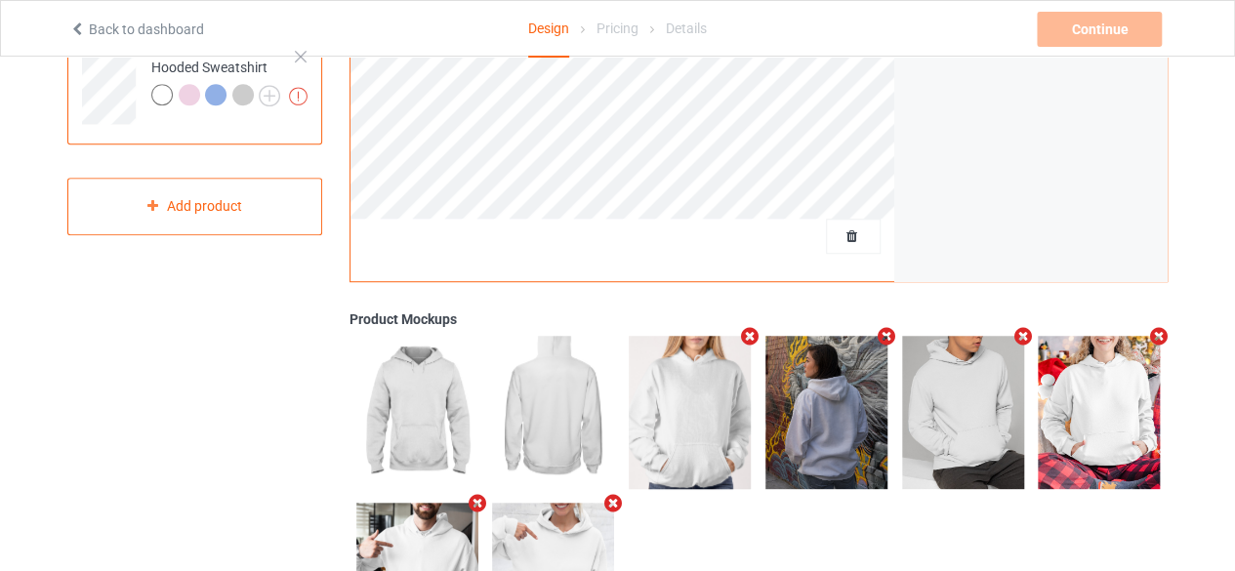
click at [221, 98] on div at bounding box center [215, 94] width 21 height 21
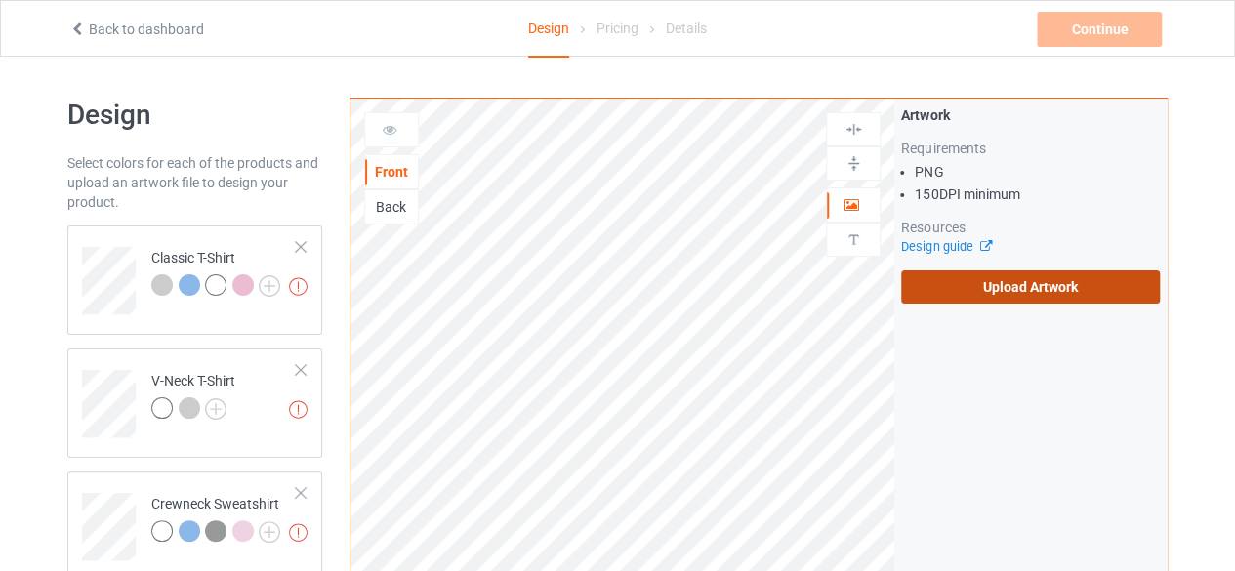
click at [1007, 280] on label "Upload Artwork" at bounding box center [1030, 286] width 259 height 33
click at [0, 0] on input "Upload Artwork" at bounding box center [0, 0] width 0 height 0
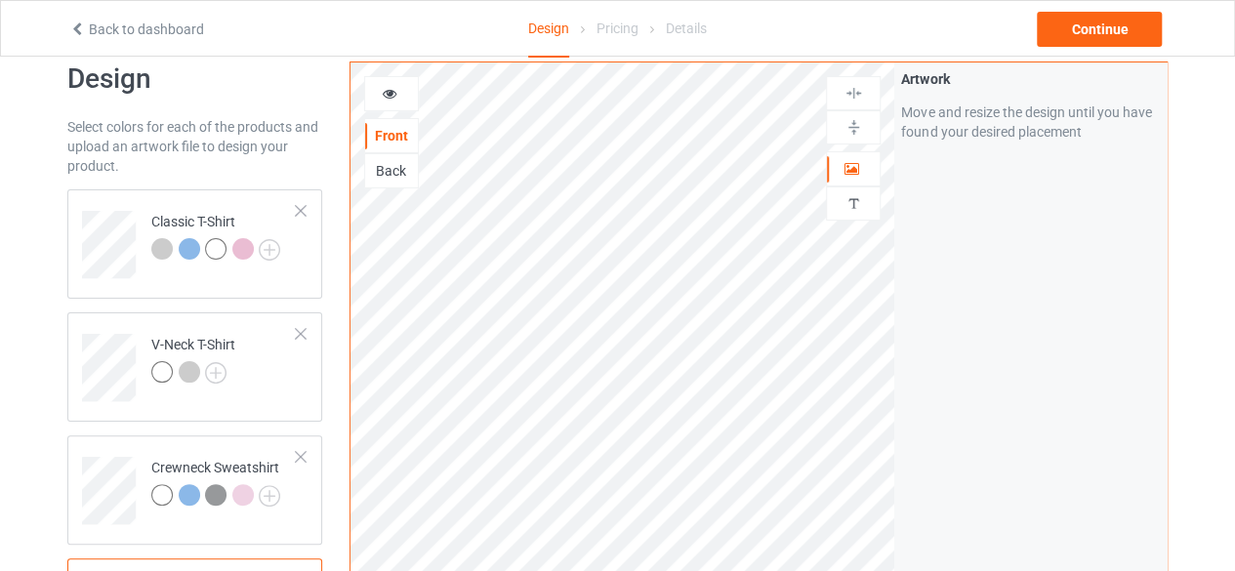
scroll to position [6, 0]
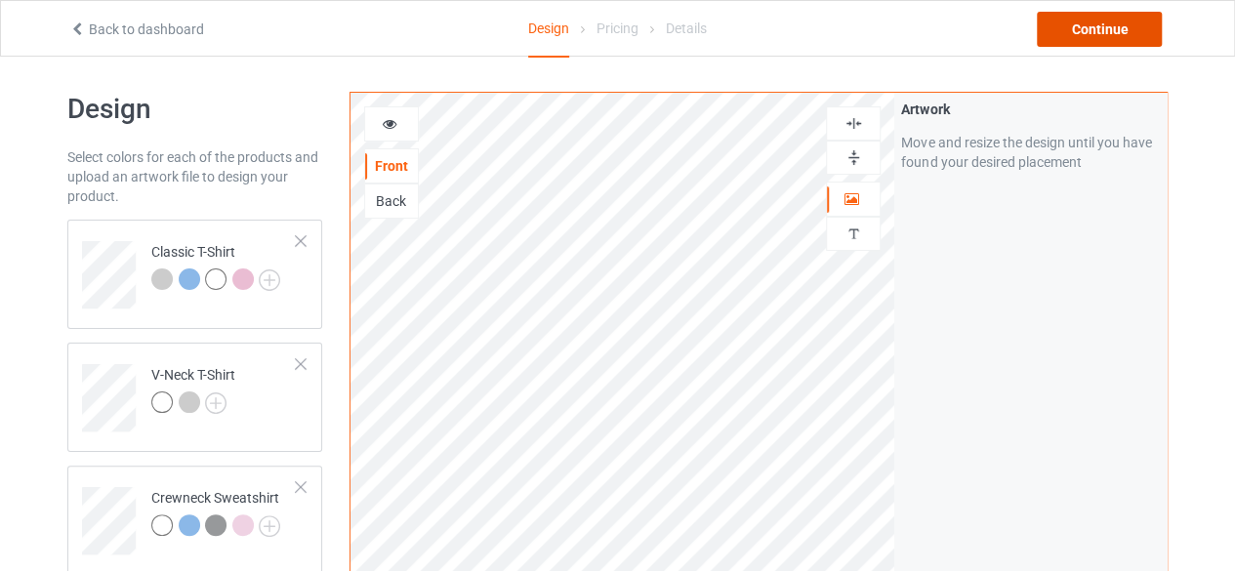
click at [1105, 28] on div "Continue" at bounding box center [1099, 29] width 125 height 35
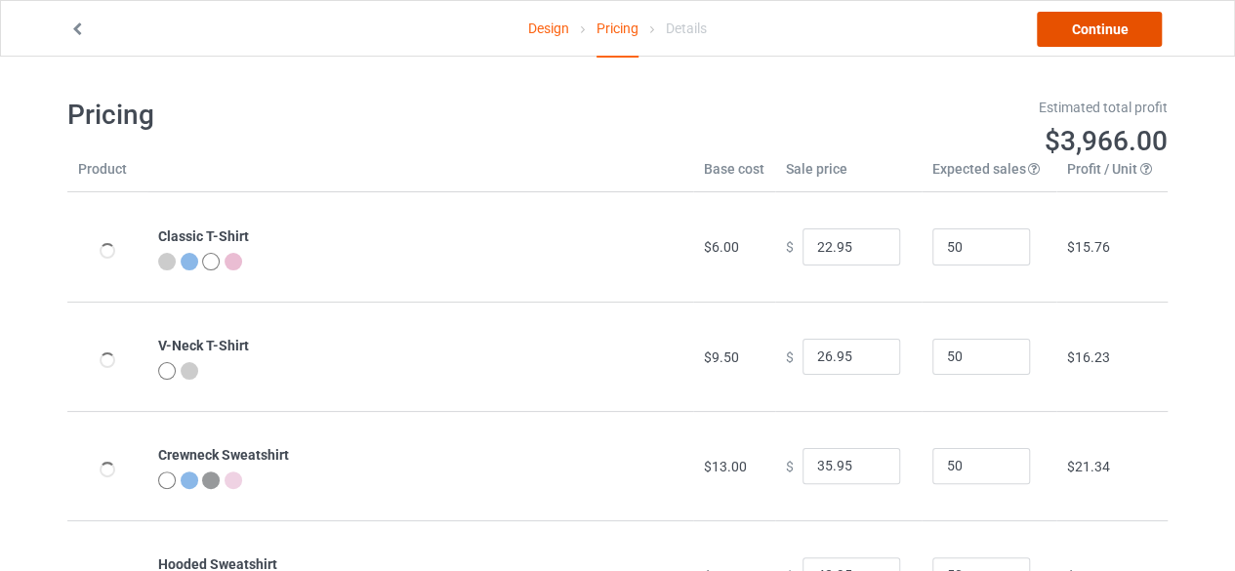
click at [1117, 29] on link "Continue" at bounding box center [1099, 29] width 125 height 35
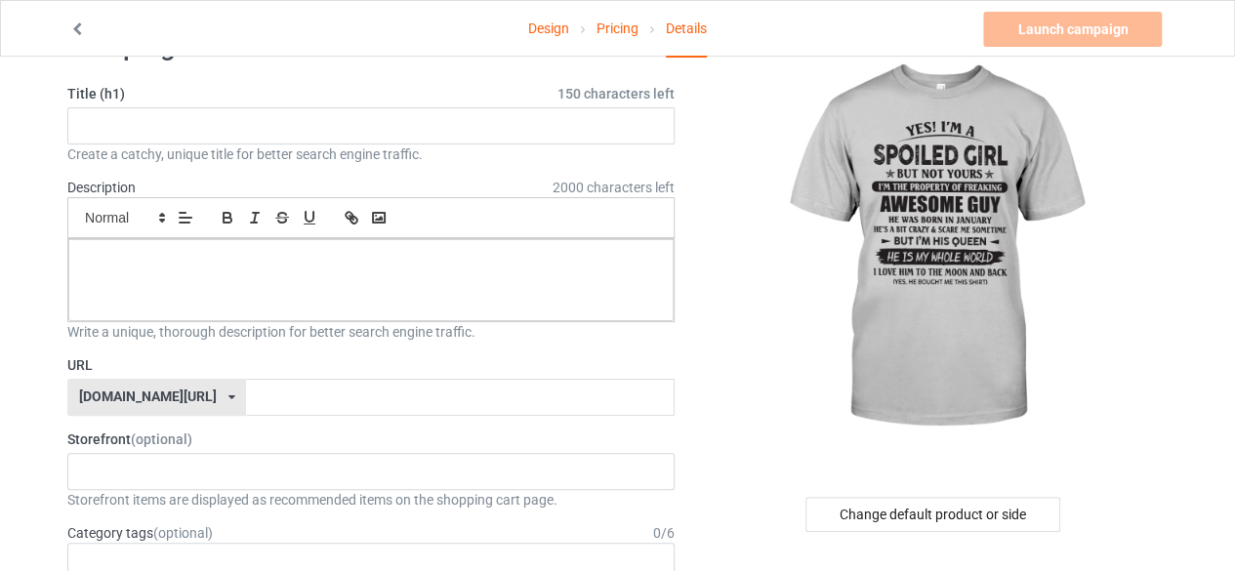
scroll to position [98, 0]
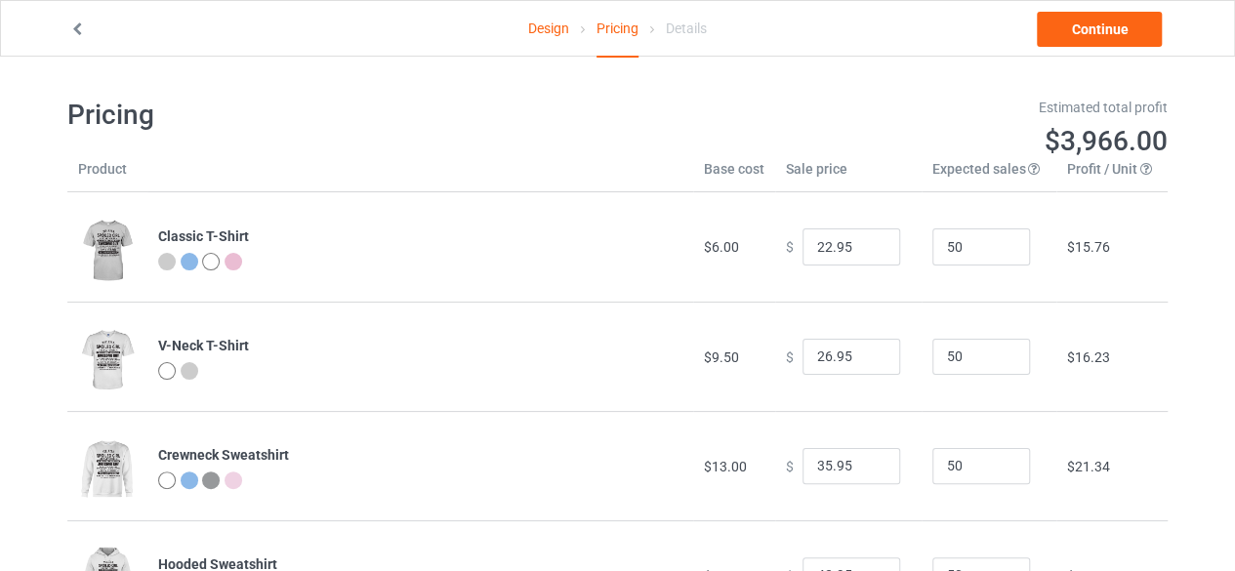
scroll to position [99, 0]
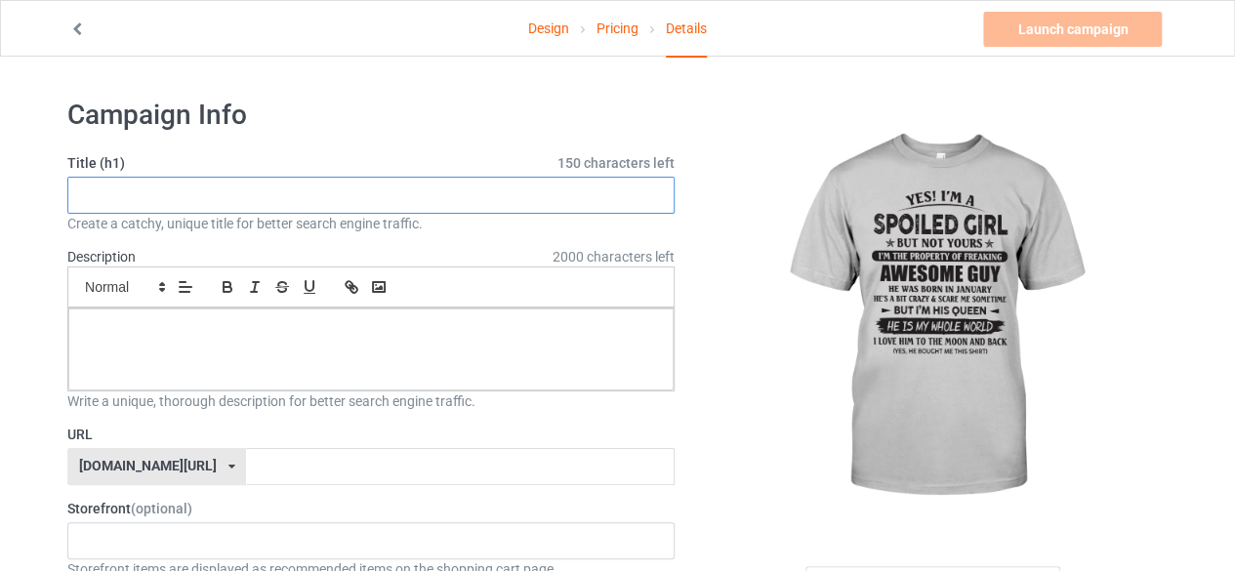
click at [490, 192] on input "text" at bounding box center [370, 195] width 607 height 37
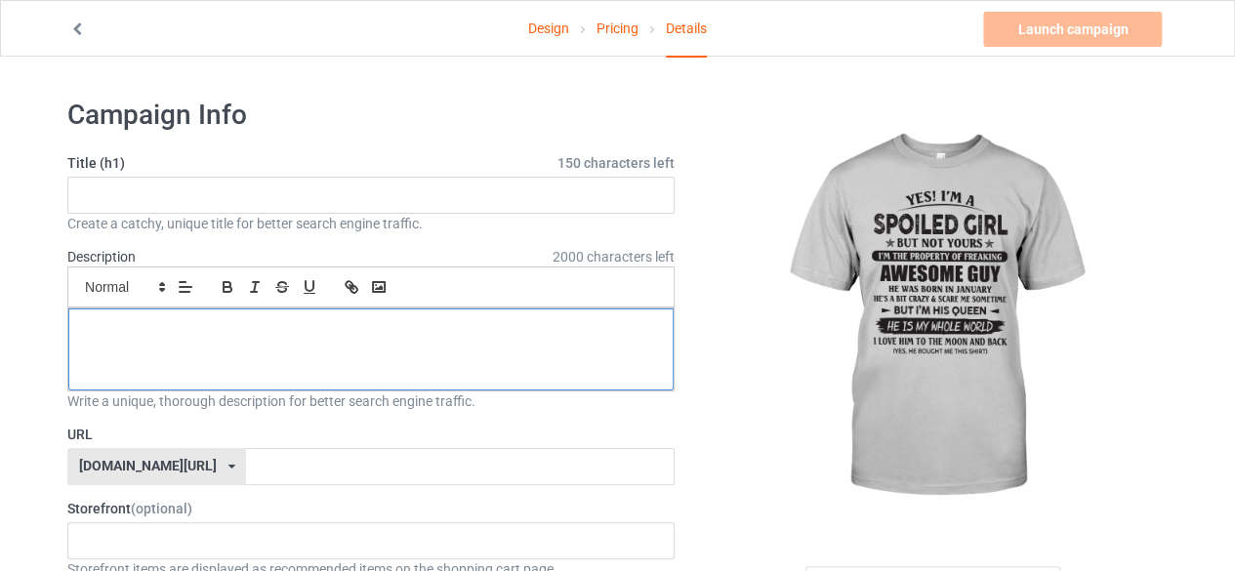
click at [358, 332] on p at bounding box center [371, 330] width 574 height 19
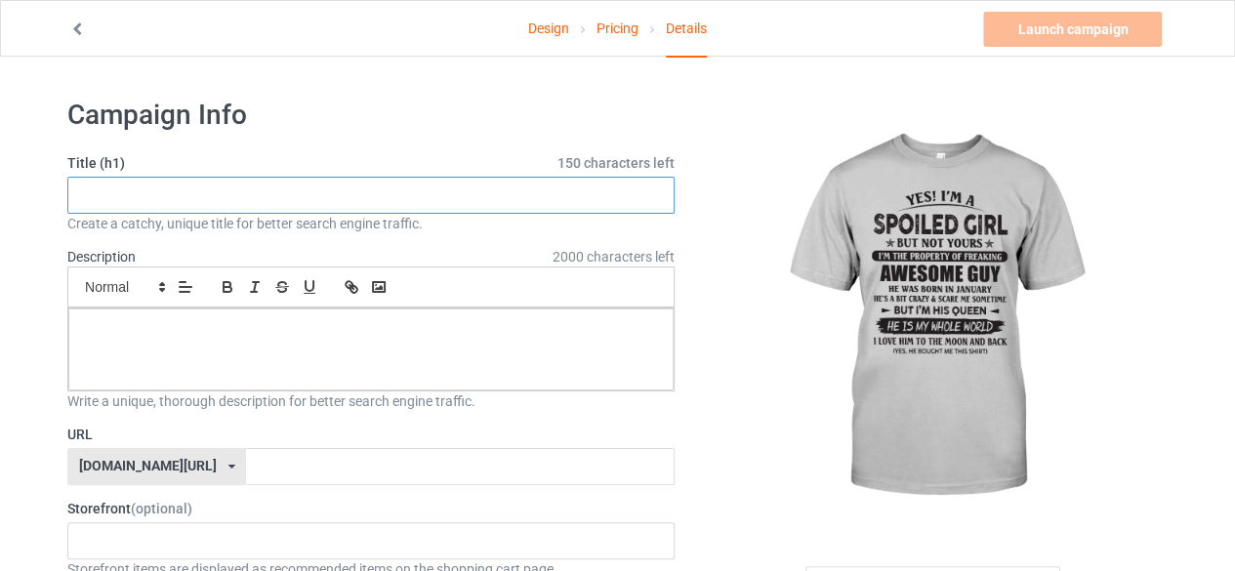
click at [345, 205] on input "text" at bounding box center [370, 195] width 607 height 37
type input "January - I'm Not"
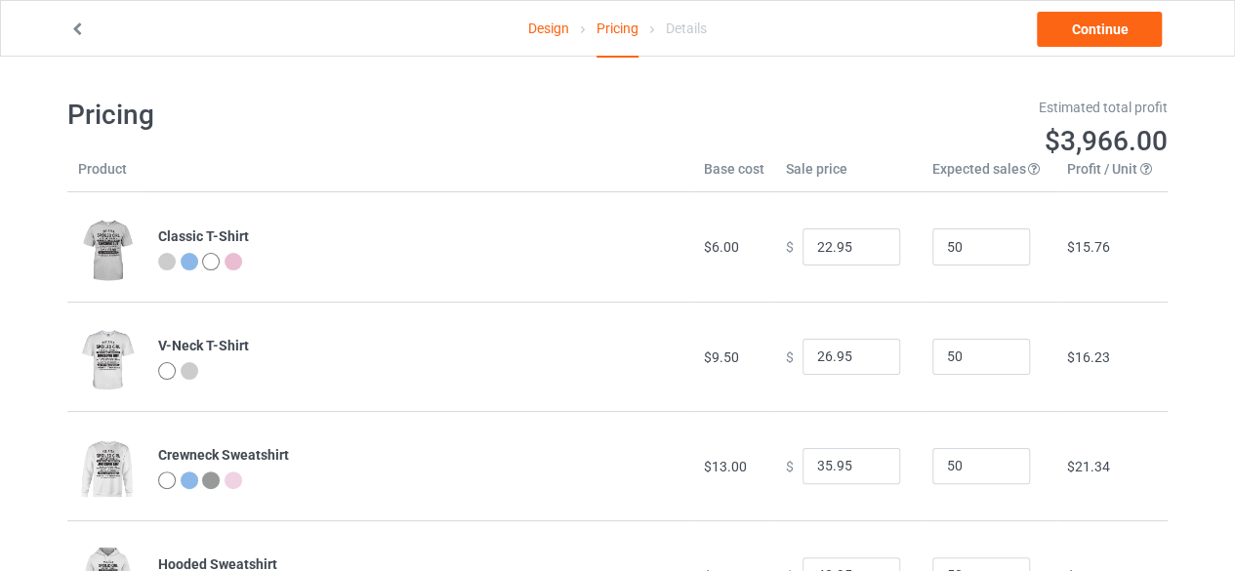
scroll to position [99, 0]
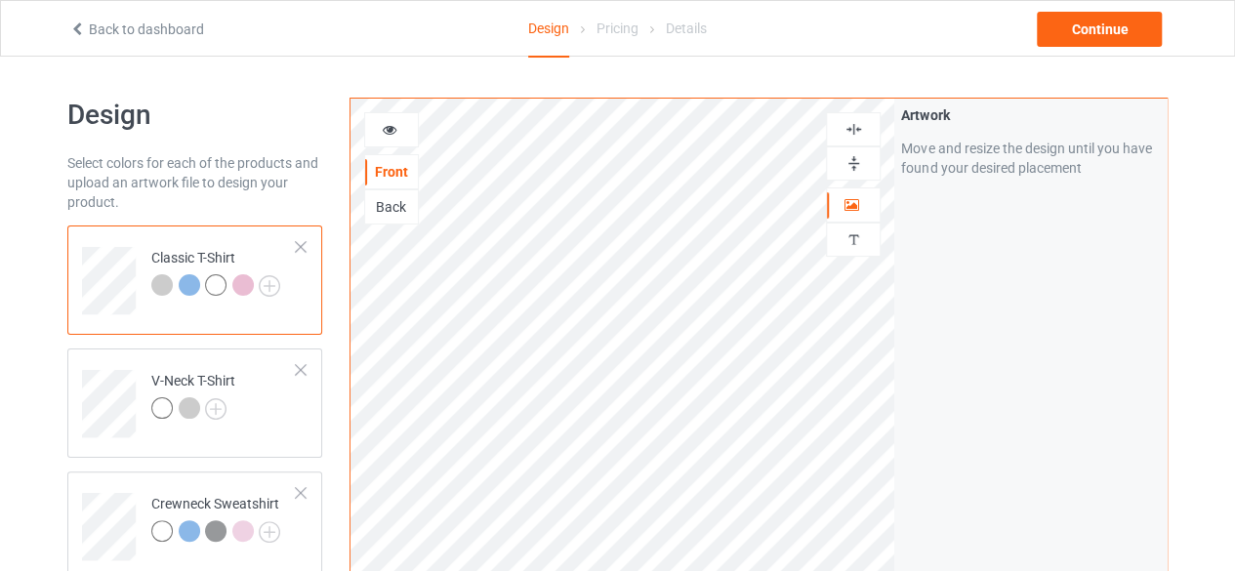
scroll to position [98, 0]
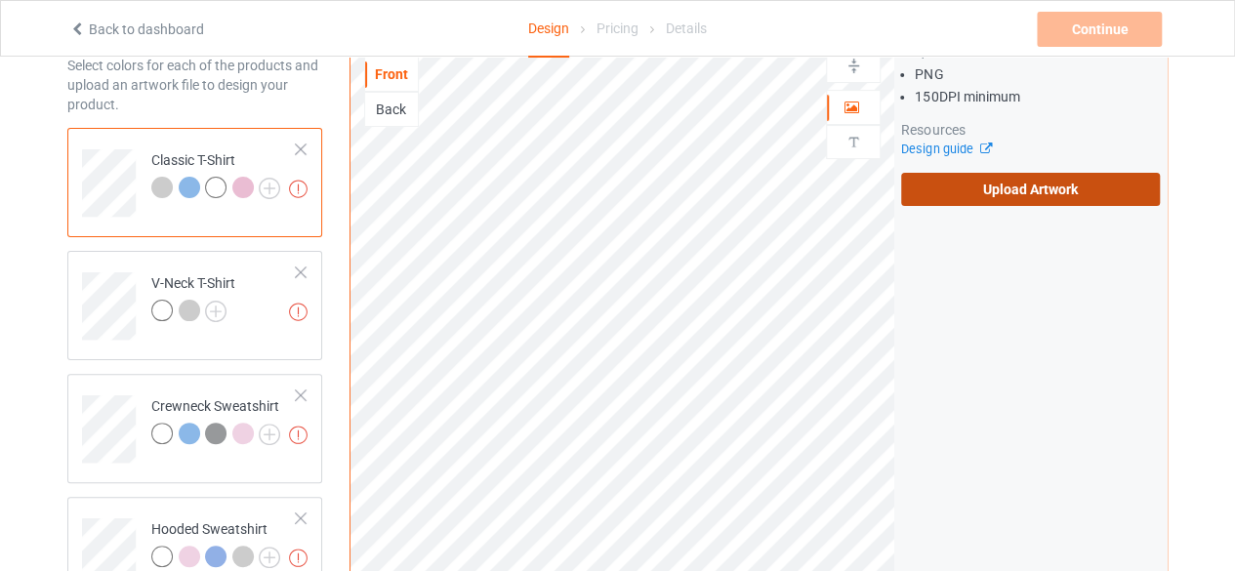
click at [1132, 193] on label "Upload Artwork" at bounding box center [1030, 189] width 259 height 33
click at [0, 0] on input "Upload Artwork" at bounding box center [0, 0] width 0 height 0
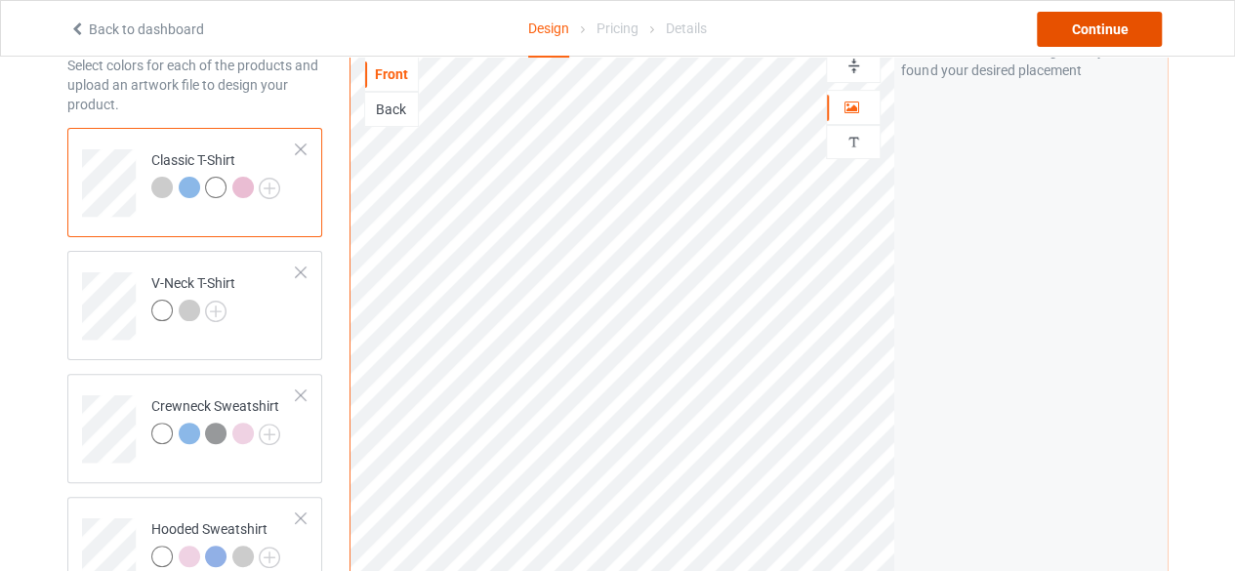
click at [1144, 38] on div "Continue" at bounding box center [1099, 29] width 125 height 35
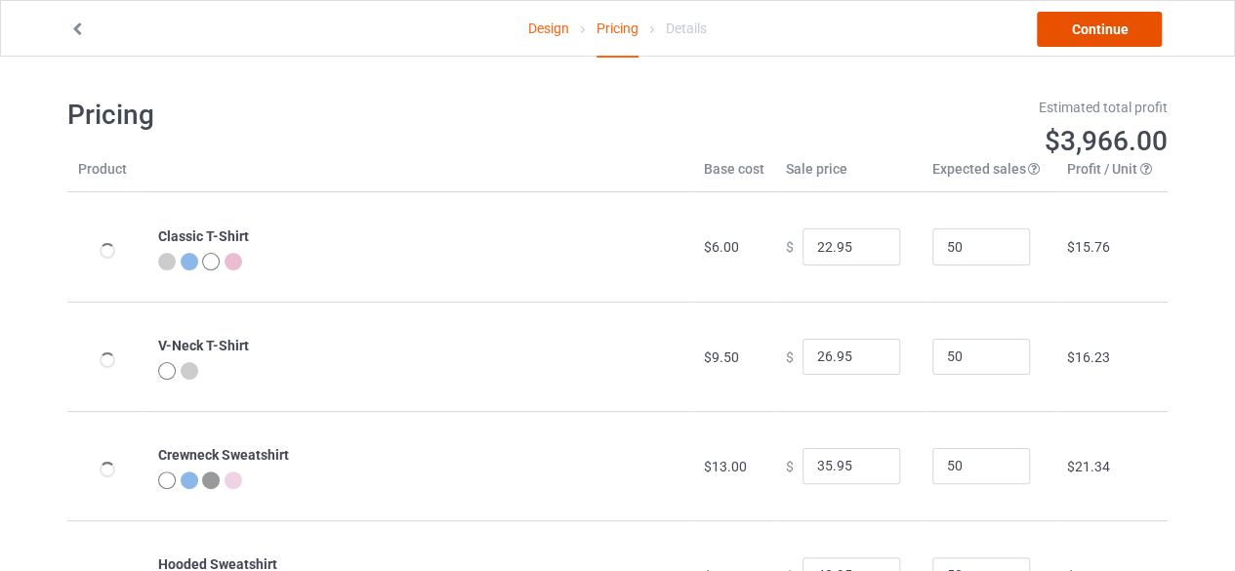
click at [1063, 40] on link "Continue" at bounding box center [1099, 29] width 125 height 35
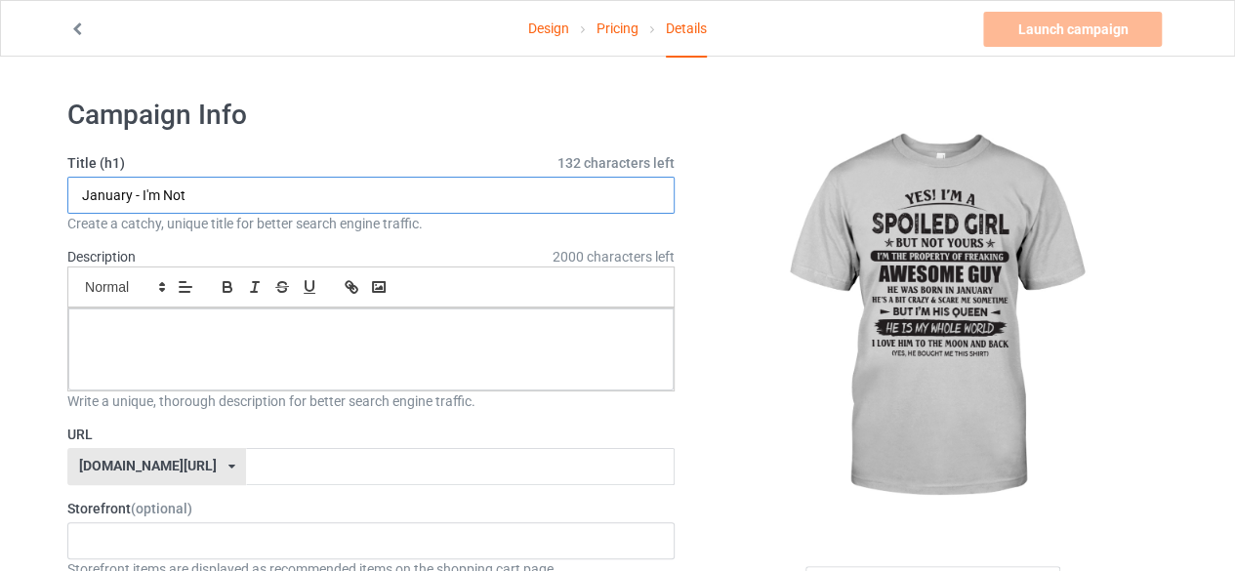
click at [345, 198] on input "January - I'm Not" at bounding box center [370, 195] width 607 height 37
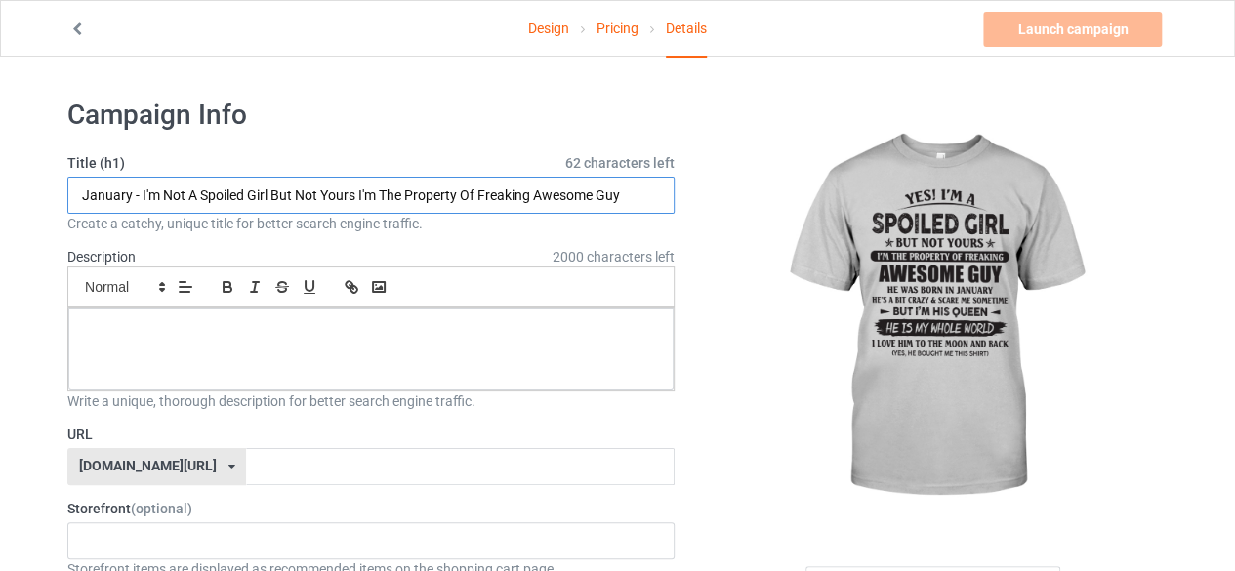
type input "January - I'm Not A Spoiled Girl But Not Yours I'm The Property Of Freaking Awe…"
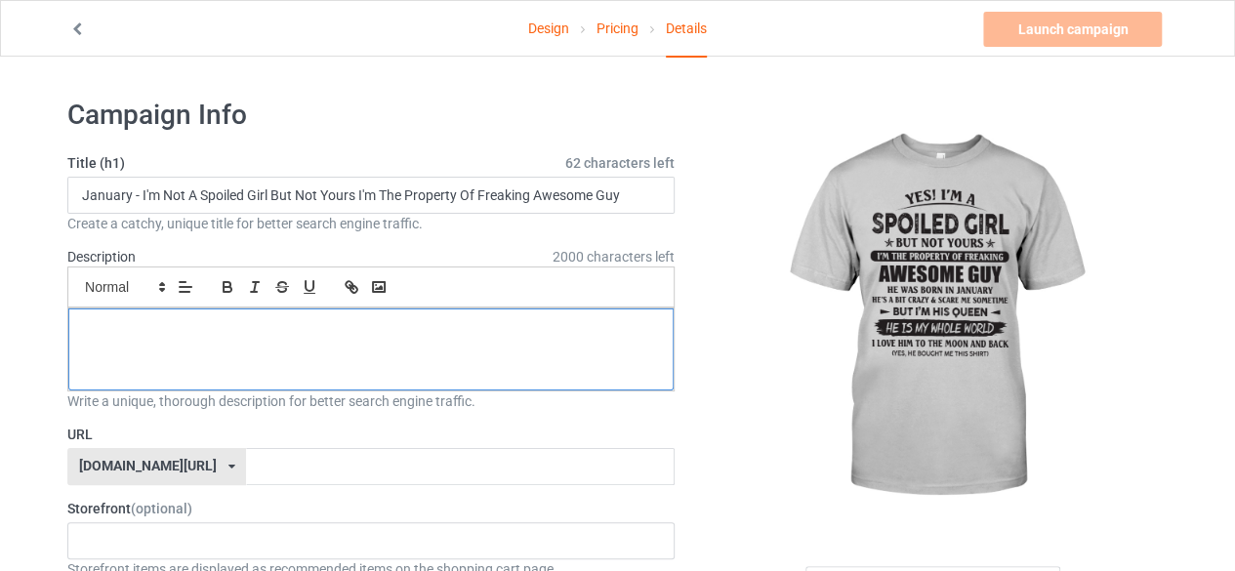
click at [225, 356] on div at bounding box center [370, 350] width 605 height 82
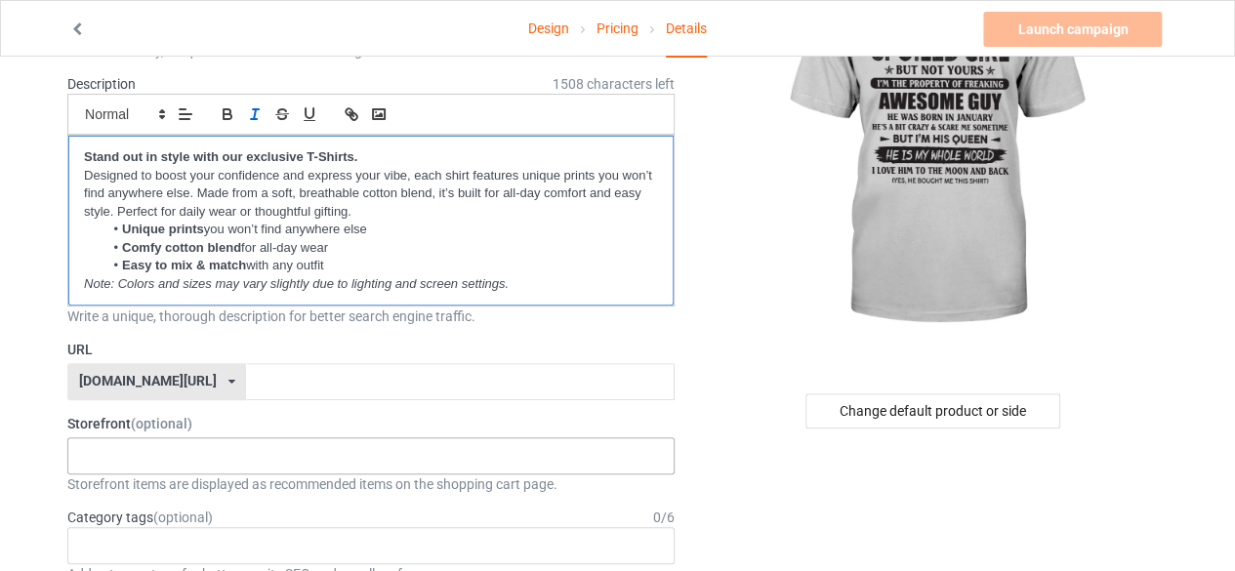
scroll to position [174, 0]
click at [170, 443] on div "No result found" at bounding box center [370, 454] width 607 height 37
drag, startPoint x: 235, startPoint y: 368, endPoint x: 230, endPoint y: 346, distance: 23.0
click at [246, 367] on input "text" at bounding box center [460, 380] width 428 height 37
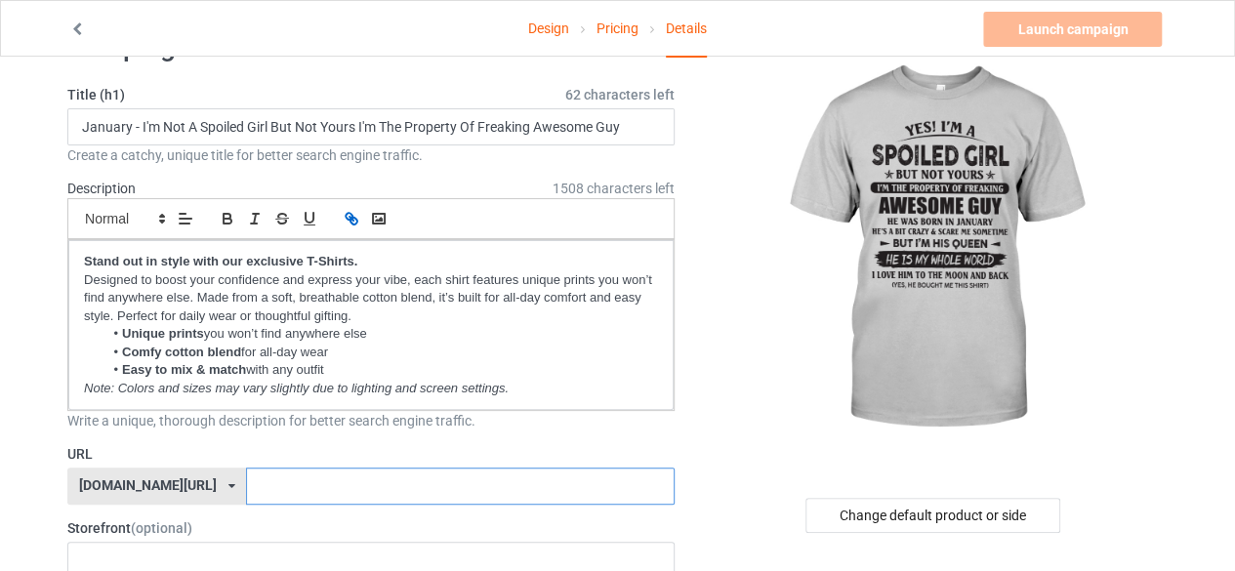
scroll to position [0, 0]
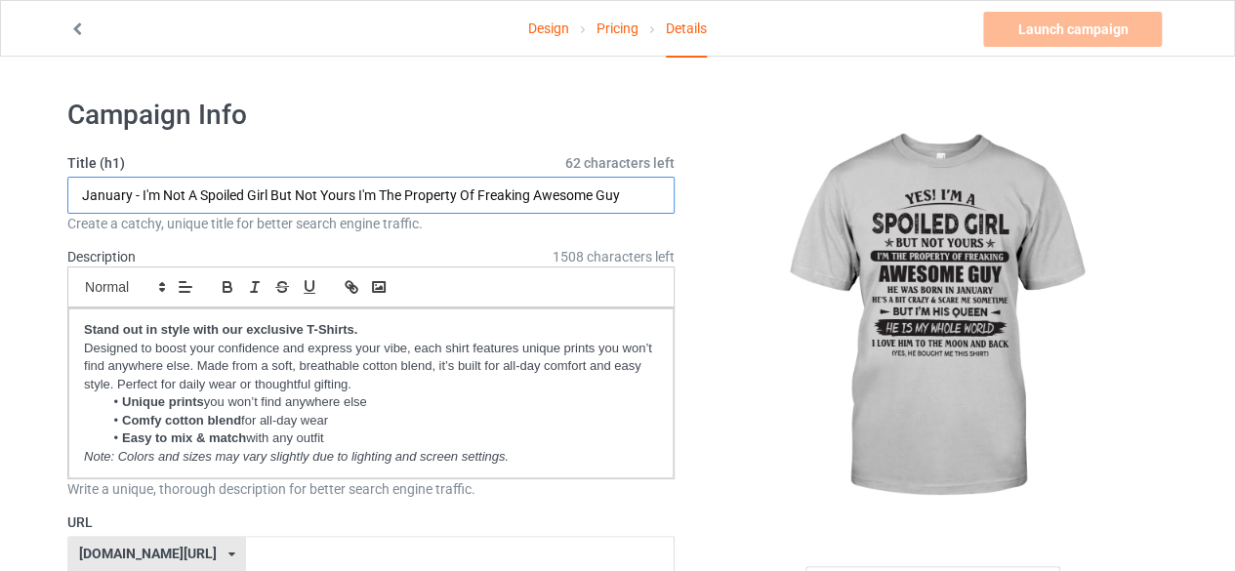
drag, startPoint x: 77, startPoint y: 199, endPoint x: 637, endPoint y: 188, distance: 559.6
click at [637, 188] on input "January - I'm Not A Spoiled Girl But Not Yours I'm The Property Of Freaking Awe…" at bounding box center [370, 195] width 607 height 37
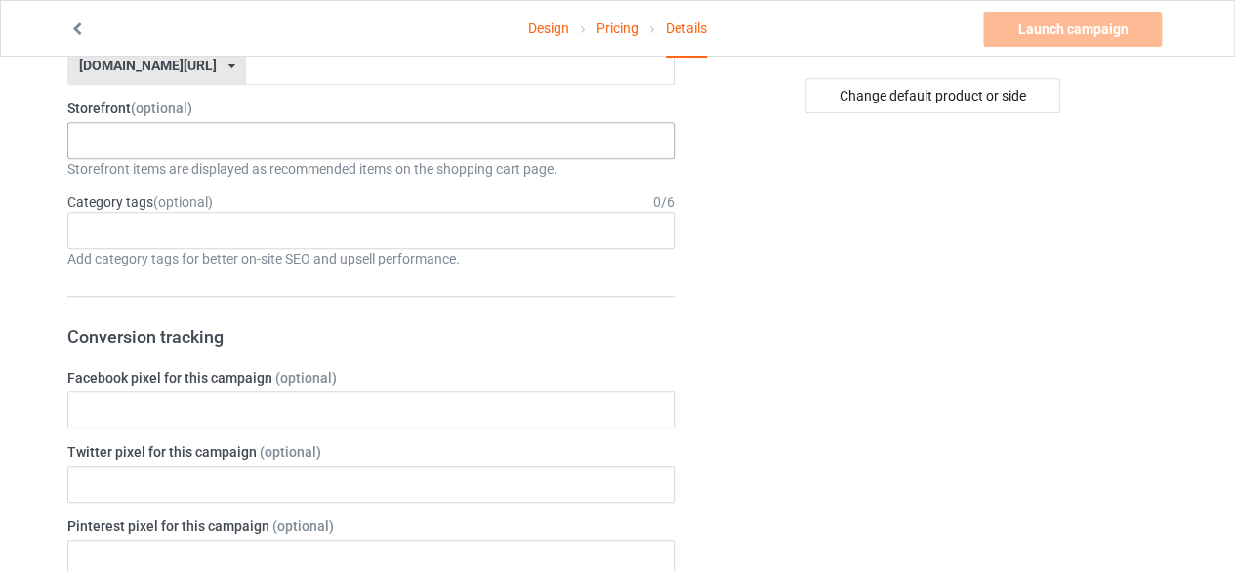
scroll to position [391, 0]
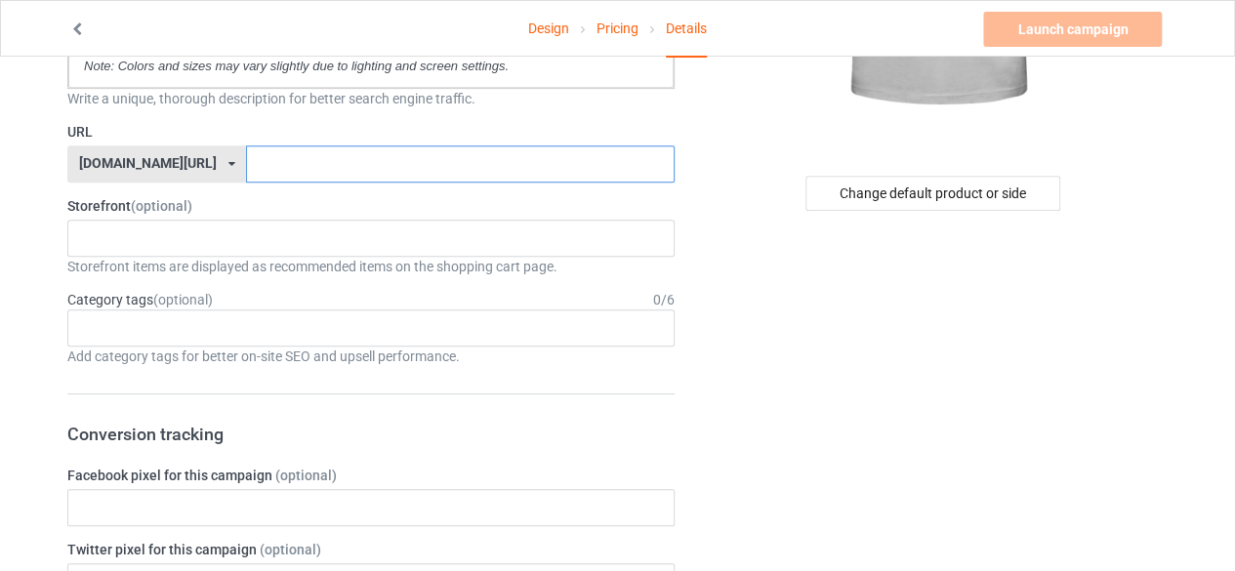
click at [249, 162] on input "text" at bounding box center [460, 163] width 428 height 37
paste input "January - I'm Not A Spoiled Girl But Not Yours I'm"
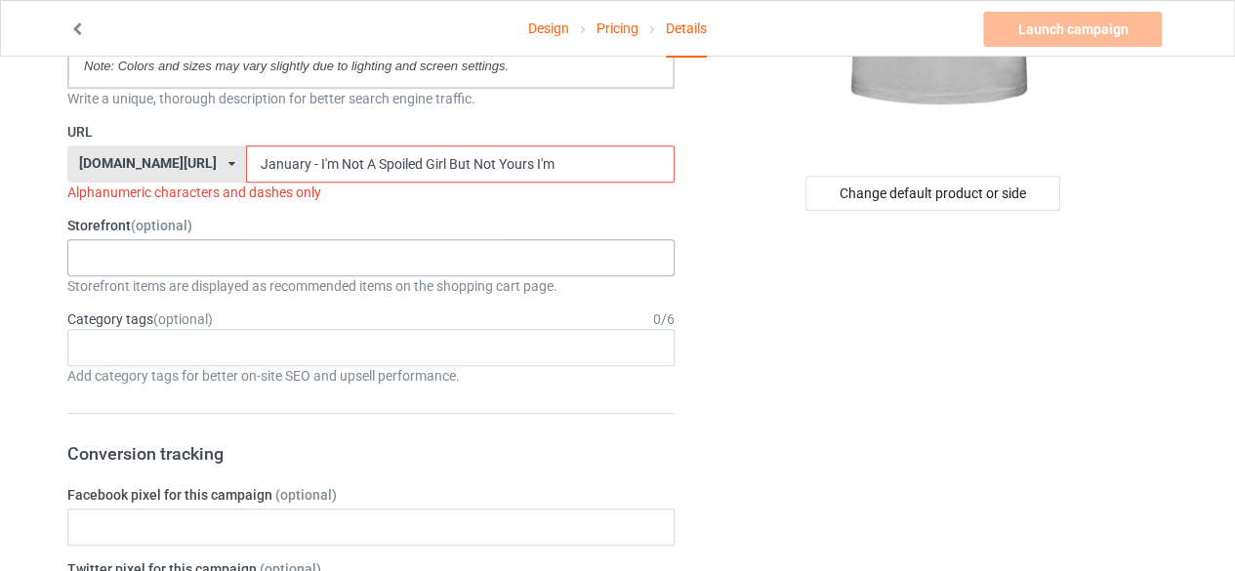
type input "January - I'm Not A Spoiled Girl But Not Yours I'm"
click at [295, 261] on div "No result found" at bounding box center [370, 257] width 607 height 37
click at [543, 159] on input "January - I'm Not A Spoiled Girl But Not Yours I'm" at bounding box center [460, 163] width 428 height 37
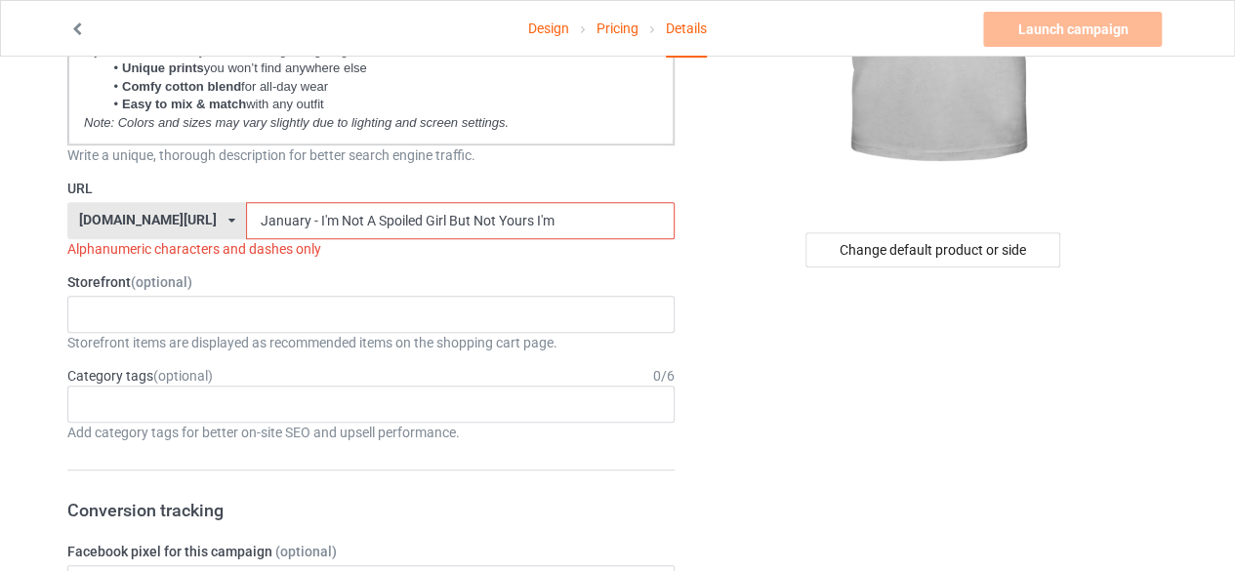
scroll to position [335, 0]
drag, startPoint x: 553, startPoint y: 218, endPoint x: 182, endPoint y: 227, distance: 371.2
click at [182, 227] on div "teechip.com/ teechip.com/ 587d0d41cee36fd012c64a69 January - I'm Not A Spoiled …" at bounding box center [370, 219] width 607 height 37
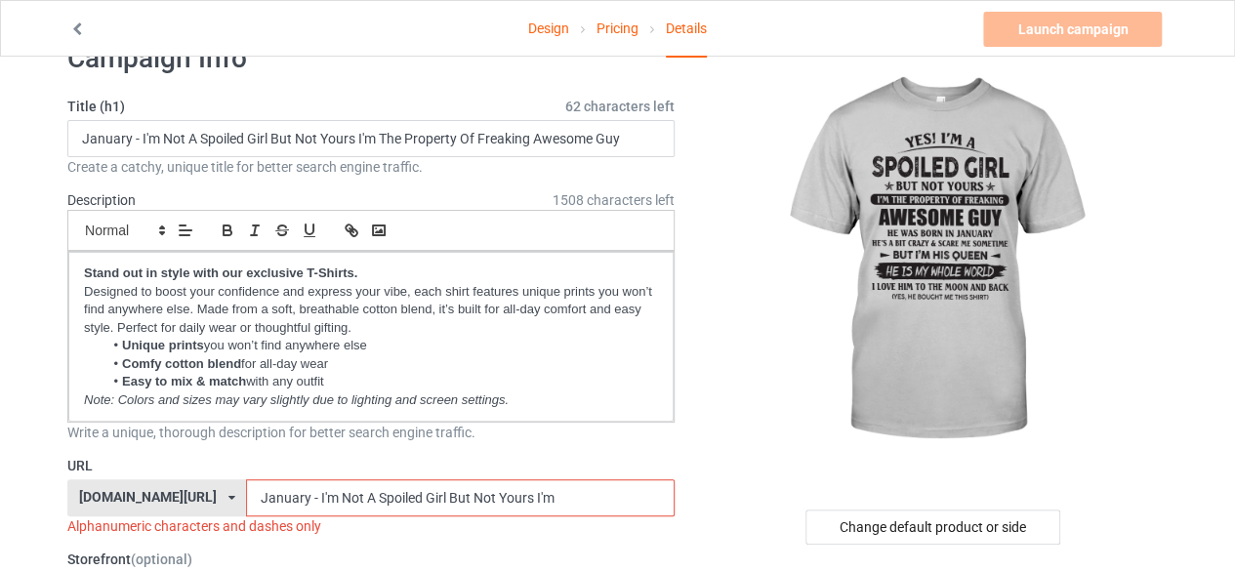
scroll to position [0, 0]
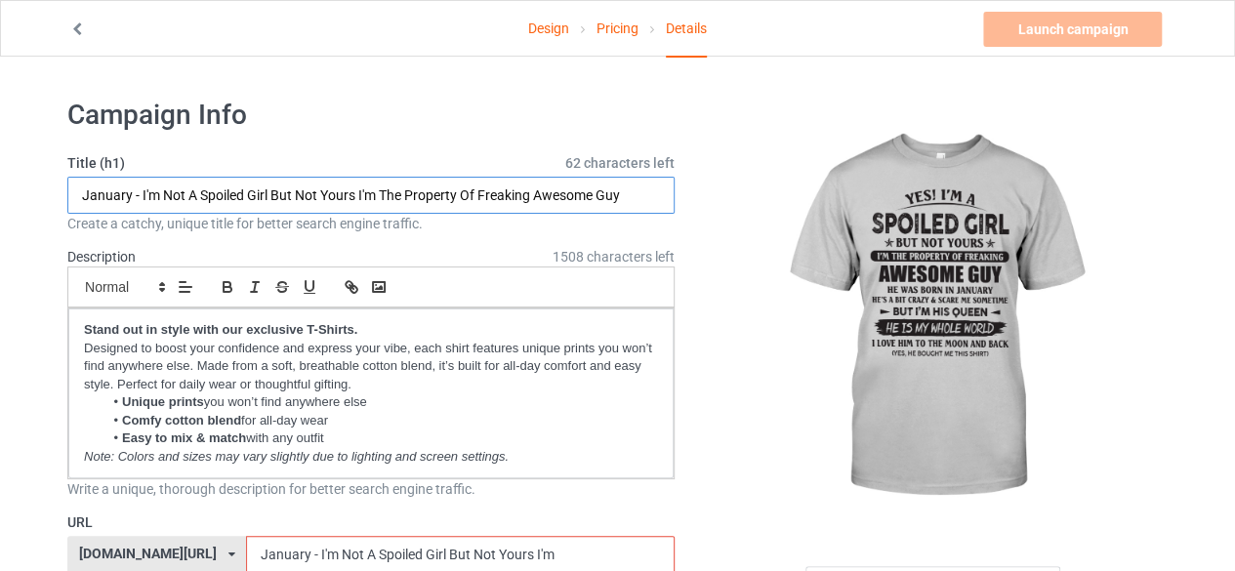
click at [633, 196] on input "January - I'm Not A Spoiled Girl But Not Yours I'm The Property Of Freaking Awe…" at bounding box center [370, 195] width 607 height 37
type input "January - I'm Not A Spoiled Girl But Not Yours I'm The Property Of Freaking Awe…"
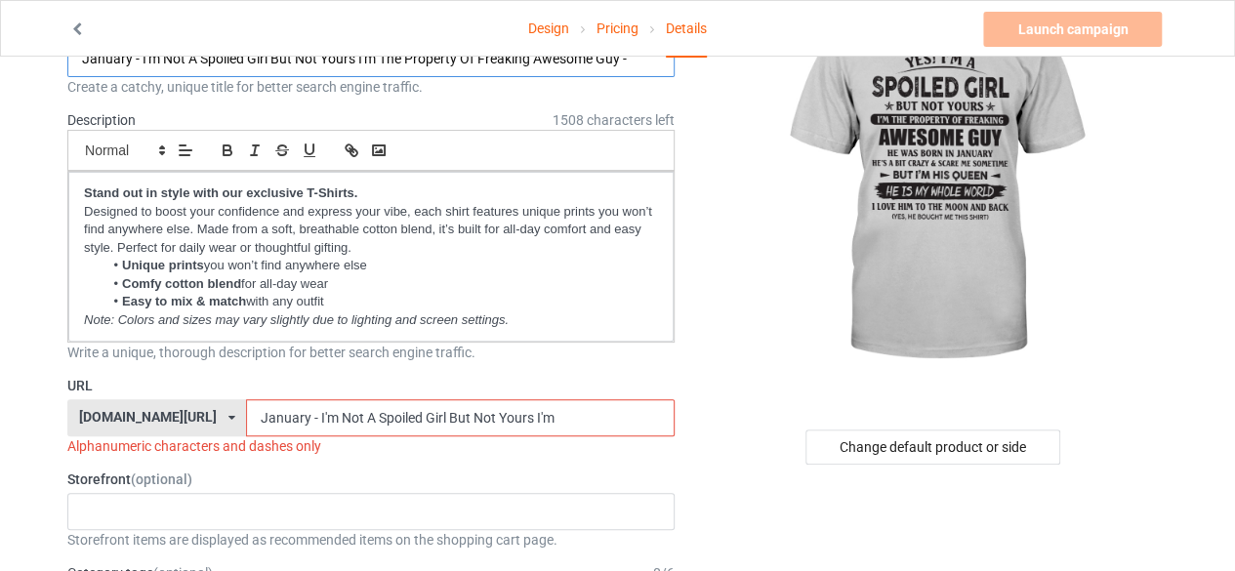
scroll to position [293, 0]
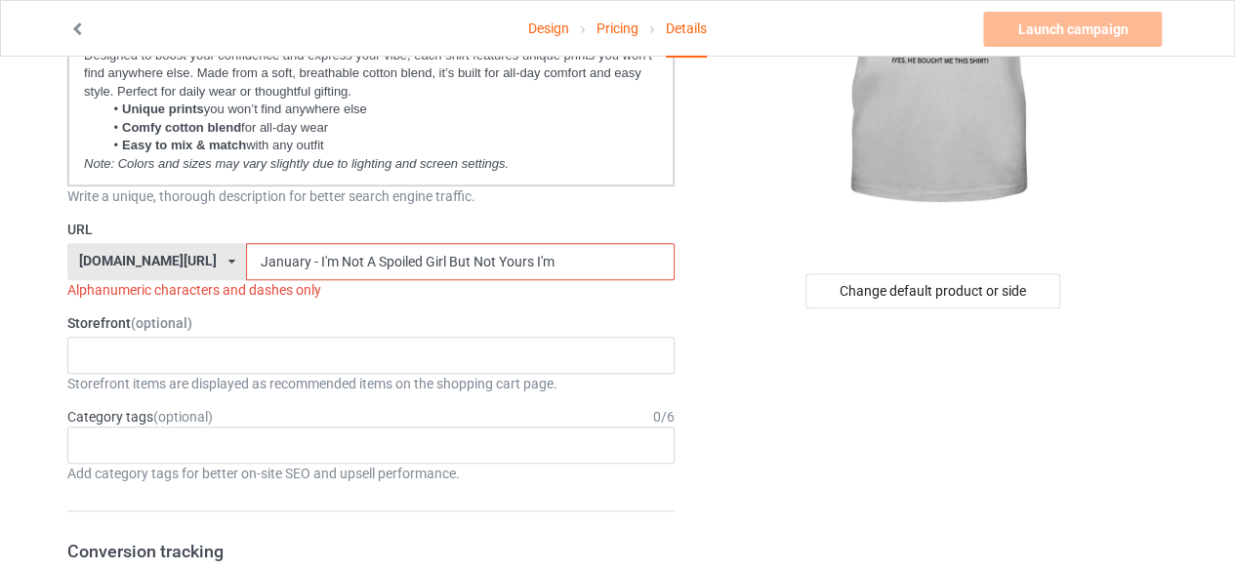
drag, startPoint x: 531, startPoint y: 254, endPoint x: 202, endPoint y: 255, distance: 329.1
click at [246, 255] on input "January - I'm Not A Spoiled Girl But Not Yours I'm" at bounding box center [460, 261] width 428 height 37
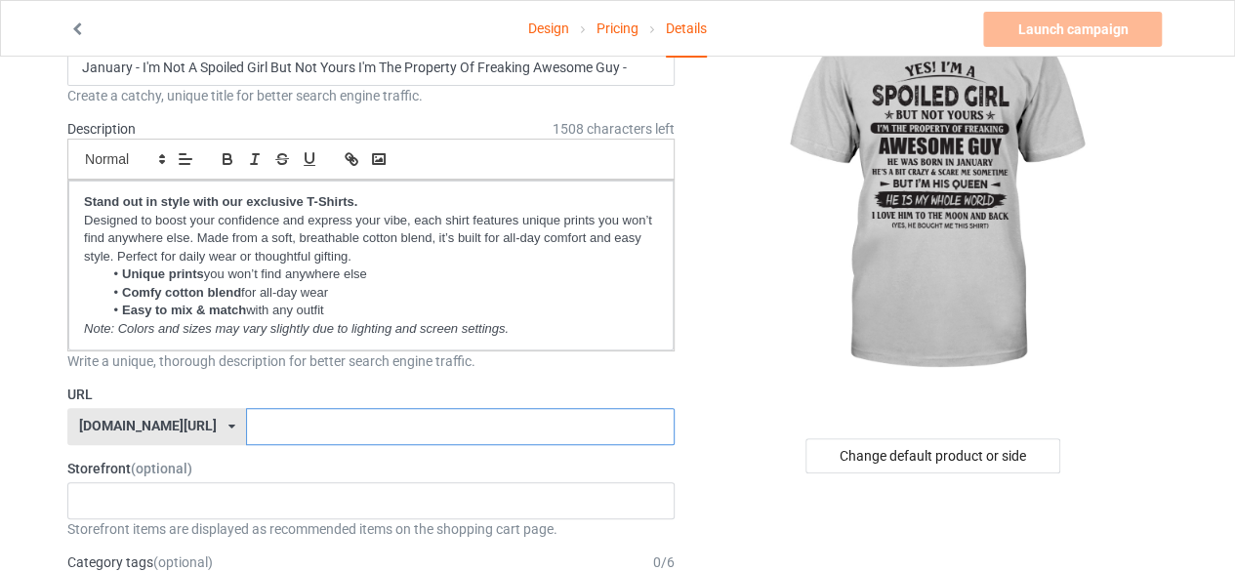
scroll to position [98, 0]
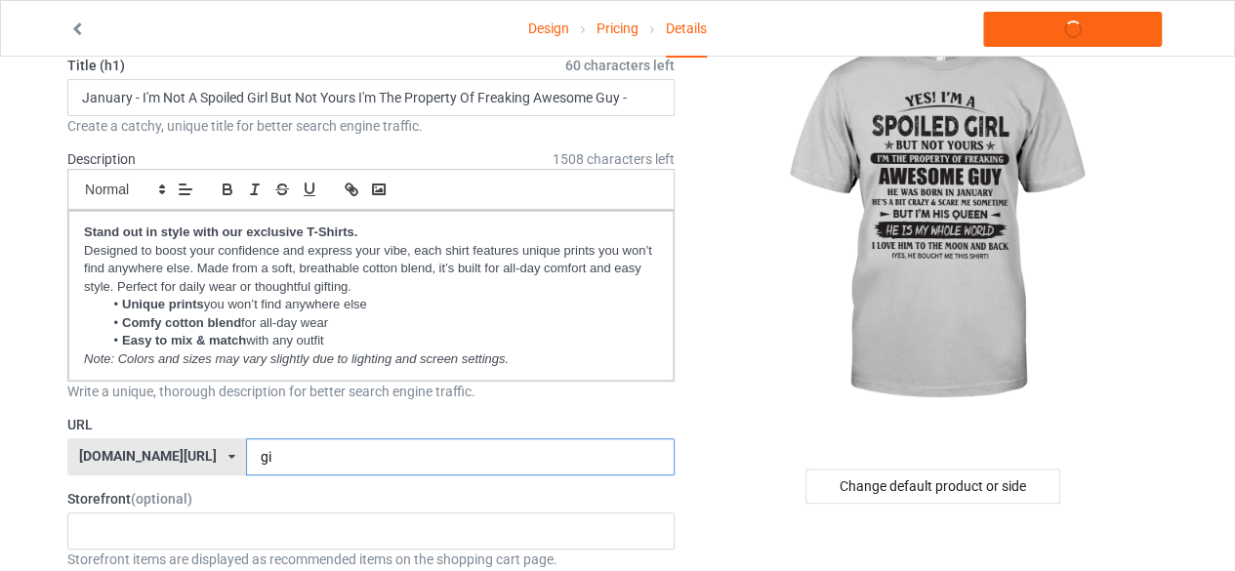
type input "g"
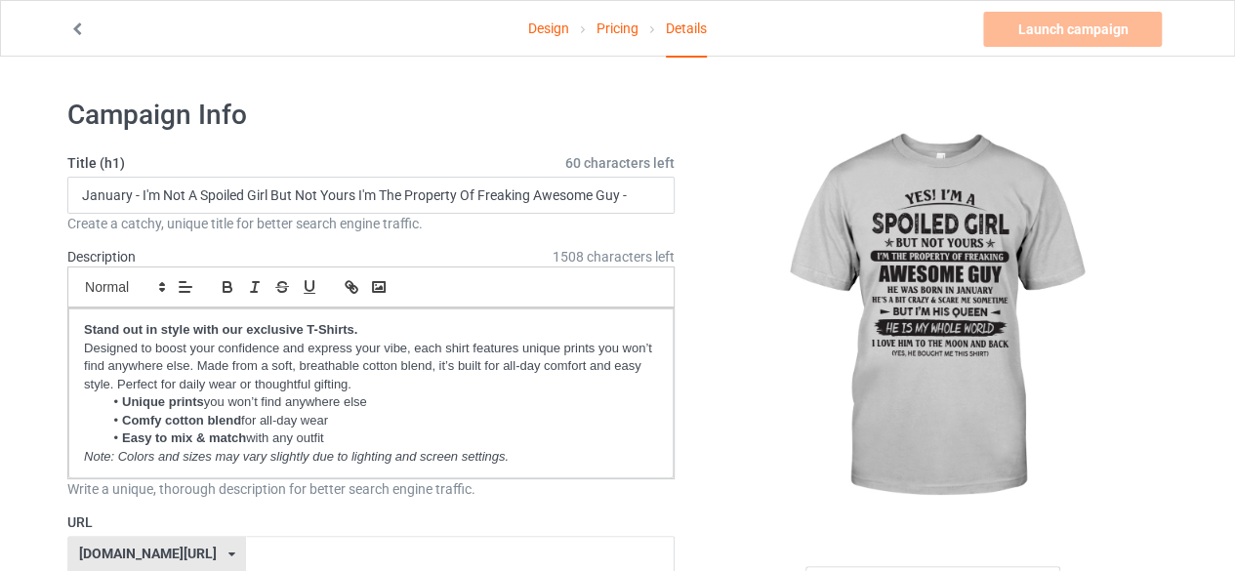
click at [788, 335] on img at bounding box center [935, 317] width 352 height 439
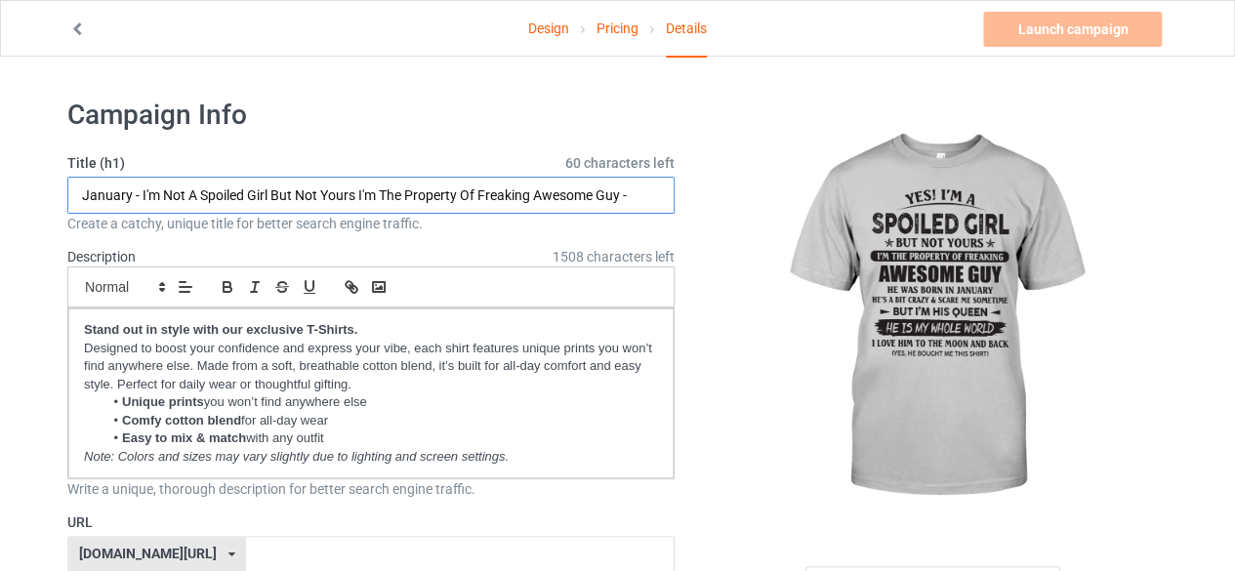
click at [648, 202] on input "January - I'm Not A Spoiled Girl But Not Yours I'm The Property Of Freaking Awe…" at bounding box center [370, 195] width 607 height 37
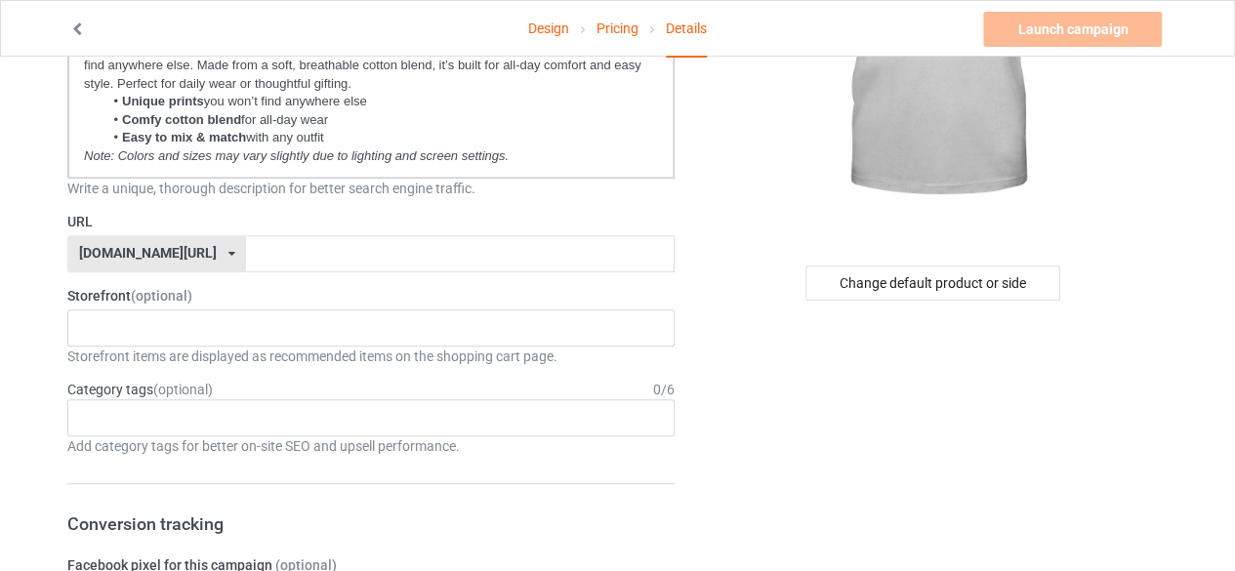
scroll to position [300, 0]
type input "January - I'm Not A Spoiled Girl But Not Yours I'm The Property Of Freaking Awe…"
click at [333, 251] on input "text" at bounding box center [460, 254] width 428 height 37
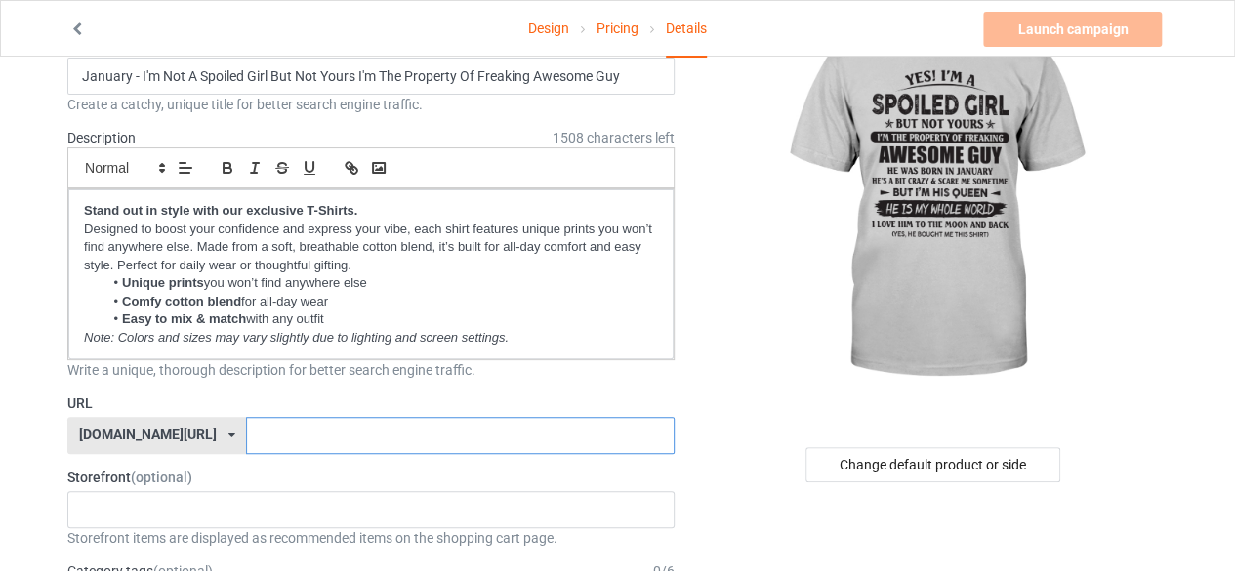
scroll to position [104, 0]
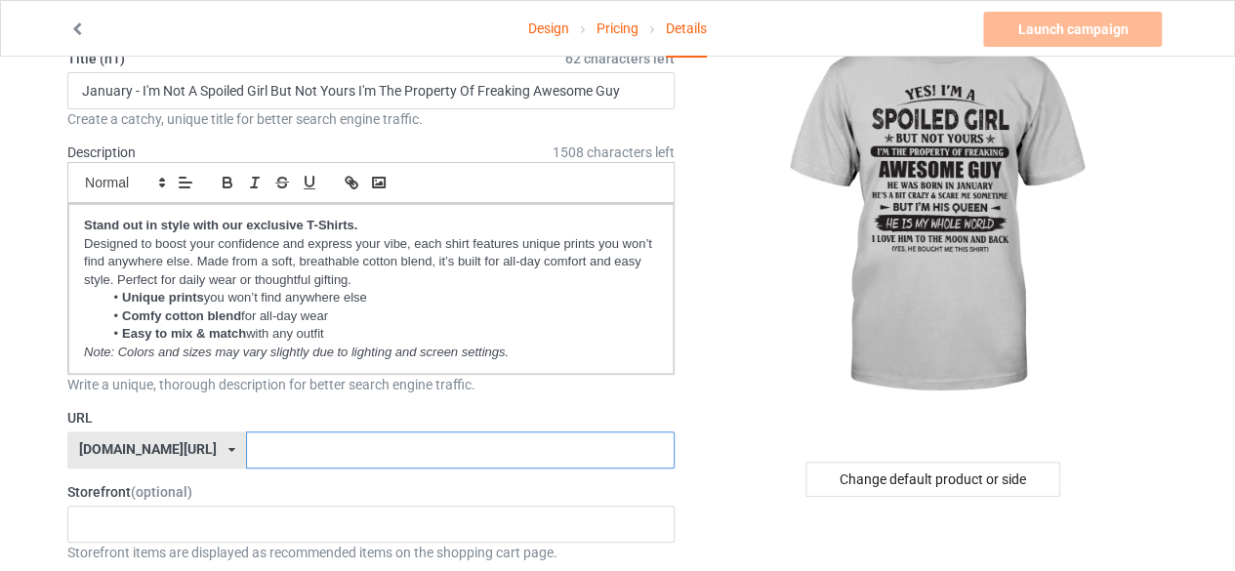
type input "g"
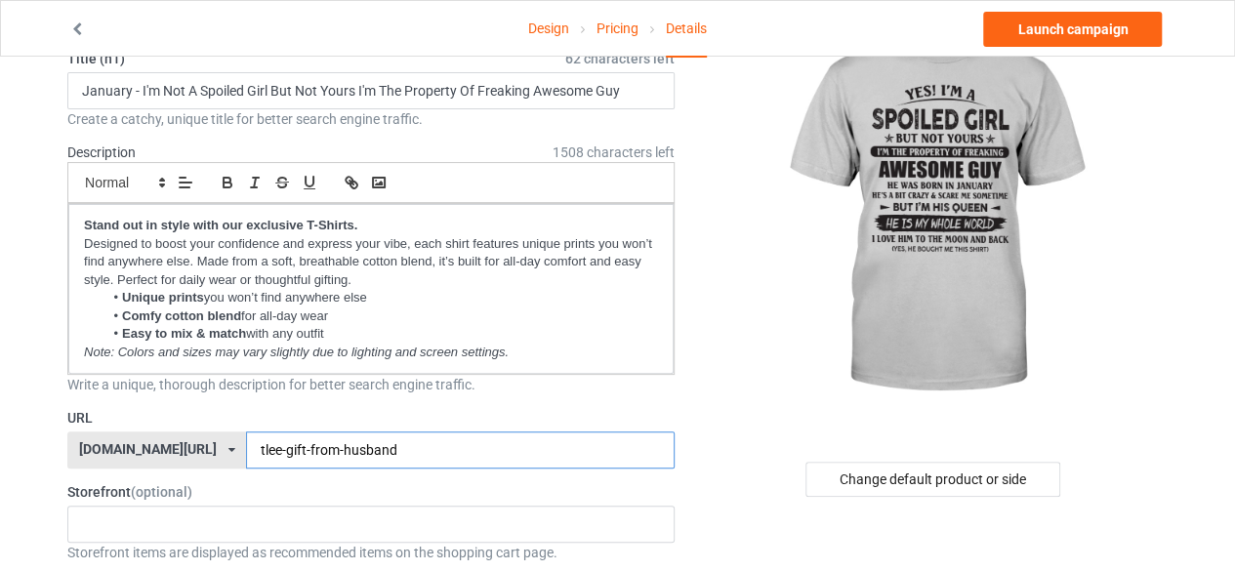
type input "tlee-gift-from-husband"
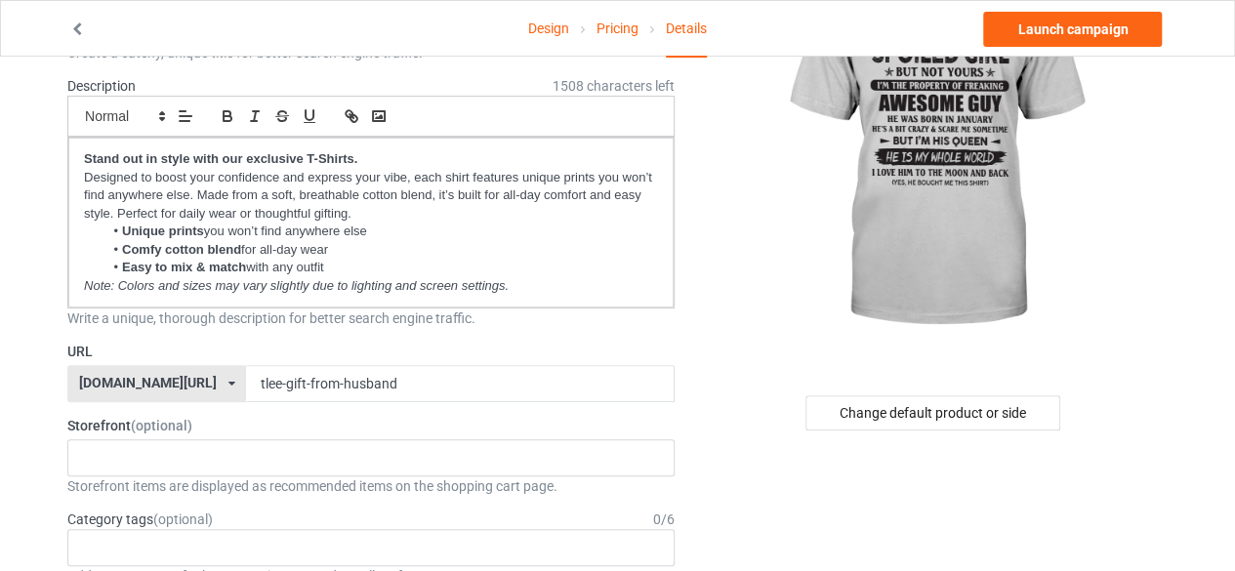
scroll to position [195, 0]
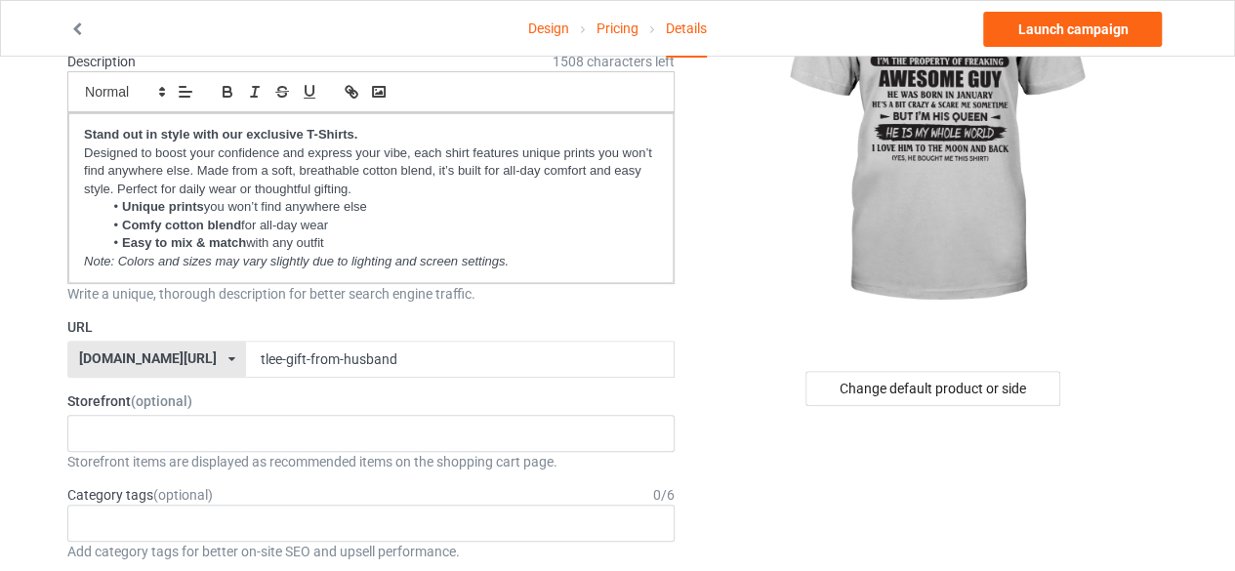
drag, startPoint x: 780, startPoint y: 269, endPoint x: 736, endPoint y: 265, distance: 44.1
click at [781, 269] on img at bounding box center [935, 121] width 352 height 439
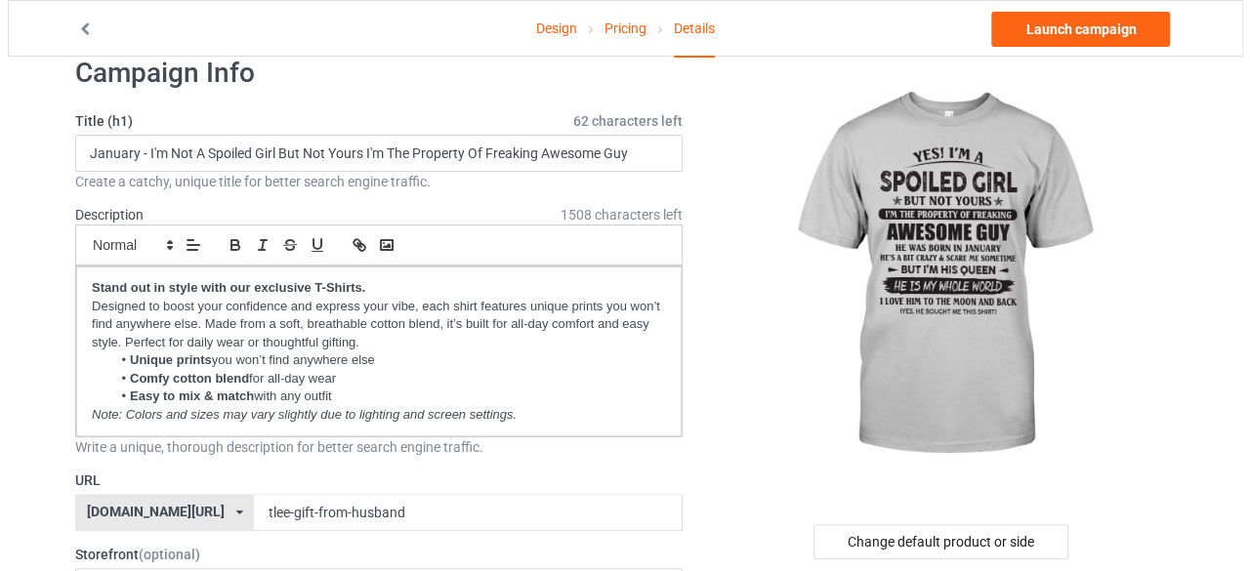
scroll to position [0, 0]
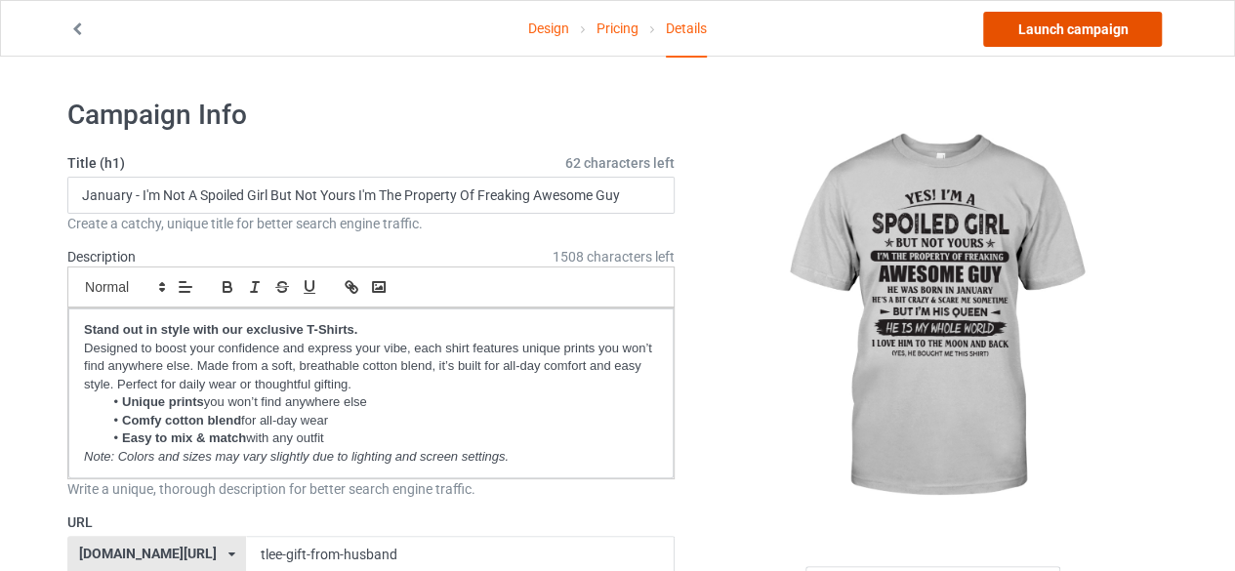
click at [1074, 30] on link "Launch campaign" at bounding box center [1072, 29] width 179 height 35
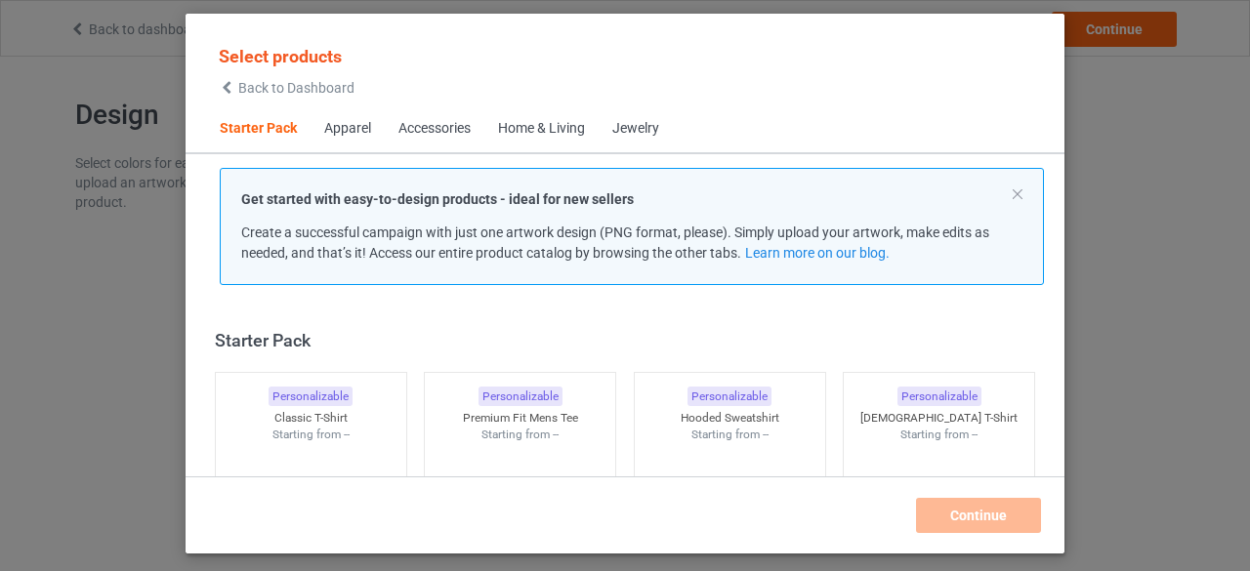
scroll to position [24, 0]
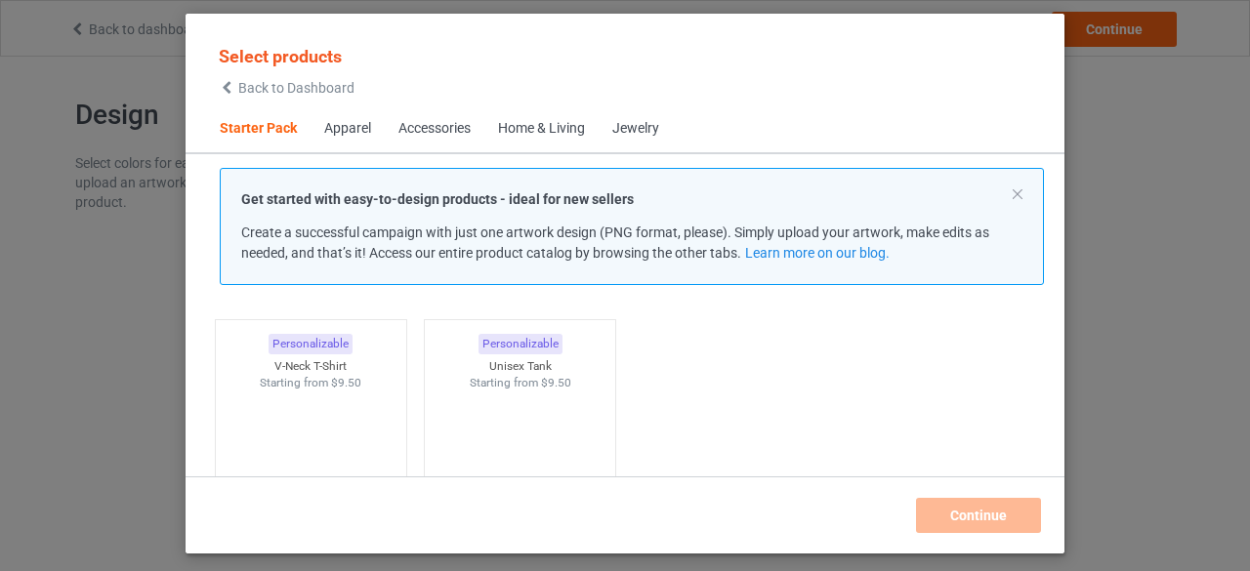
scroll to position [220, 0]
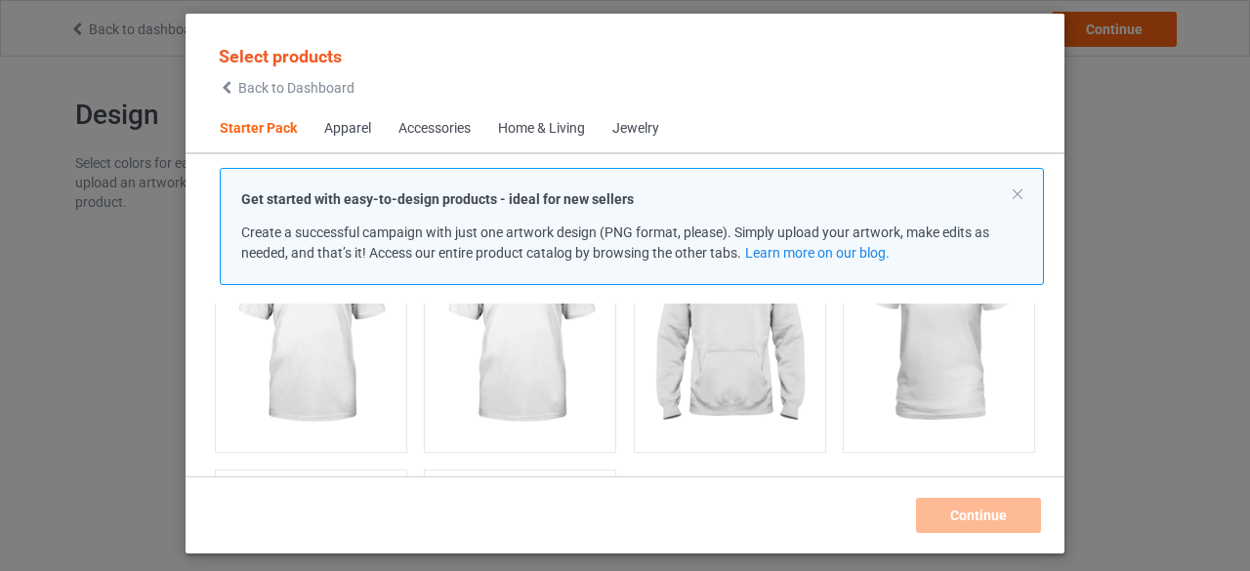
click at [1176, 282] on div "Select products Back to Dashboard Starter Pack Apparel Accessories Home & Livin…" at bounding box center [625, 285] width 1250 height 571
click at [758, 354] on img at bounding box center [730, 334] width 184 height 229
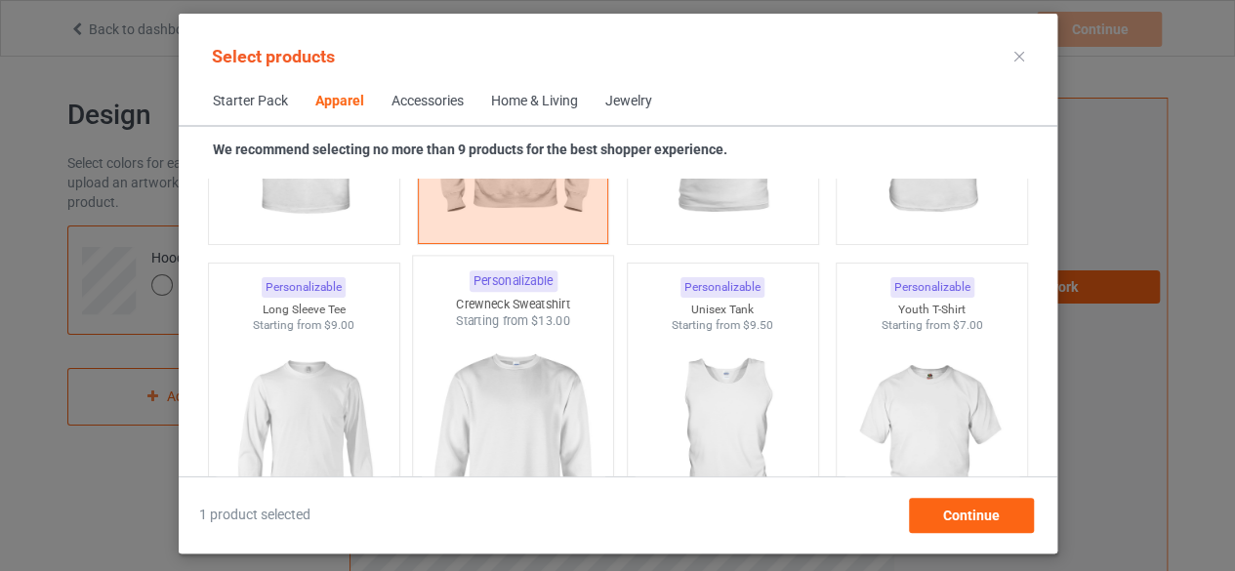
scroll to position [1294, 0]
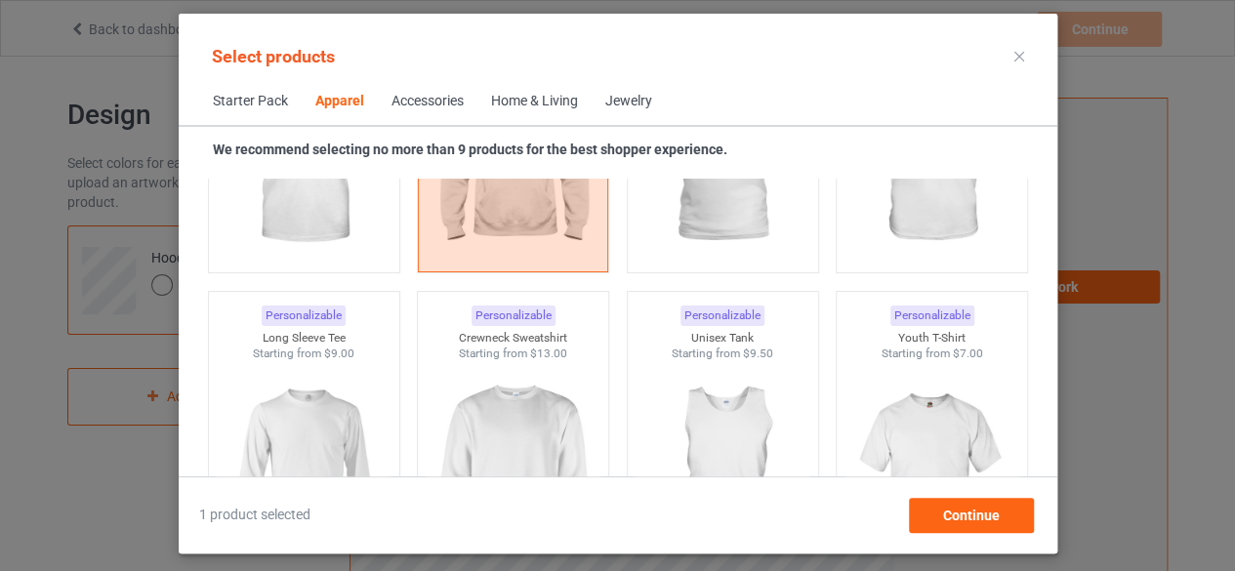
click at [57, 311] on div "Select products Starter Pack Apparel Accessories Home & Living Jewelry We recom…" at bounding box center [617, 285] width 1235 height 571
click at [20, 320] on div "Select products Starter Pack Apparel Accessories Home & Living Jewelry We recom…" at bounding box center [617, 285] width 1235 height 571
click at [951, 499] on div "Continue" at bounding box center [970, 515] width 125 height 35
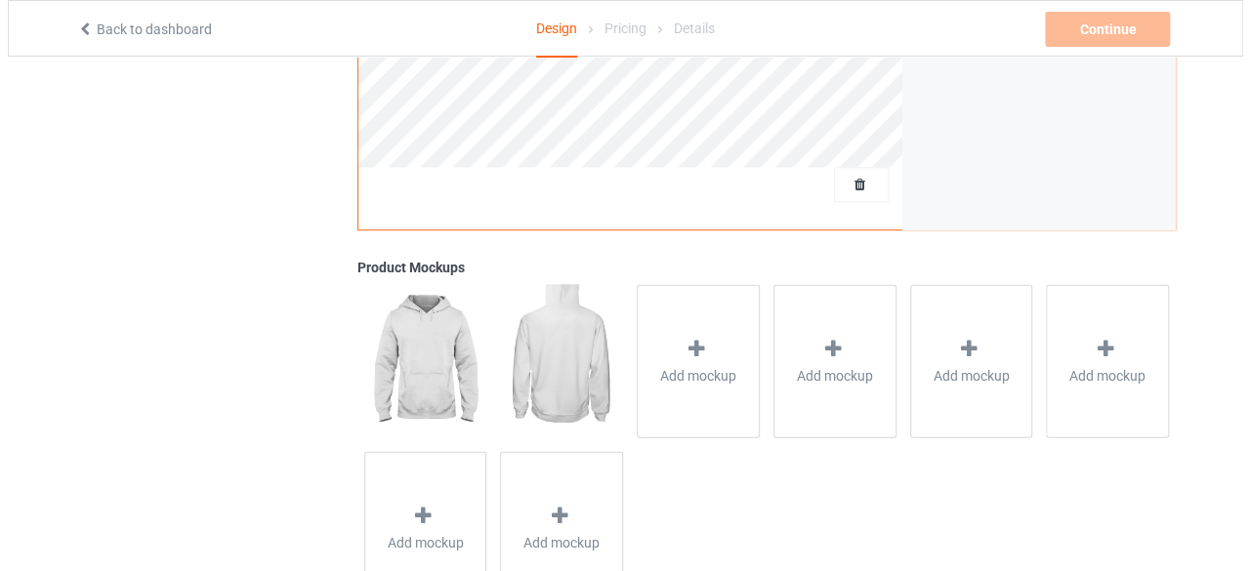
scroll to position [691, 0]
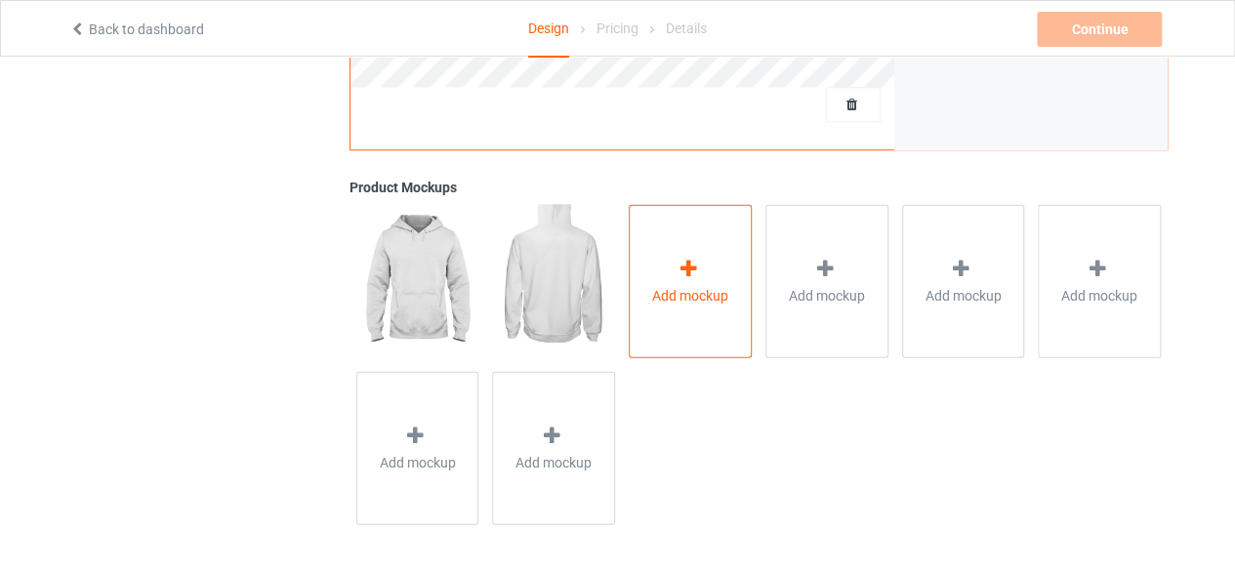
click at [680, 270] on icon at bounding box center [689, 268] width 24 height 21
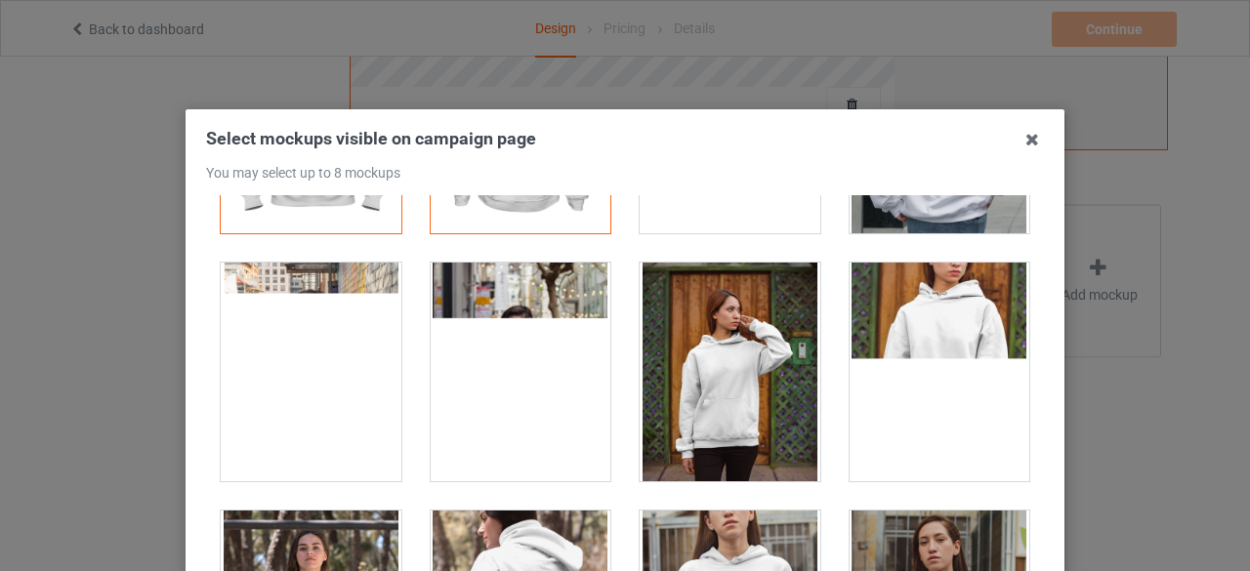
scroll to position [98, 0]
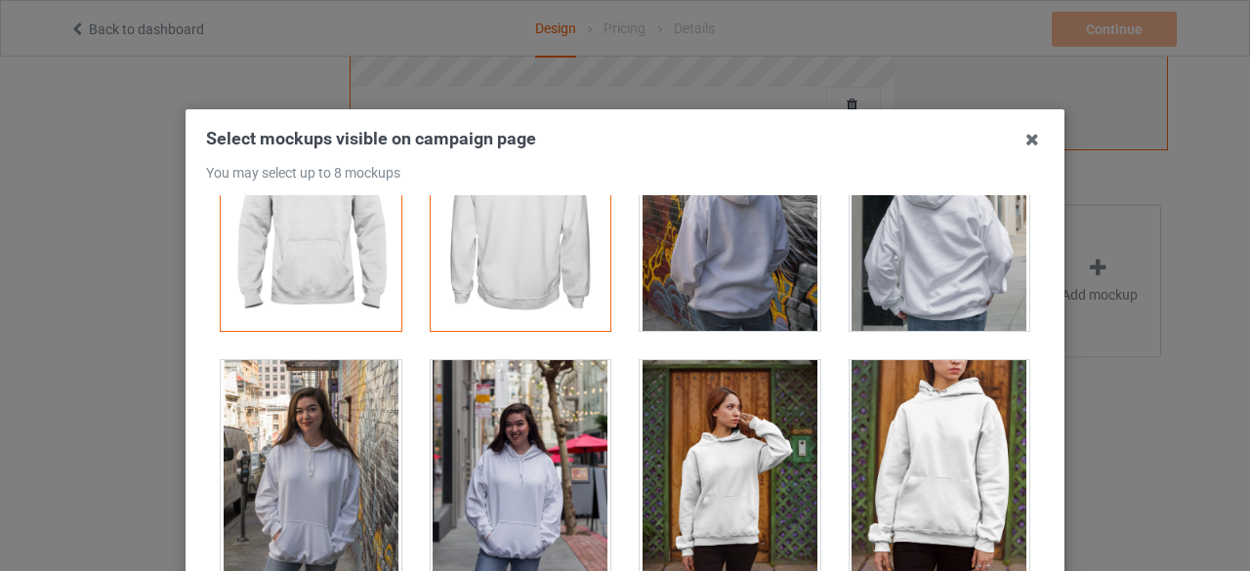
click at [889, 437] on div at bounding box center [940, 469] width 181 height 219
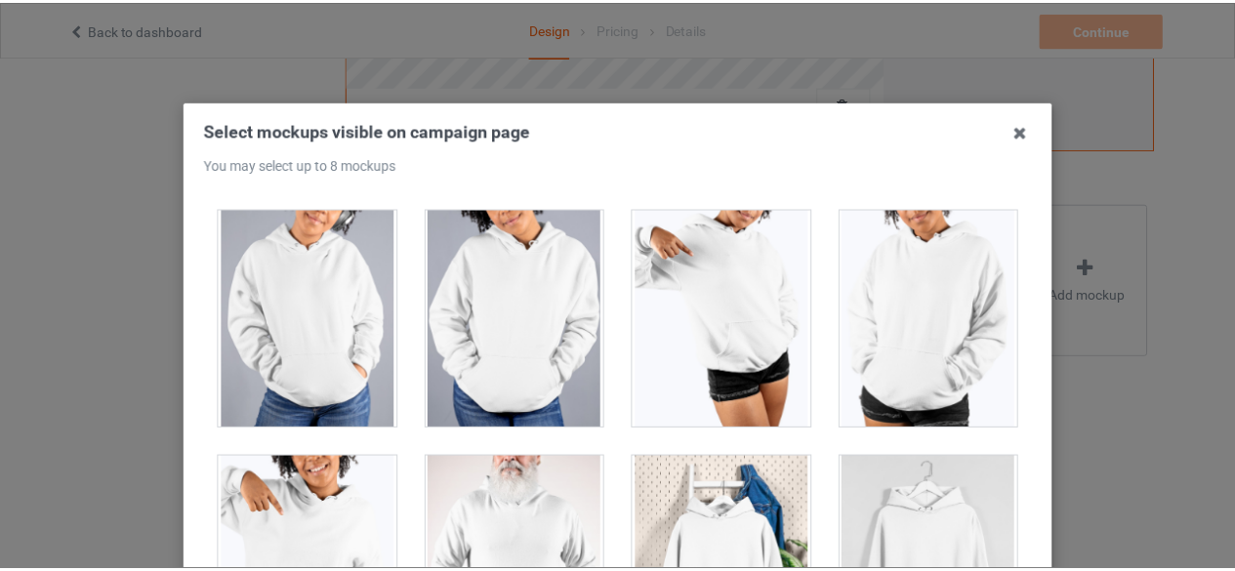
scroll to position [166, 0]
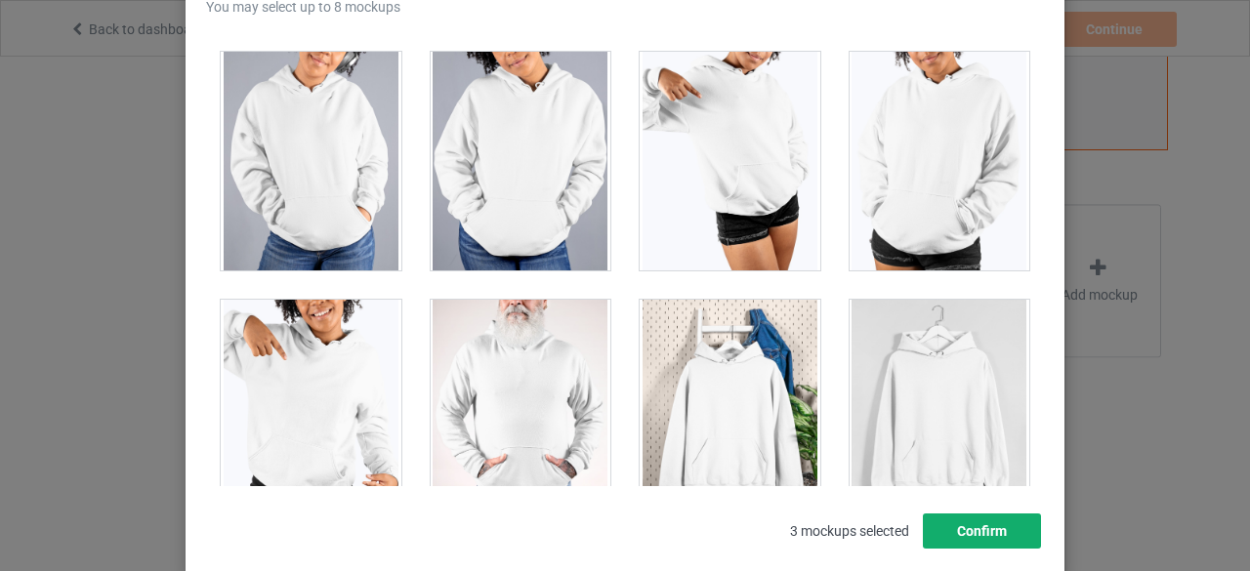
click at [949, 527] on button "Confirm" at bounding box center [982, 531] width 118 height 35
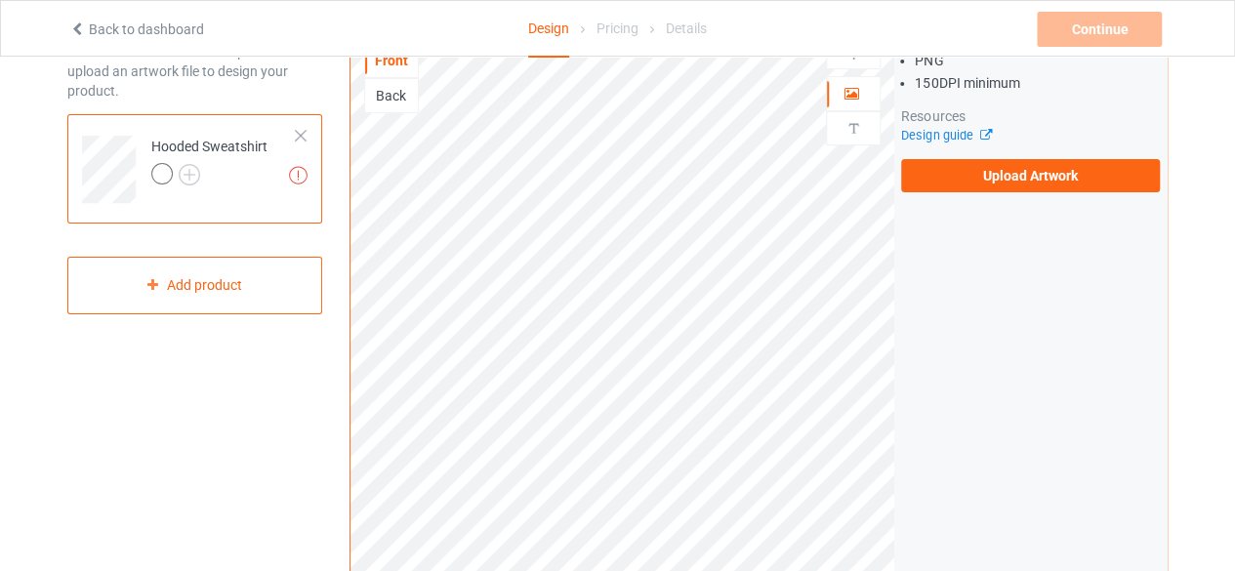
scroll to position [105, 0]
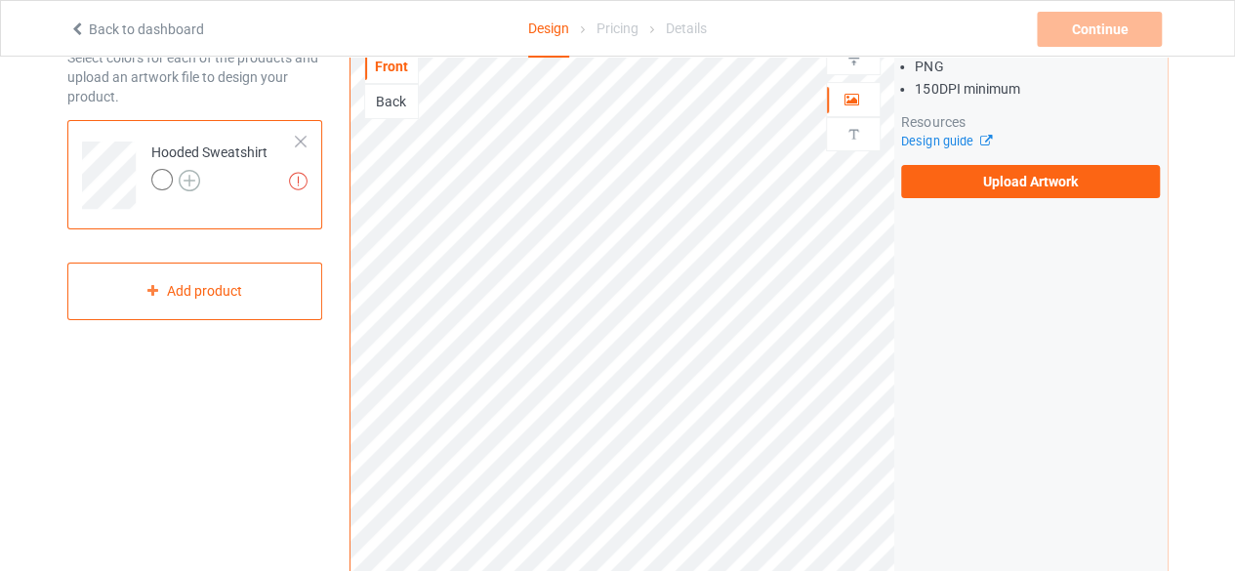
click at [182, 177] on img at bounding box center [189, 180] width 21 height 21
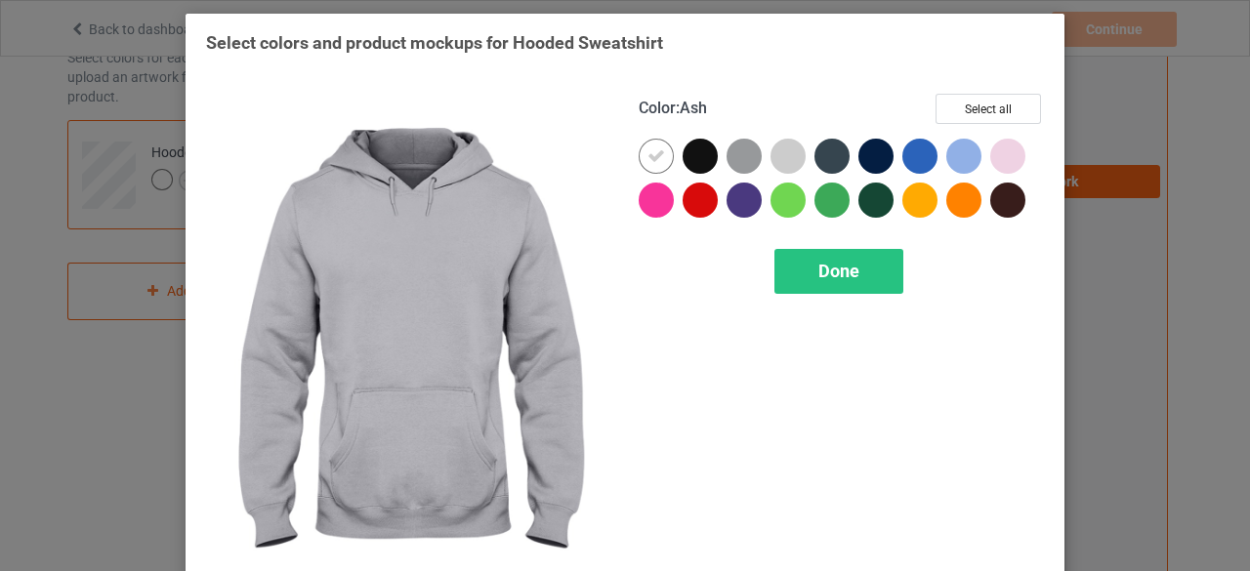
click at [782, 161] on div at bounding box center [787, 156] width 35 height 35
click at [779, 150] on icon at bounding box center [788, 156] width 18 height 18
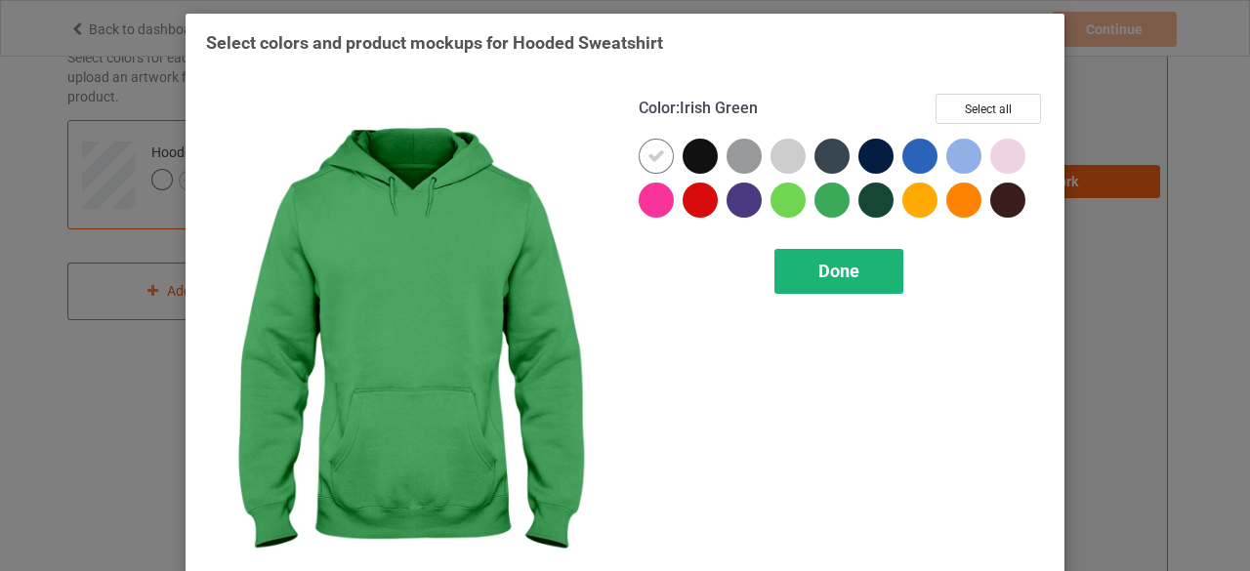
click at [844, 276] on span "Done" at bounding box center [838, 271] width 41 height 21
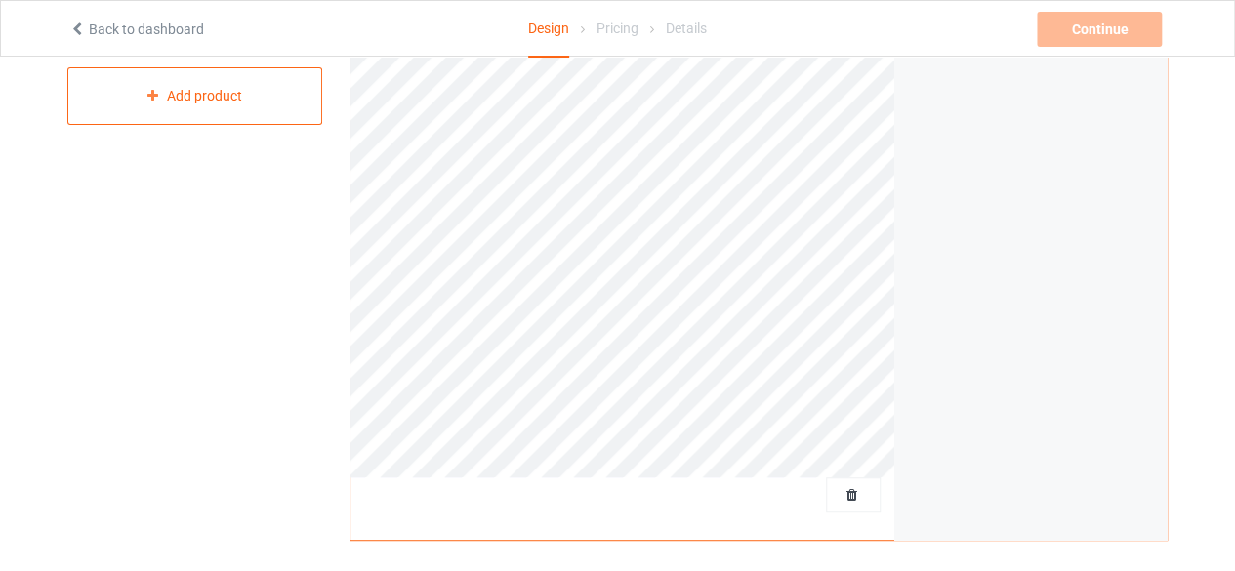
scroll to position [105, 0]
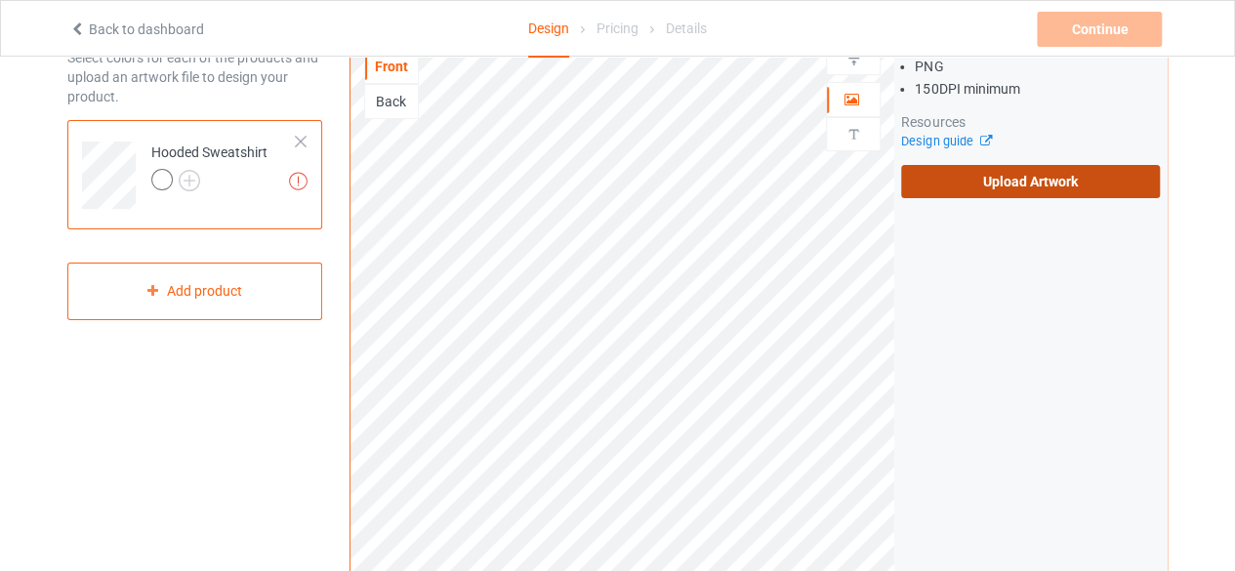
click at [1033, 184] on label "Upload Artwork" at bounding box center [1030, 181] width 259 height 33
click at [0, 0] on input "Upload Artwork" at bounding box center [0, 0] width 0 height 0
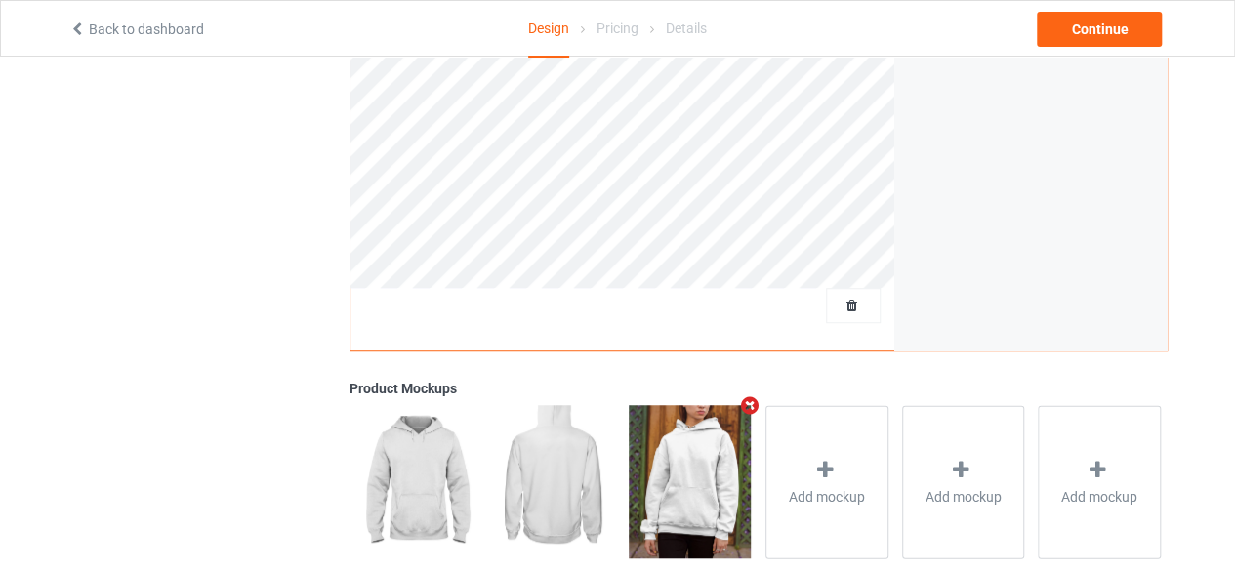
scroll to position [594, 0]
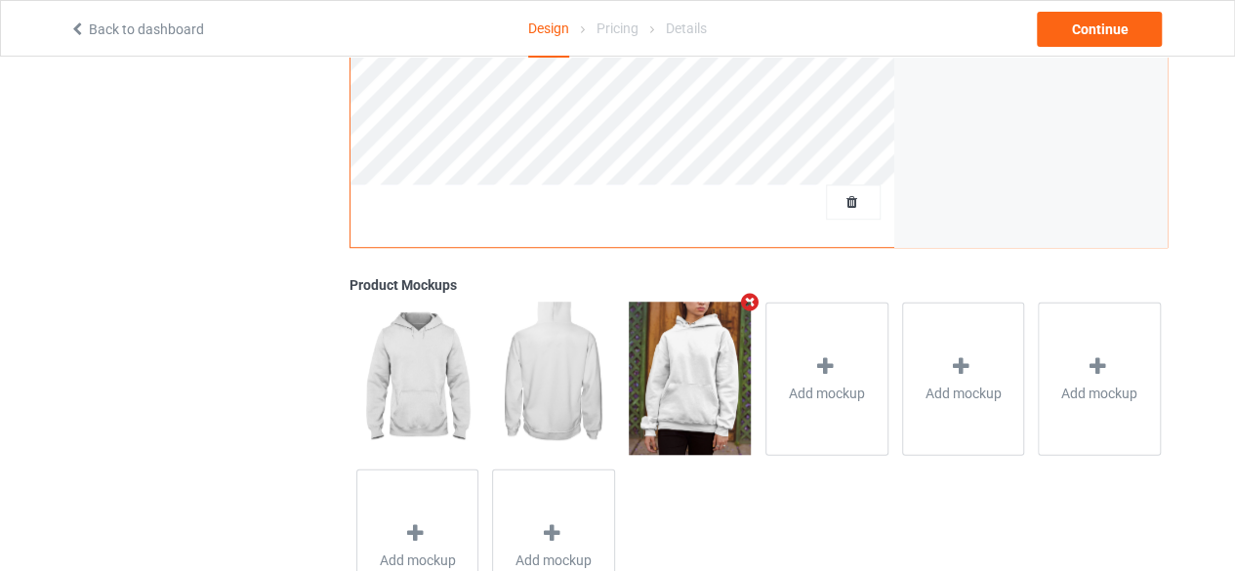
click at [692, 337] on img at bounding box center [690, 378] width 122 height 152
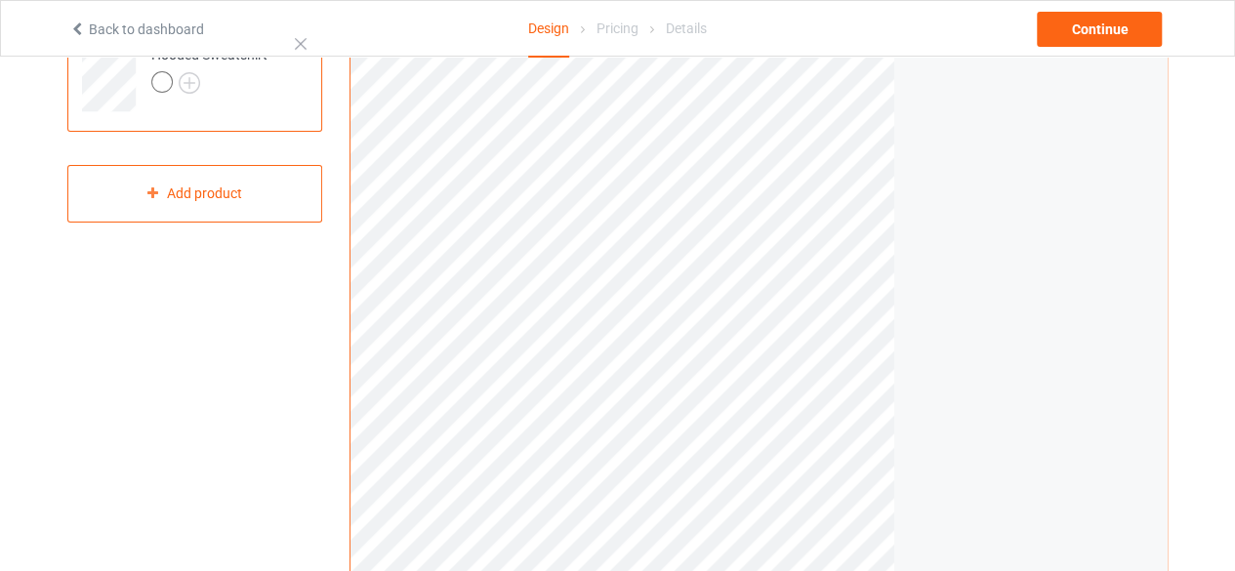
scroll to position [105, 0]
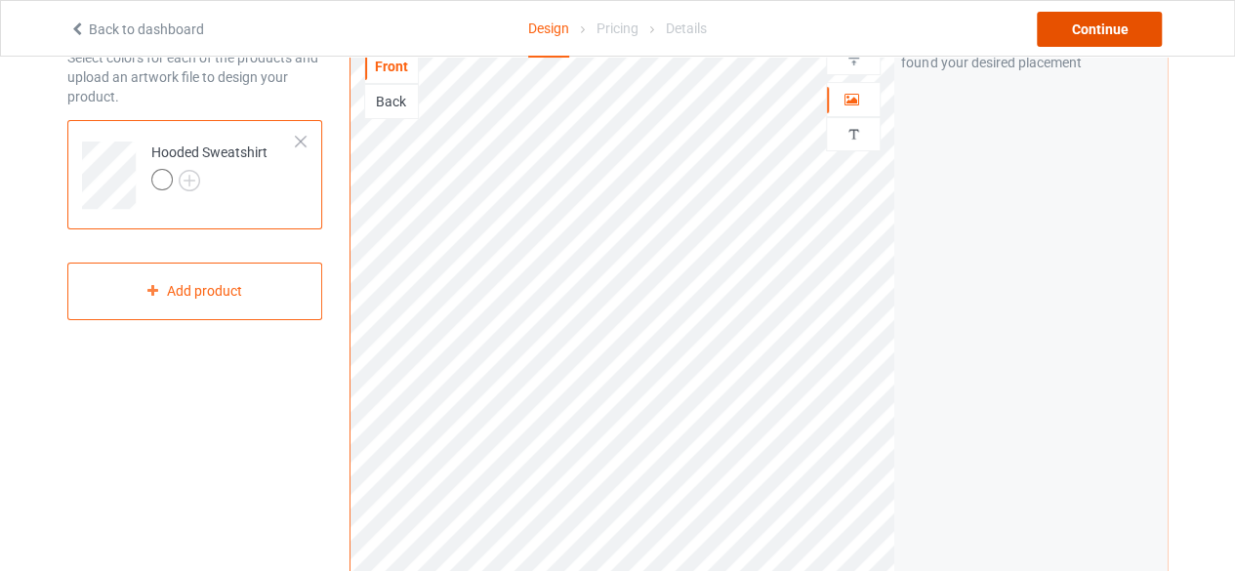
click at [1078, 43] on div "Continue" at bounding box center [1099, 29] width 125 height 35
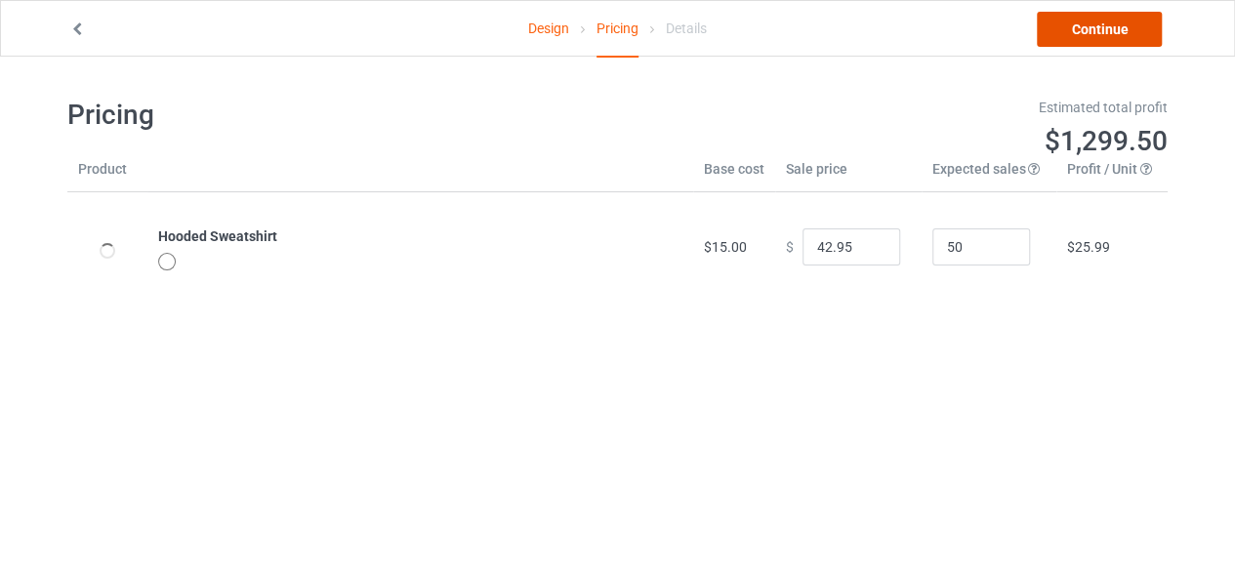
click at [1094, 40] on link "Continue" at bounding box center [1099, 29] width 125 height 35
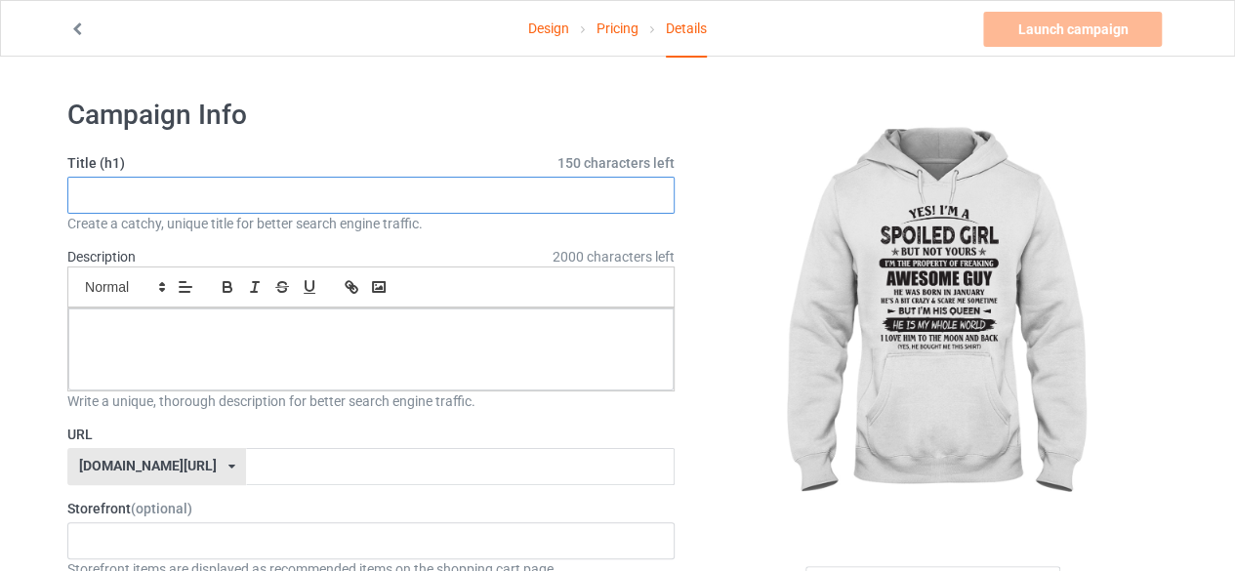
paste input "/tlee-gift-from-husband"
drag, startPoint x: 441, startPoint y: 190, endPoint x: 385, endPoint y: 192, distance: 56.7
click at [441, 190] on input "/tlee-gift-from-husband" at bounding box center [370, 195] width 607 height 37
drag, startPoint x: 363, startPoint y: 194, endPoint x: 57, endPoint y: 203, distance: 306.7
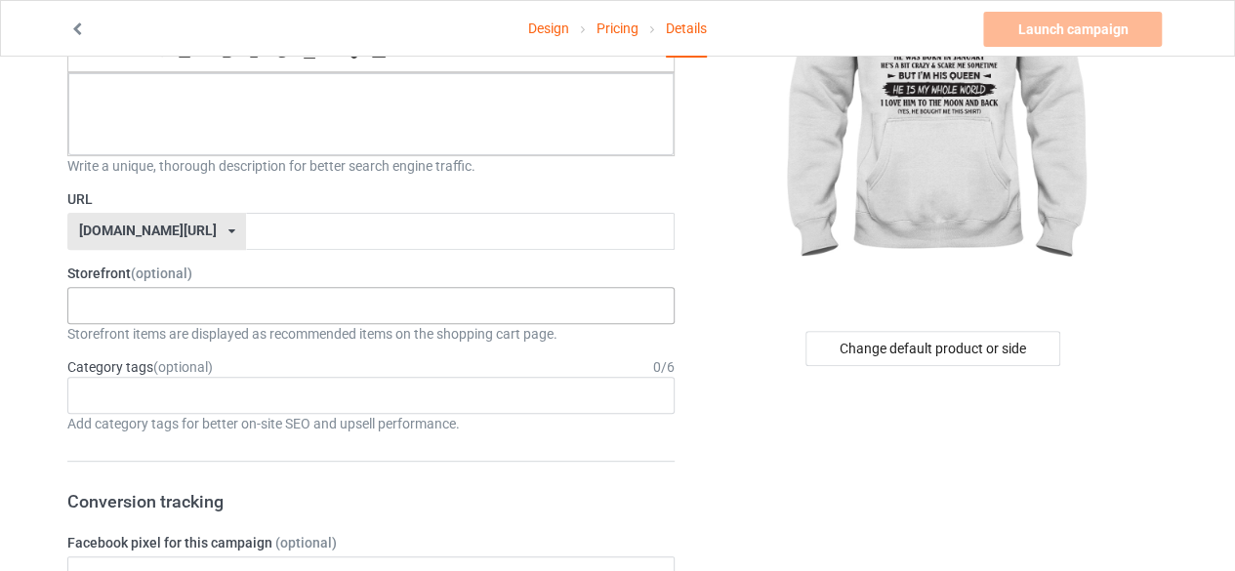
scroll to position [293, 0]
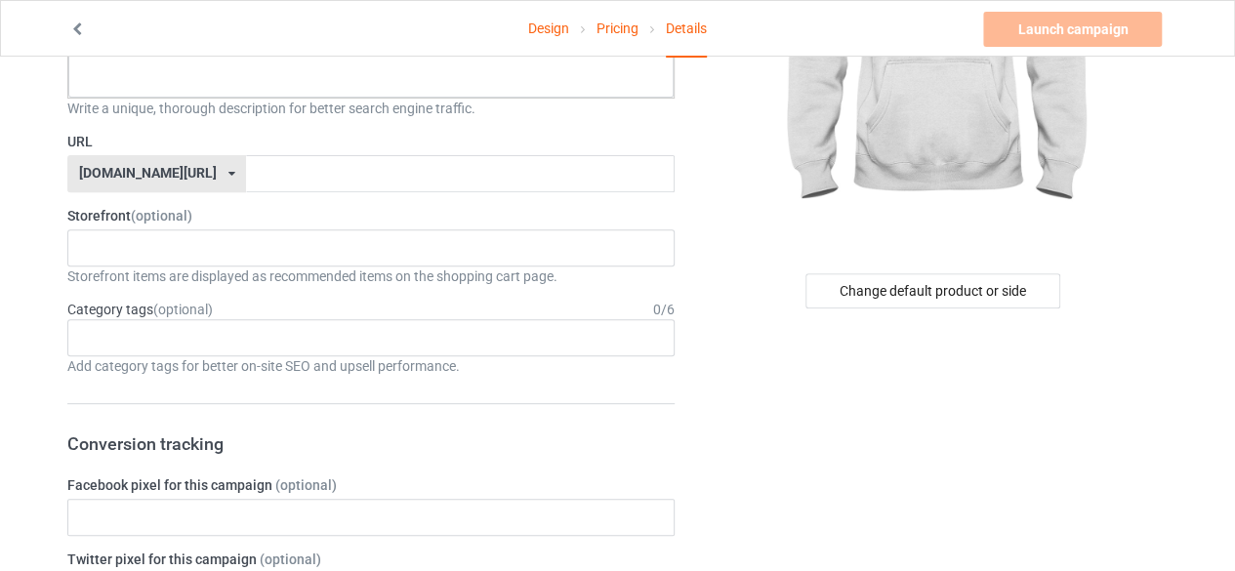
type input "/tlee-gift-from-husband"
click at [250, 171] on input "text" at bounding box center [460, 173] width 428 height 37
paste input "/tlee-gift-from-husband"
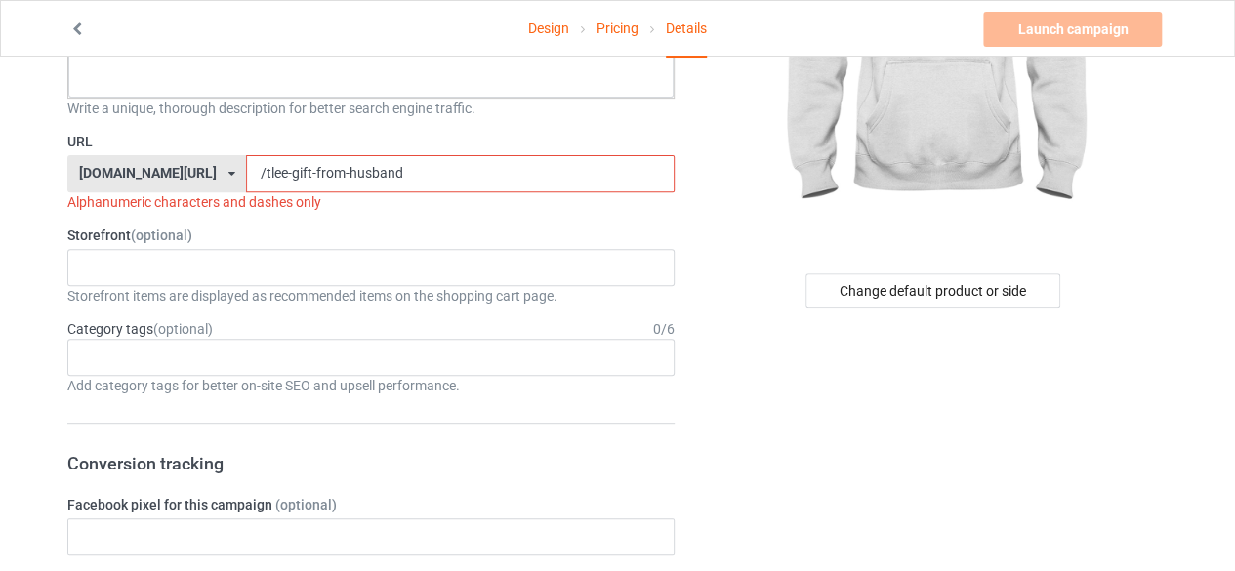
click at [246, 175] on input "/tlee-gift-from-husband" at bounding box center [460, 173] width 428 height 37
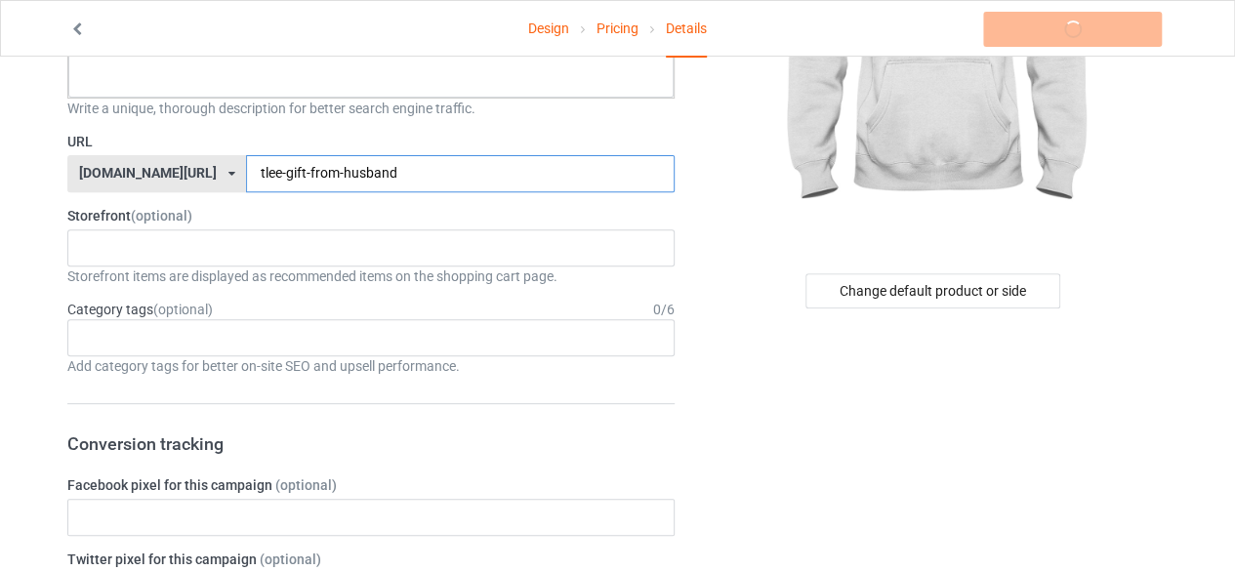
click at [355, 177] on input "tlee-gift-from-husband" at bounding box center [460, 173] width 428 height 37
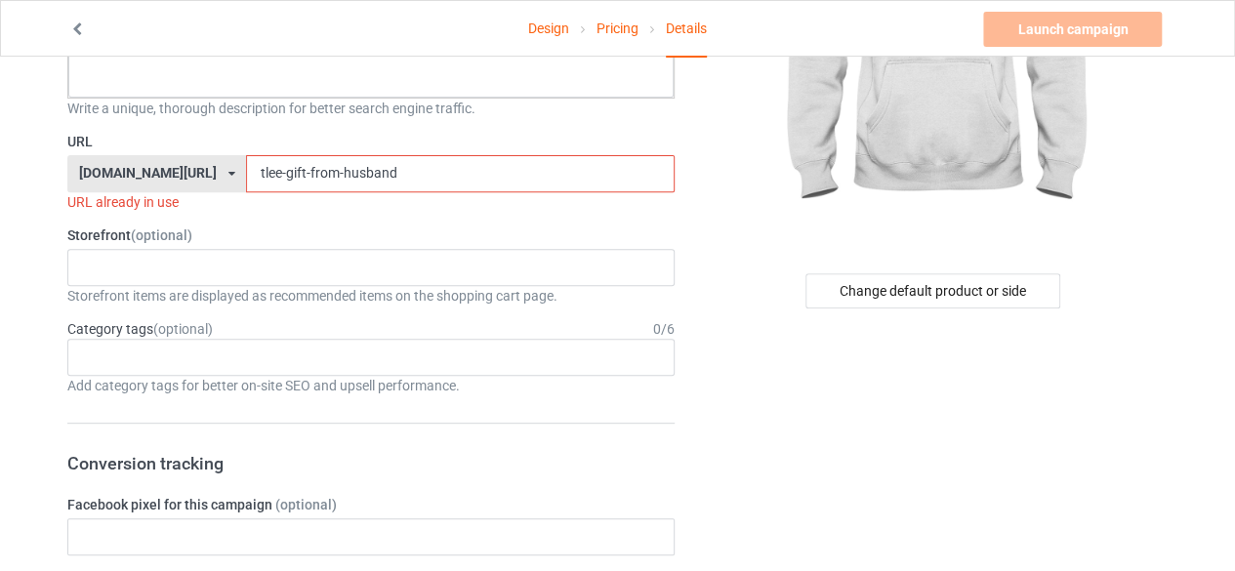
scroll to position [0, 0]
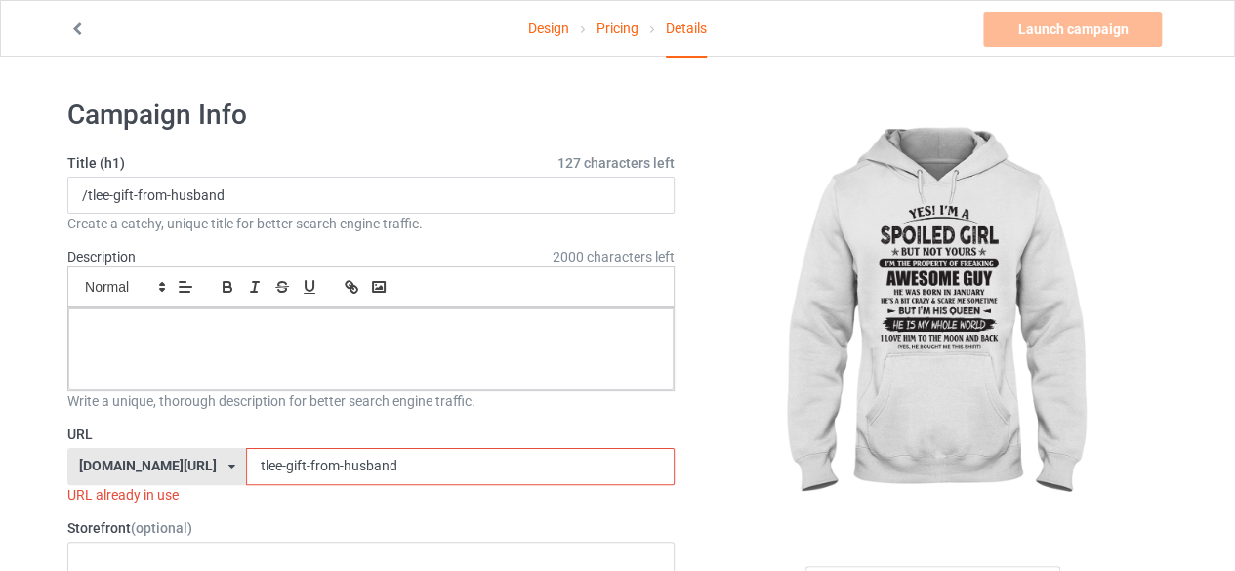
type input "tlee-gift-from-husband"
click at [316, 193] on input "/tlee-gift-from-husband" at bounding box center [370, 195] width 607 height 37
drag, startPoint x: 316, startPoint y: 193, endPoint x: 1, endPoint y: 200, distance: 315.5
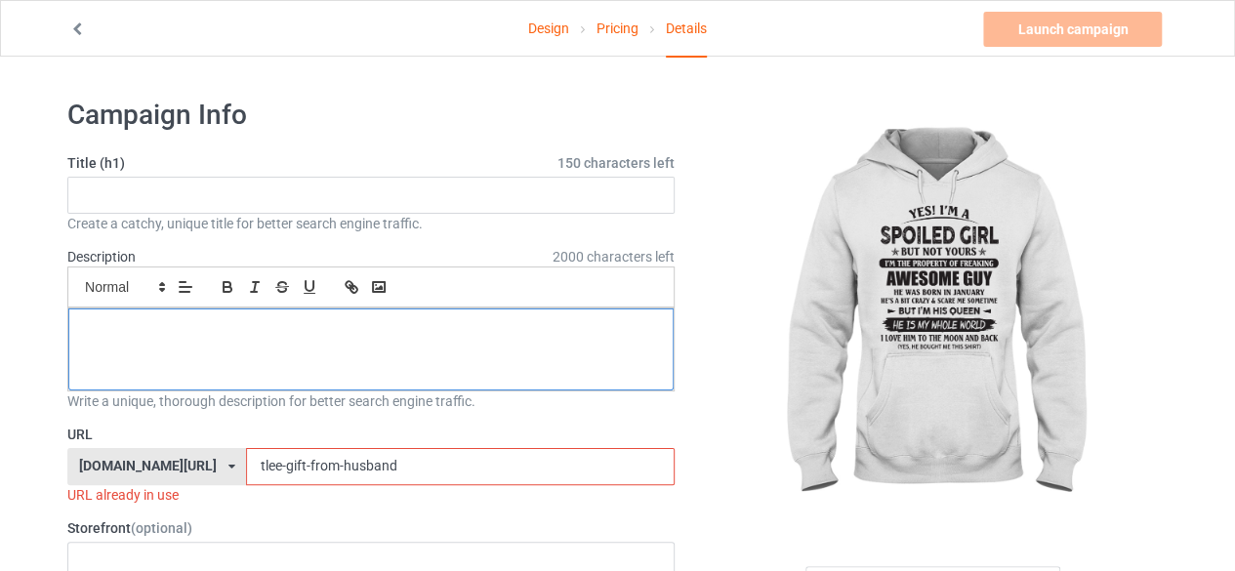
click at [169, 348] on div at bounding box center [370, 350] width 605 height 82
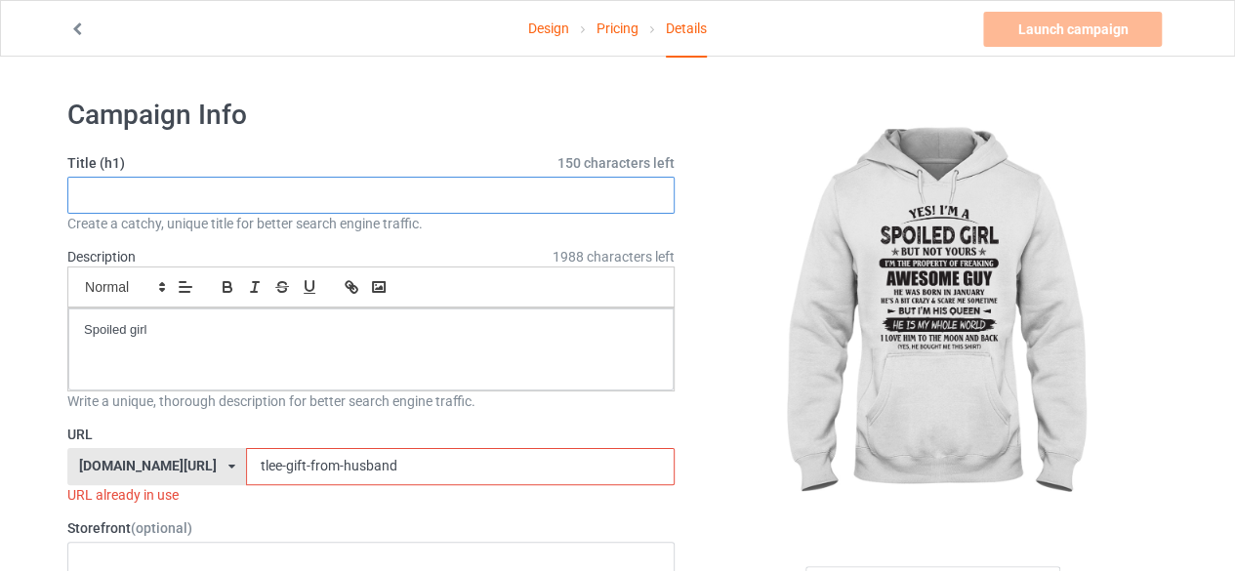
click at [418, 188] on input "text" at bounding box center [370, 195] width 607 height 37
paste input "January - I'm Not A Spoiled Girl But Not Yours I'm The Property Of Freaking Awe…"
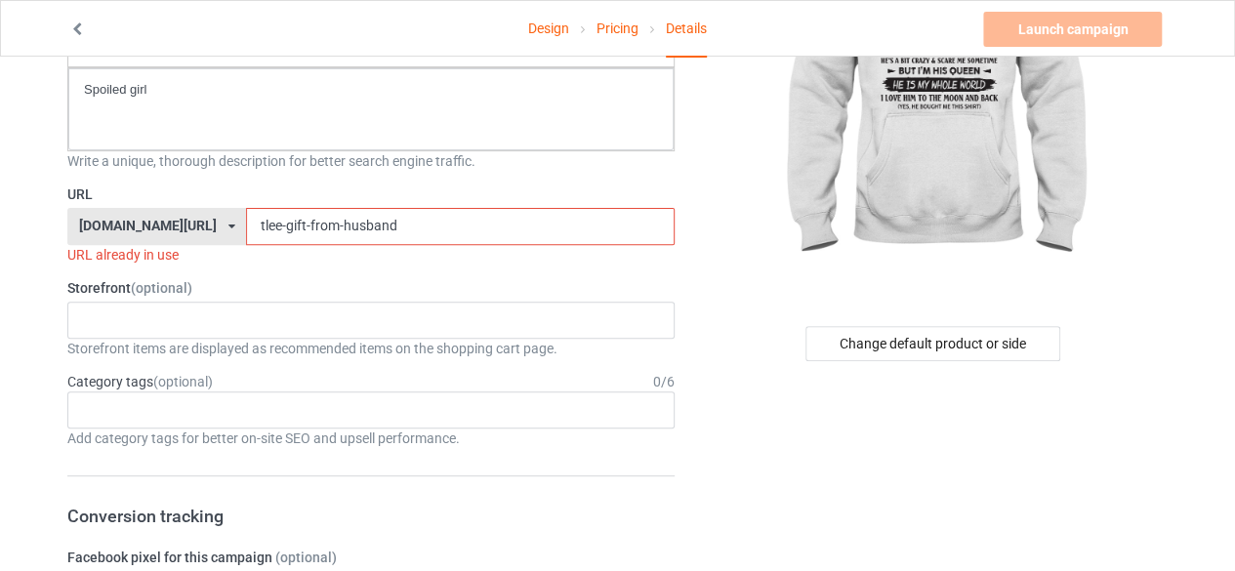
scroll to position [195, 0]
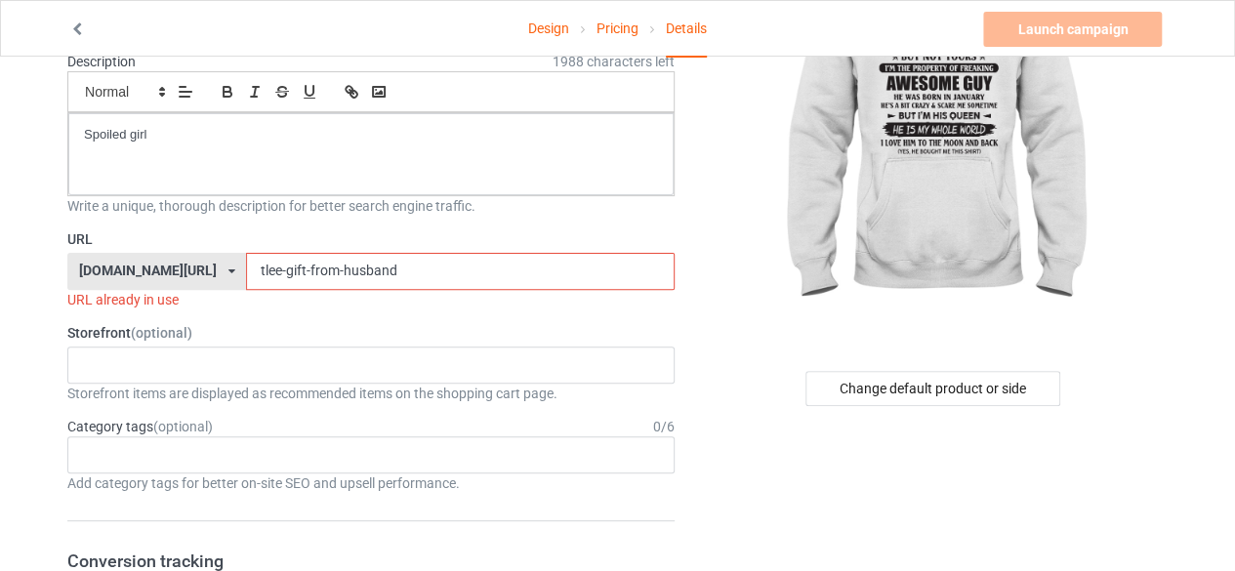
type input "January - I'm Not A Spoiled Girl But Not Yours I'm The Property Of Freaking Awe…"
click at [711, 211] on div at bounding box center [935, 121] width 466 height 439
click at [390, 146] on div "Spoiled girl" at bounding box center [370, 154] width 605 height 82
click at [353, 263] on input "tlee-gift-from-husband" at bounding box center [460, 271] width 428 height 37
click at [455, 327] on label "Storefront (optional)" at bounding box center [370, 333] width 607 height 20
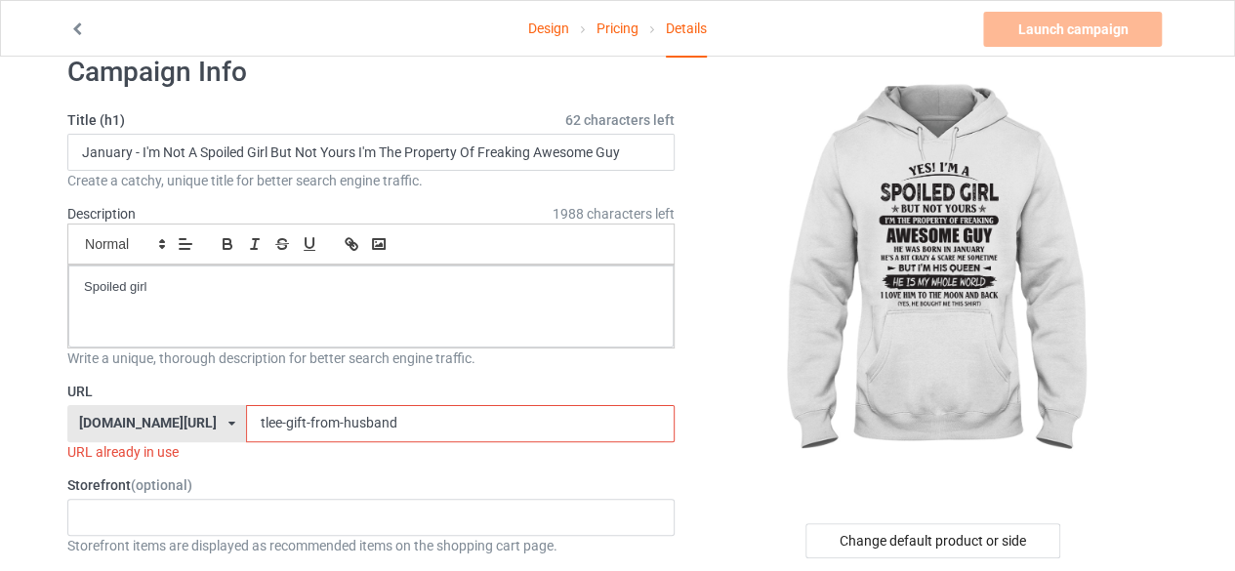
scroll to position [0, 0]
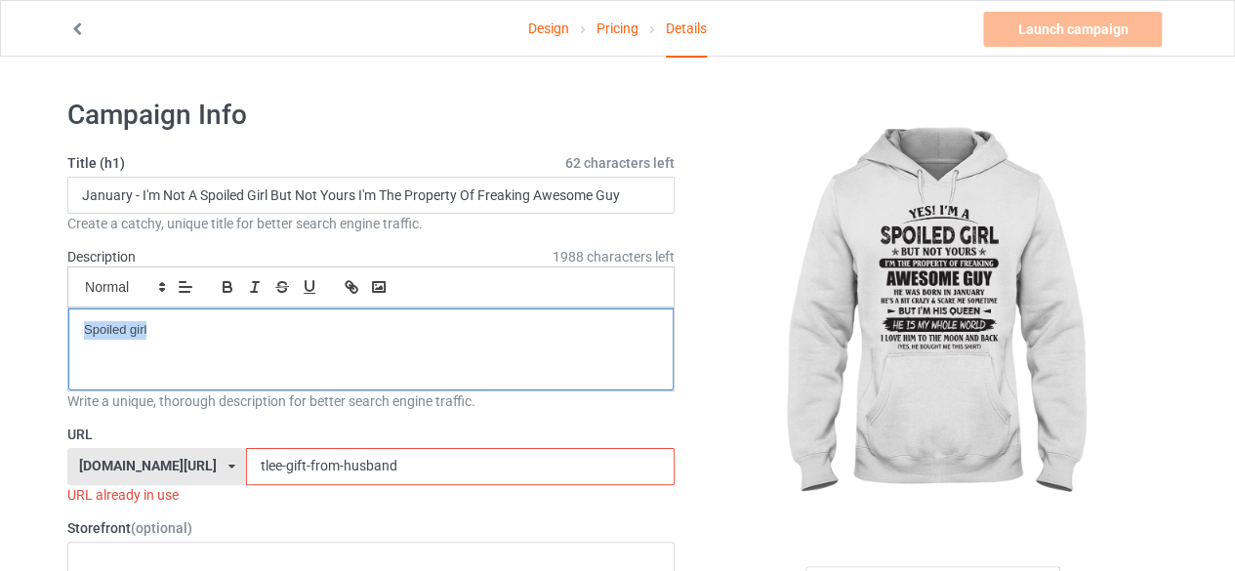
drag, startPoint x: 157, startPoint y: 337, endPoint x: 51, endPoint y: 357, distance: 108.4
click at [385, 311] on div "Spoiled girl" at bounding box center [370, 350] width 605 height 82
click at [383, 339] on div "Spoiled girl" at bounding box center [370, 350] width 605 height 82
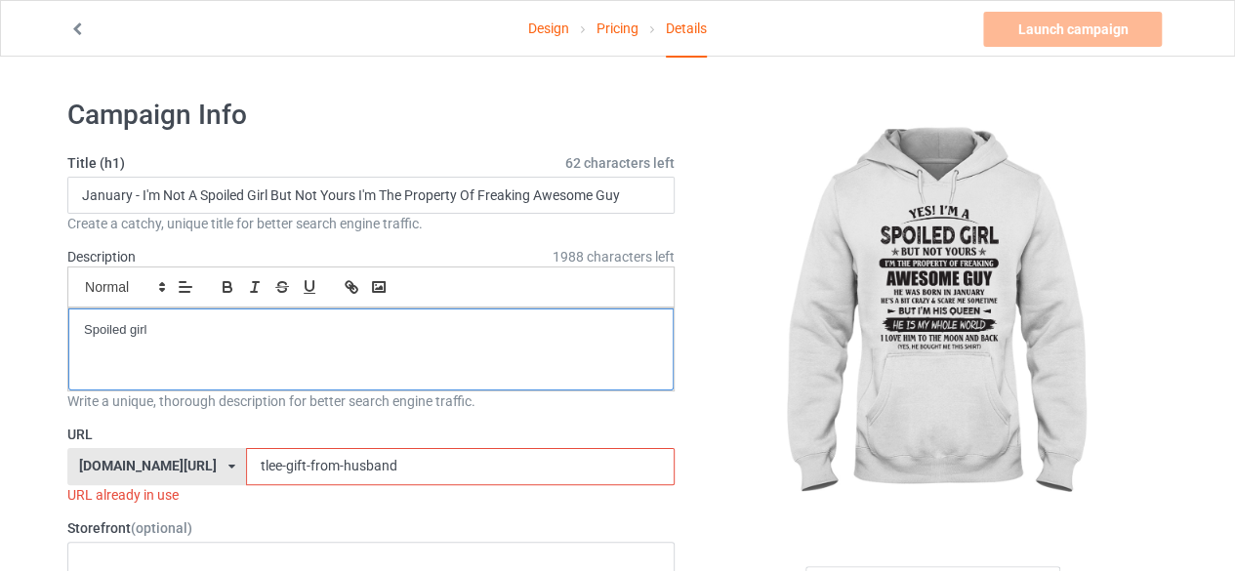
click at [383, 339] on div "Spoiled girl" at bounding box center [370, 350] width 605 height 82
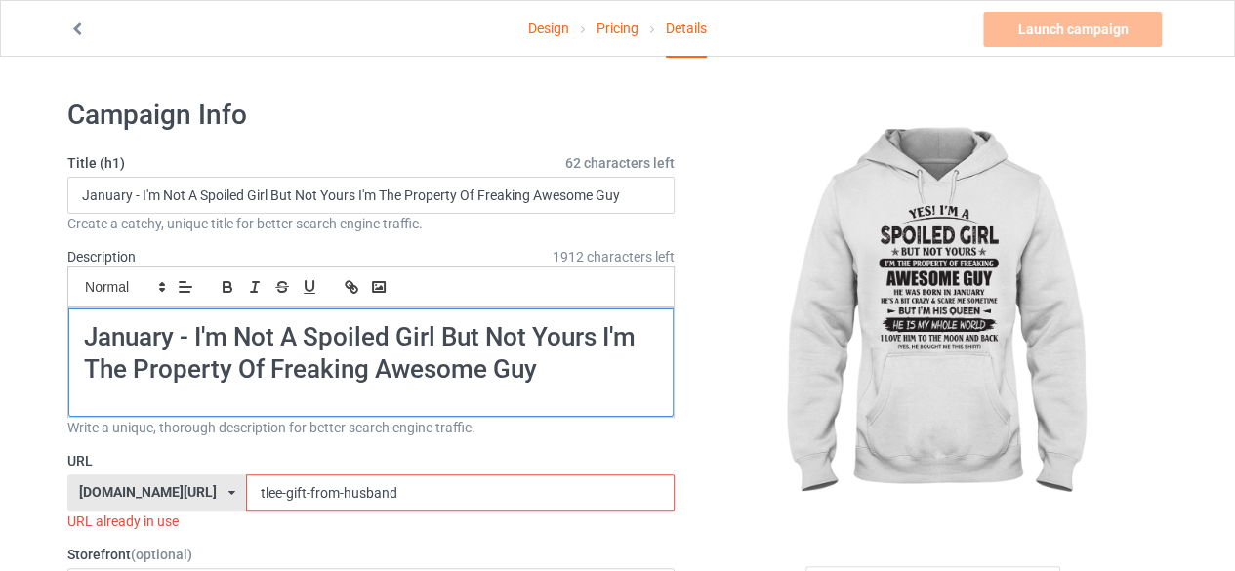
click at [570, 378] on h1 "January - I'm Not A Spoiled Girl But Not Yours I'm The Property Of Freaking Awe…" at bounding box center [371, 353] width 574 height 65
drag, startPoint x: 568, startPoint y: 382, endPoint x: 74, endPoint y: 290, distance: 502.5
click at [74, 290] on div "Small Normal Large Big Huge January - I'm Not A Spoiled Girl But Not Yours I'm …" at bounding box center [370, 342] width 607 height 151
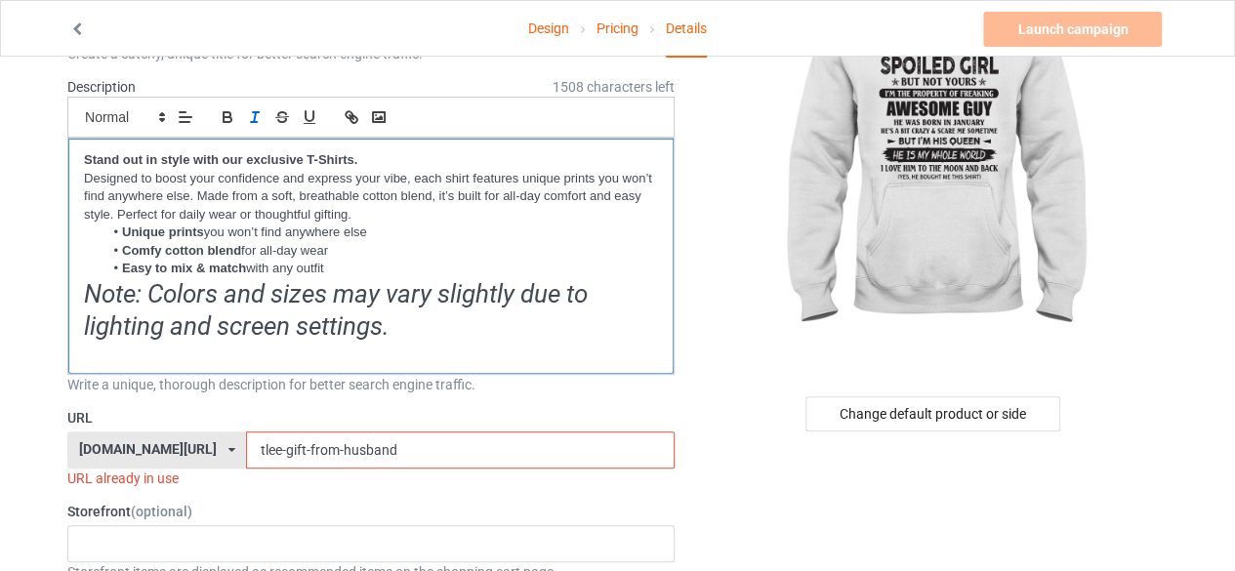
scroll to position [195, 0]
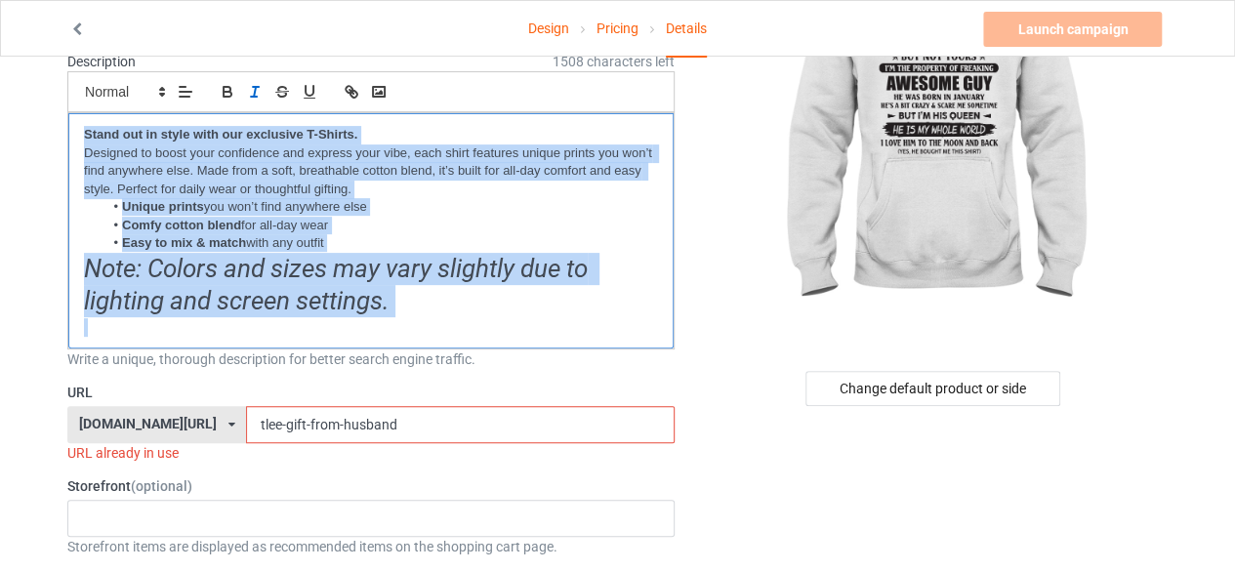
drag, startPoint x: 416, startPoint y: 315, endPoint x: 67, endPoint y: 134, distance: 393.1
click at [68, 134] on div "Stand out in style with our exclusive T-Shirts. Designed to boost your confiden…" at bounding box center [370, 230] width 605 height 235
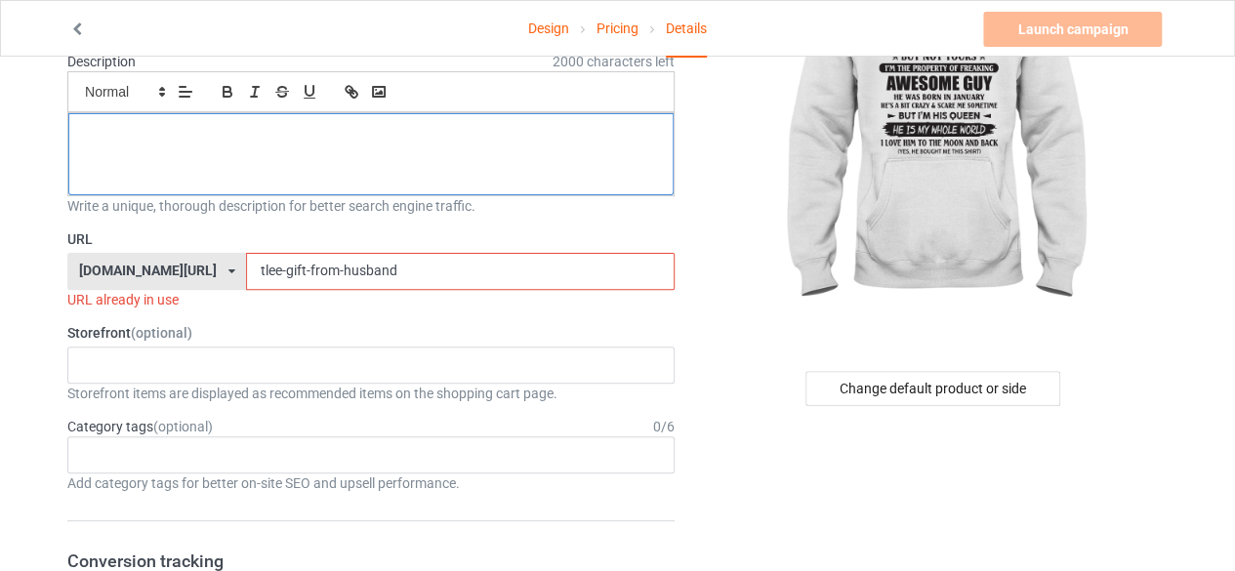
click at [288, 168] on div at bounding box center [370, 154] width 605 height 82
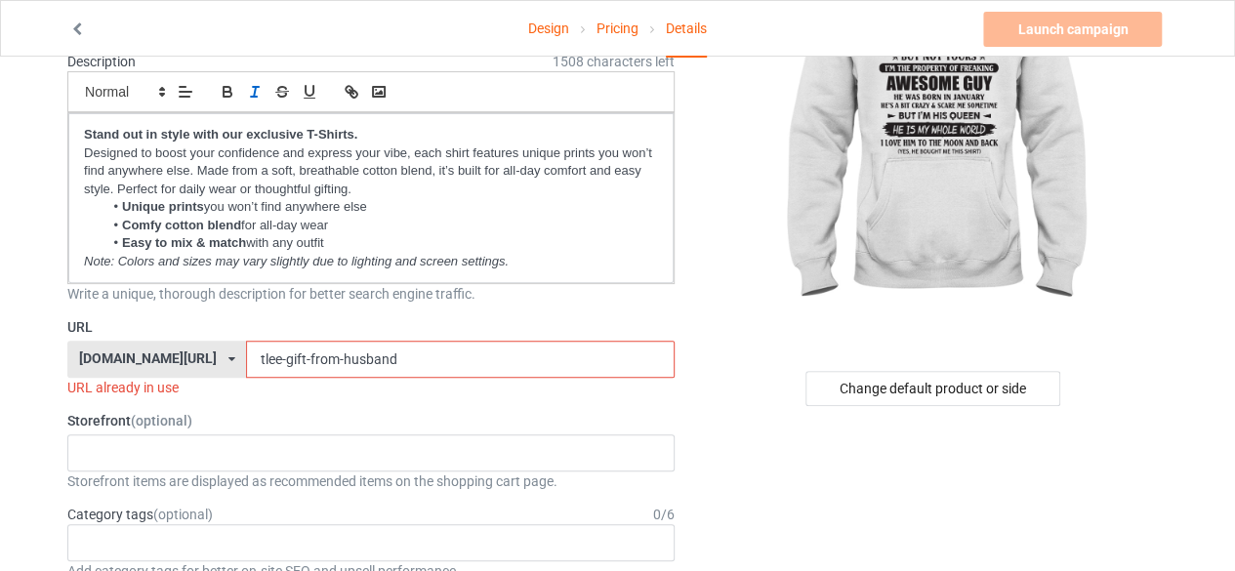
click at [312, 357] on input "tlee-gift-from-husband" at bounding box center [460, 359] width 428 height 37
click at [343, 355] on input "tlee-gift-from-husband" at bounding box center [460, 359] width 428 height 37
click at [130, 392] on div "URL already in use" at bounding box center [370, 388] width 607 height 20
drag, startPoint x: 214, startPoint y: 387, endPoint x: 62, endPoint y: 392, distance: 151.4
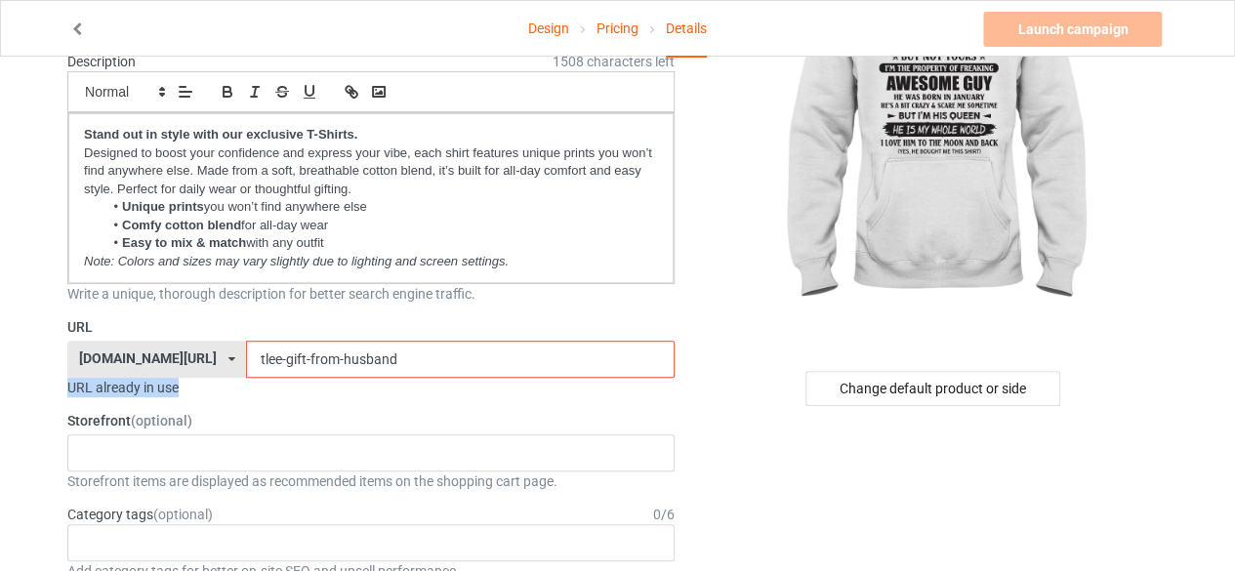
copy div "URL already in use"
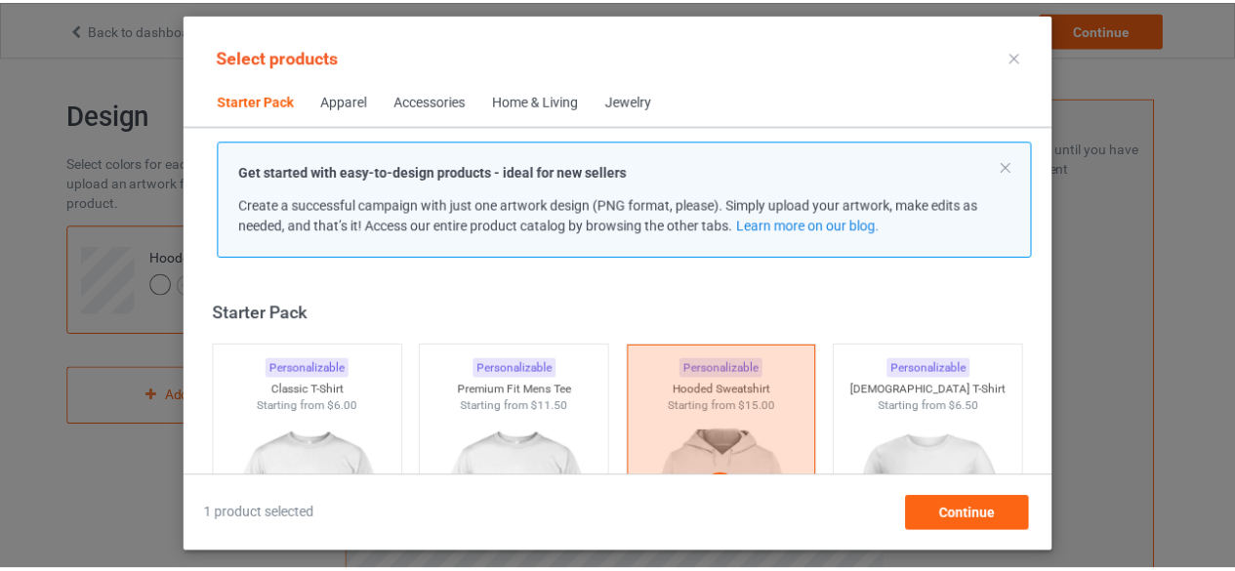
scroll to position [24, 0]
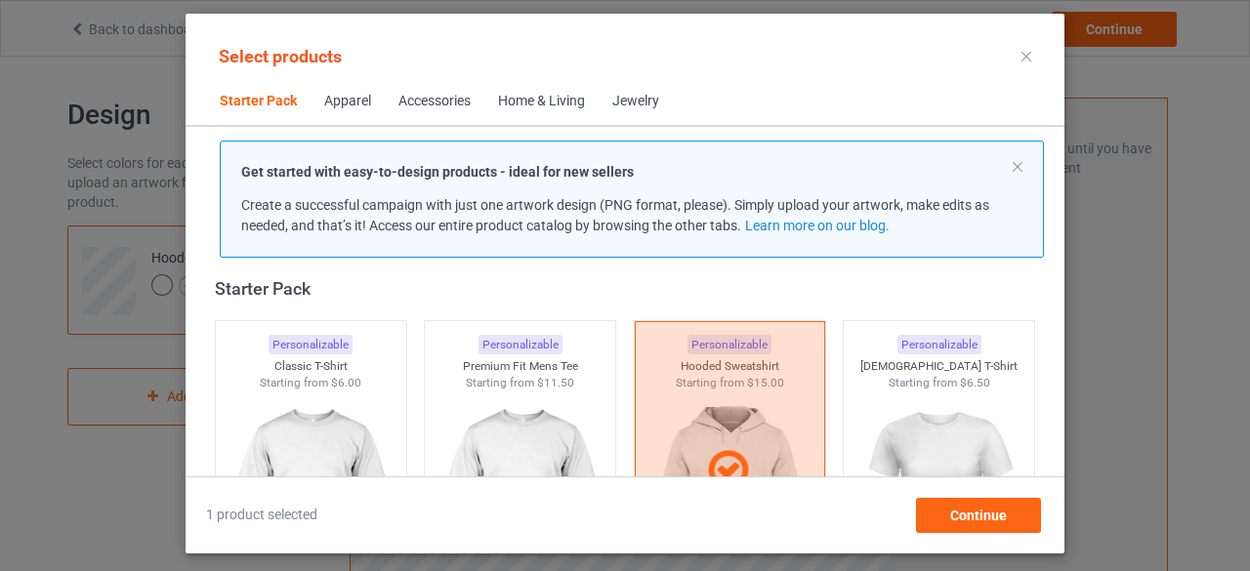
click at [151, 106] on div "Select products Starter Pack Apparel Accessories Home & Living Jewelry Get star…" at bounding box center [625, 285] width 1250 height 571
click at [1032, 59] on div at bounding box center [1026, 56] width 35 height 31
click at [1025, 61] on icon at bounding box center [1026, 57] width 10 height 10
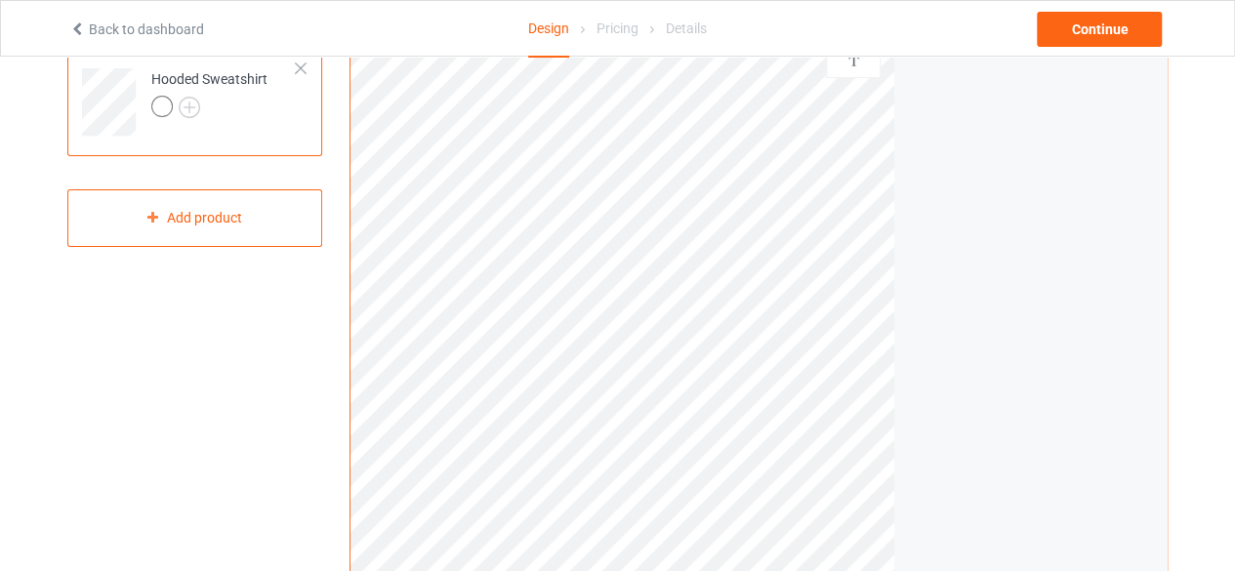
scroll to position [98, 0]
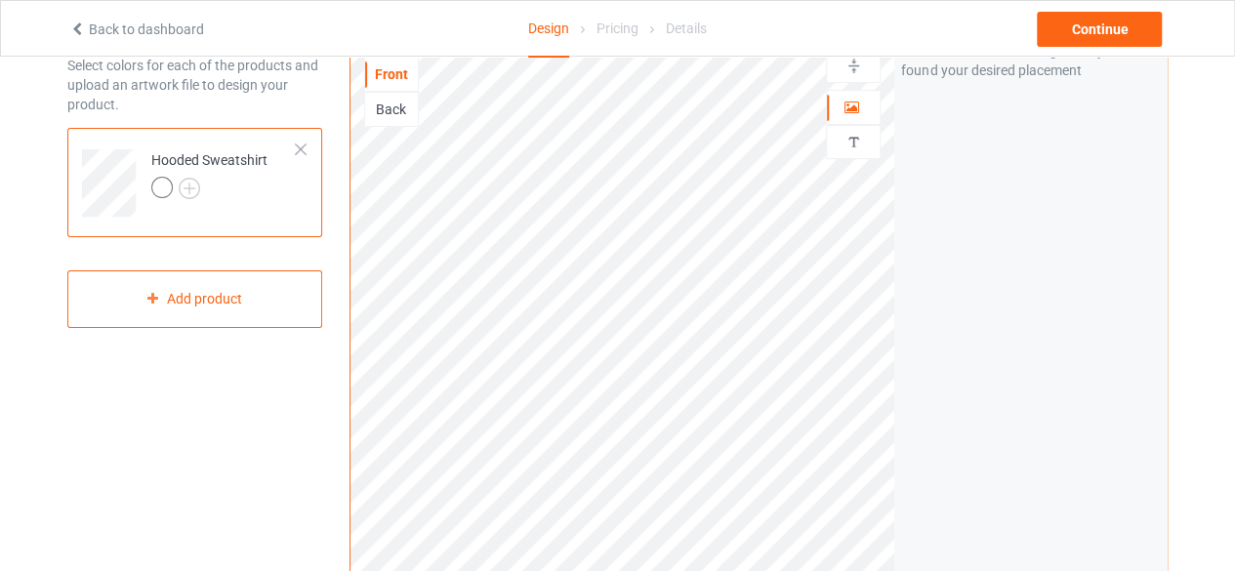
click at [301, 151] on div at bounding box center [301, 150] width 14 height 14
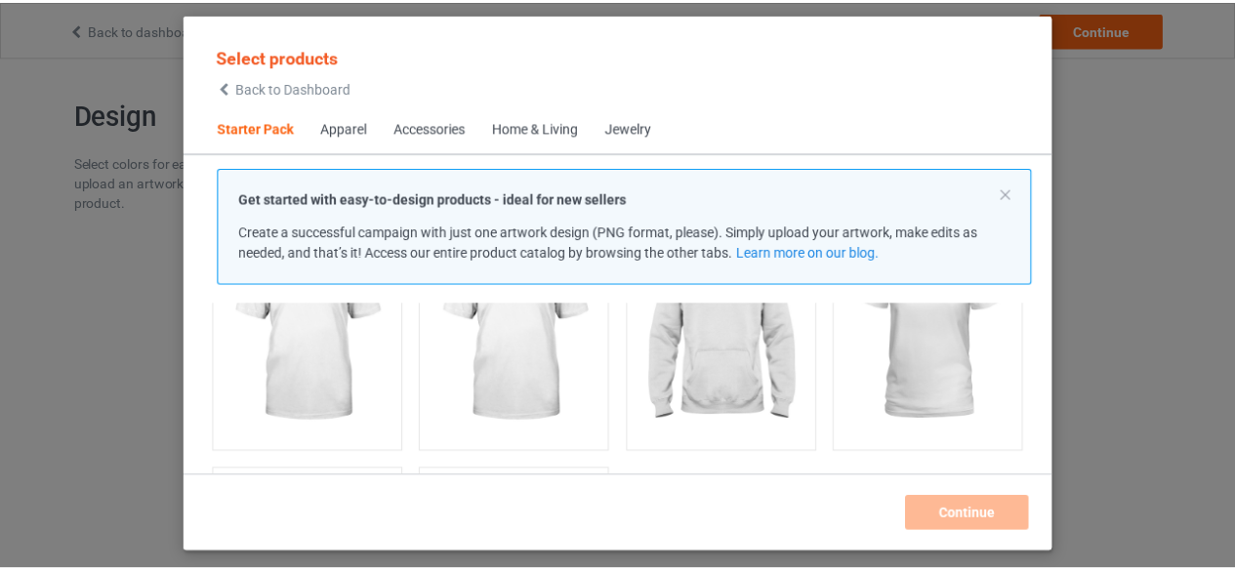
scroll to position [122, 0]
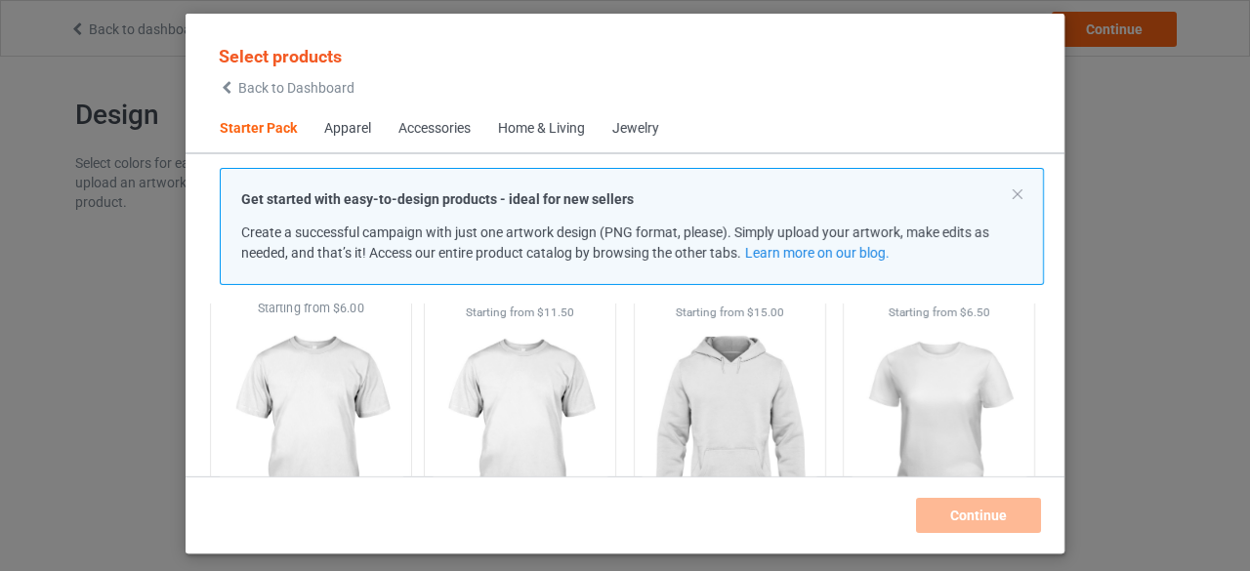
click at [291, 383] on img at bounding box center [311, 431] width 184 height 229
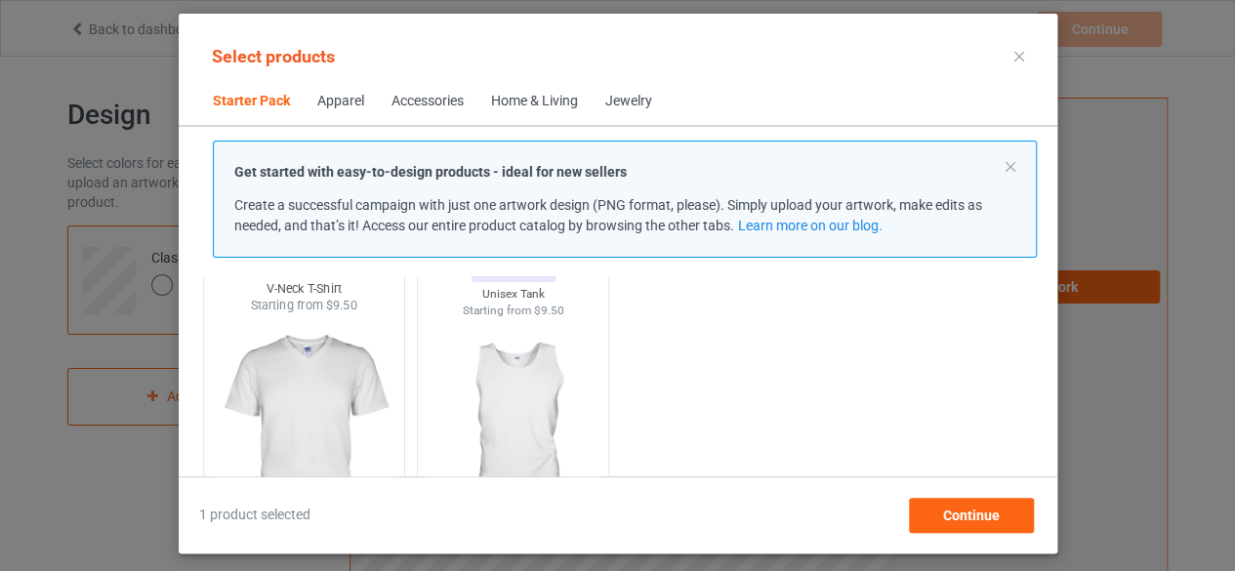
click at [381, 392] on img at bounding box center [304, 428] width 184 height 229
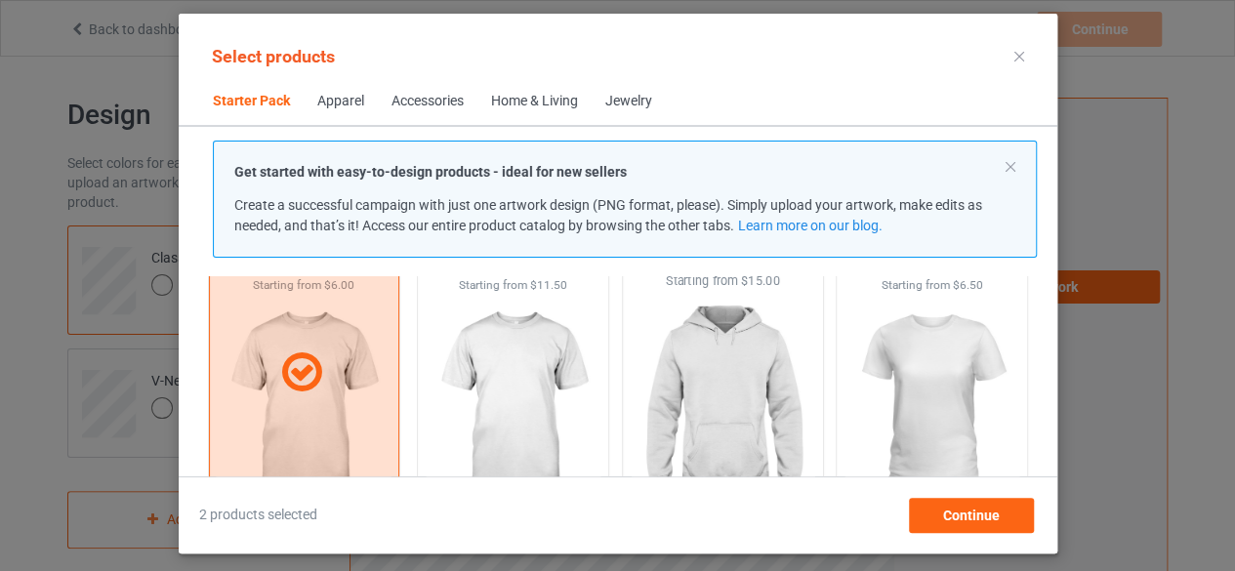
click at [732, 369] on img at bounding box center [723, 404] width 184 height 229
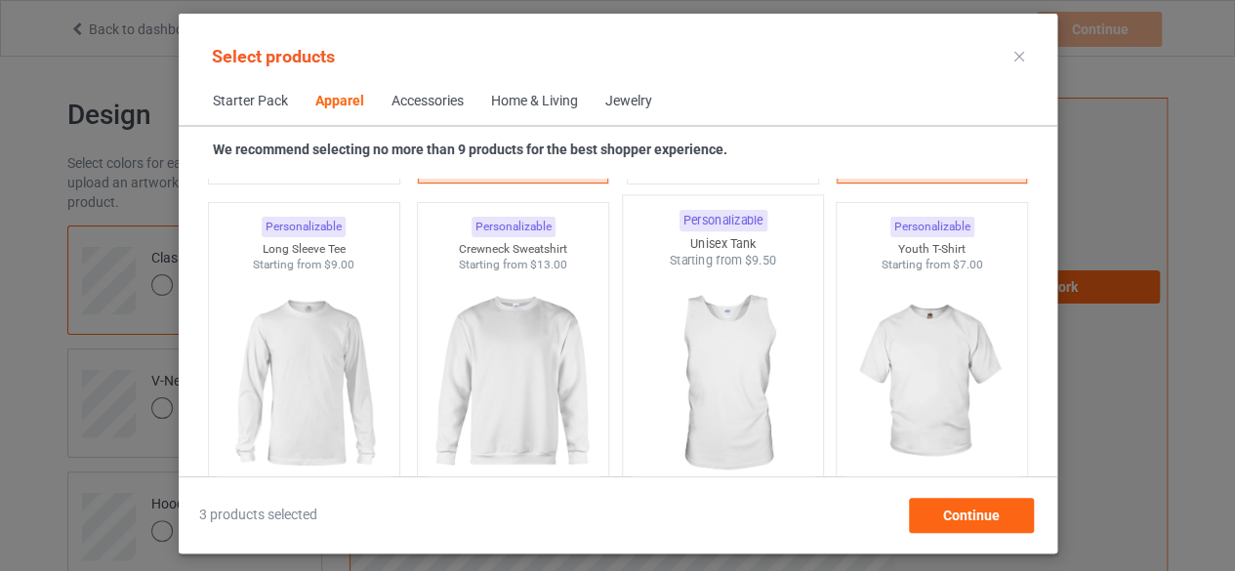
scroll to position [1391, 0]
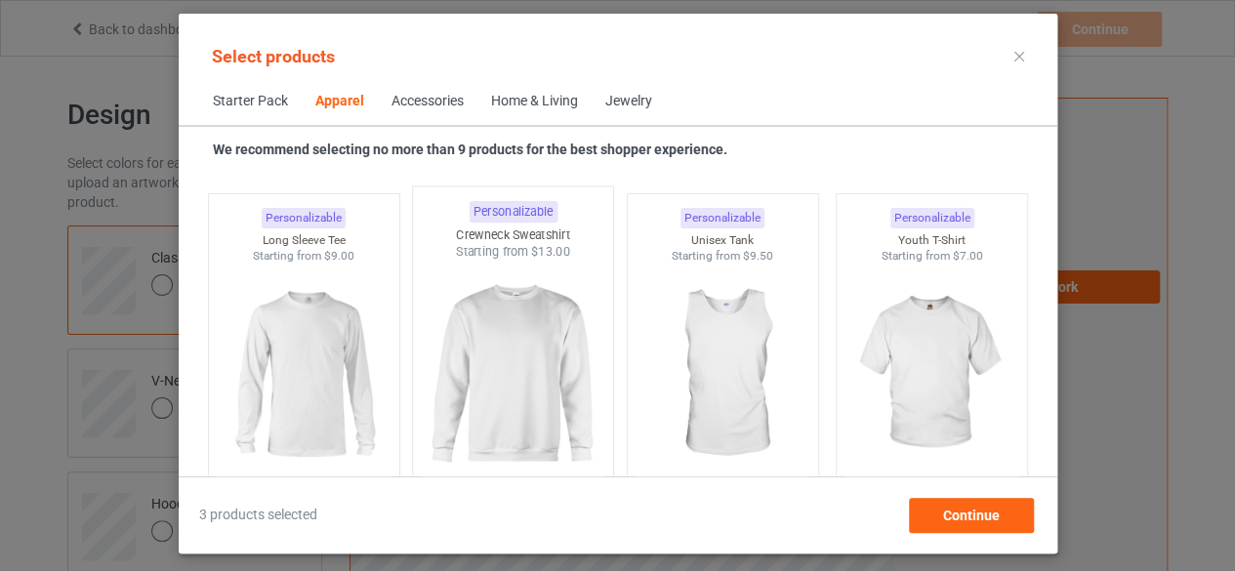
click at [537, 354] on img at bounding box center [513, 375] width 184 height 229
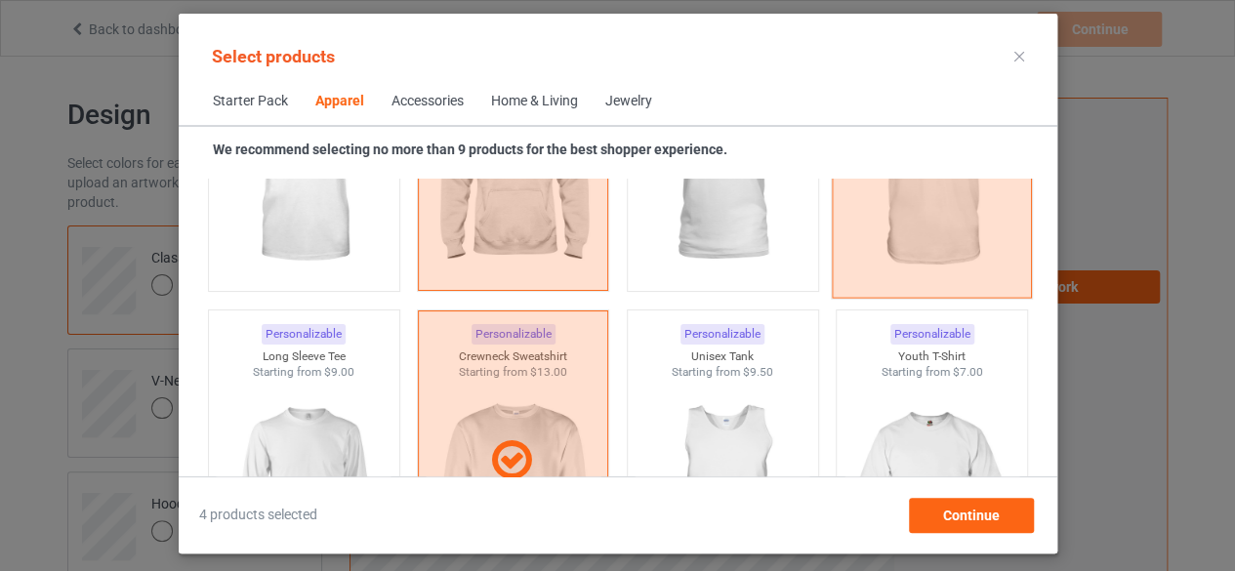
scroll to position [1514, 0]
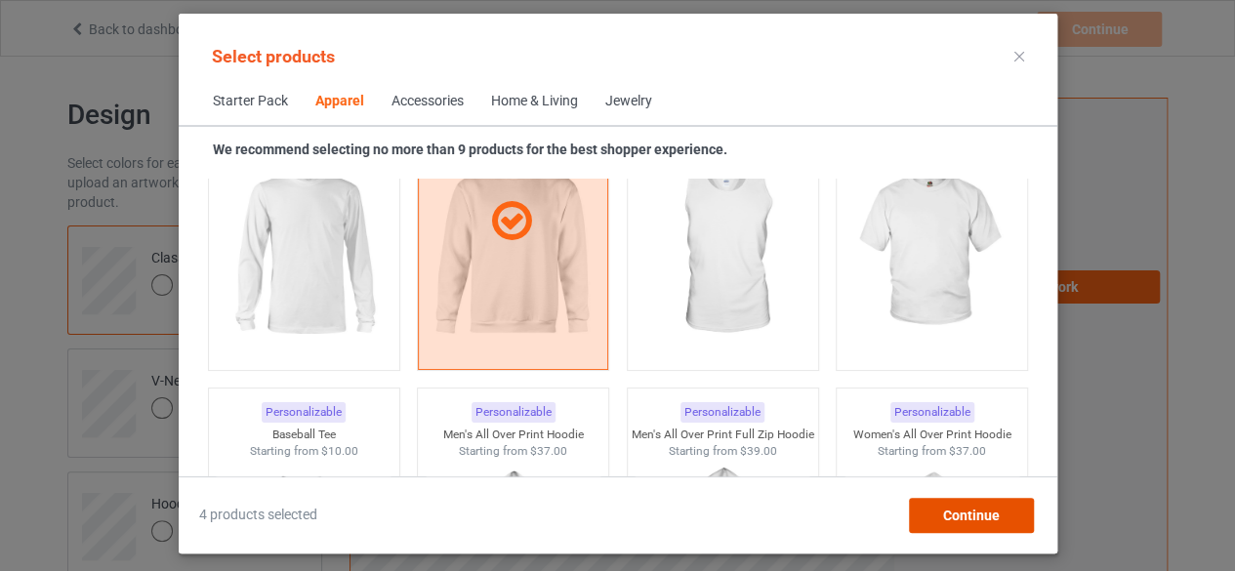
drag, startPoint x: 963, startPoint y: 509, endPoint x: 976, endPoint y: 510, distance: 13.7
click at [973, 510] on span "Continue" at bounding box center [970, 516] width 57 height 16
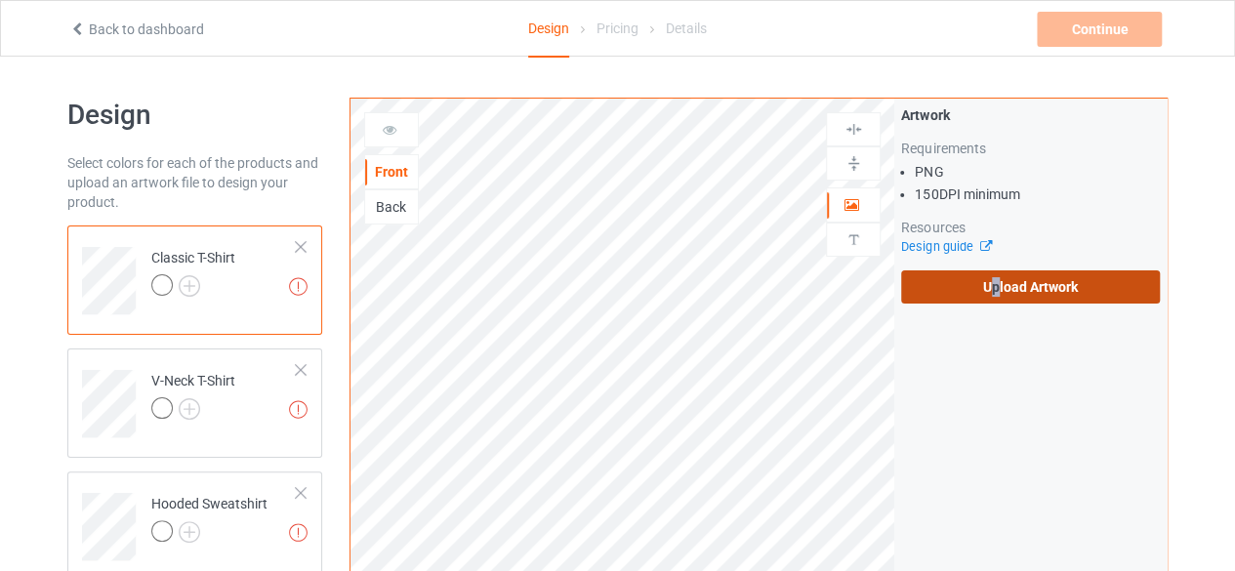
click at [997, 280] on label "Upload Artwork" at bounding box center [1030, 286] width 259 height 33
click at [1060, 280] on label "Upload Artwork" at bounding box center [1030, 286] width 259 height 33
click at [0, 0] on input "Upload Artwork" at bounding box center [0, 0] width 0 height 0
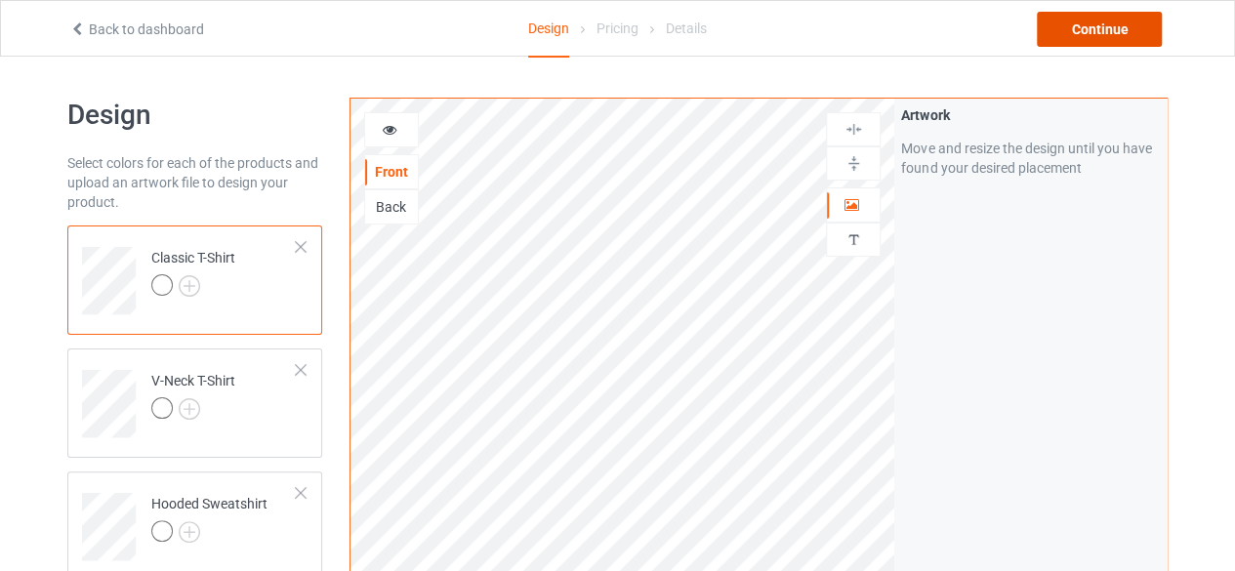
drag, startPoint x: 1104, startPoint y: 23, endPoint x: 1107, endPoint y: 33, distance: 10.2
click at [1107, 33] on div "Continue" at bounding box center [1099, 29] width 125 height 35
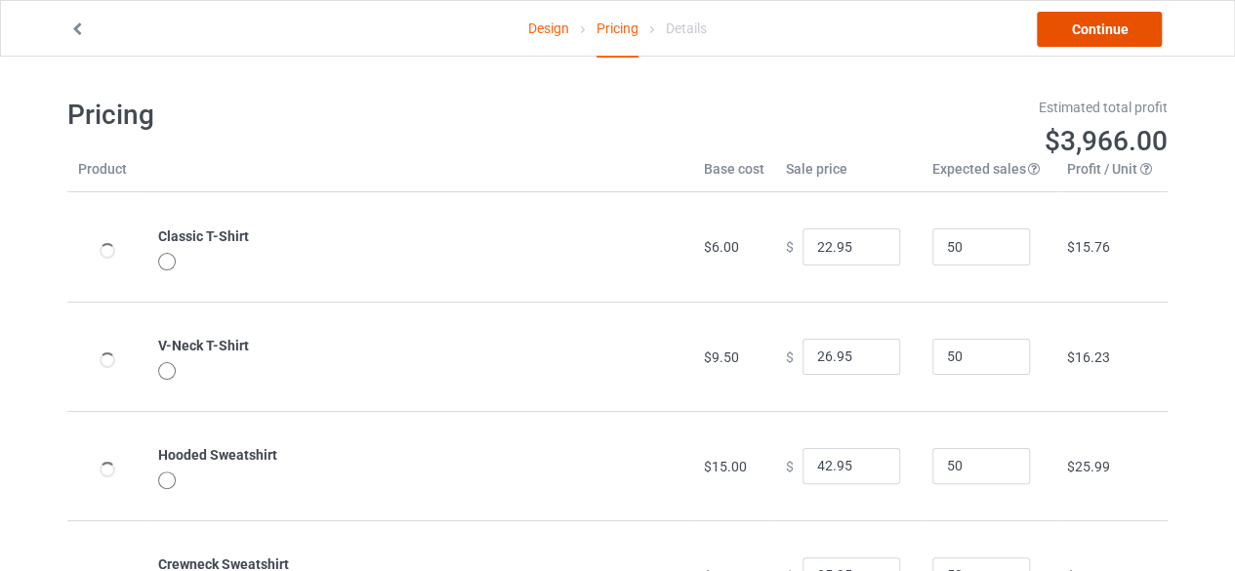
click at [1081, 22] on link "Continue" at bounding box center [1099, 29] width 125 height 35
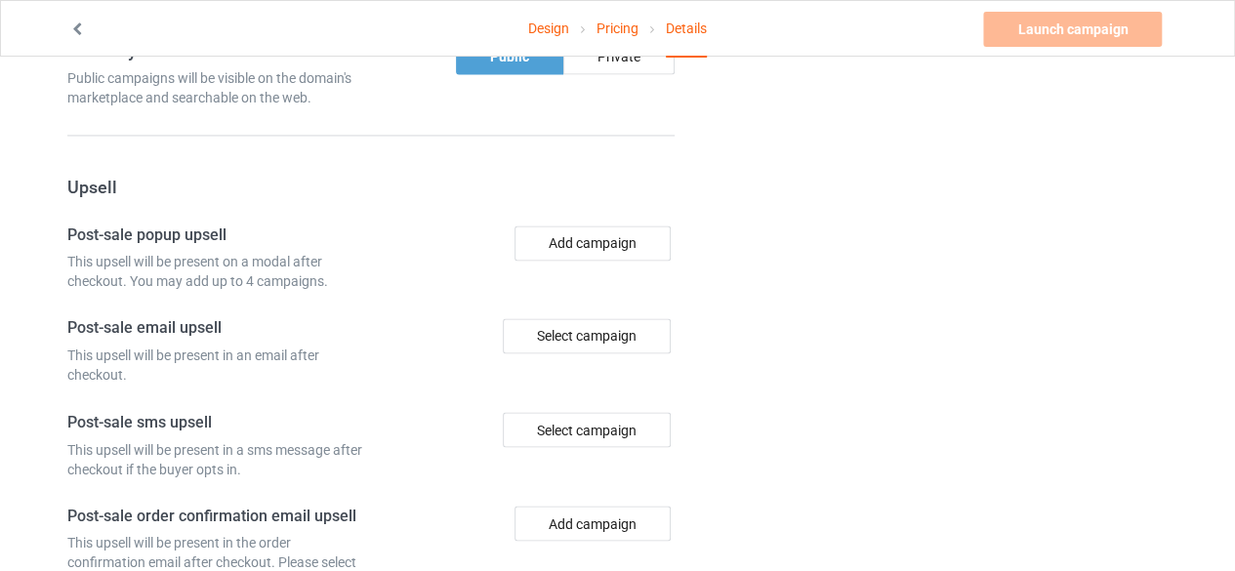
scroll to position [1412, 0]
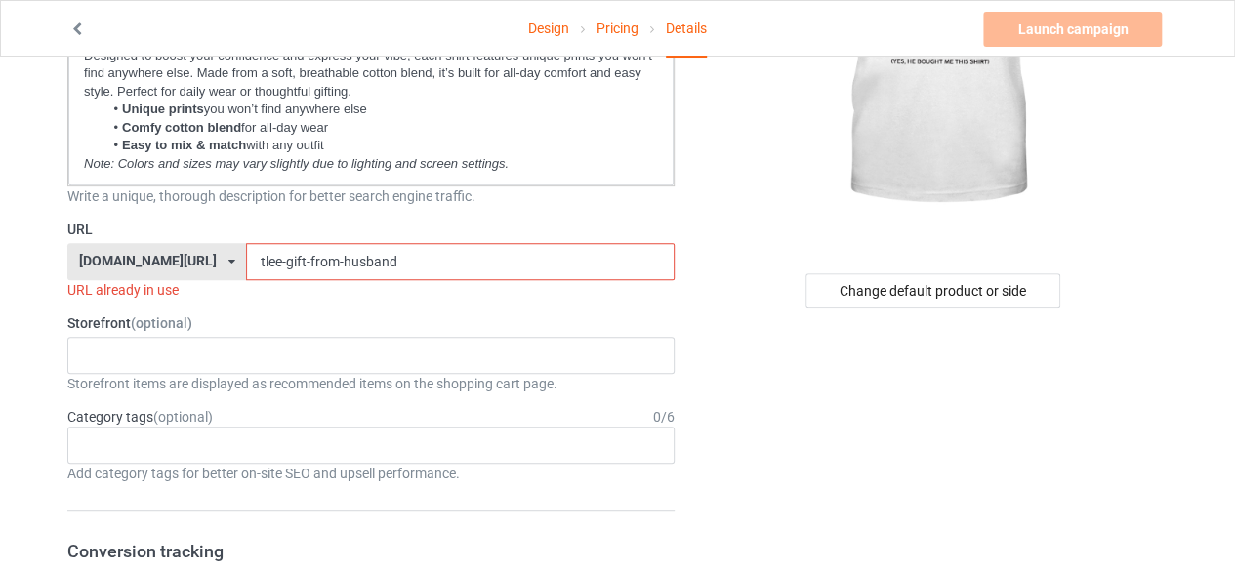
scroll to position [143, 0]
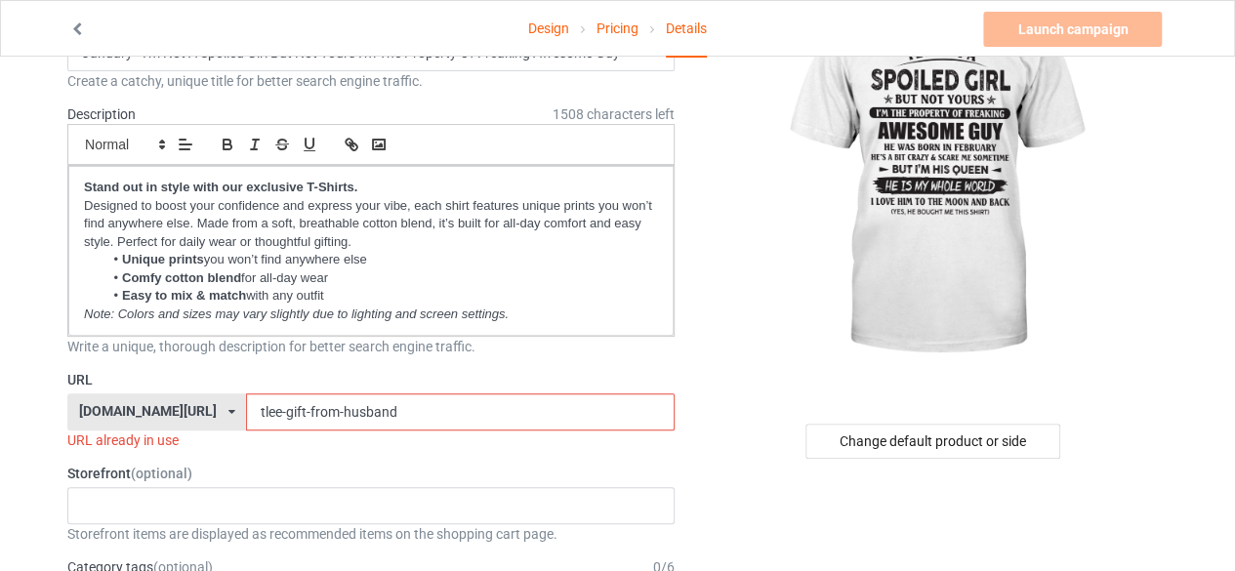
click at [756, 278] on div at bounding box center [935, 174] width 466 height 439
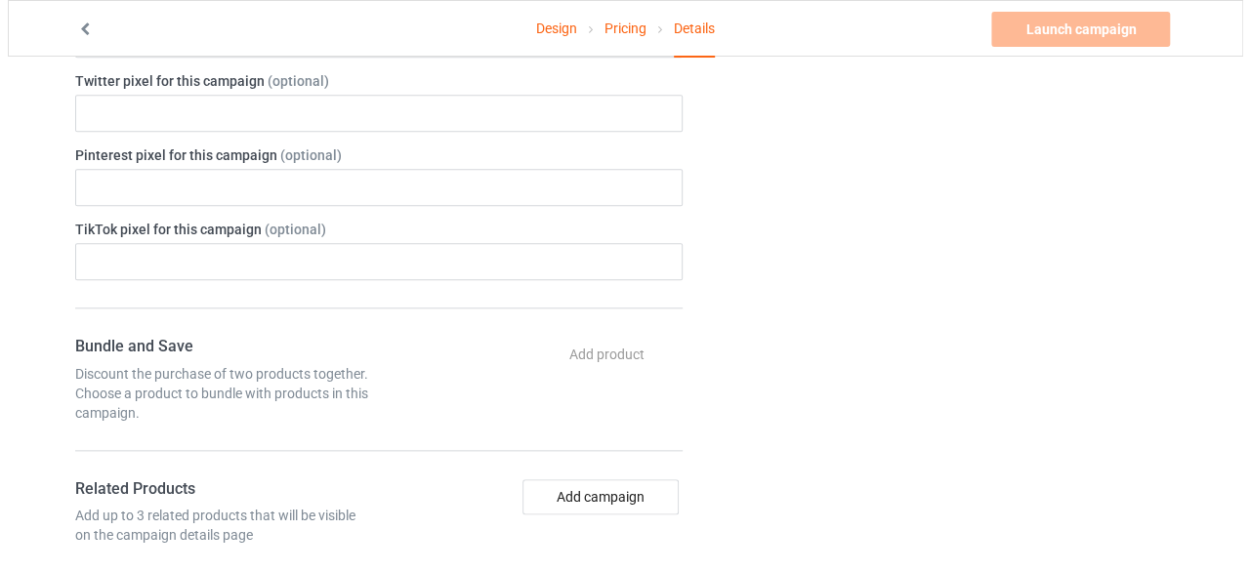
scroll to position [1172, 0]
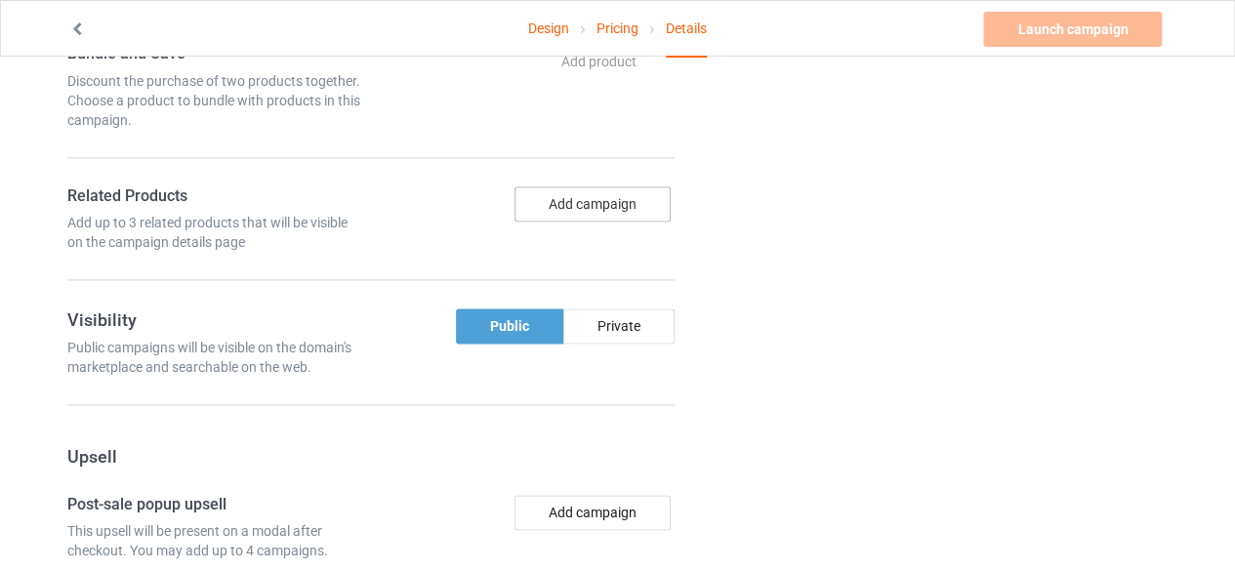
click at [613, 199] on button "Add campaign" at bounding box center [593, 204] width 156 height 35
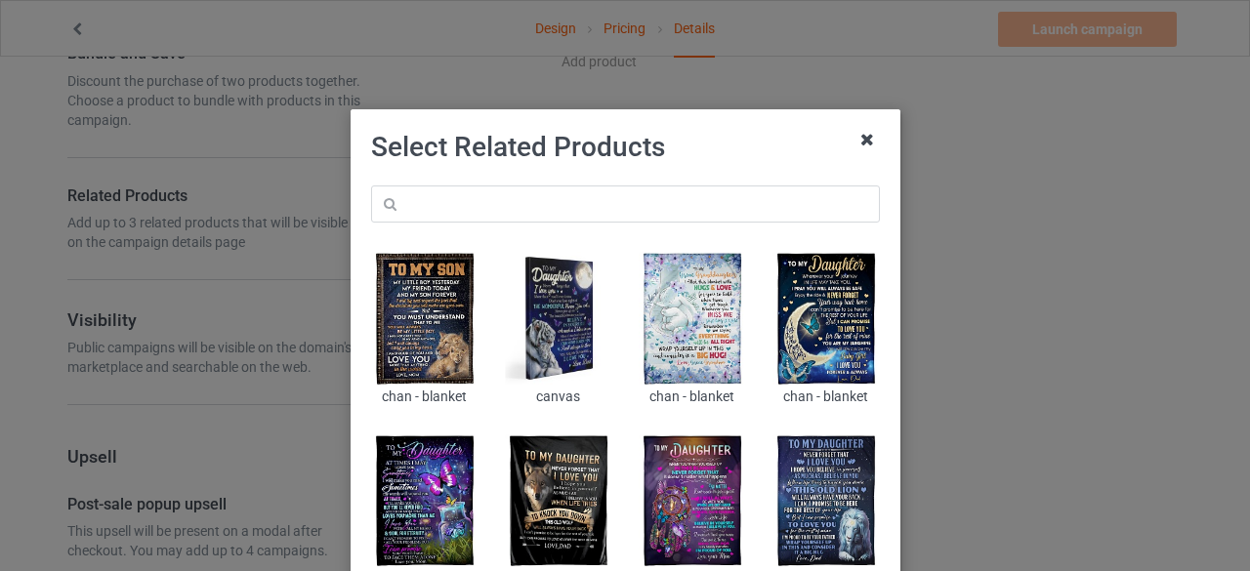
click at [861, 142] on icon at bounding box center [866, 139] width 31 height 31
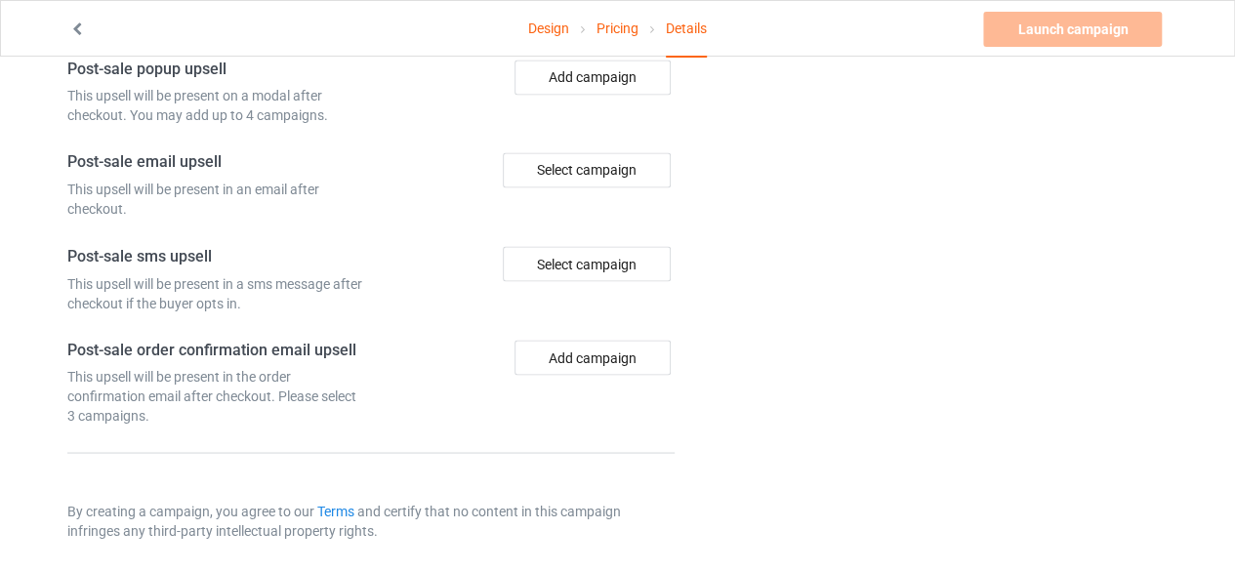
scroll to position [1510, 0]
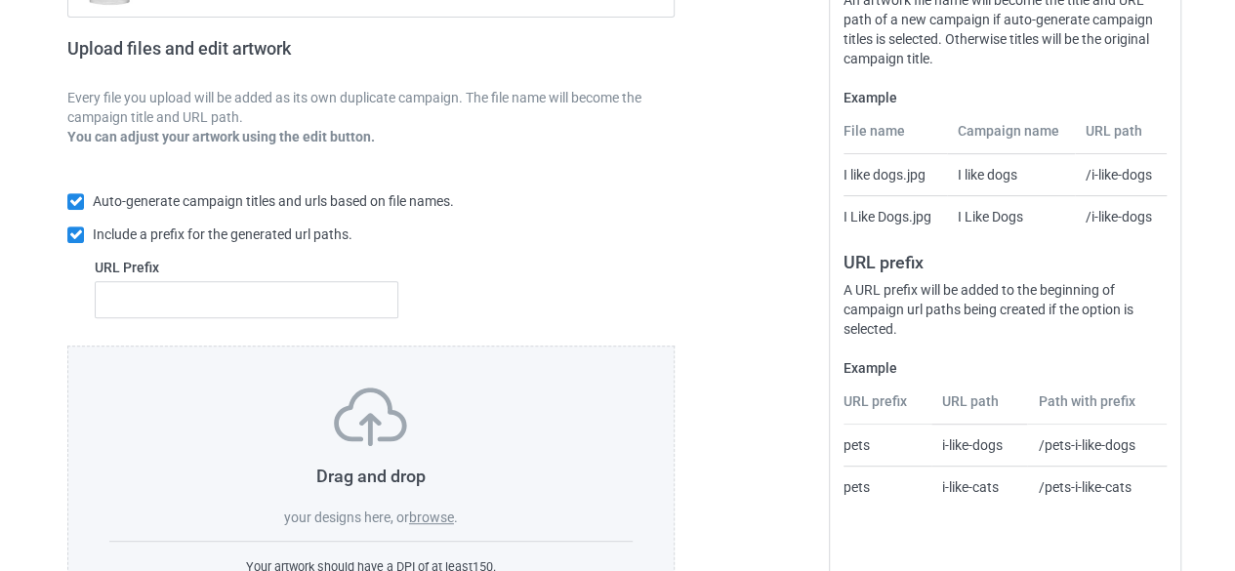
scroll to position [377, 0]
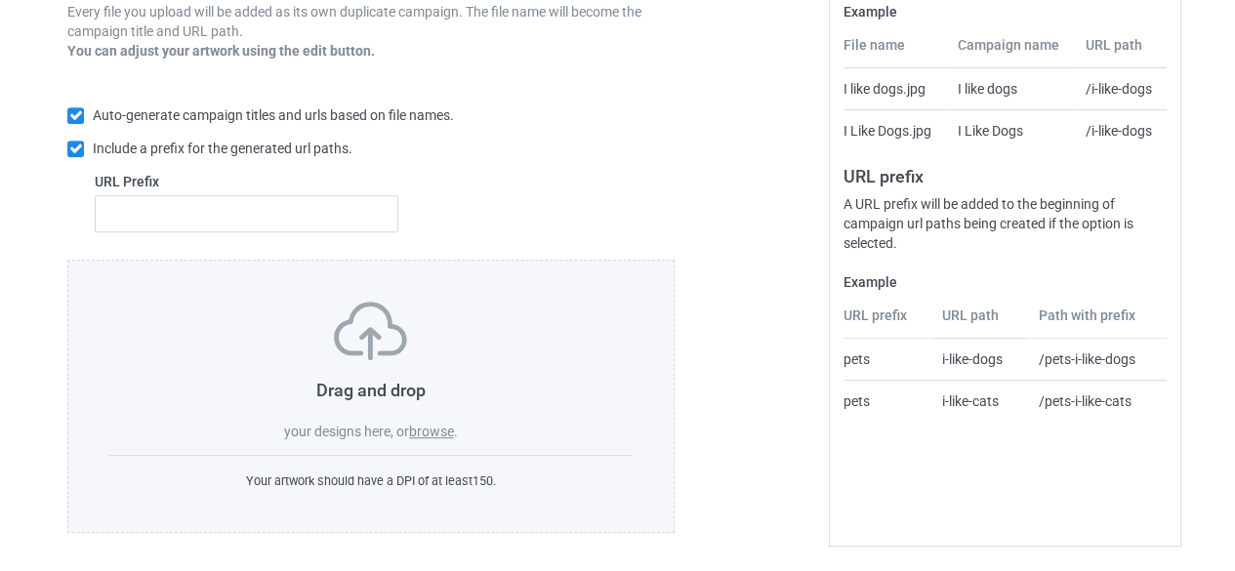
click at [443, 429] on label "browse" at bounding box center [431, 432] width 45 height 16
click at [0, 0] on input "browse" at bounding box center [0, 0] width 0 height 0
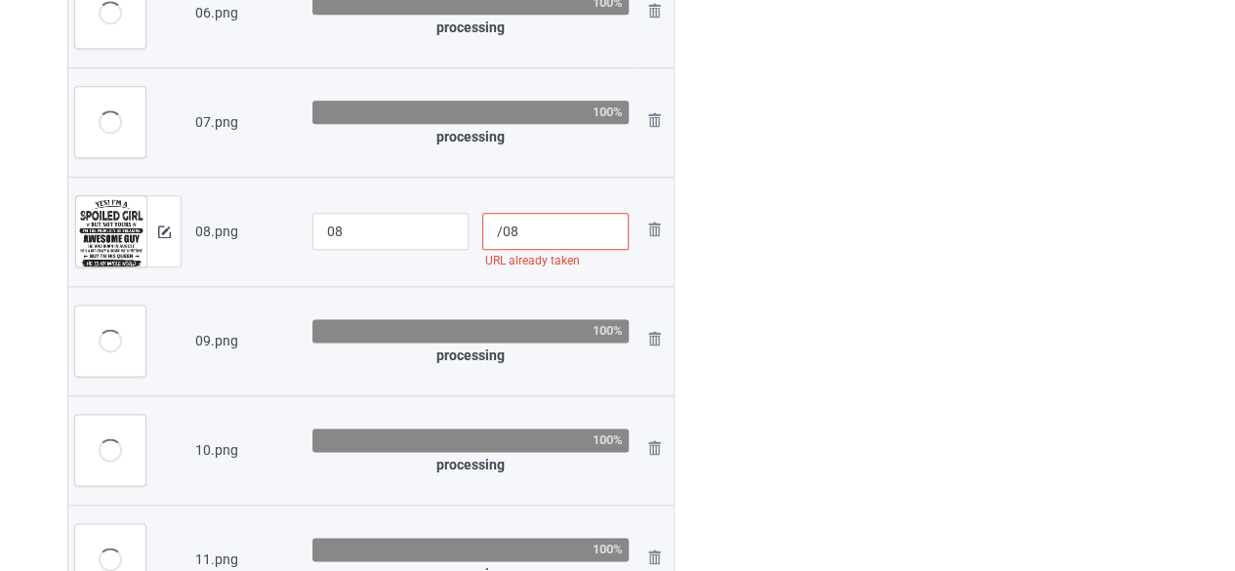
scroll to position [1060, 0]
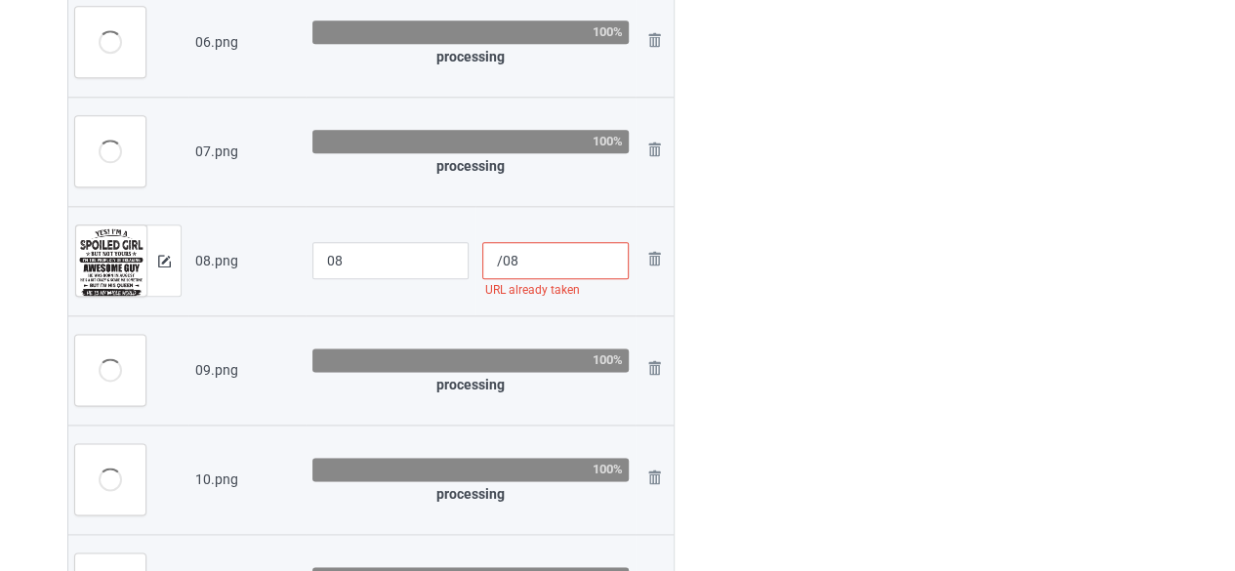
click at [108, 258] on img at bounding box center [111, 268] width 70 height 84
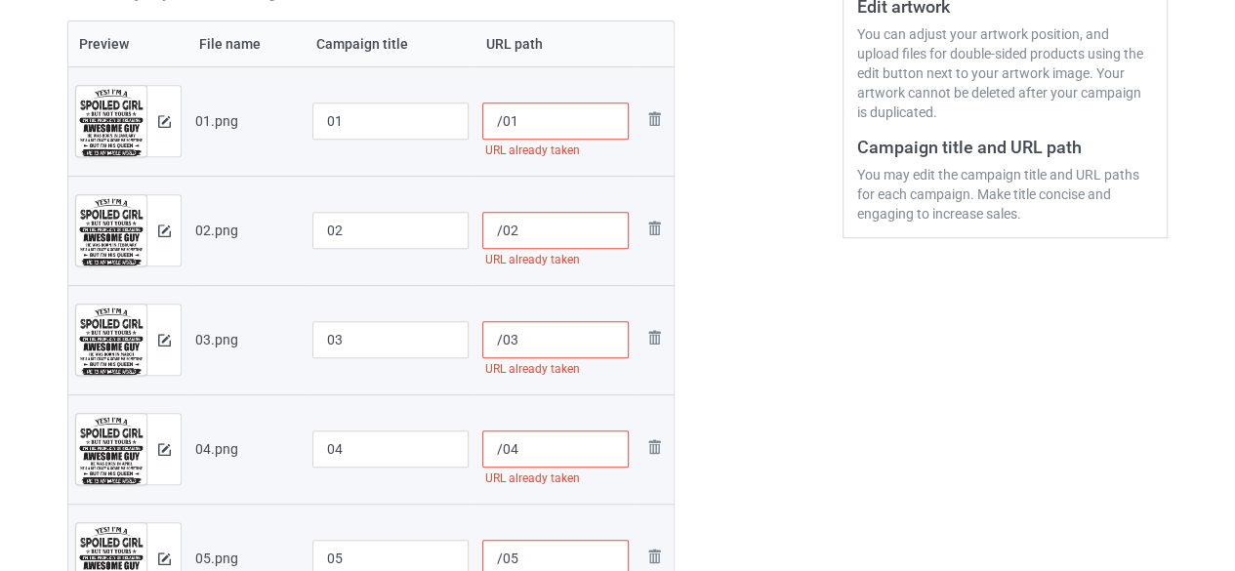
scroll to position [279, 0]
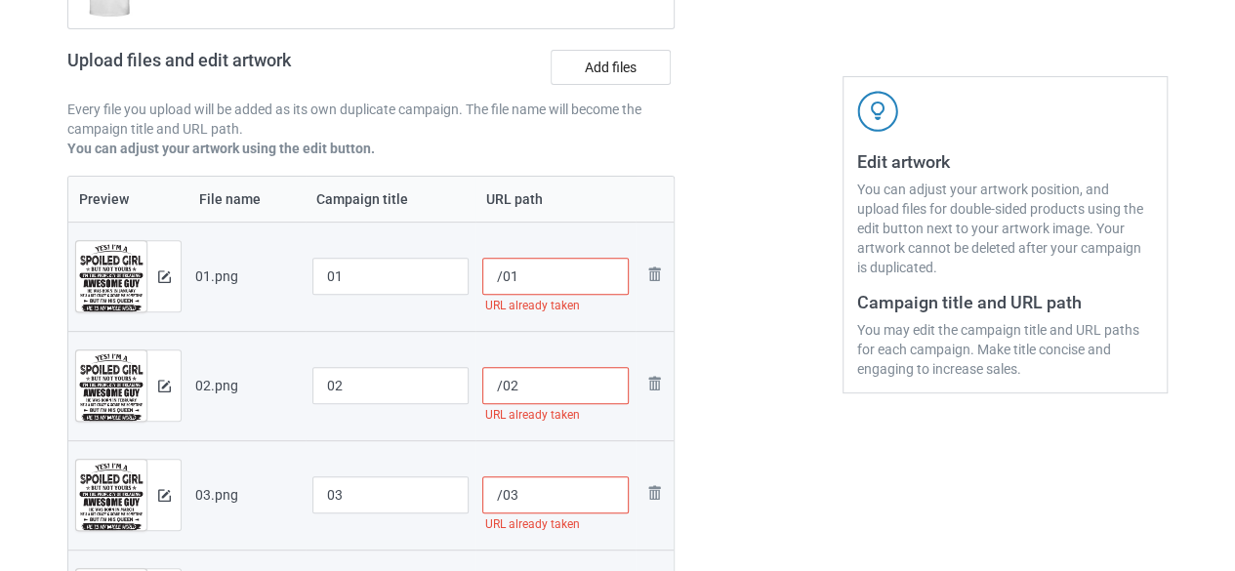
click at [579, 284] on input "/01" at bounding box center [555, 276] width 147 height 37
click at [582, 376] on input "/02" at bounding box center [555, 385] width 147 height 37
click at [574, 278] on input "/jan" at bounding box center [555, 276] width 147 height 37
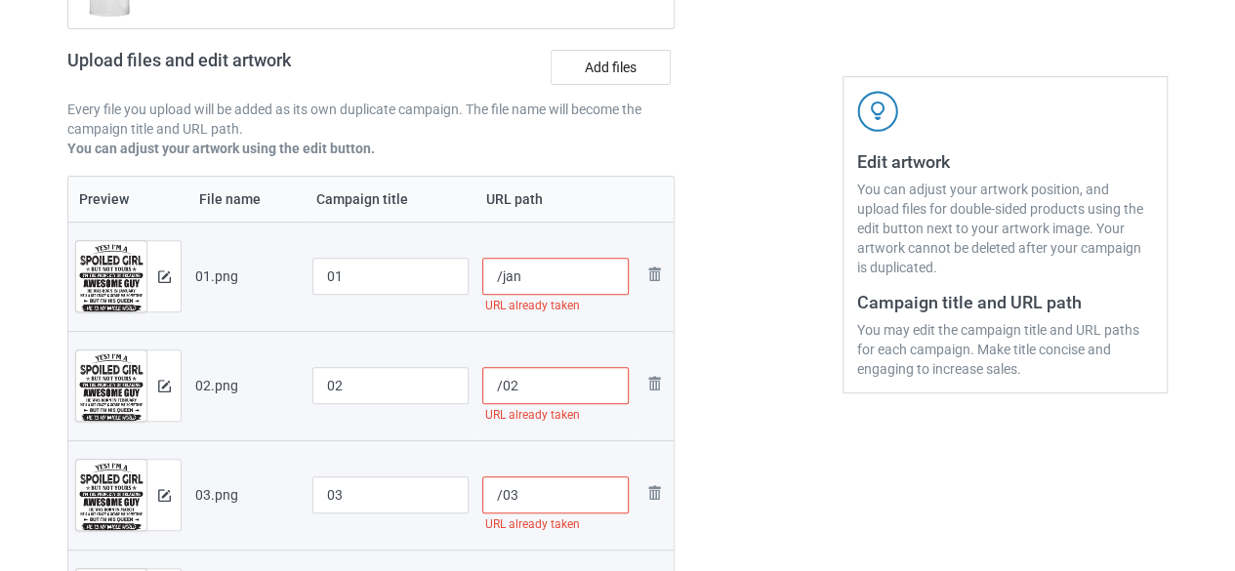
click at [574, 278] on input "/jan" at bounding box center [555, 276] width 147 height 37
click at [574, 278] on input "/" at bounding box center [555, 276] width 147 height 37
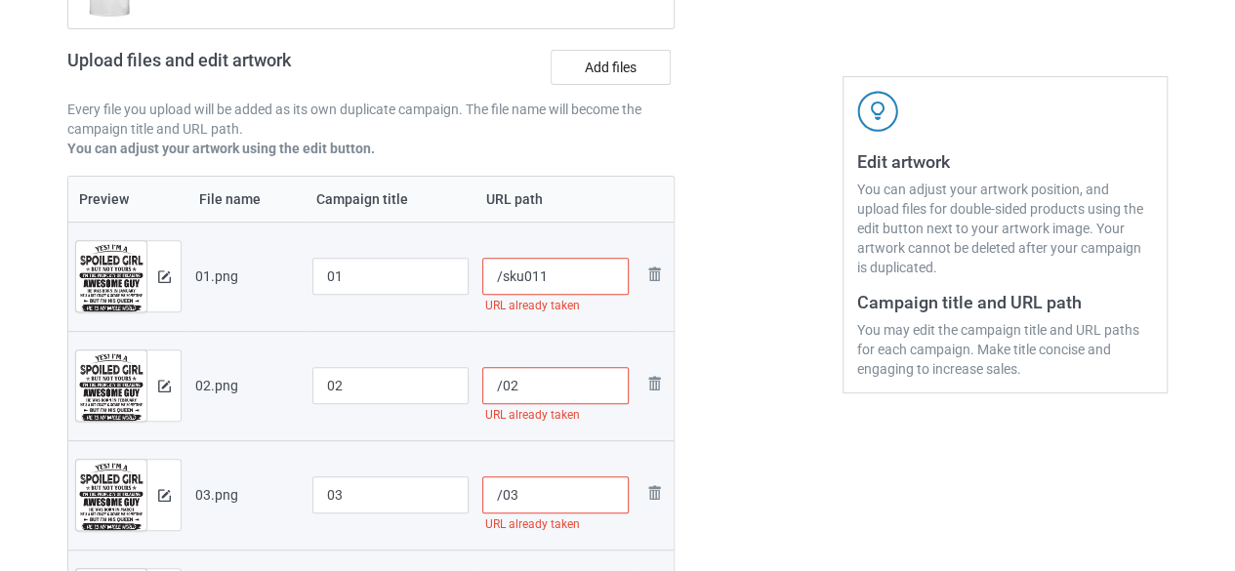
click at [520, 276] on input "/sku011" at bounding box center [555, 276] width 147 height 37
drag, startPoint x: 554, startPoint y: 280, endPoint x: 499, endPoint y: 267, distance: 56.4
click at [499, 267] on input "/sku011" at bounding box center [555, 276] width 147 height 37
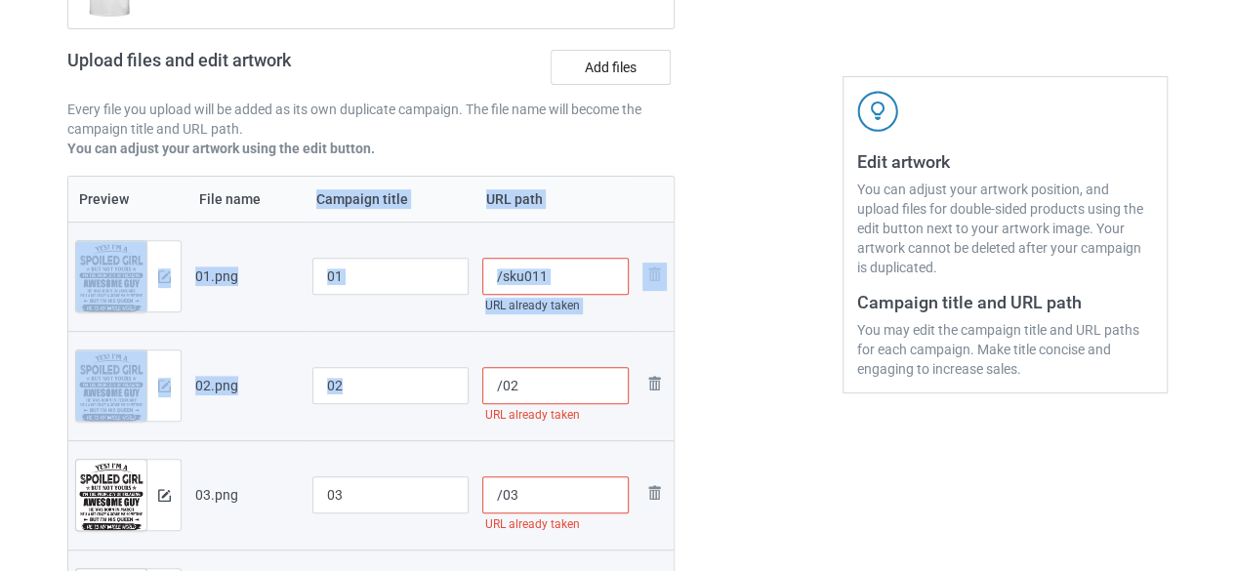
drag, startPoint x: 273, startPoint y: 217, endPoint x: 508, endPoint y: 388, distance: 290.0
type input "/sku011"
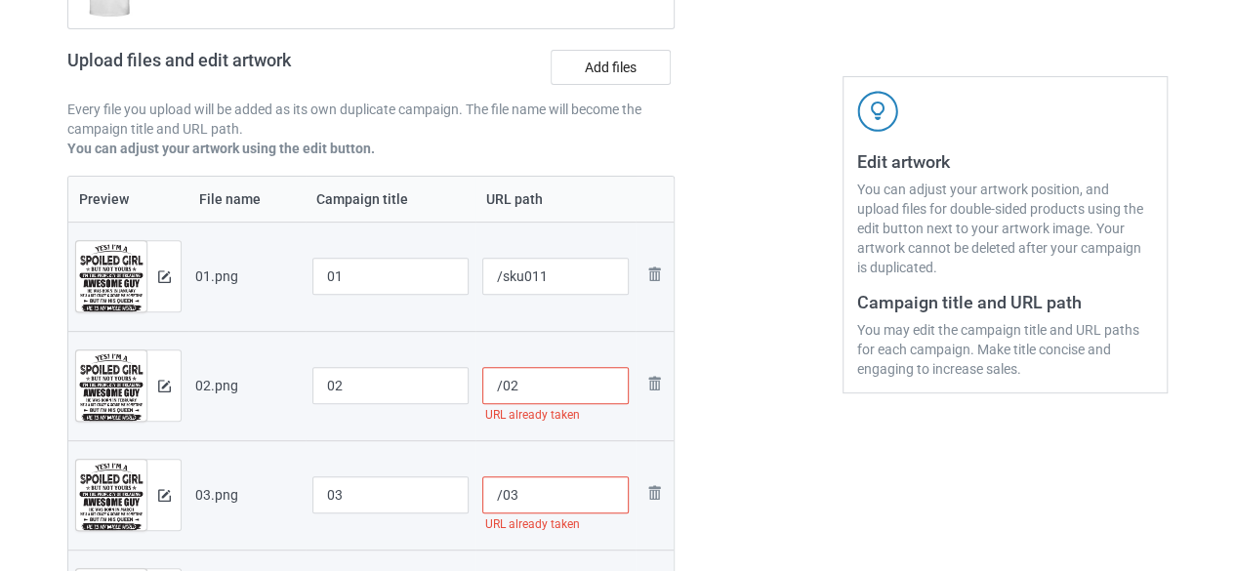
click at [500, 385] on input "/02" at bounding box center [555, 385] width 147 height 37
paste input "sku011"
type input "/sku01102"
click at [523, 477] on input "/03" at bounding box center [555, 495] width 147 height 37
click at [502, 485] on input "/03" at bounding box center [555, 495] width 147 height 37
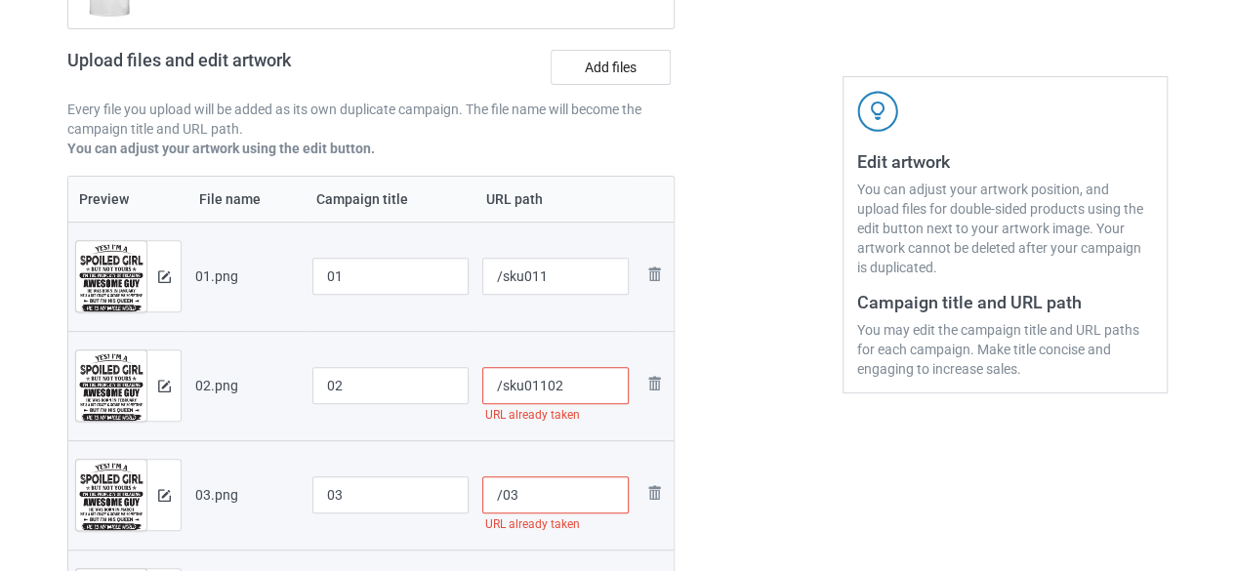
paste input "sku011"
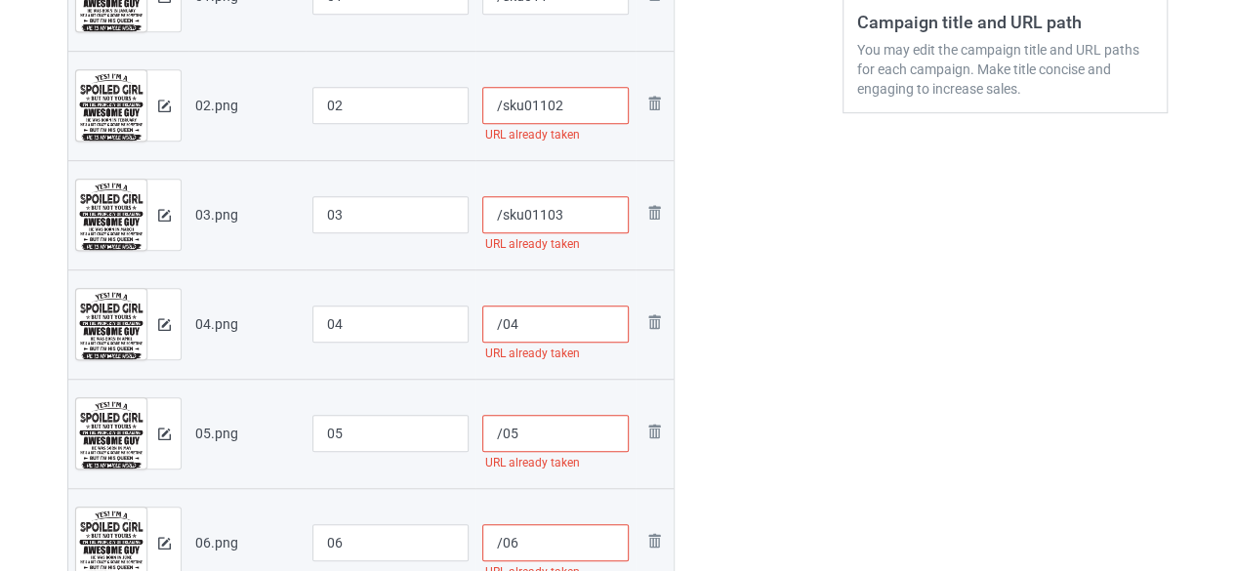
scroll to position [572, 0]
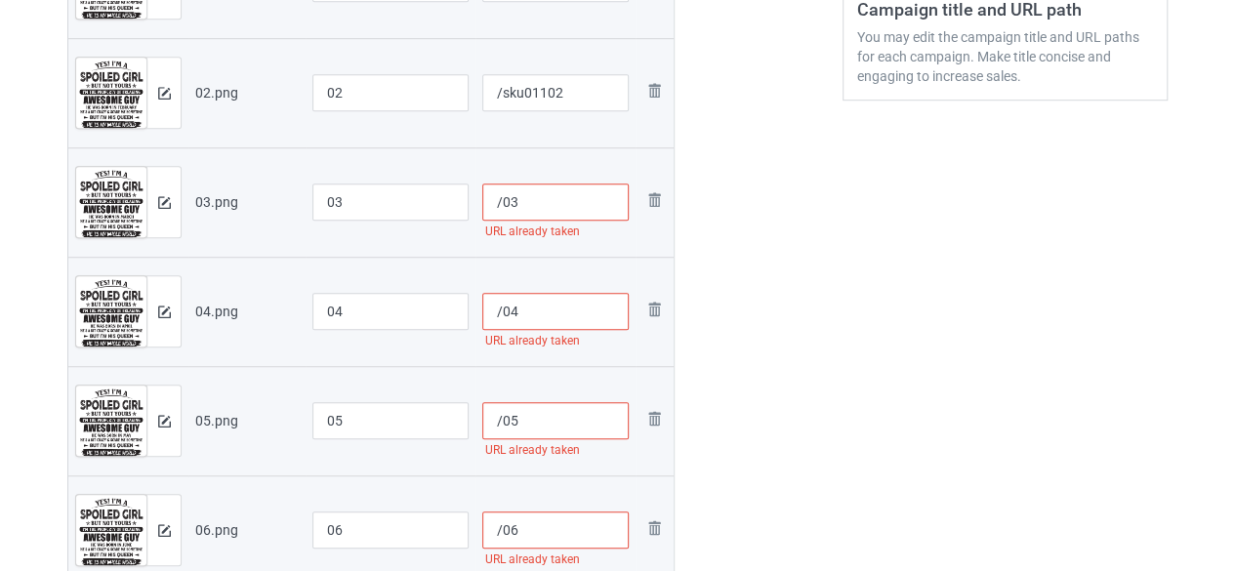
type input "/sku01103"
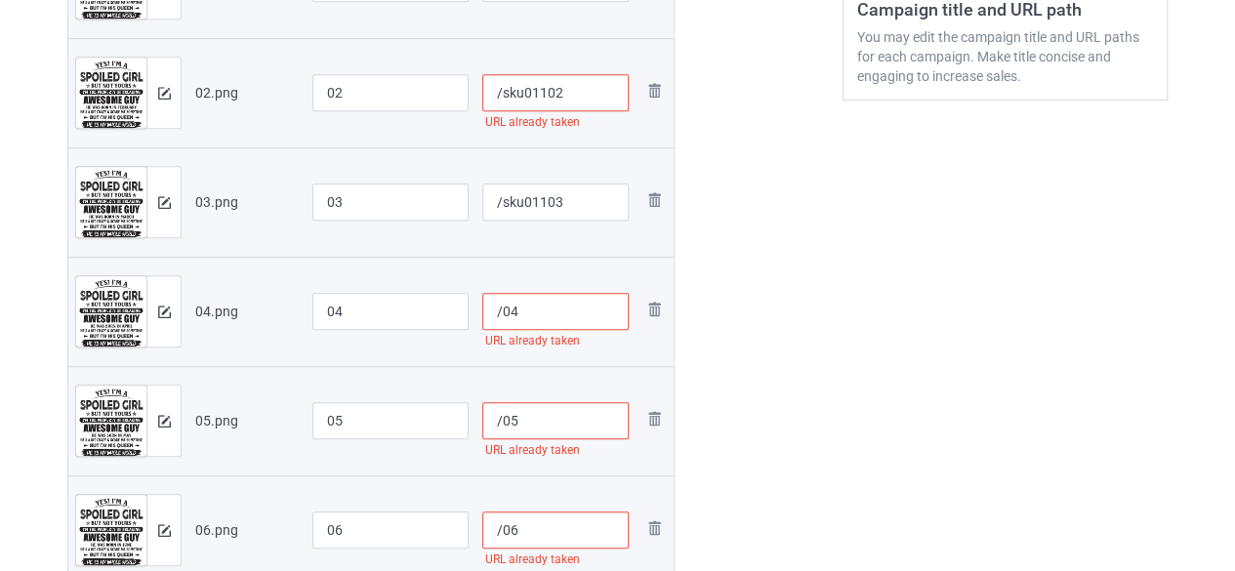
click at [504, 311] on input "/04" at bounding box center [555, 311] width 147 height 37
paste input "sku011"
type input "/sku01104"
click at [498, 413] on input "/05" at bounding box center [555, 420] width 147 height 37
paste input "sku011"
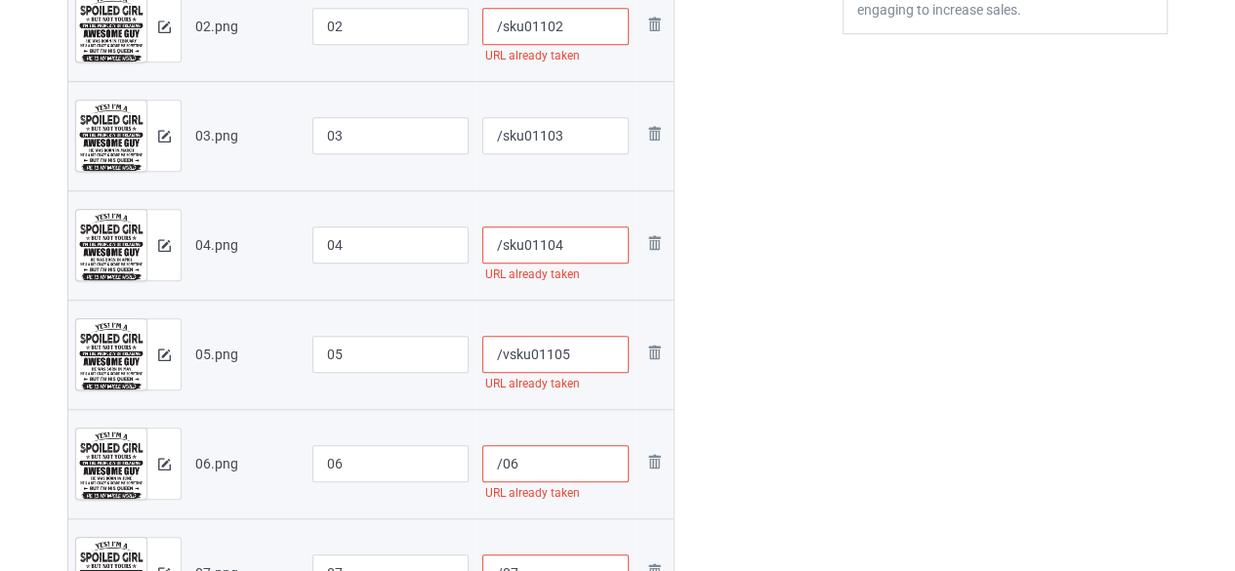
scroll to position [670, 0]
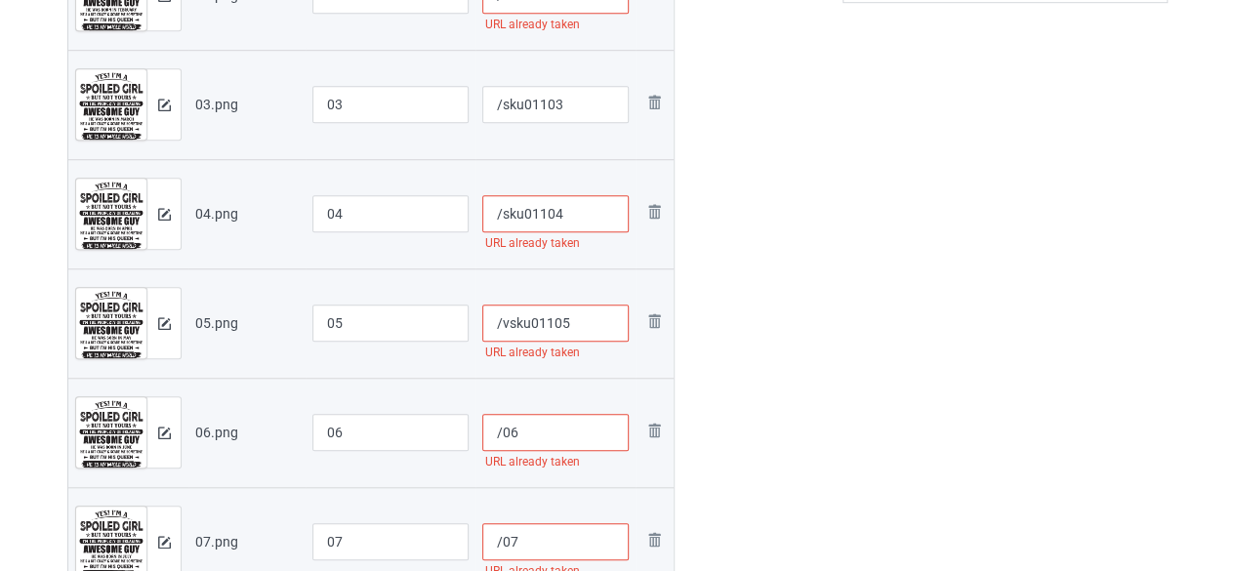
click at [499, 419] on input "/06" at bounding box center [555, 432] width 147 height 37
paste input "sku011"
type input "/vsku01105"
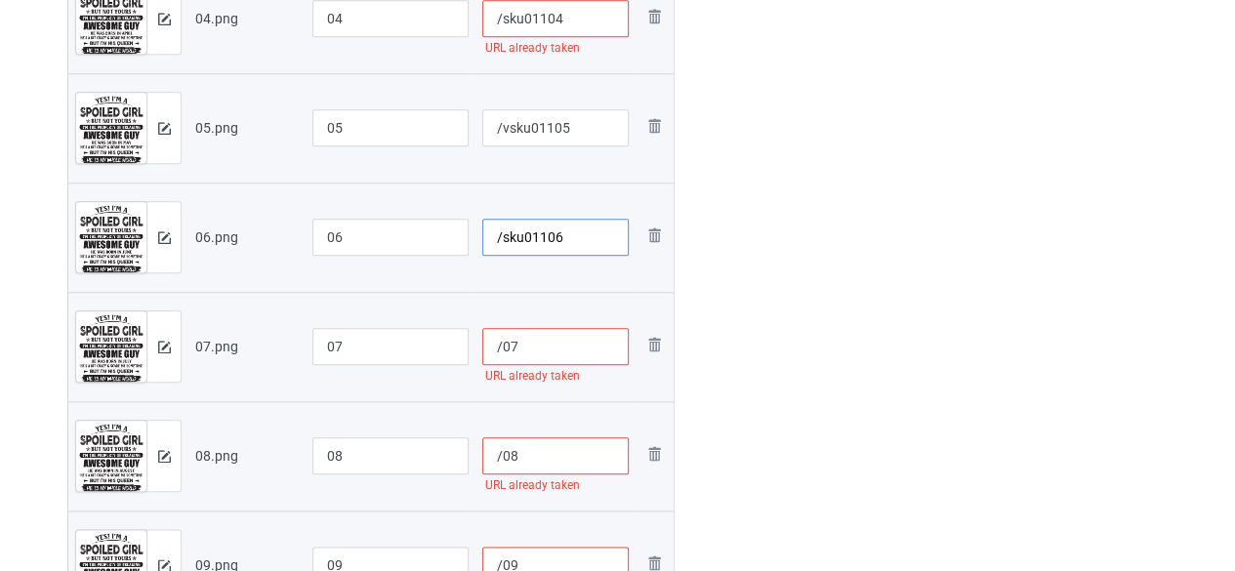
type input "/sku01106"
click at [498, 352] on input "/07" at bounding box center [555, 346] width 147 height 37
paste input "sku011"
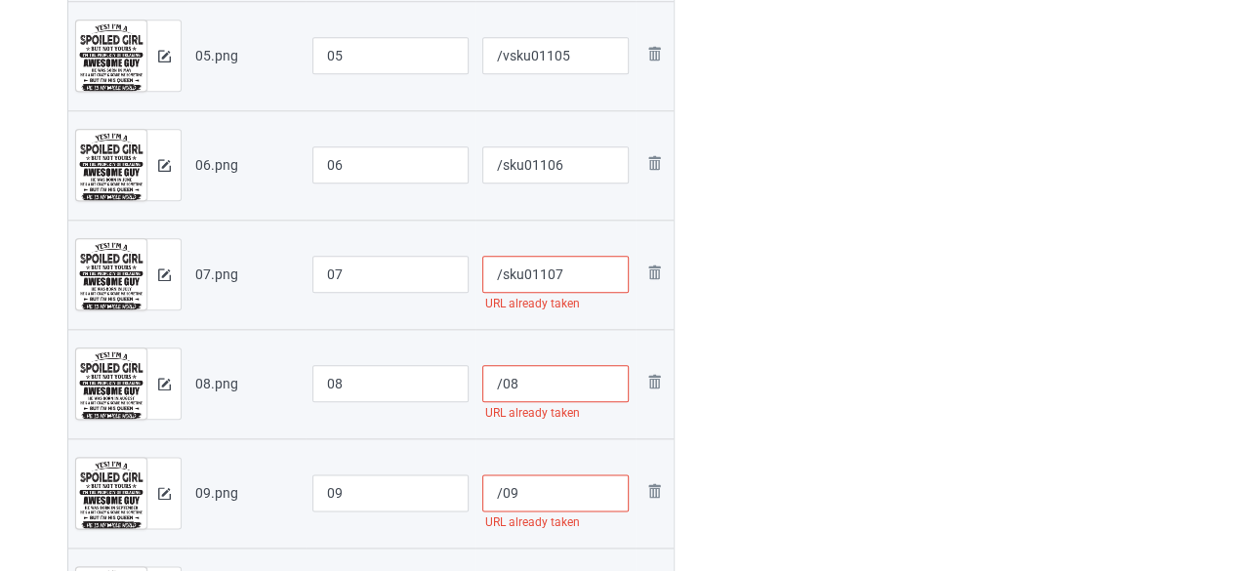
scroll to position [1060, 0]
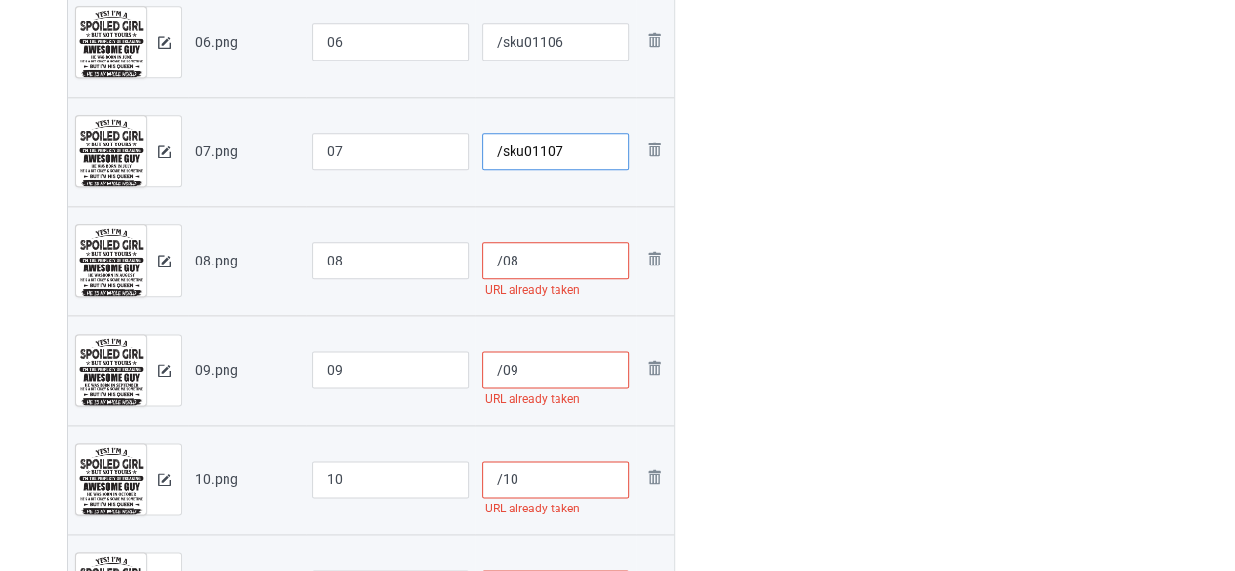
type input "/sku01107"
click at [497, 266] on input "/08" at bounding box center [555, 260] width 147 height 37
click at [500, 259] on input "/08" at bounding box center [555, 260] width 147 height 37
paste input "sku011"
type input "/sku01108"
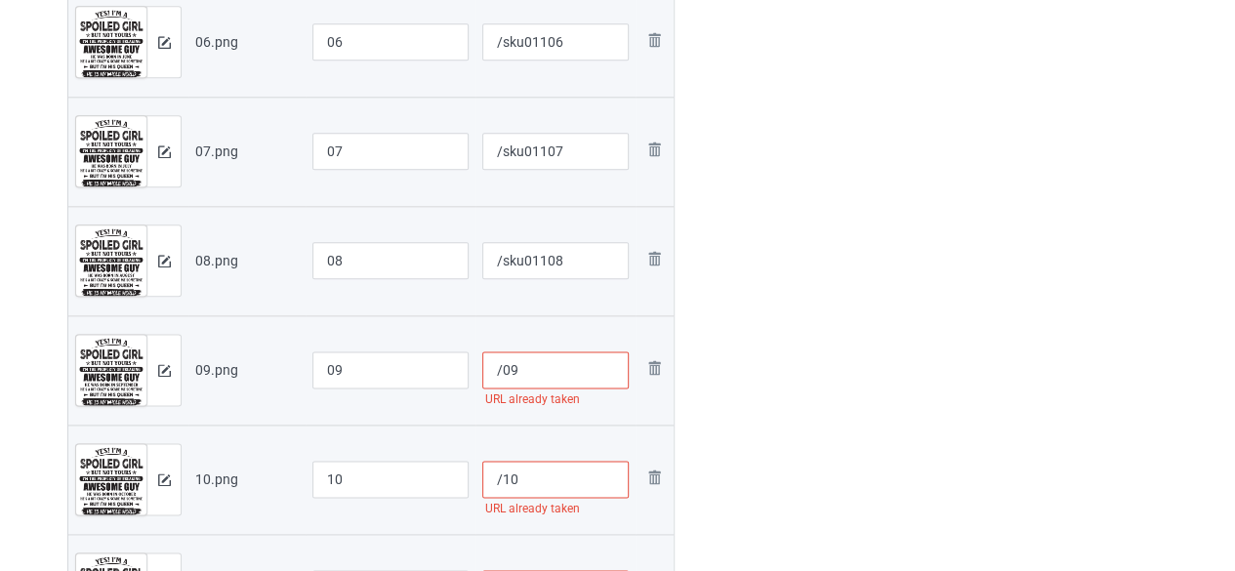
click at [502, 363] on input "/09" at bounding box center [555, 370] width 147 height 37
paste input "sku011"
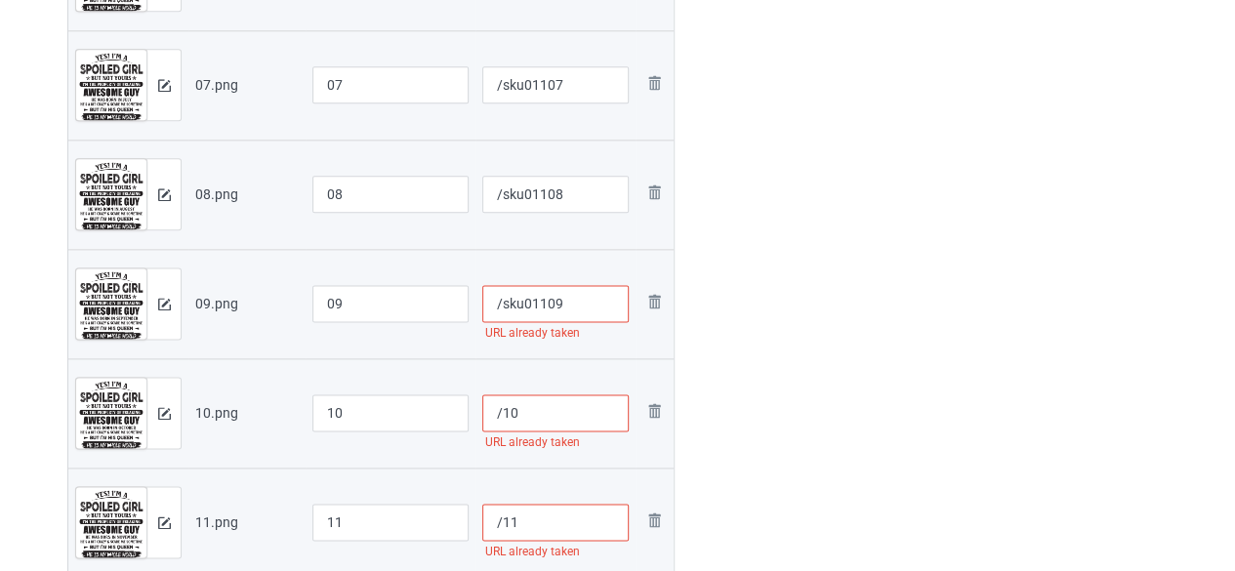
scroll to position [1158, 0]
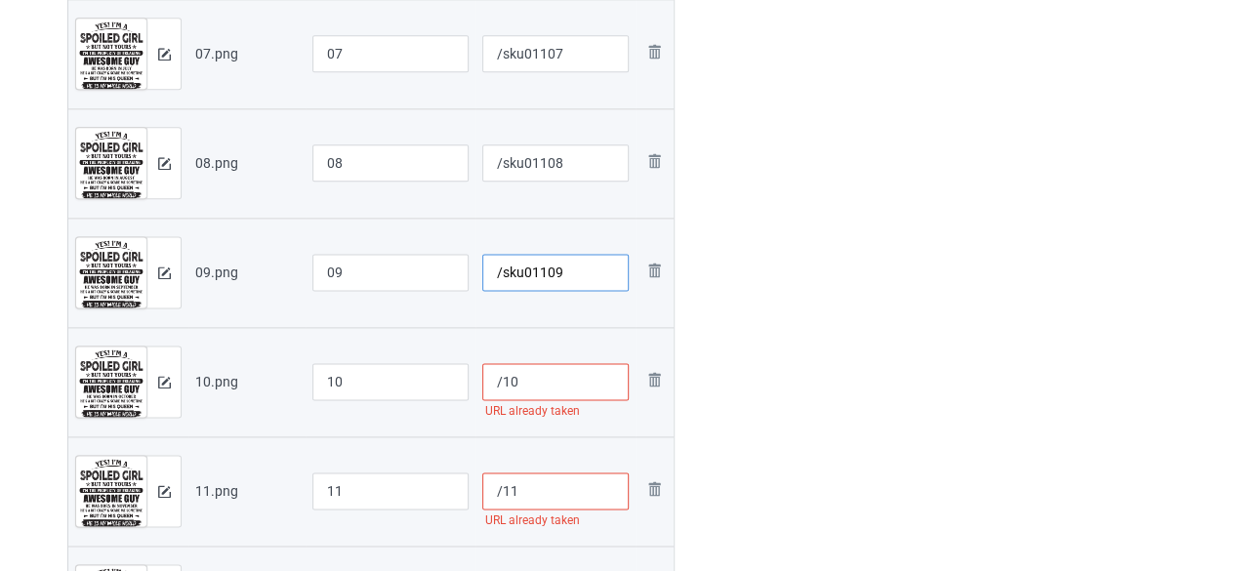
type input "/sku01109"
click at [500, 374] on input "/10" at bounding box center [555, 381] width 147 height 37
paste input "sku011"
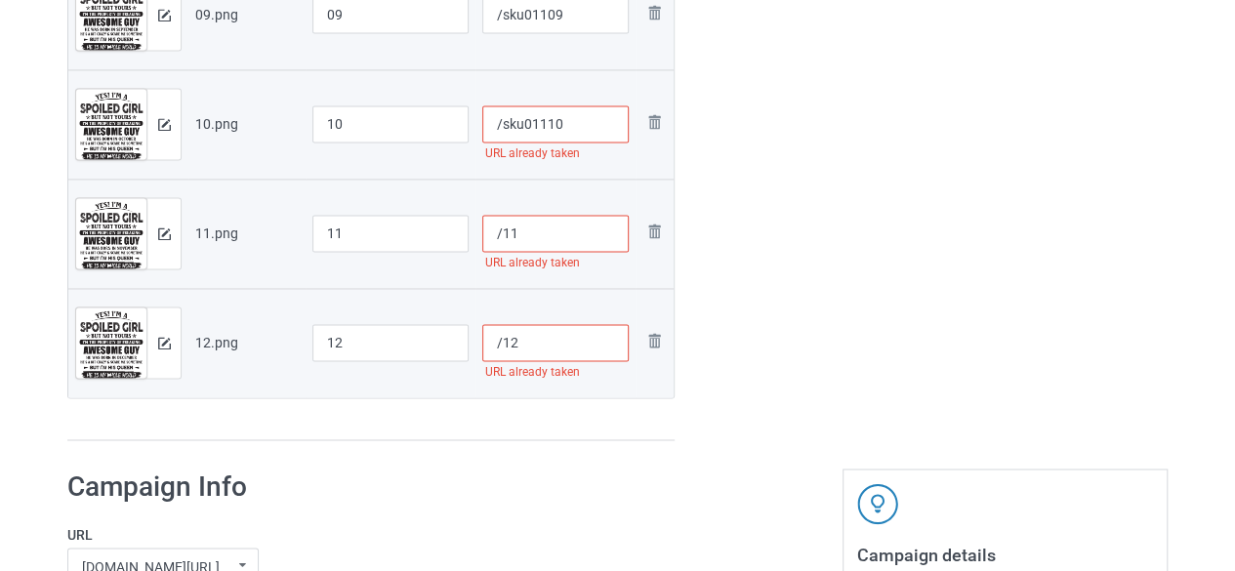
scroll to position [1451, 0]
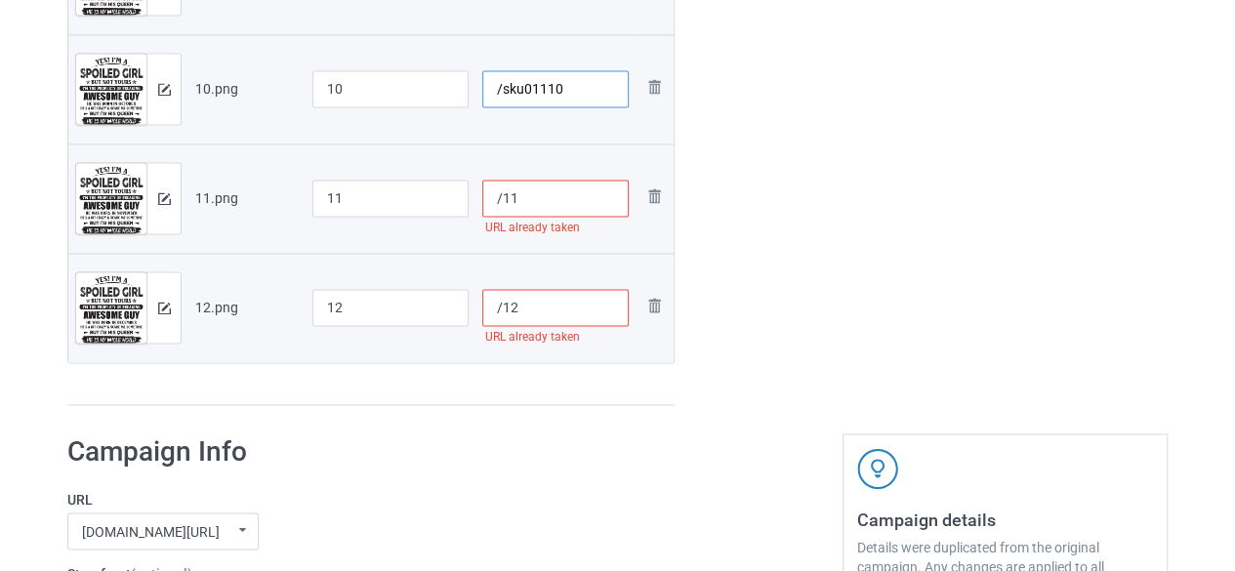
type input "/sku01110"
click at [504, 204] on input "/11" at bounding box center [555, 198] width 147 height 37
paste input "sku011"
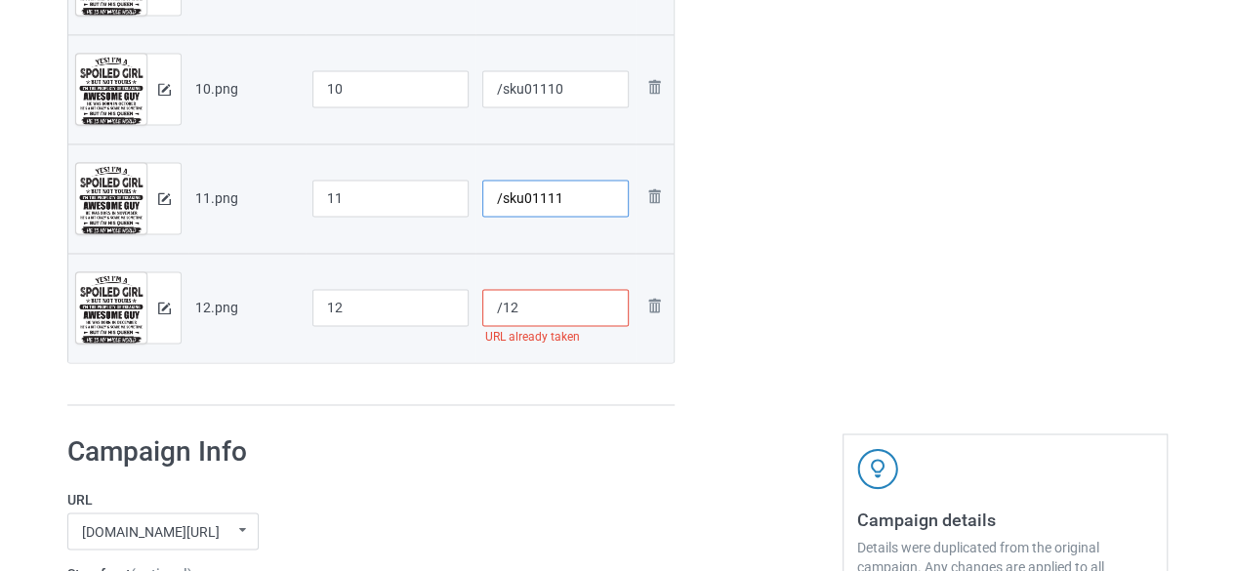
type input "/sku01111"
click at [500, 312] on input "/12" at bounding box center [555, 307] width 147 height 37
paste input "sku011"
type input "/sku01112"
click at [727, 424] on div "Bulk duplicate campaign Campaign to duplicate 01 Original Artwork 3872x5022 @ 2…" at bounding box center [617, 420] width 1100 height 3635
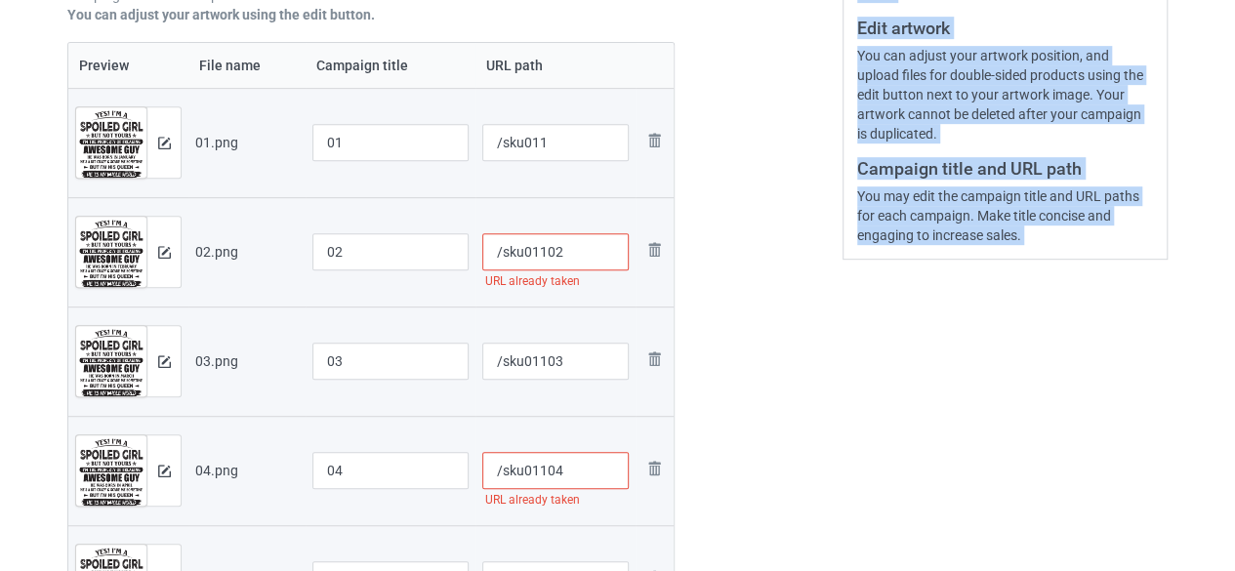
scroll to position [377, 0]
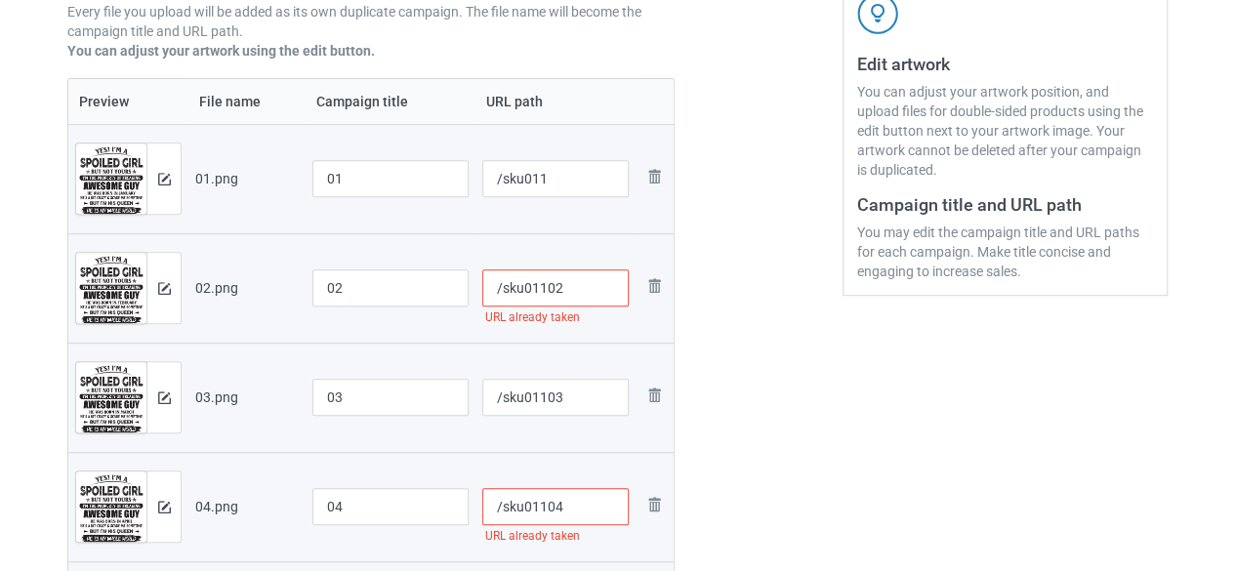
click at [561, 282] on input "/sku01102" at bounding box center [555, 287] width 147 height 37
click at [562, 503] on input "/sku01104" at bounding box center [555, 506] width 147 height 37
type input "/sku01102n"
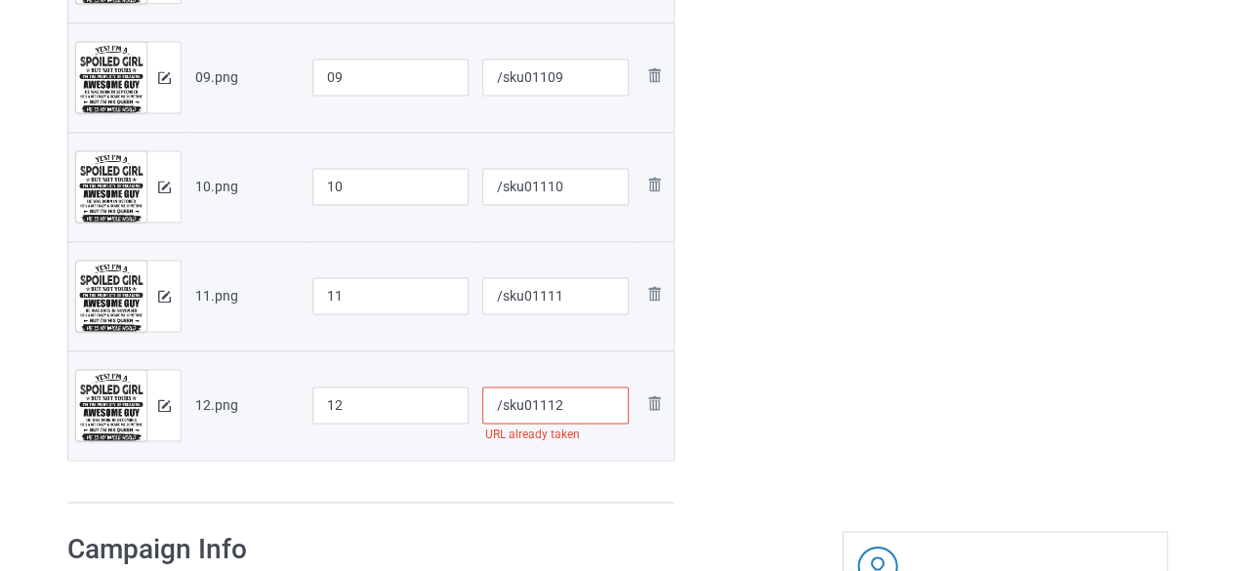
type input "/sku01104bb"
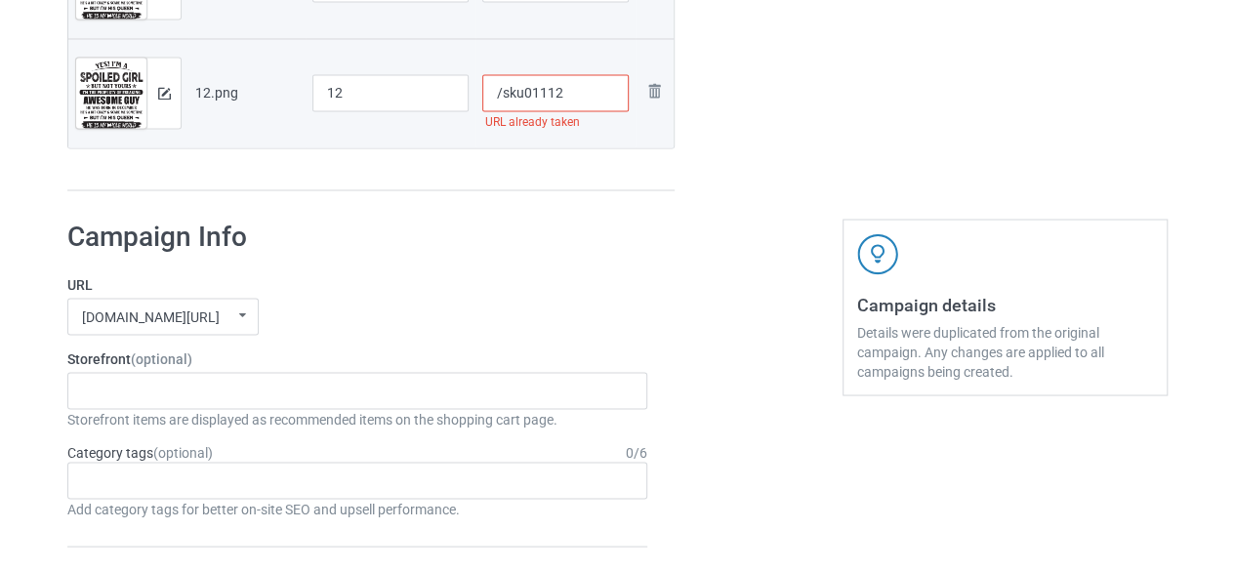
scroll to position [1558, 0]
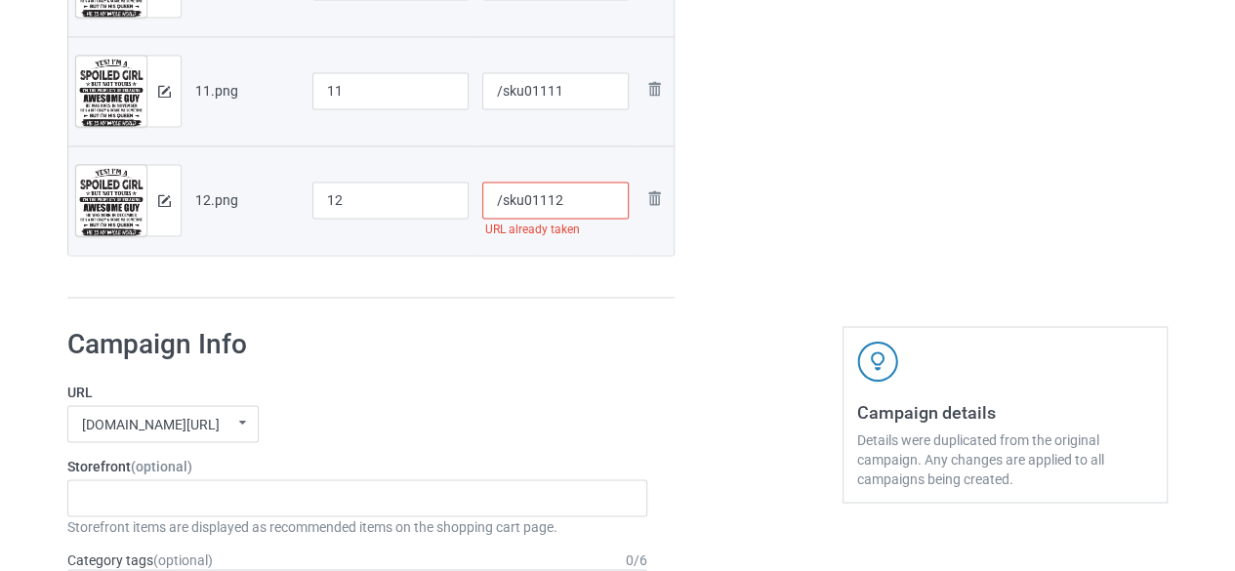
click at [572, 206] on input "/sku01112" at bounding box center [555, 200] width 147 height 37
type input "/sku01112mm"
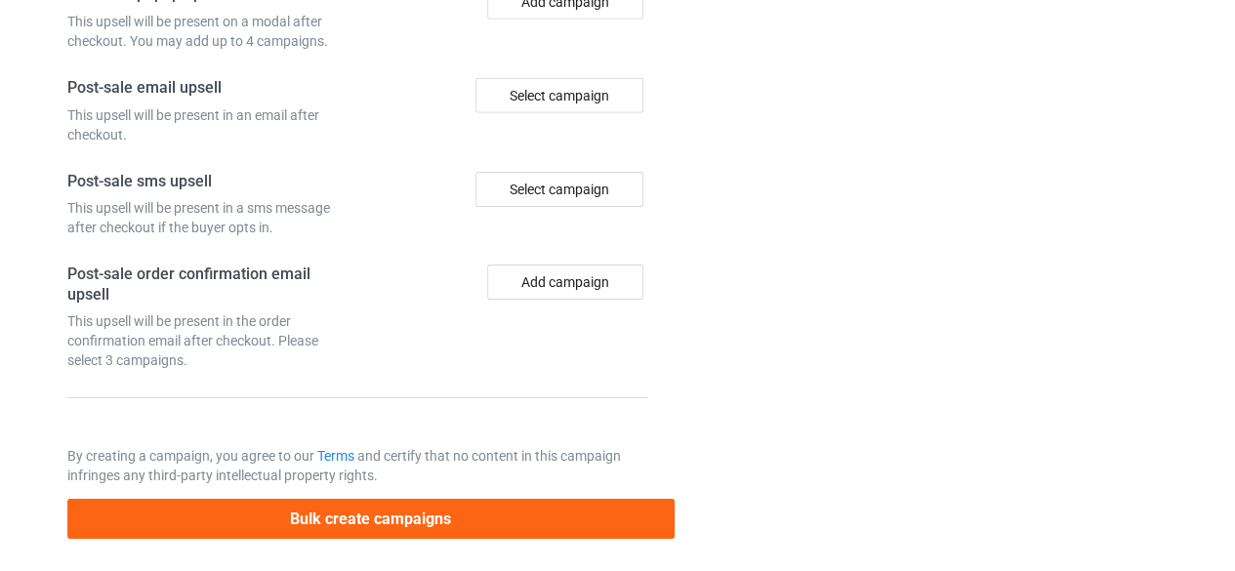
scroll to position [3109, 0]
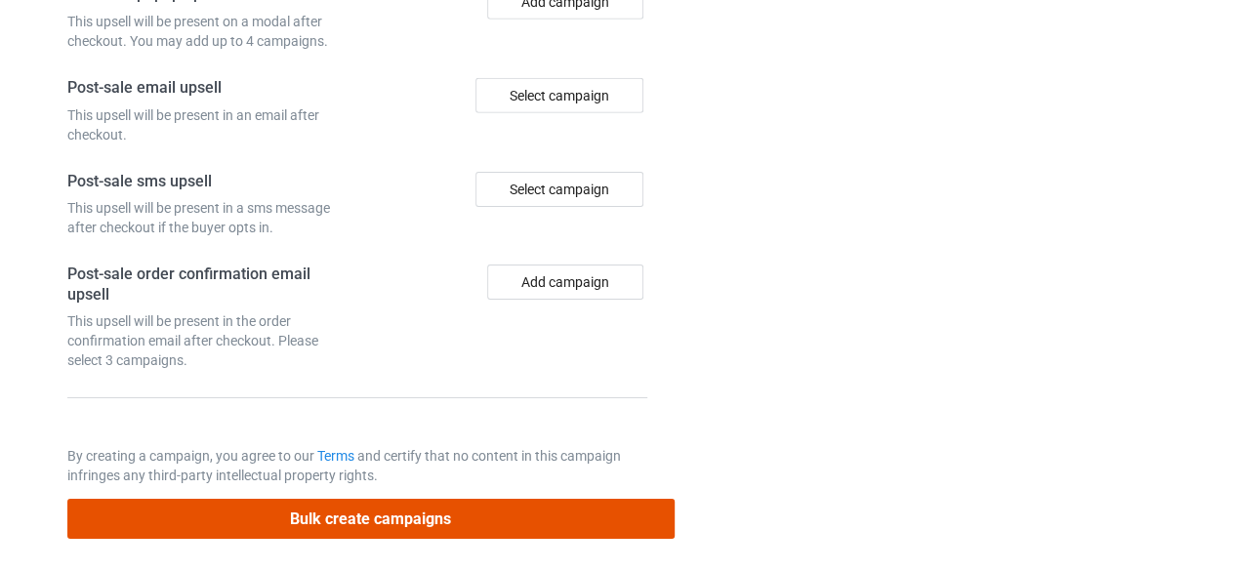
click at [330, 503] on button "Bulk create campaigns" at bounding box center [370, 519] width 607 height 40
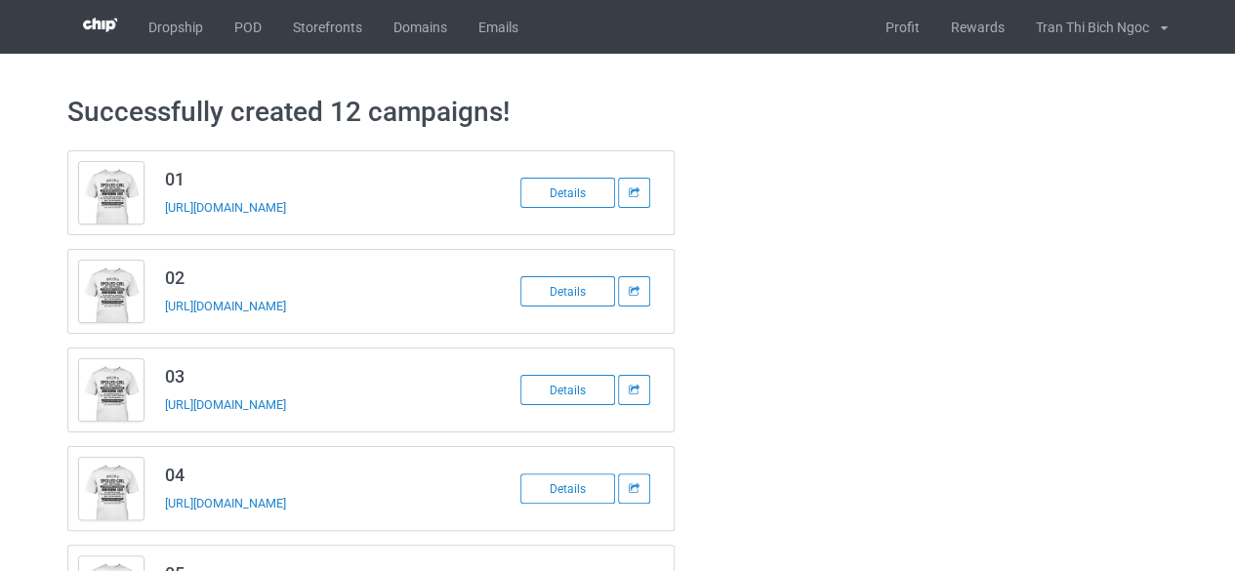
scroll to position [0, 0]
drag, startPoint x: 391, startPoint y: 200, endPoint x: 175, endPoint y: 199, distance: 215.8
click at [174, 196] on td "01 [URL][DOMAIN_NAME]" at bounding box center [319, 192] width 330 height 83
click at [398, 218] on td "01 [URL][DOMAIN_NAME]" at bounding box center [319, 192] width 330 height 83
drag, startPoint x: 360, startPoint y: 212, endPoint x: 158, endPoint y: 214, distance: 202.1
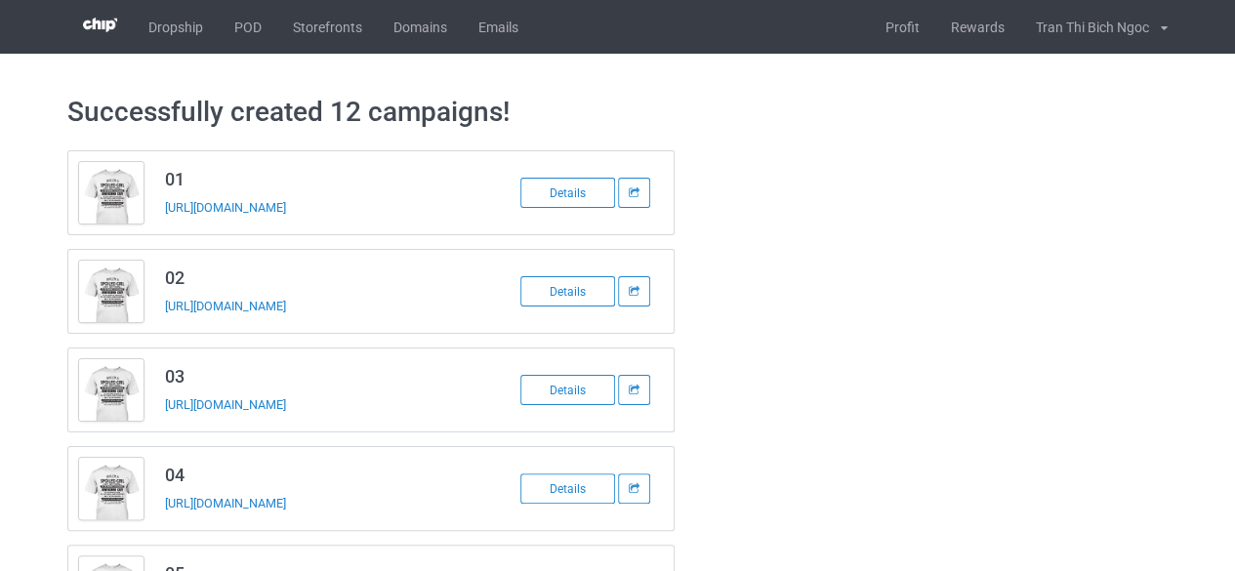
click at [158, 214] on td "01 [URL][DOMAIN_NAME]" at bounding box center [319, 192] width 330 height 83
copy link "[URL][DOMAIN_NAME]"
